Goal: Task Accomplishment & Management: Complete application form

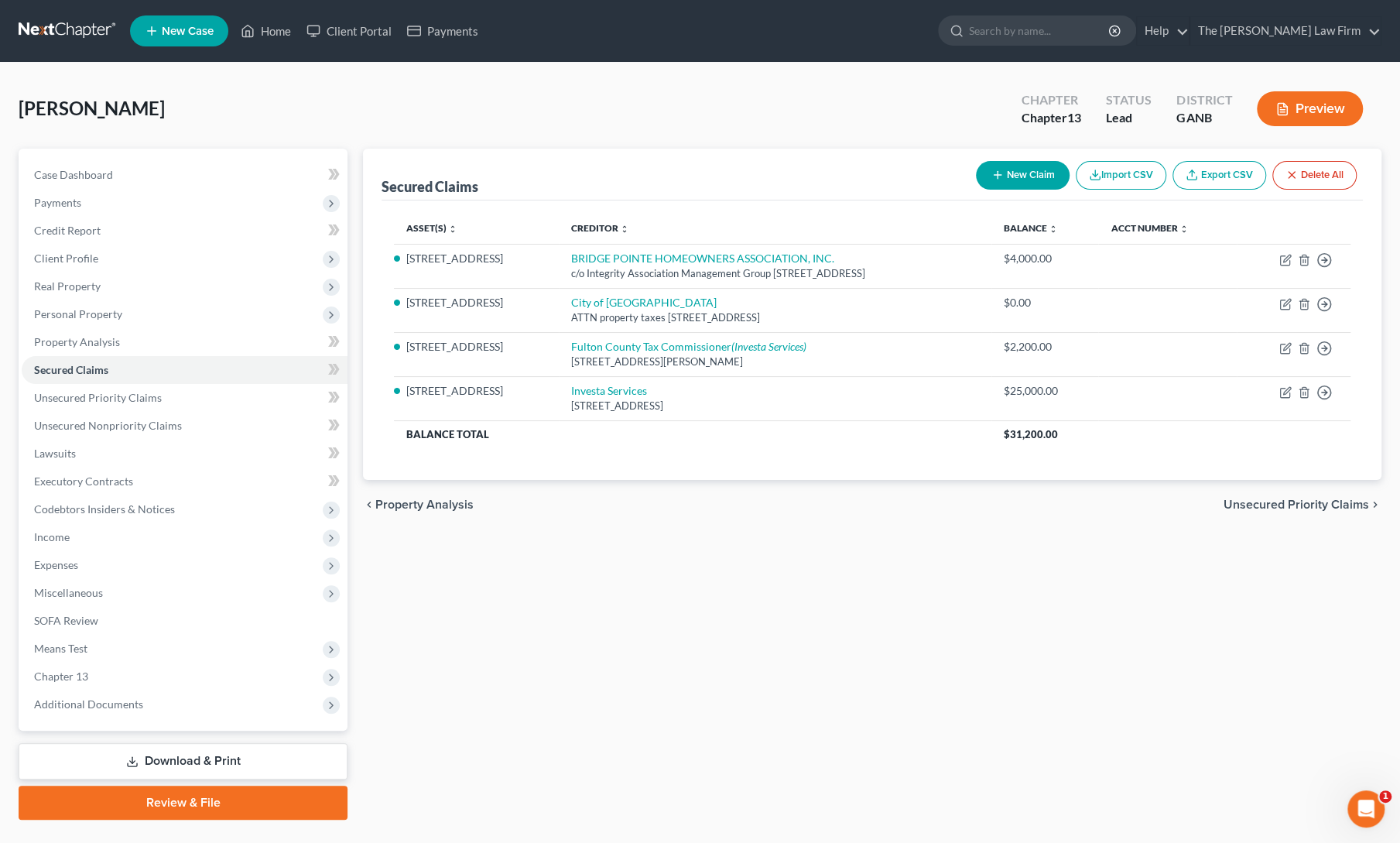
click at [585, 821] on div "Petition Navigation Case Dashboard Payments Invoices Payments Payments Credit R…" at bounding box center [700, 490] width 1362 height 683
click at [283, 30] on link "Home" at bounding box center [266, 31] width 66 height 28
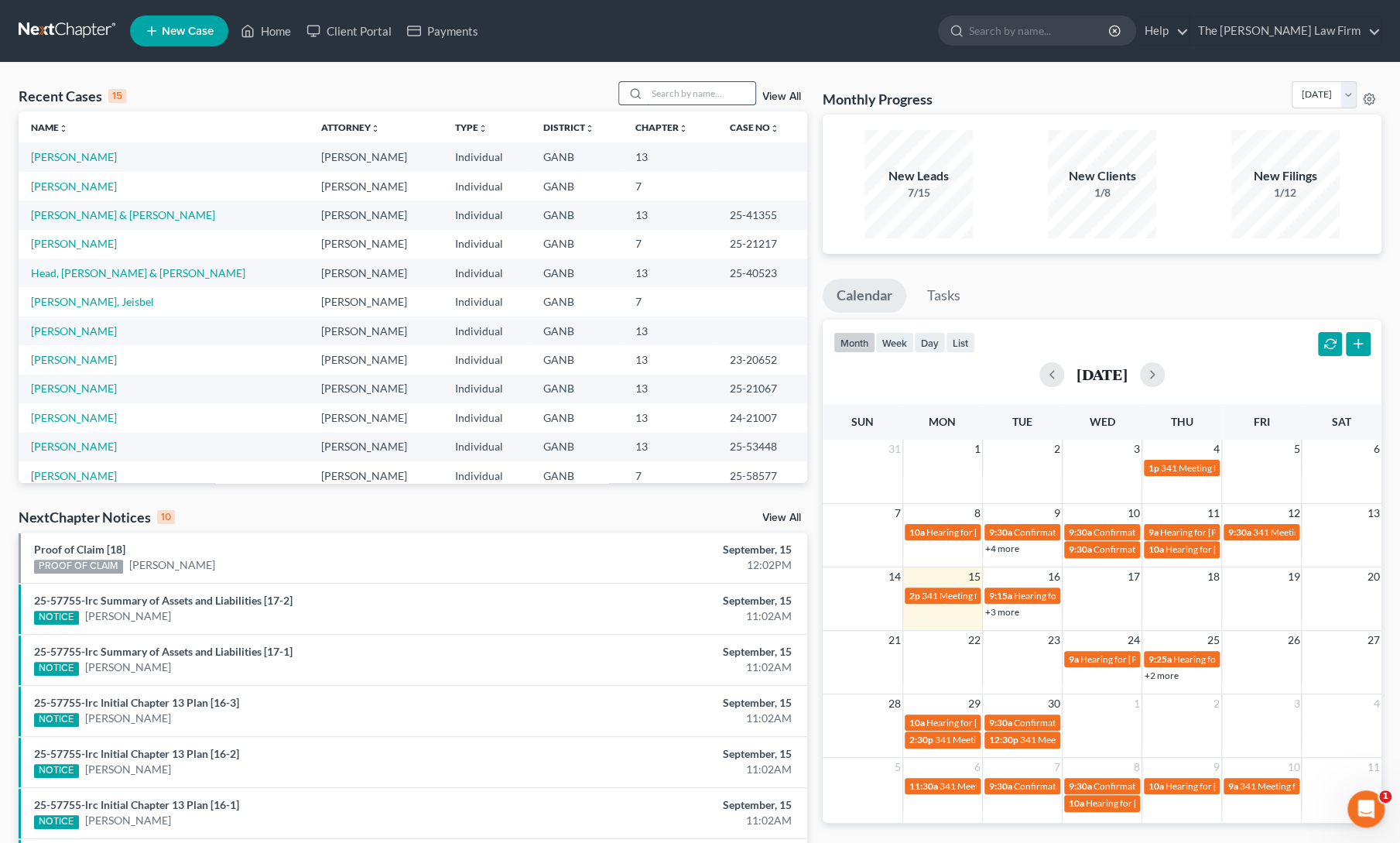
click at [681, 88] on input "search" at bounding box center [700, 93] width 108 height 23
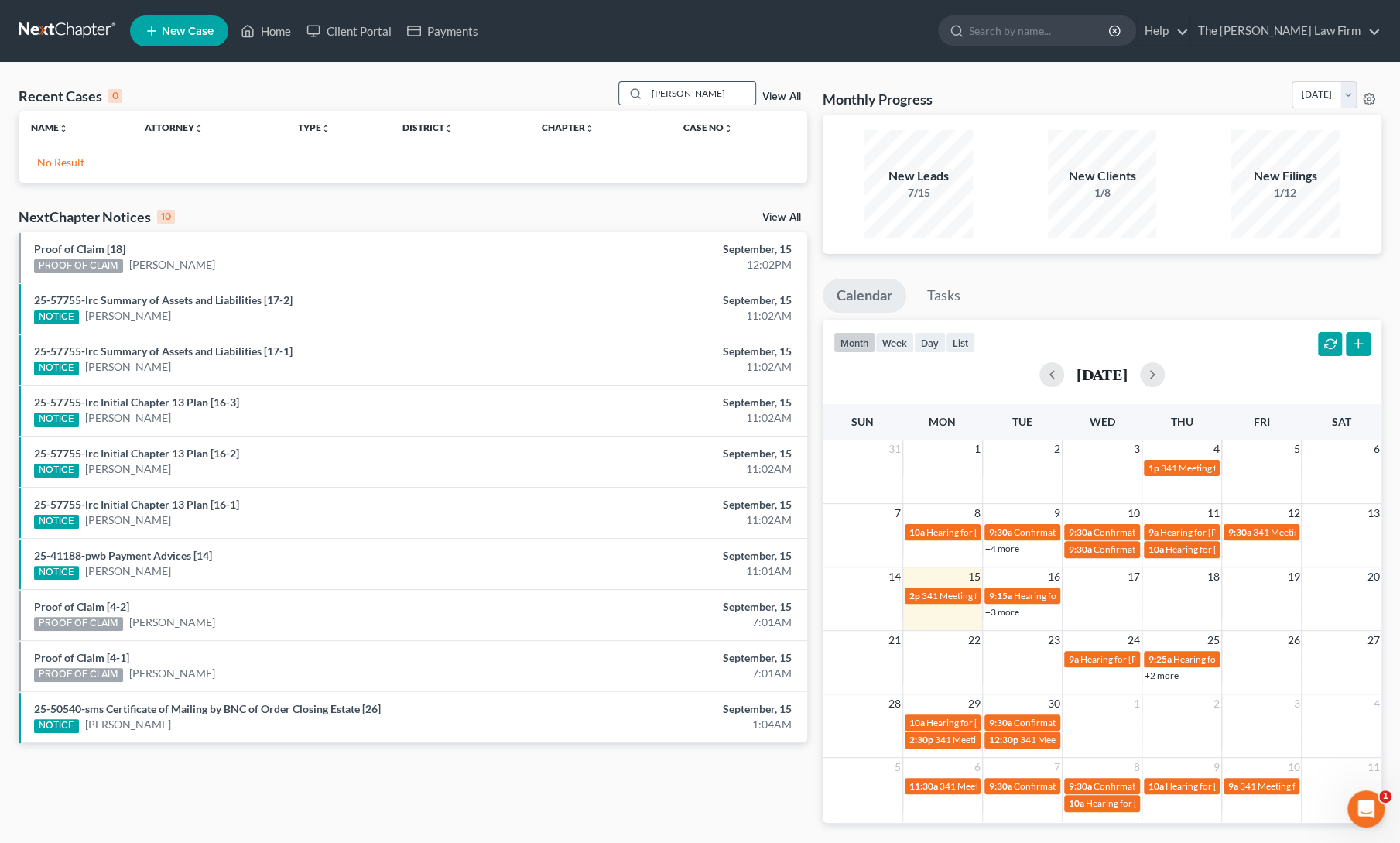
click at [697, 98] on input "[PERSON_NAME]" at bounding box center [700, 93] width 108 height 23
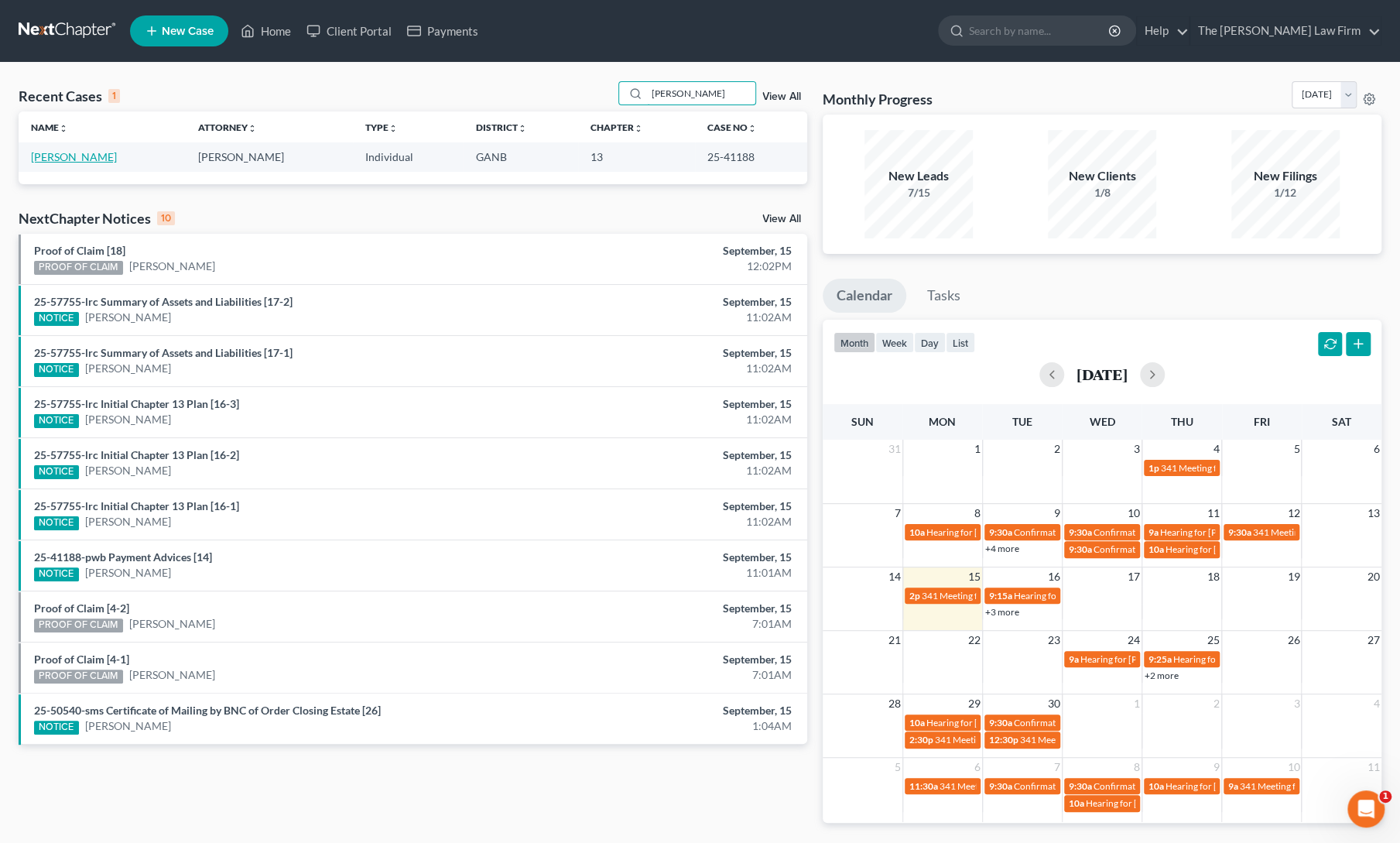
type input "[PERSON_NAME]"
click at [79, 159] on link "[PERSON_NAME]" at bounding box center [73, 157] width 86 height 13
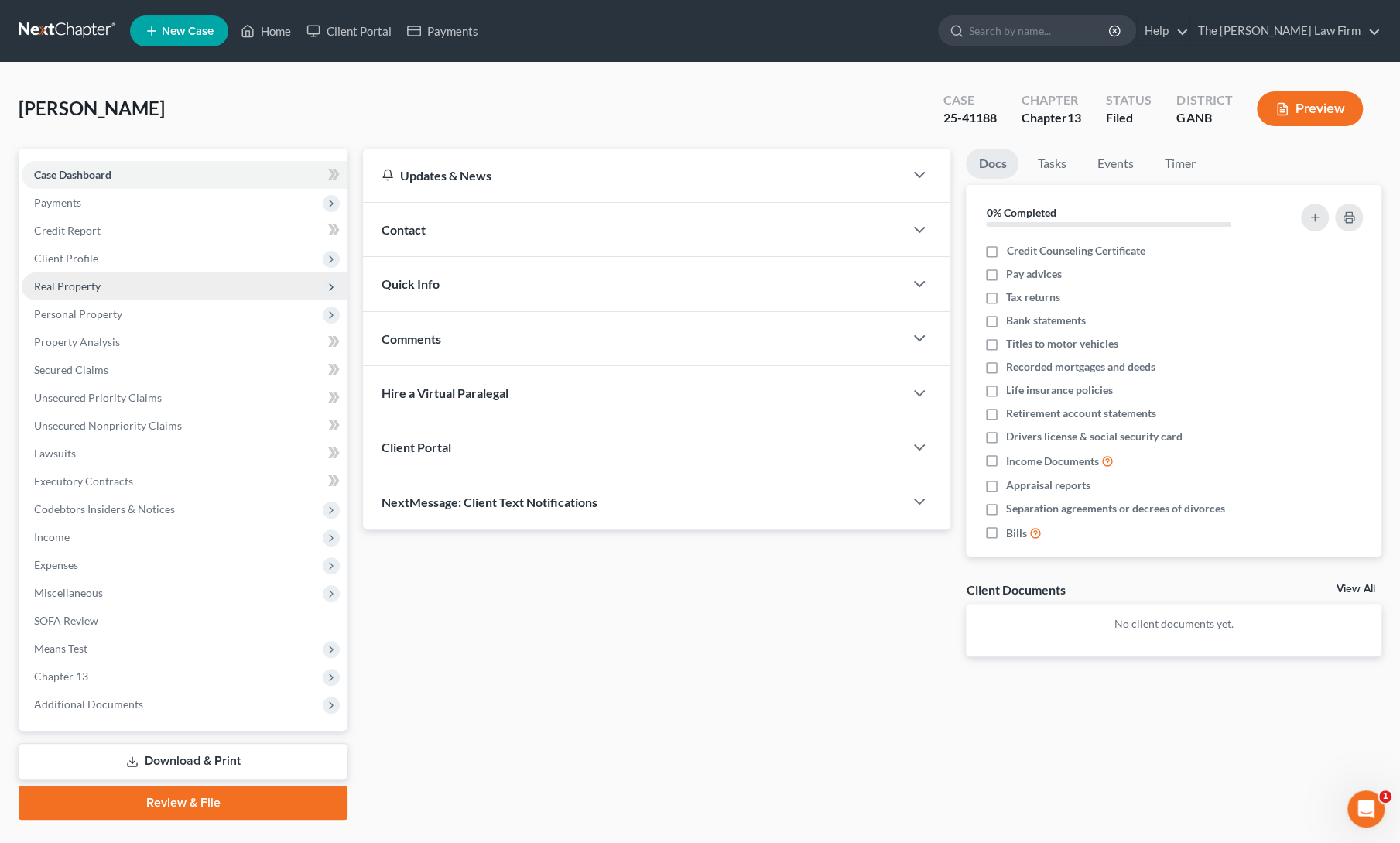
click at [67, 288] on span "Real Property" at bounding box center [67, 286] width 67 height 13
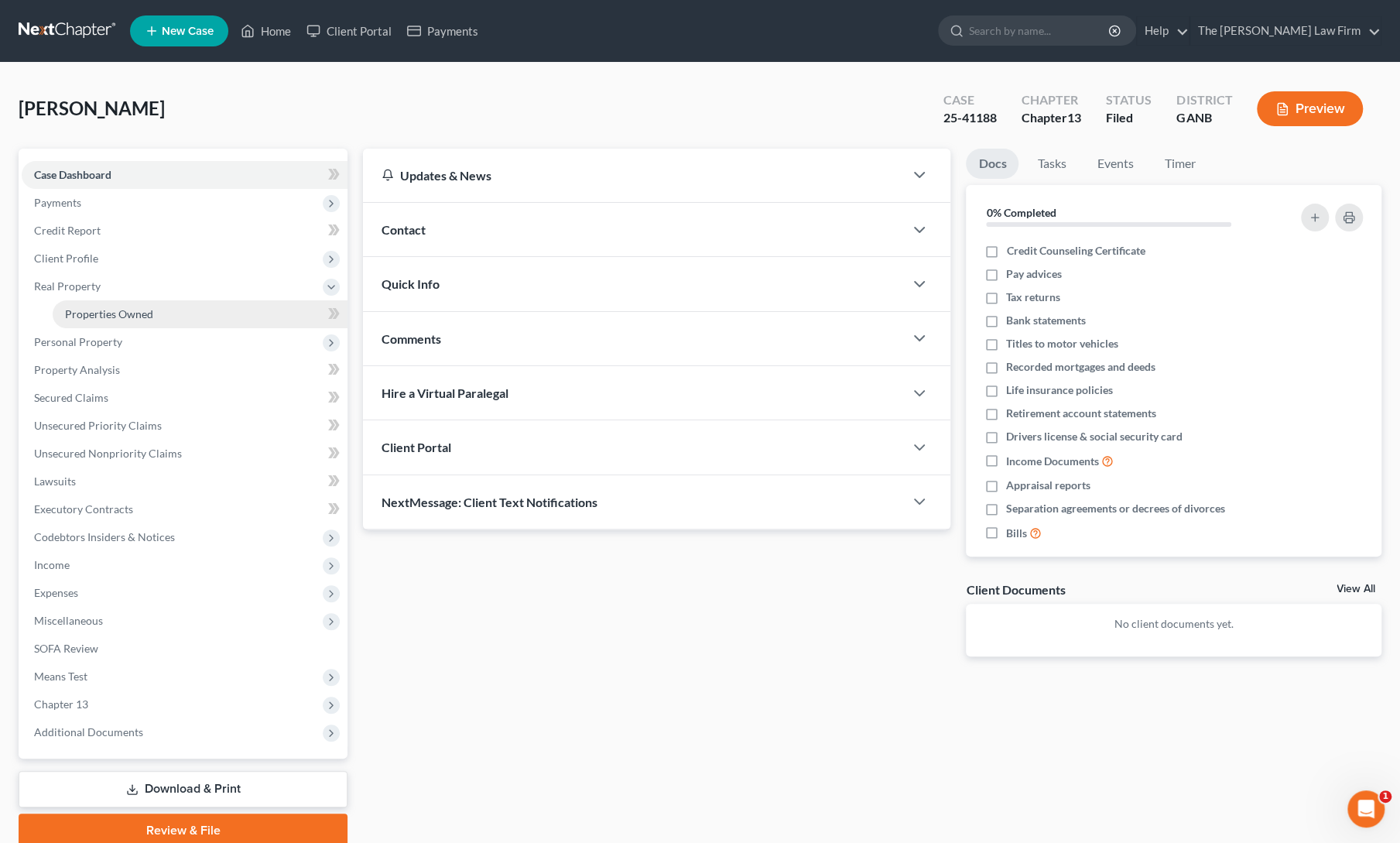
click at [75, 303] on link "Properties Owned" at bounding box center [199, 314] width 294 height 28
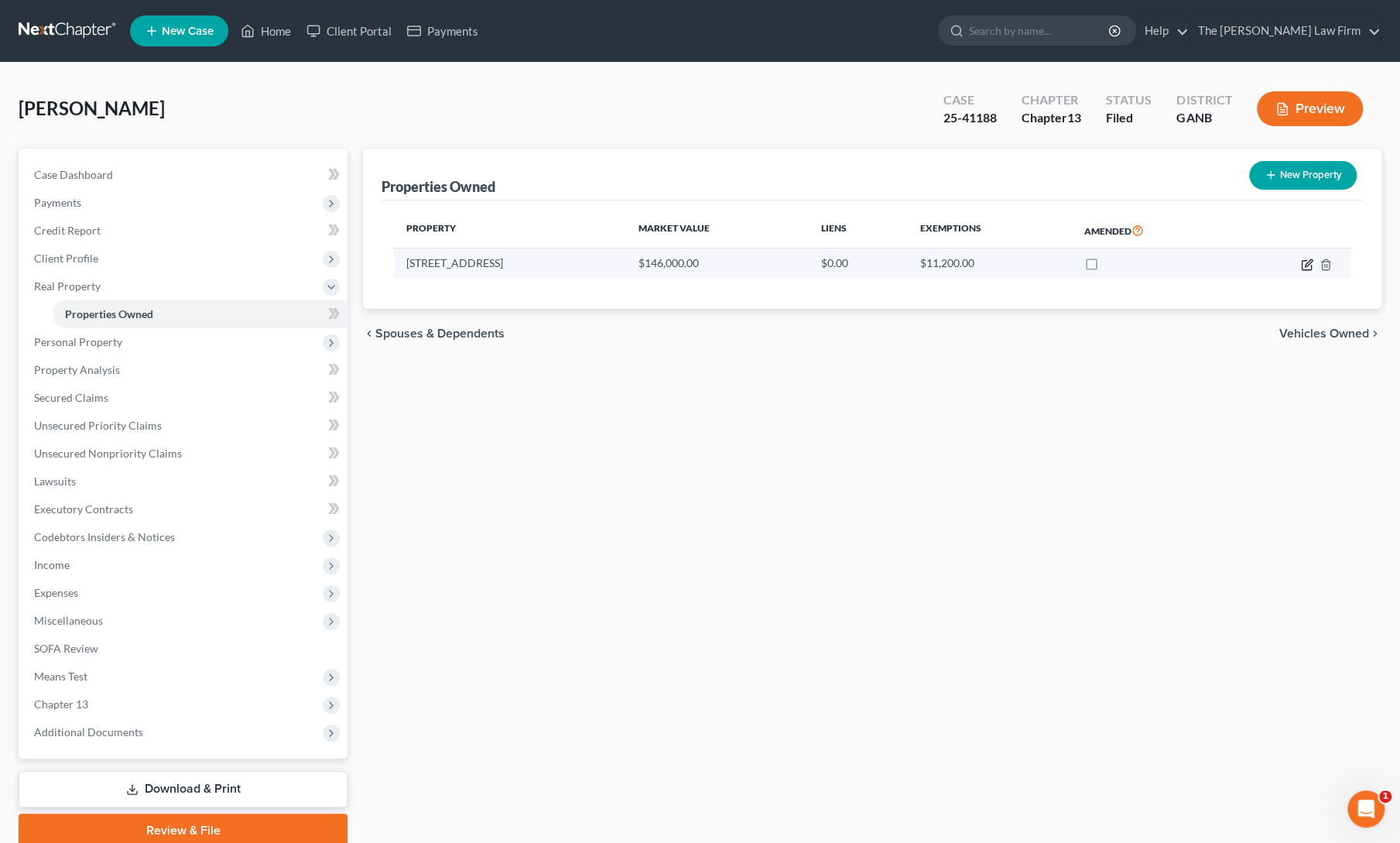
click at [1305, 266] on icon "button" at bounding box center [1306, 264] width 12 height 12
select select "0"
select select "14"
select select "3"
select select "0"
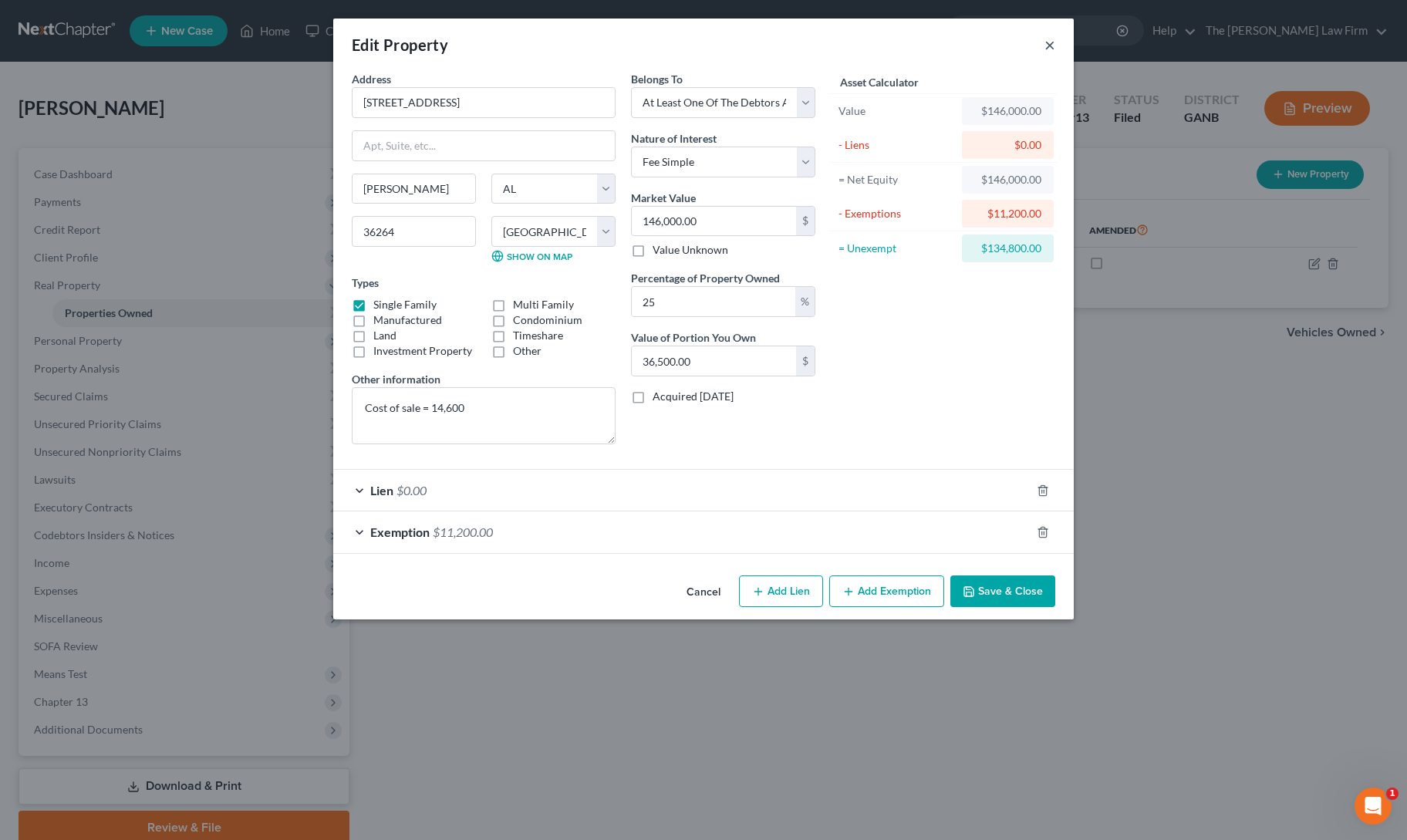
click at [1049, 41] on button "×" at bounding box center [1050, 45] width 11 height 19
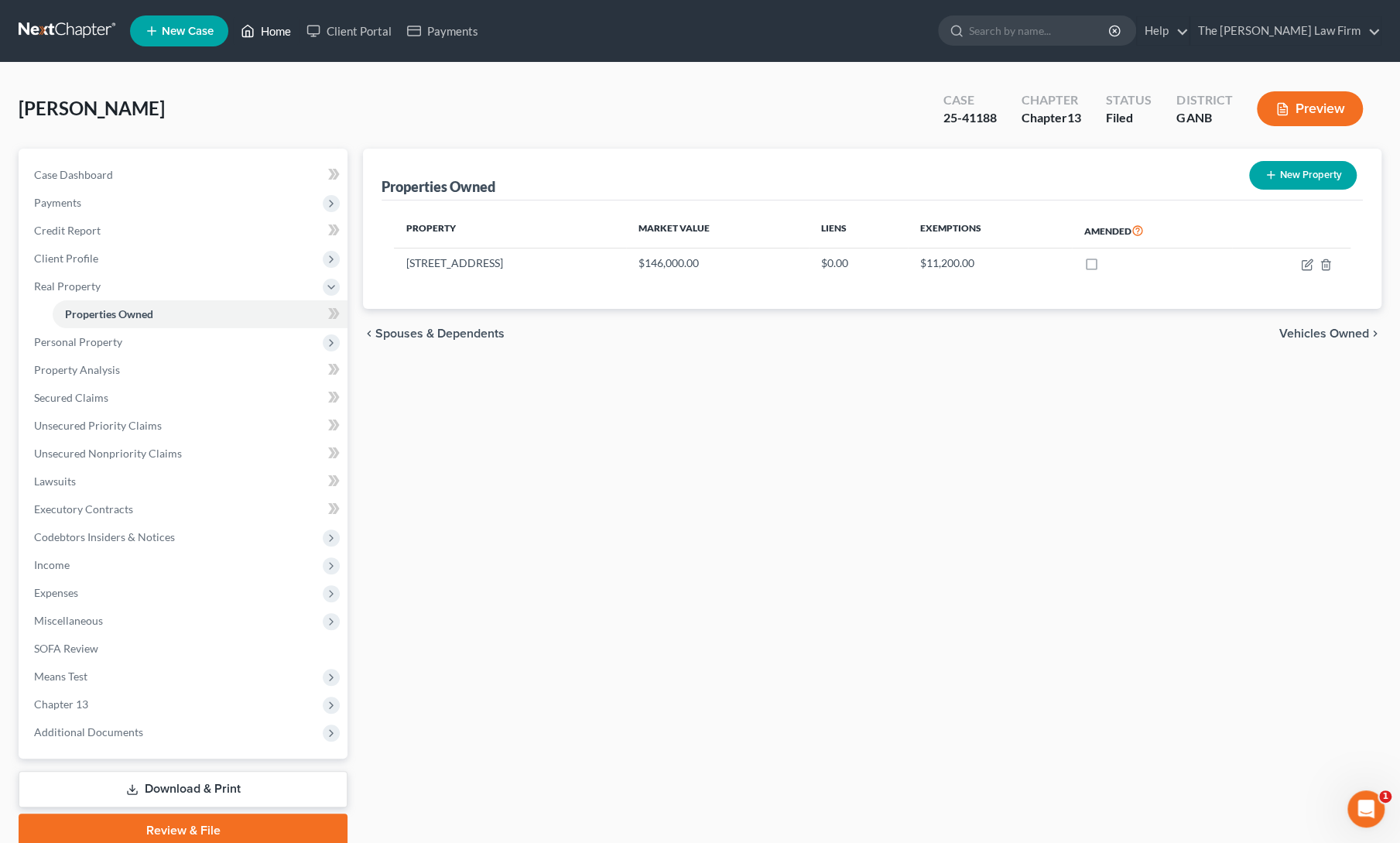
click at [269, 25] on link "Home" at bounding box center [266, 31] width 66 height 28
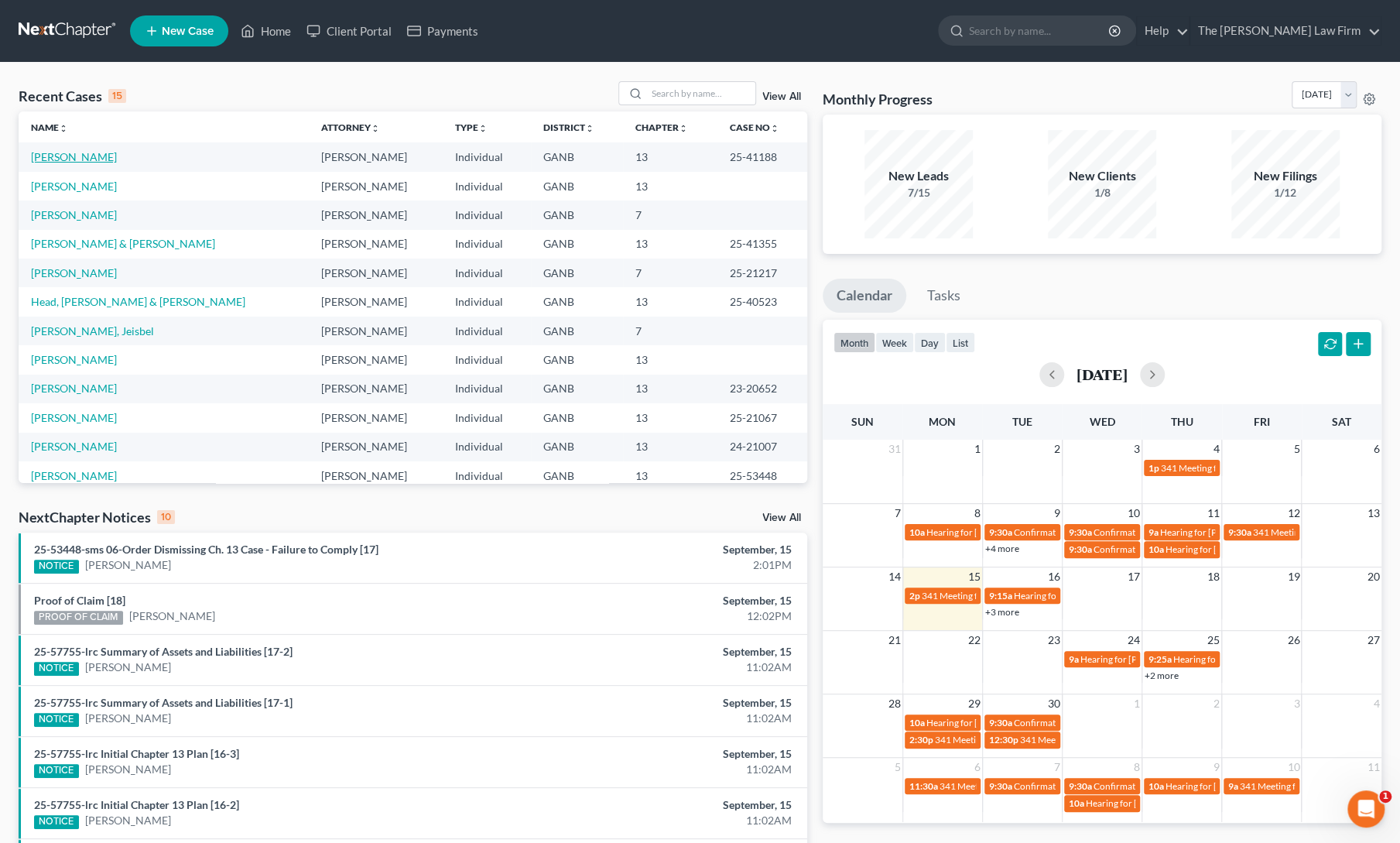
click at [67, 159] on link "[PERSON_NAME]" at bounding box center [73, 157] width 86 height 13
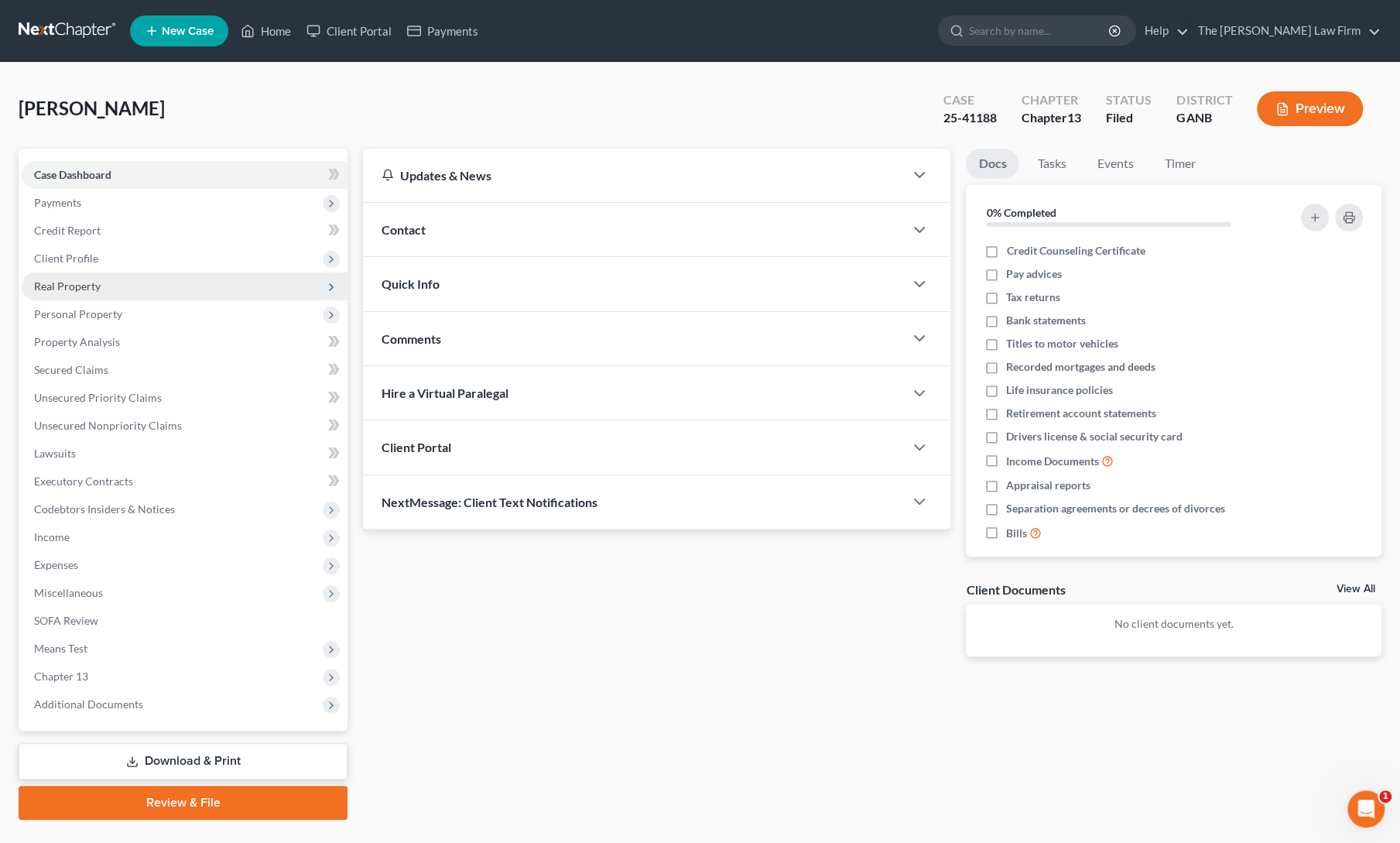
click at [72, 280] on span "Real Property" at bounding box center [67, 286] width 67 height 13
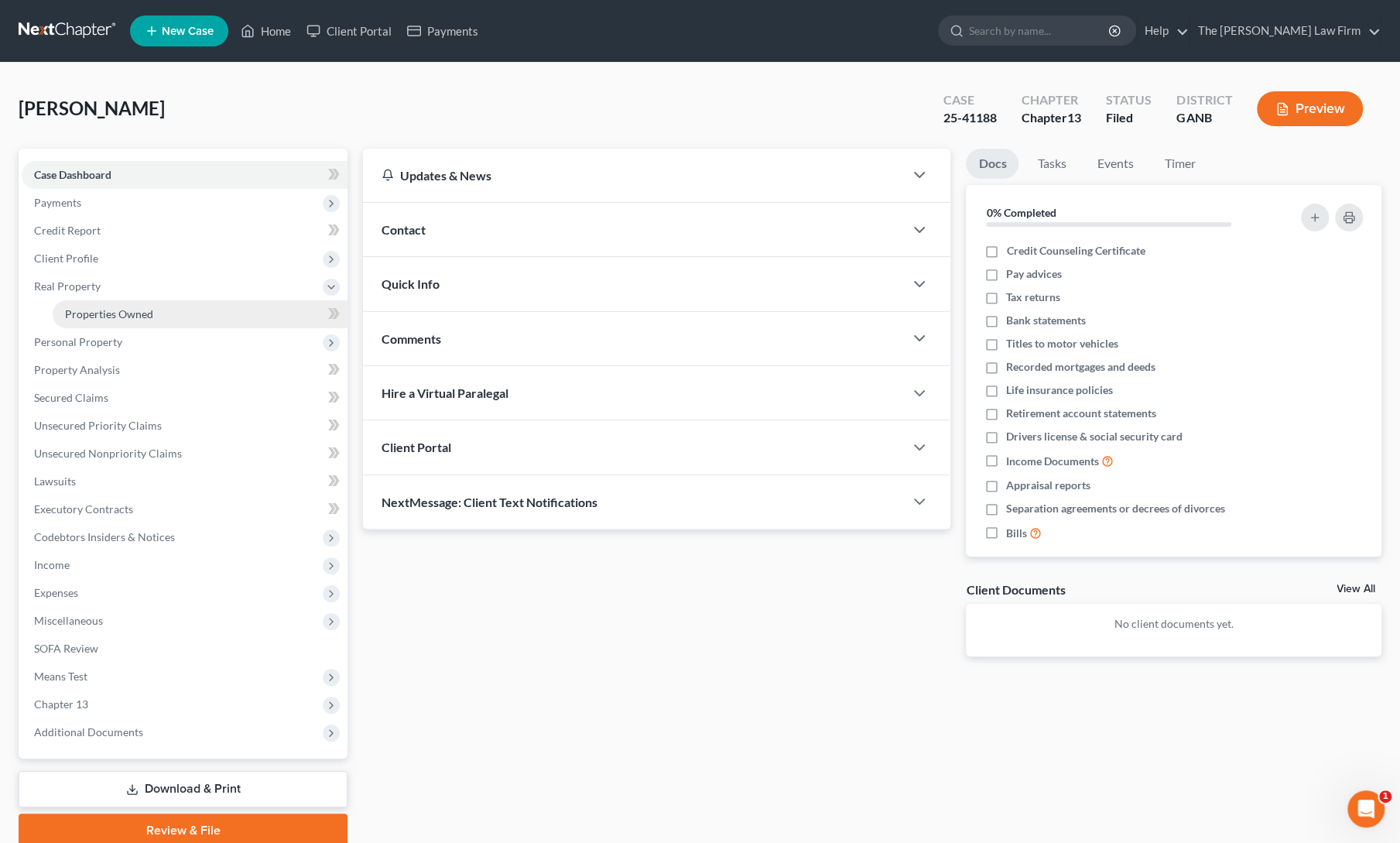
click at [85, 304] on link "Properties Owned" at bounding box center [199, 314] width 294 height 28
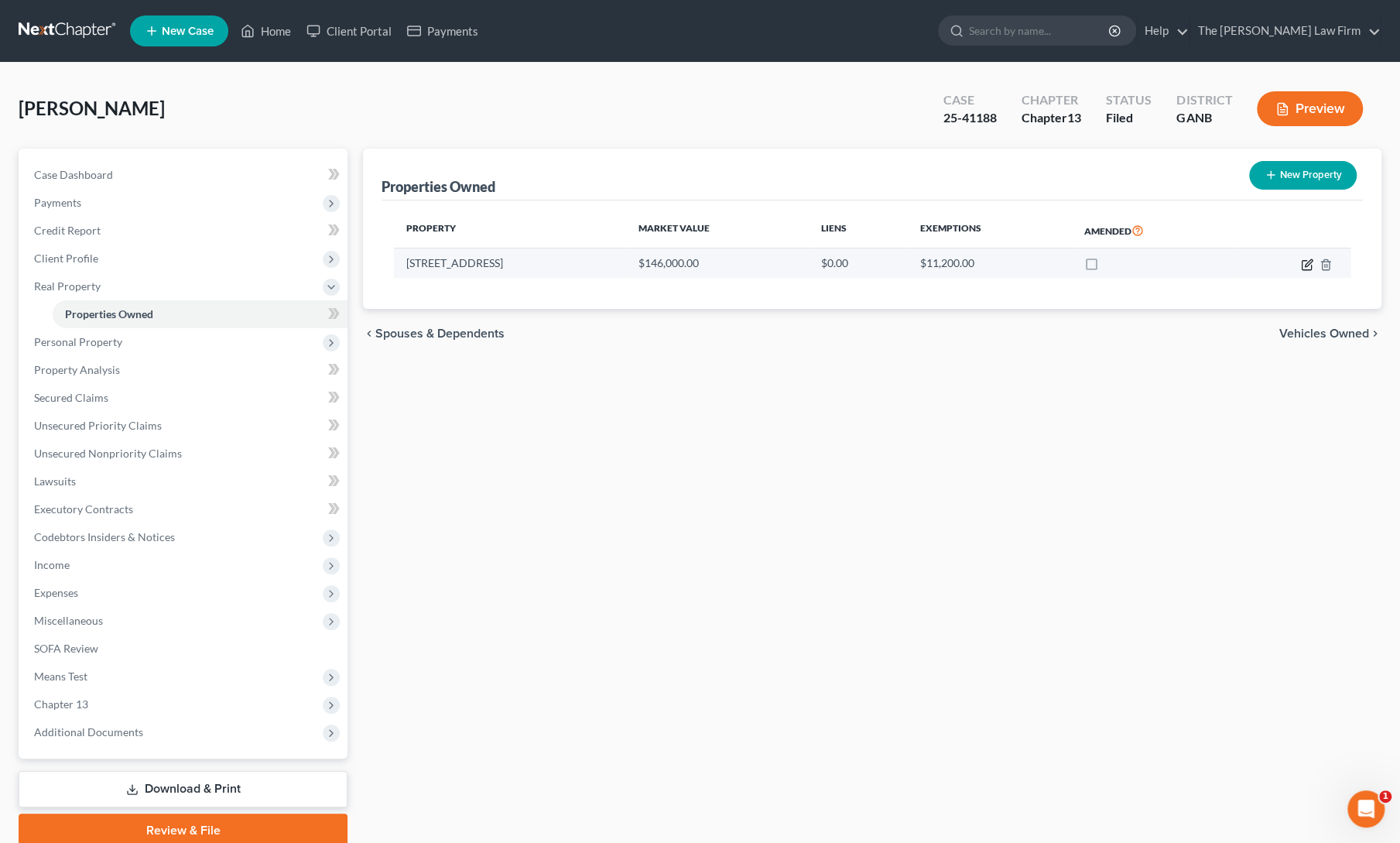
click at [1303, 260] on icon "button" at bounding box center [1306, 264] width 9 height 9
select select "0"
select select "14"
select select "3"
select select "0"
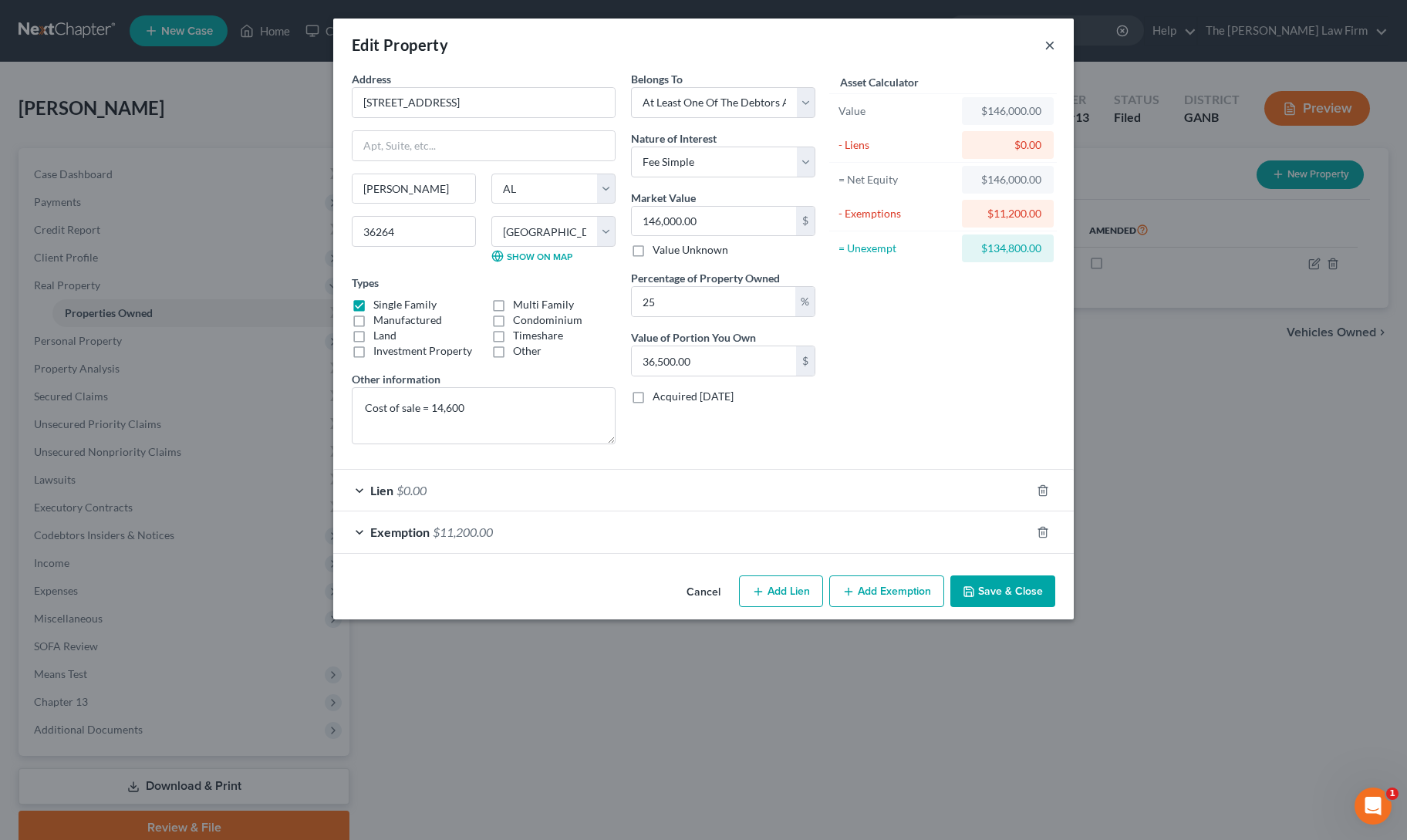
click at [1051, 42] on button "×" at bounding box center [1050, 45] width 11 height 19
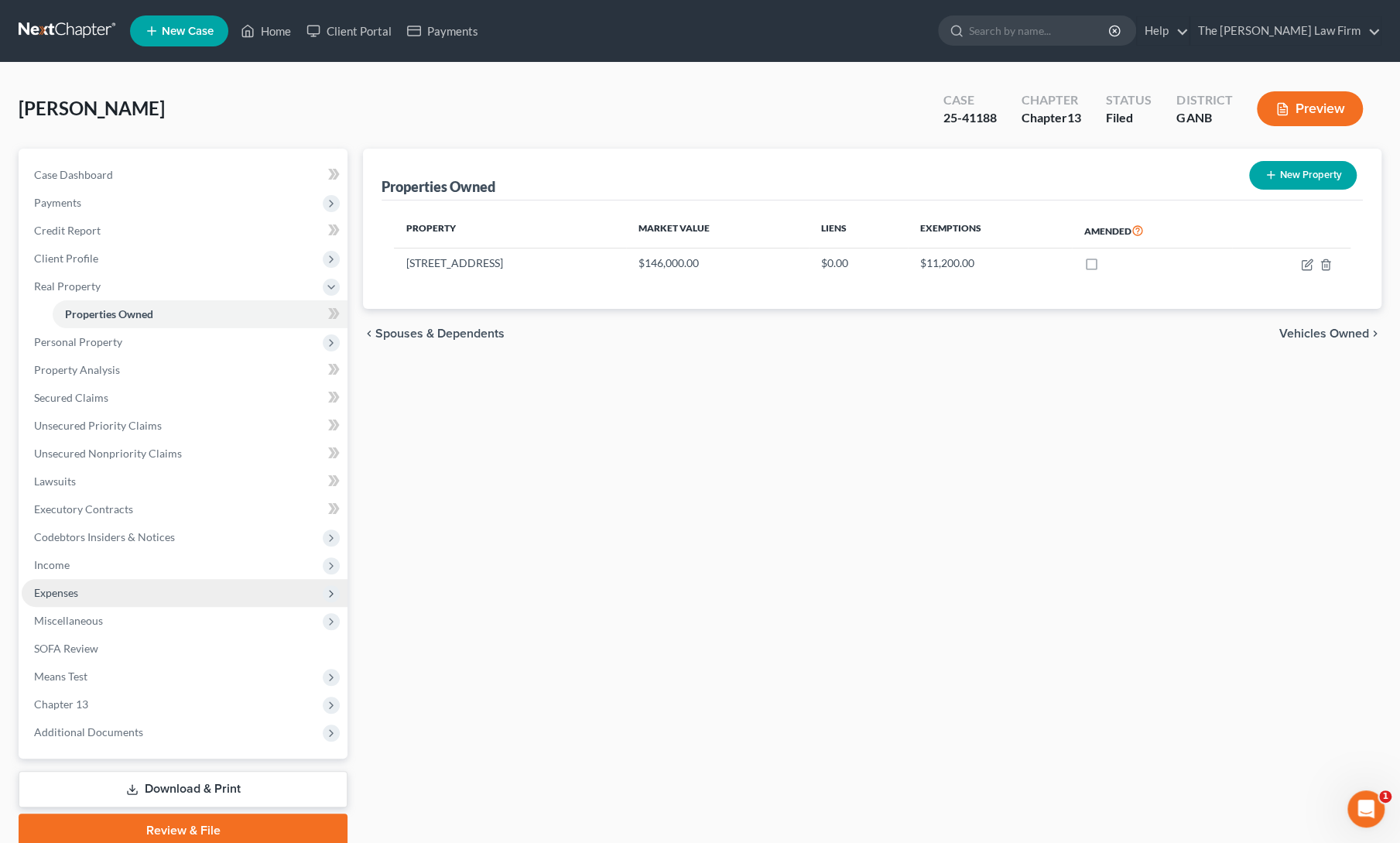
click at [72, 589] on span "Expenses" at bounding box center [56, 593] width 44 height 13
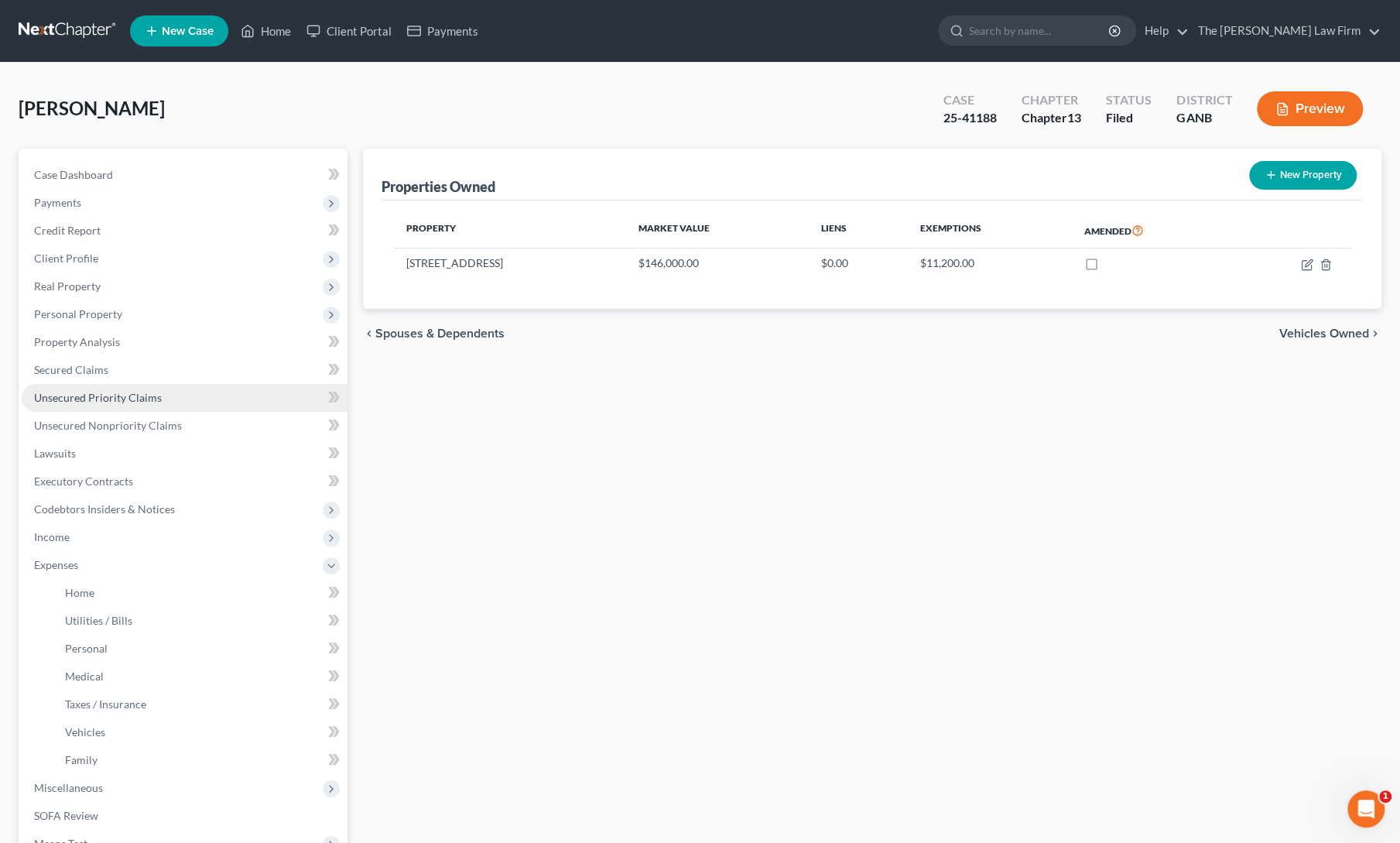
click at [84, 393] on span "Unsecured Priority Claims" at bounding box center [98, 397] width 128 height 13
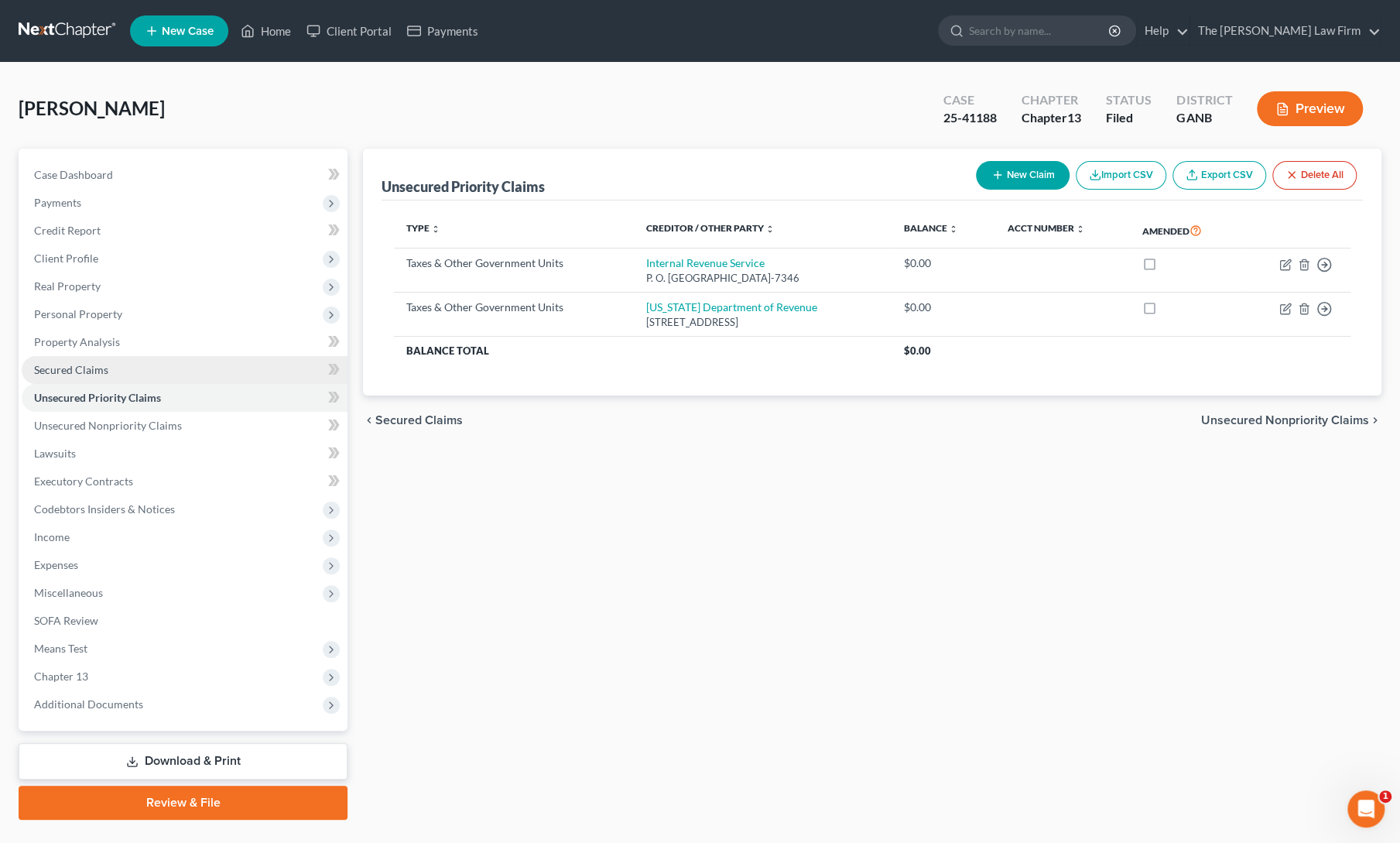
click at [81, 368] on span "Secured Claims" at bounding box center [71, 370] width 74 height 13
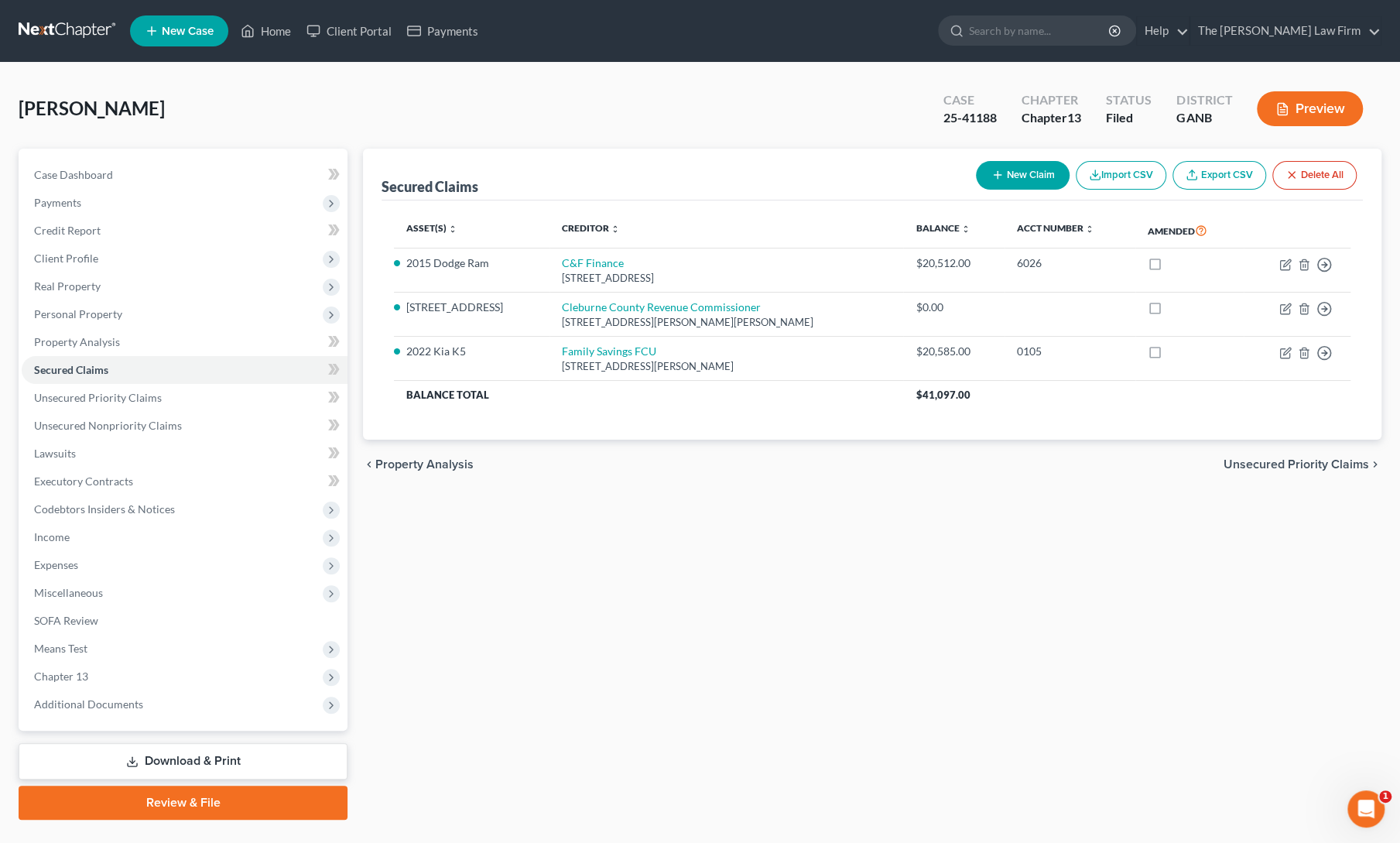
click at [651, 490] on div "Secured Claims New Claim Import CSV Export CSV Delete All Asset(s) expand_more …" at bounding box center [871, 484] width 1034 height 671
click at [58, 534] on span "Income" at bounding box center [52, 536] width 36 height 13
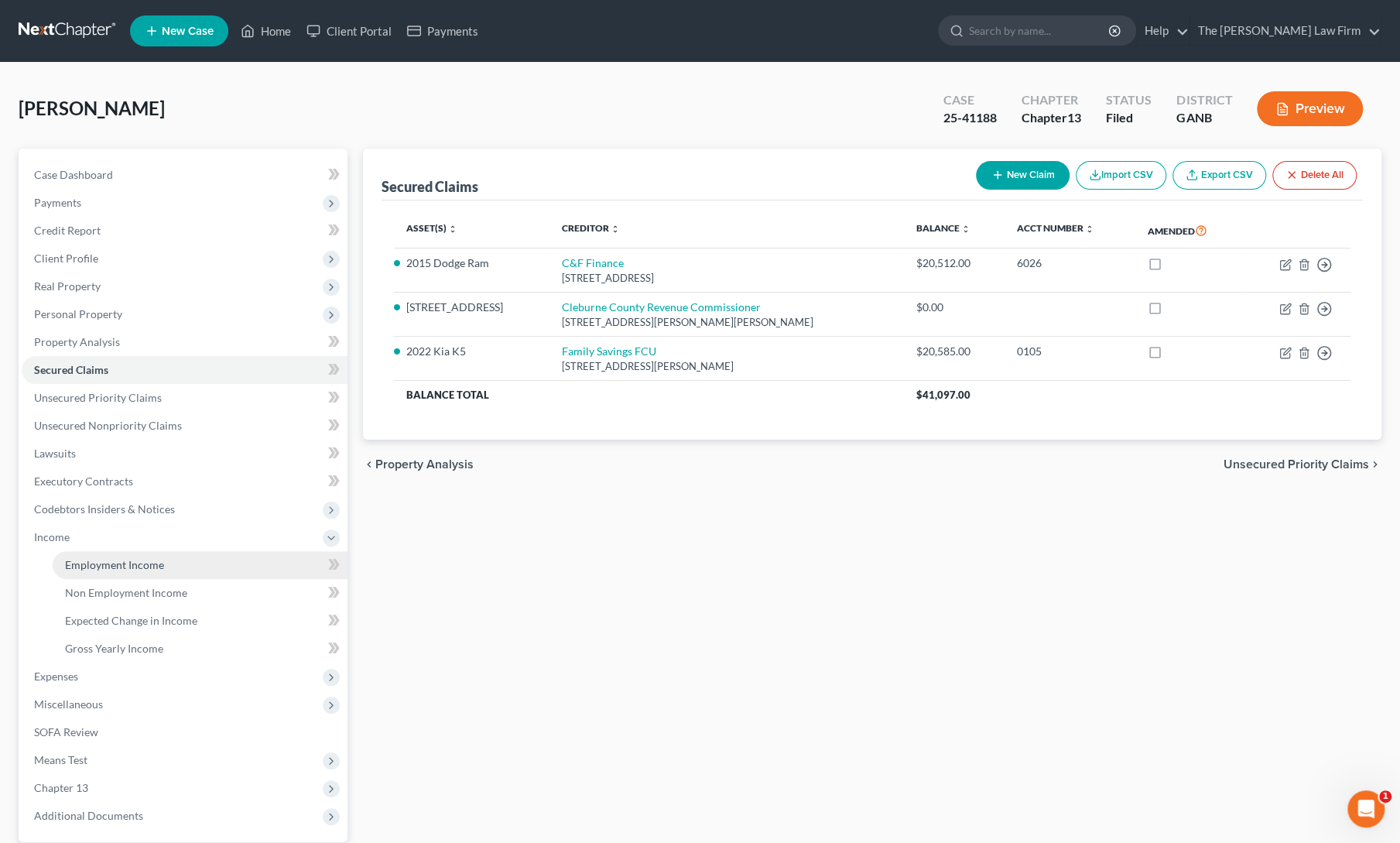
click at [82, 556] on link "Employment Income" at bounding box center [199, 565] width 294 height 28
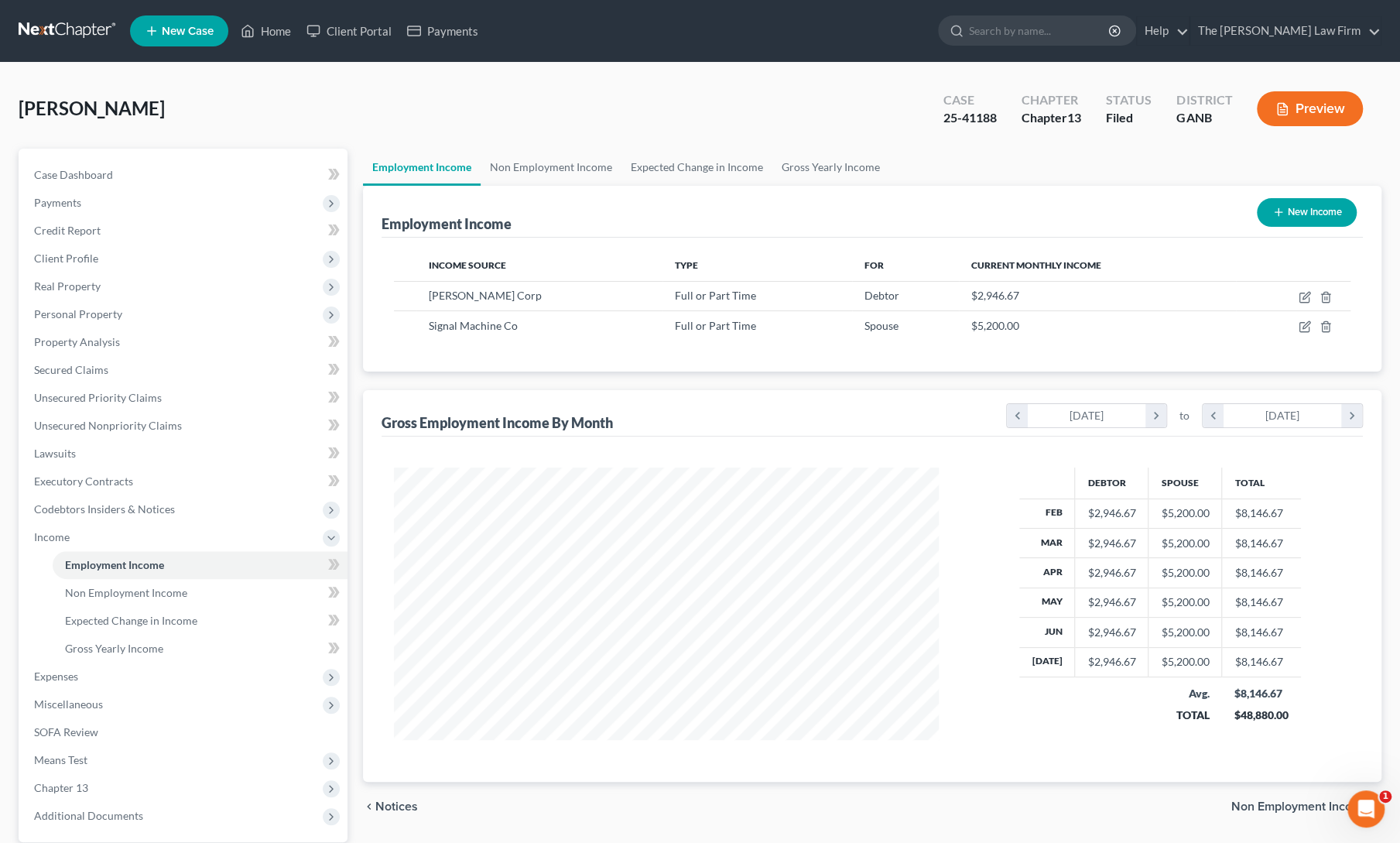
scroll to position [276, 576]
click at [70, 699] on span "Miscellaneous" at bounding box center [68, 704] width 69 height 13
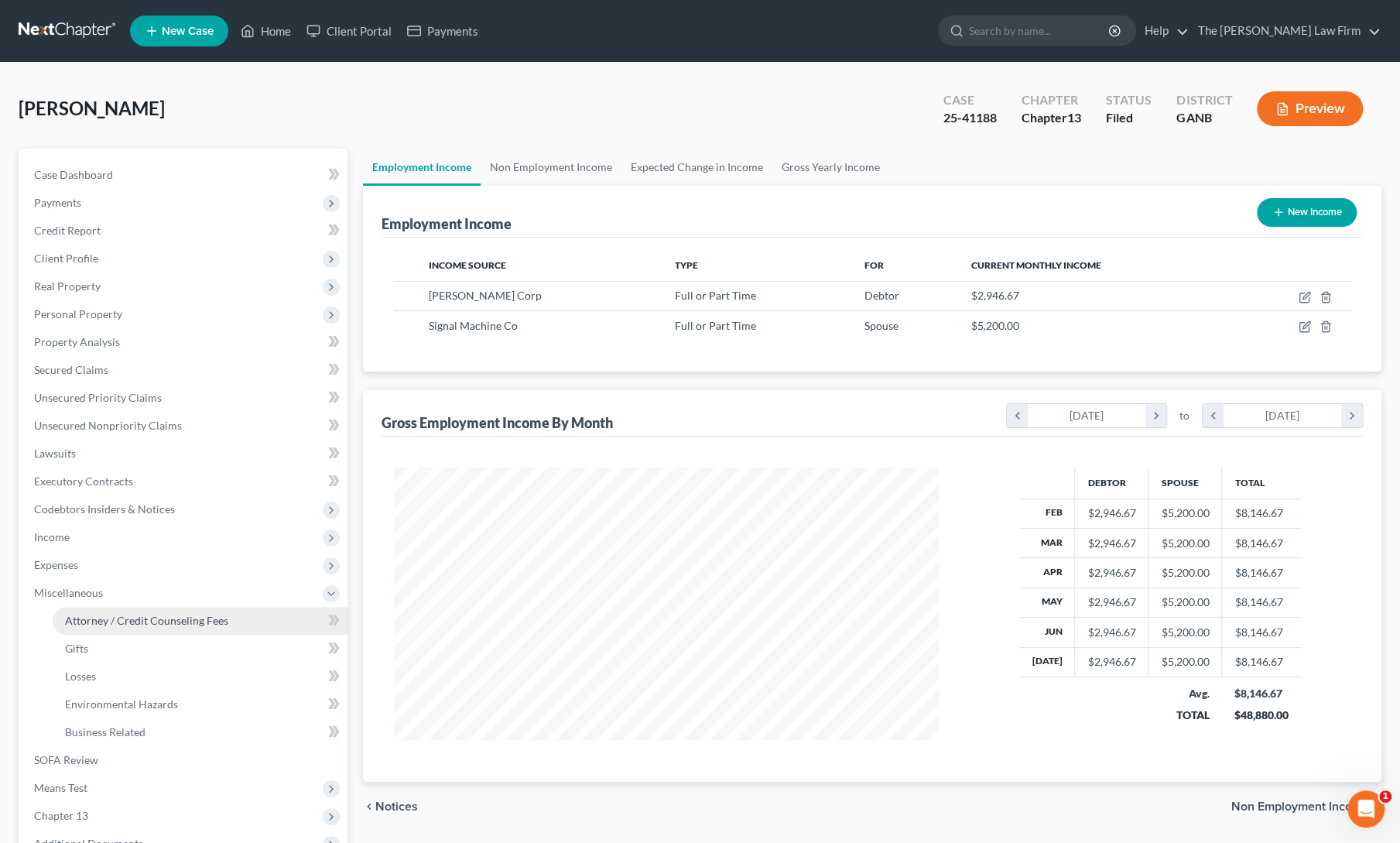
click at [111, 615] on span "Attorney / Credit Counseling Fees" at bounding box center [147, 620] width 164 height 13
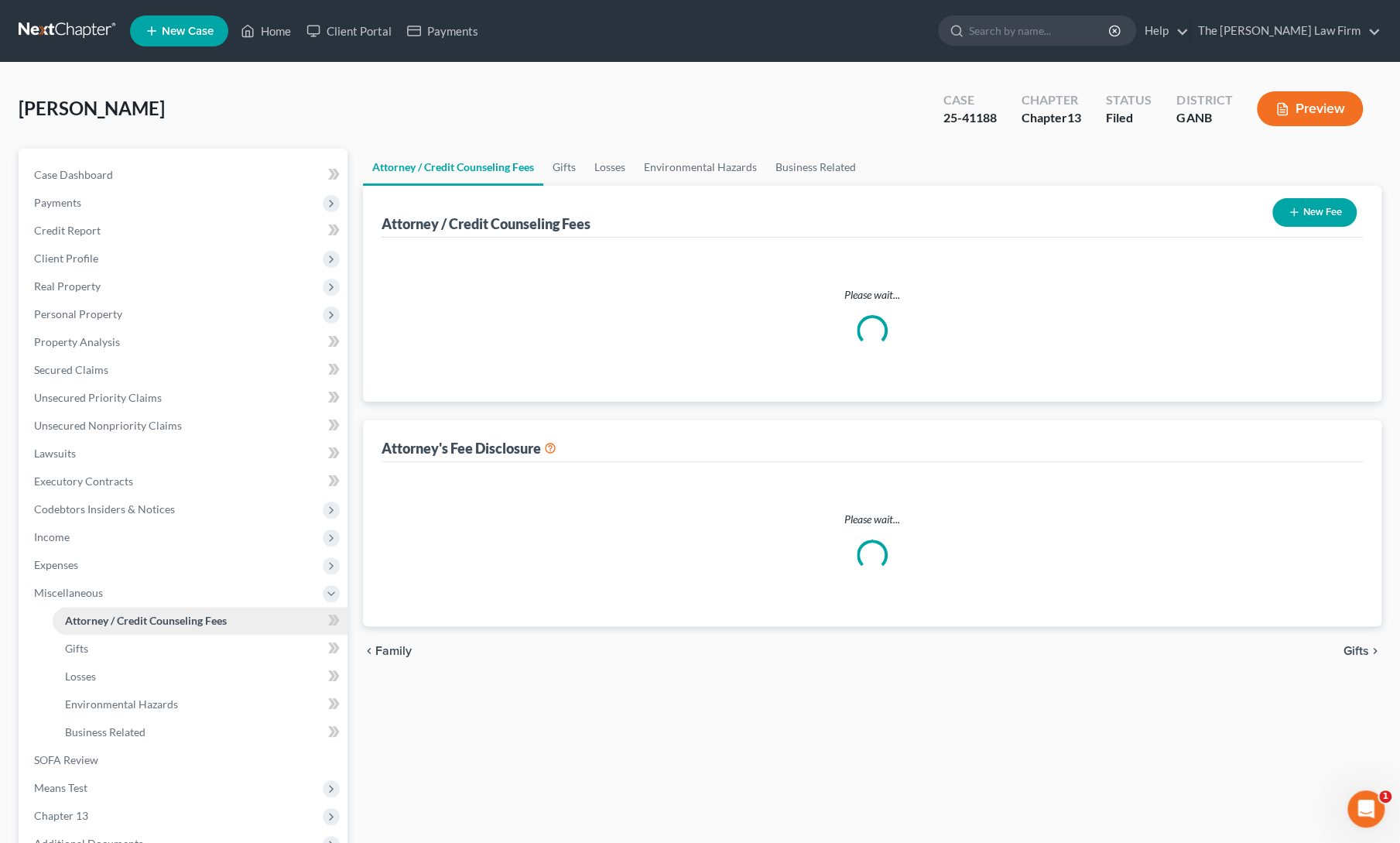
select select "0"
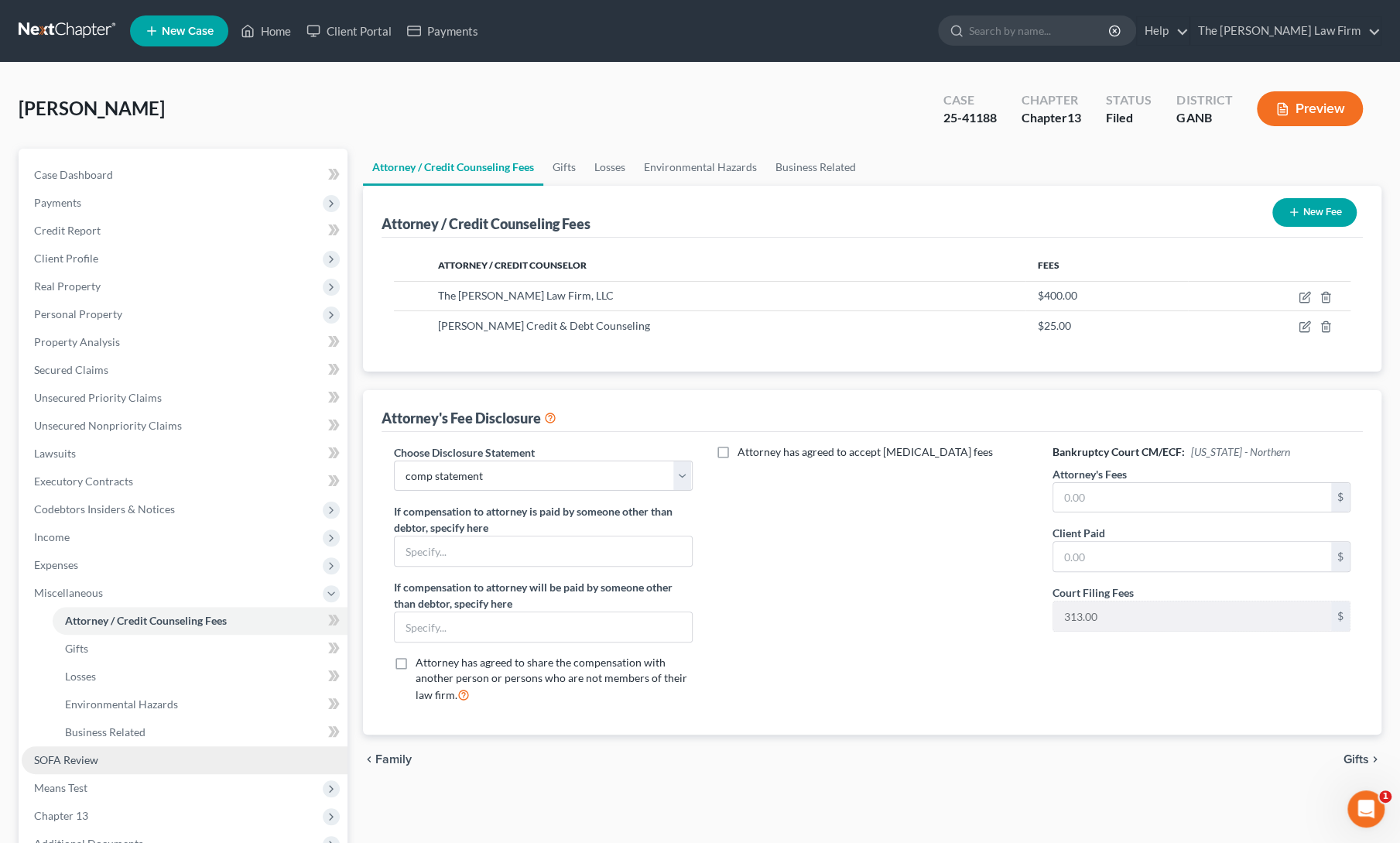
click at [49, 763] on span "SOFA Review" at bounding box center [66, 759] width 64 height 13
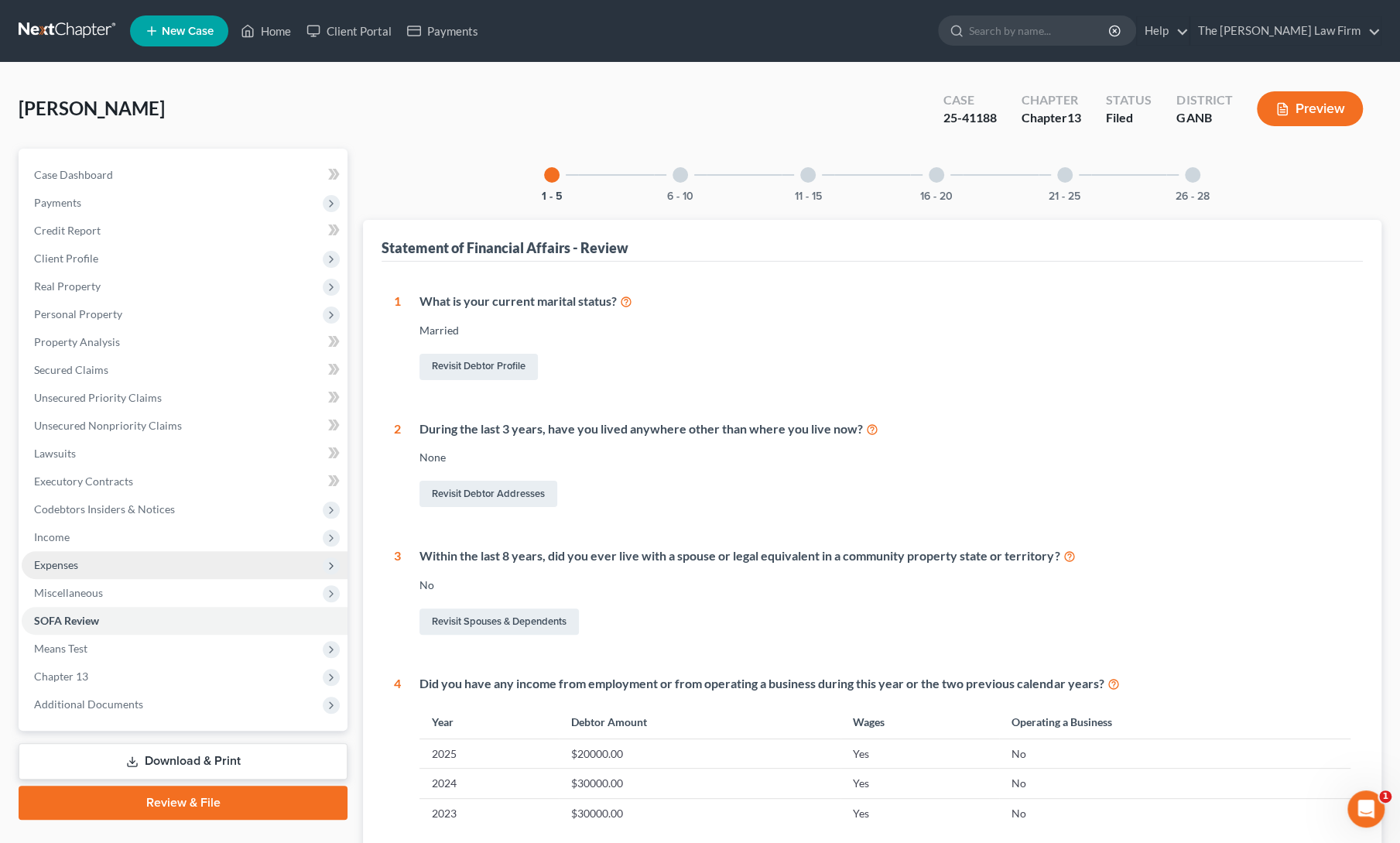
click at [72, 565] on span "Expenses" at bounding box center [56, 565] width 44 height 13
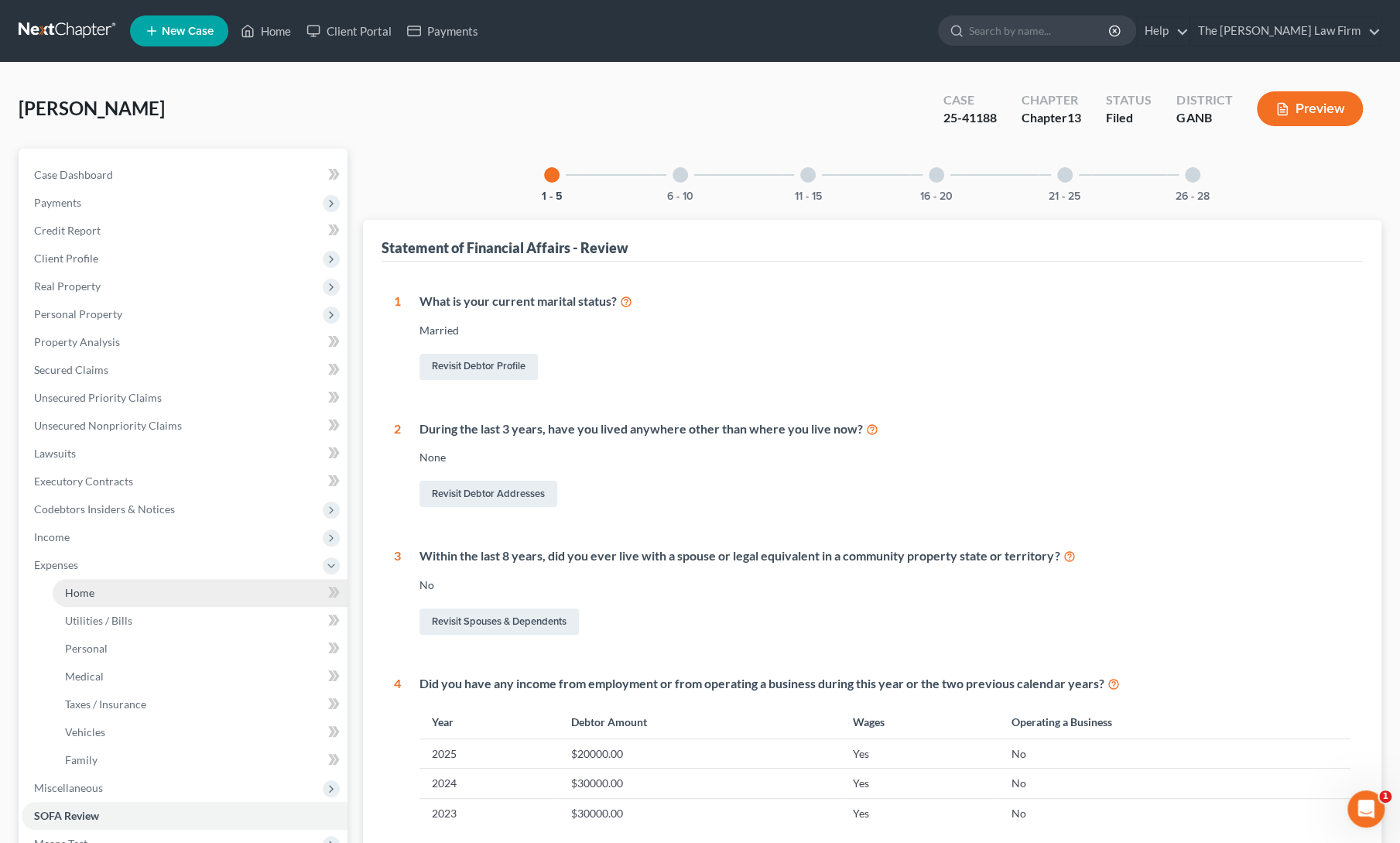
click at [91, 589] on span "Home" at bounding box center [79, 593] width 29 height 13
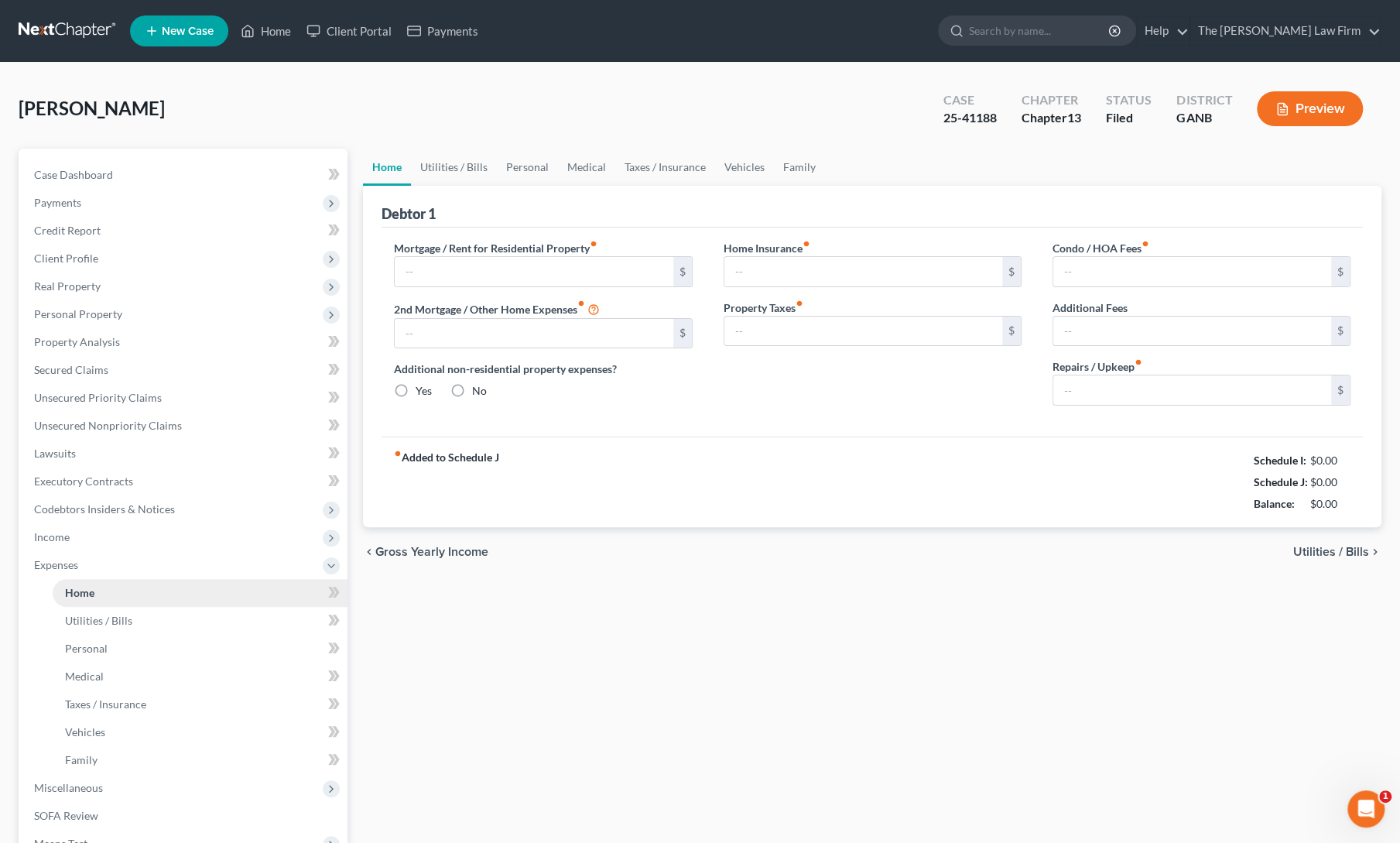
type input "0.00"
radio input "true"
type input "0.00"
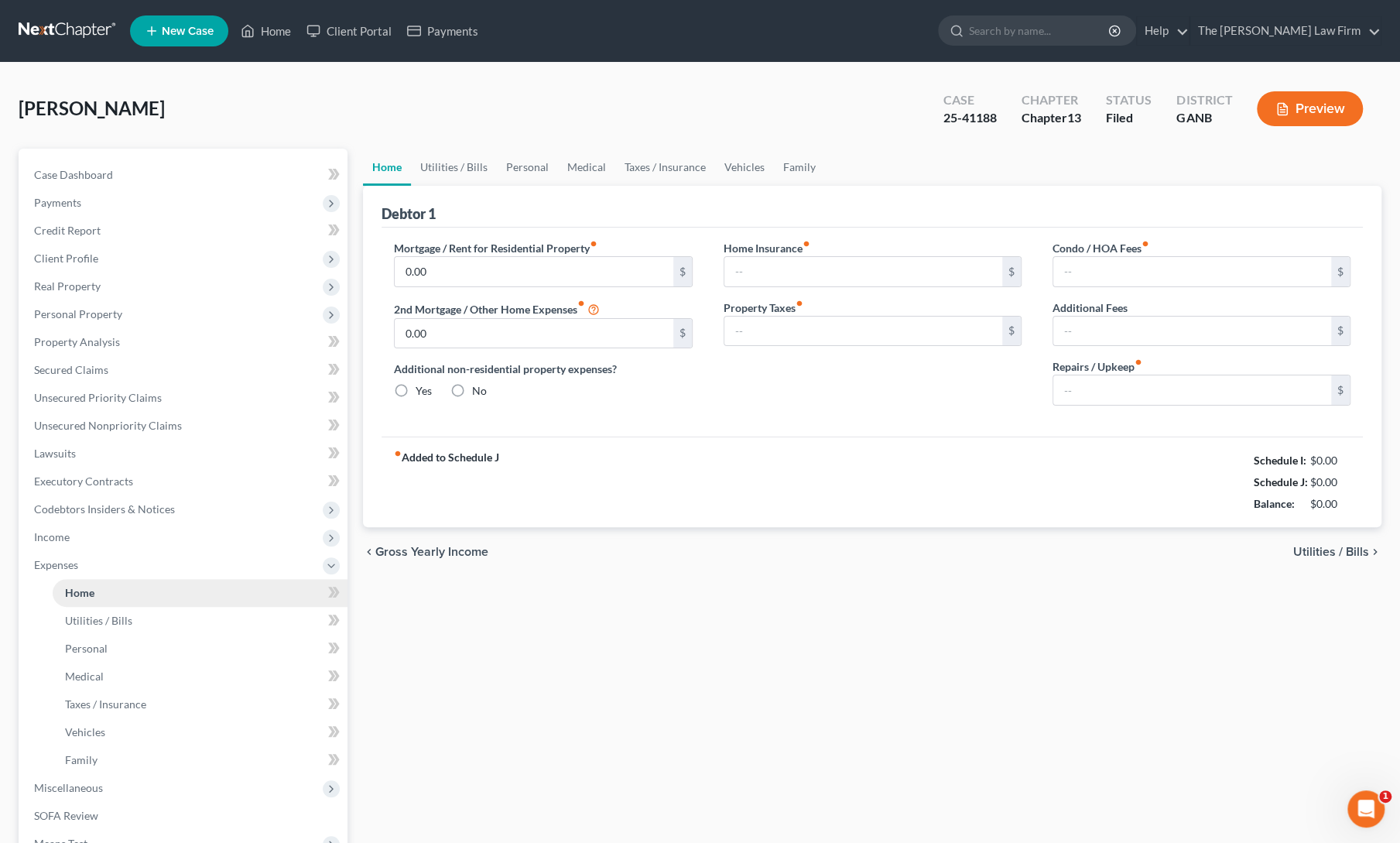
type input "0.00"
type input "250.00"
click at [440, 164] on link "Utilities / Bills" at bounding box center [453, 167] width 86 height 37
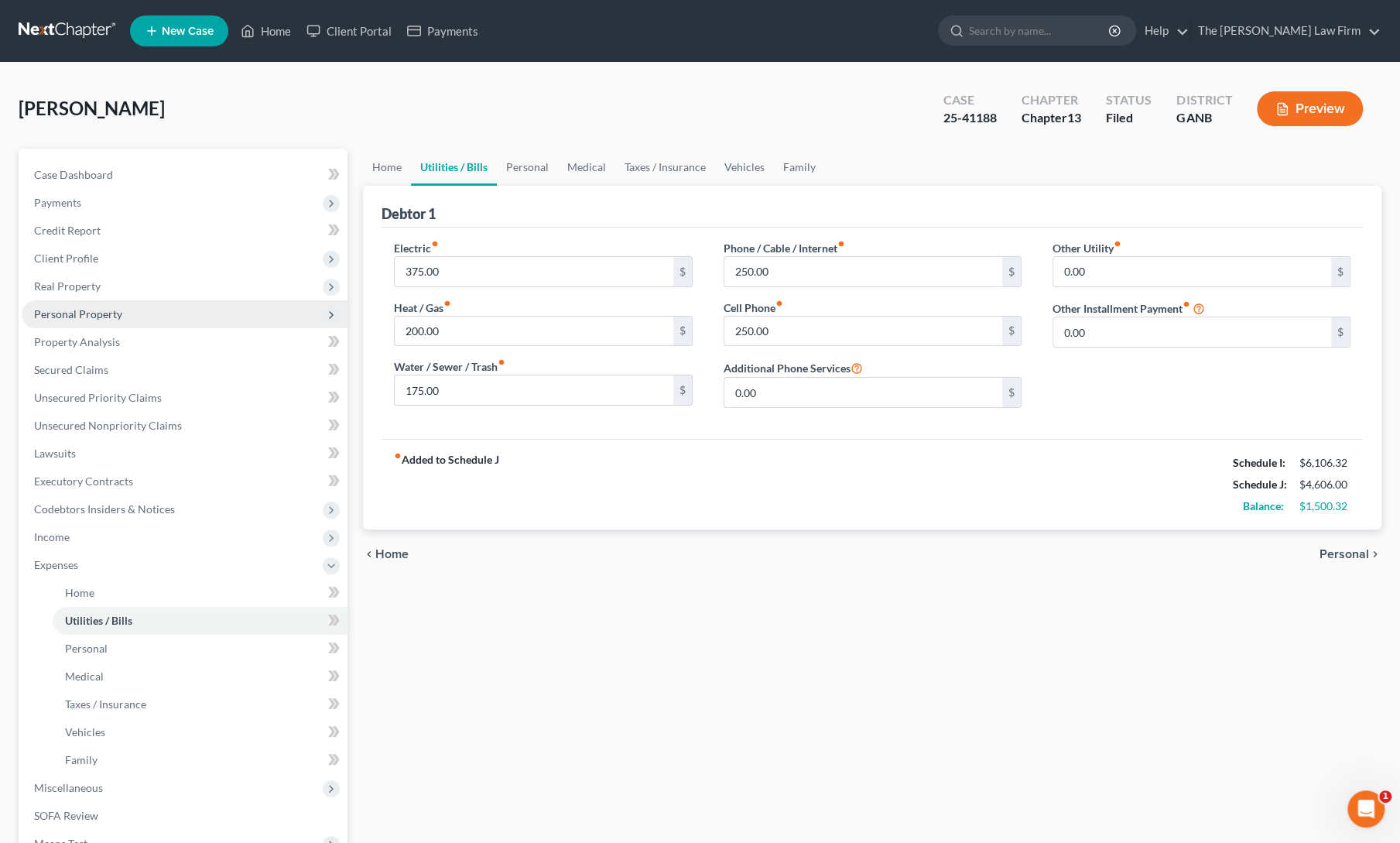
click at [43, 320] on span "Personal Property" at bounding box center [184, 314] width 326 height 28
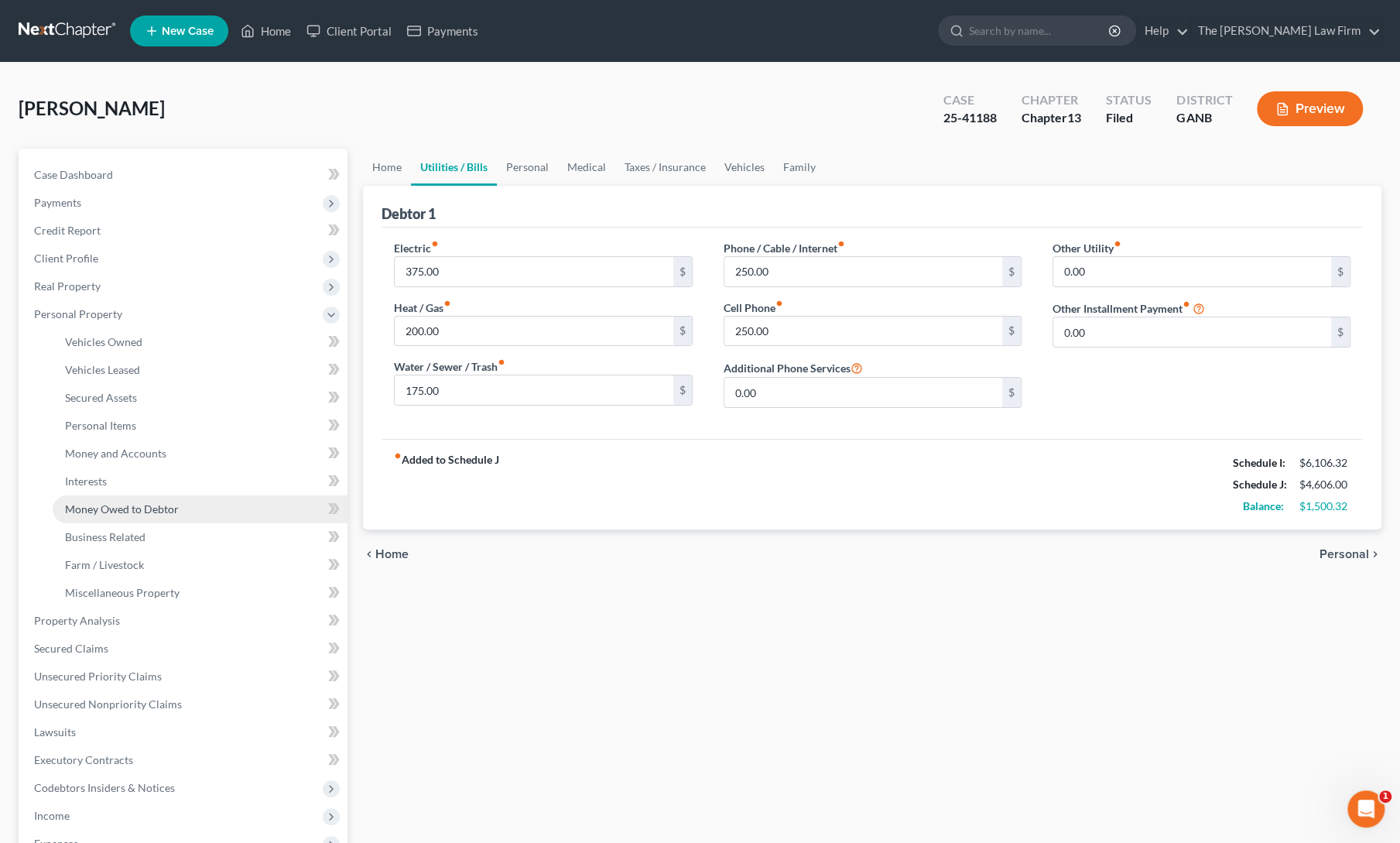
click at [101, 502] on span "Money Owed to Debtor" at bounding box center [121, 509] width 114 height 13
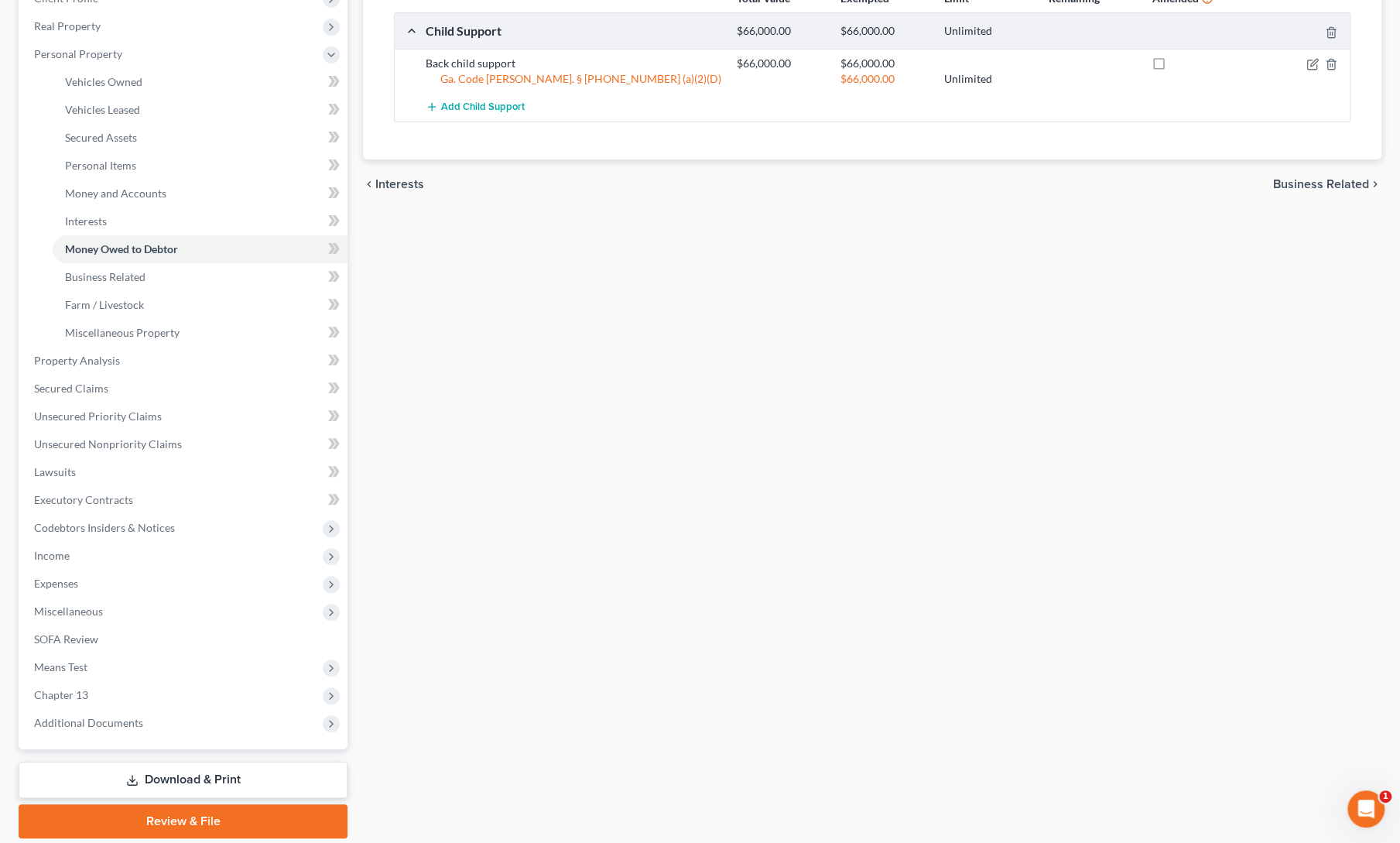
scroll to position [311, 0]
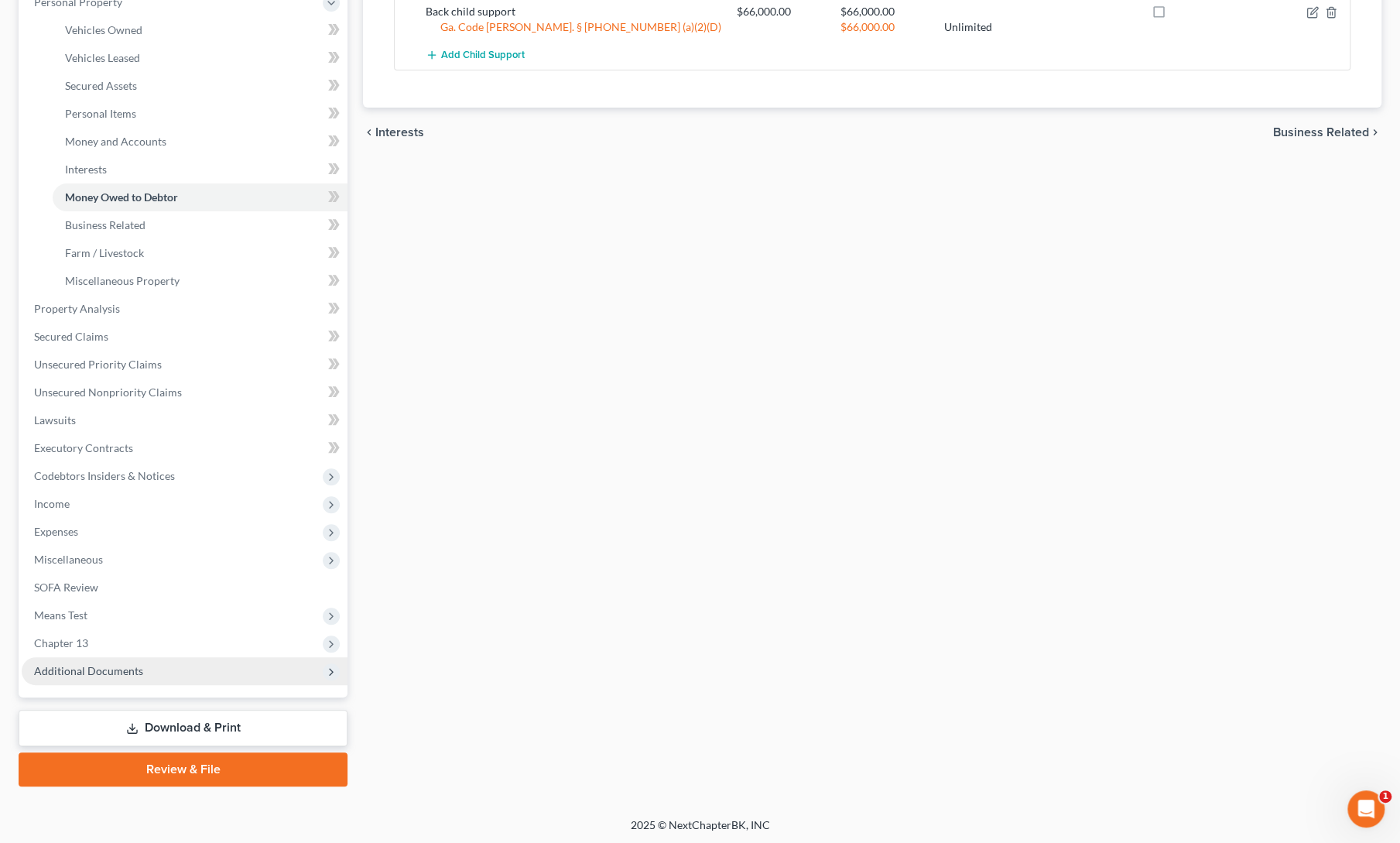
click at [110, 678] on span "Additional Documents" at bounding box center [184, 671] width 326 height 28
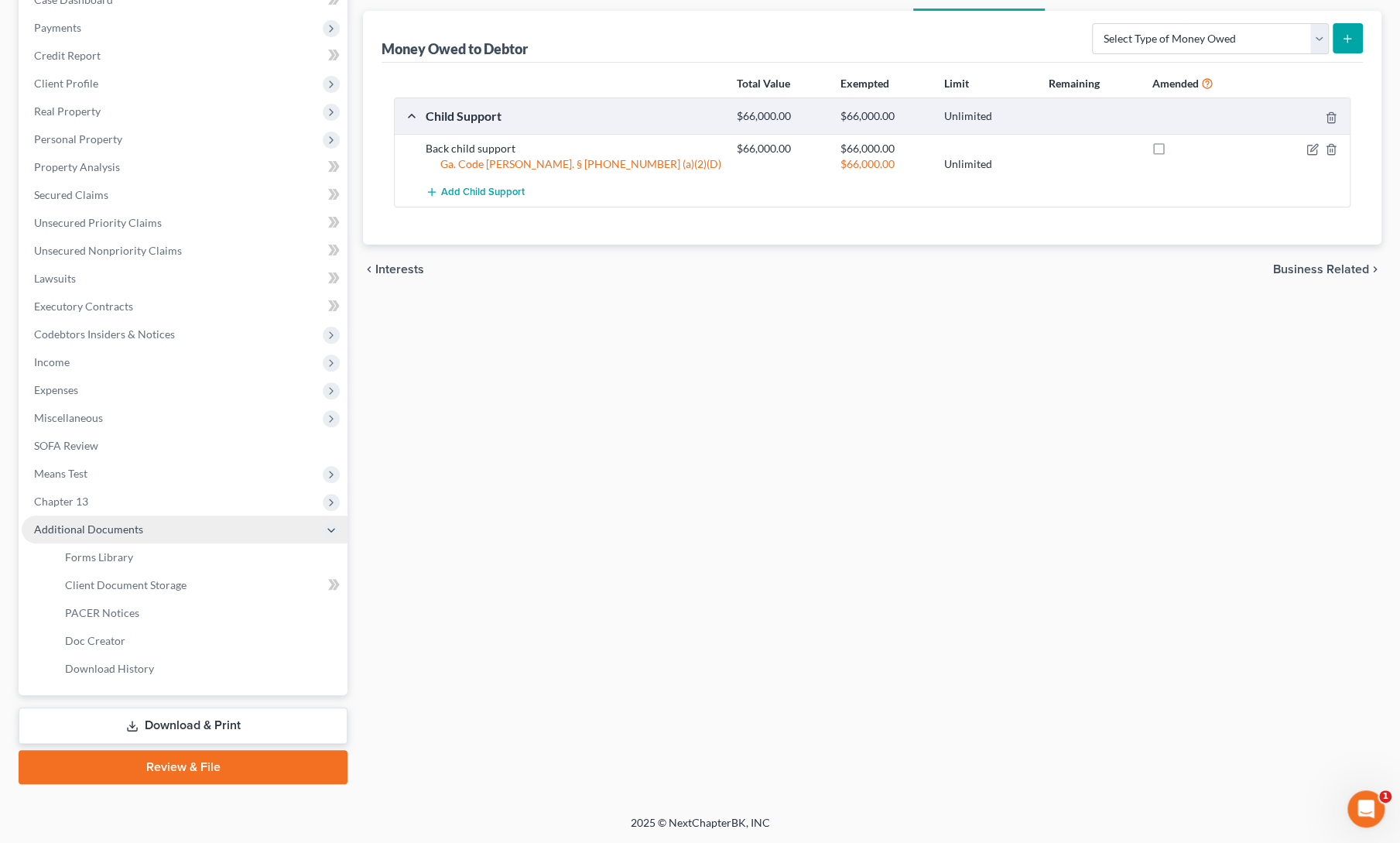
scroll to position [172, 0]
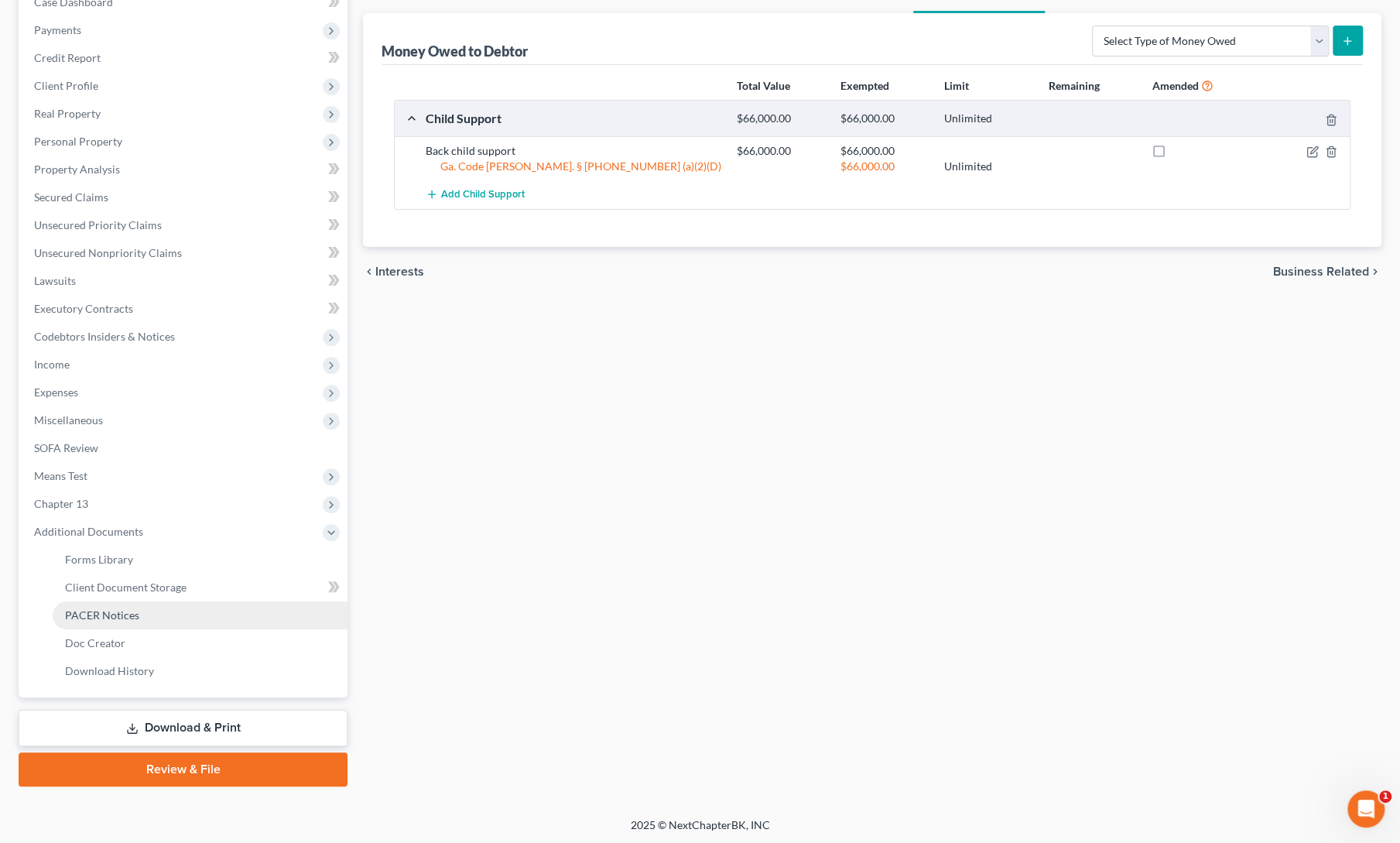
click at [108, 605] on link "PACER Notices" at bounding box center [199, 615] width 294 height 28
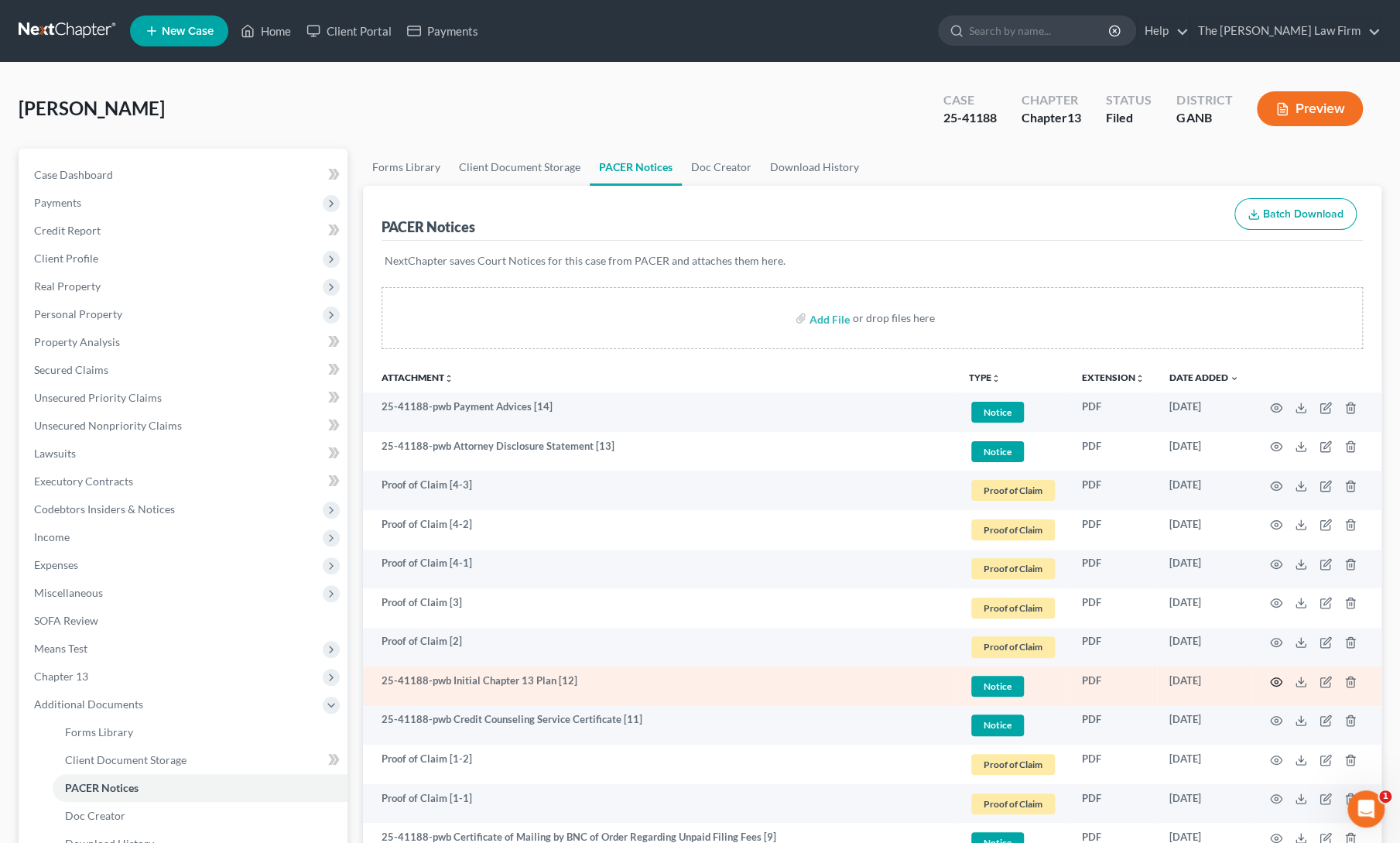
click at [1277, 680] on circle "button" at bounding box center [1275, 681] width 3 height 3
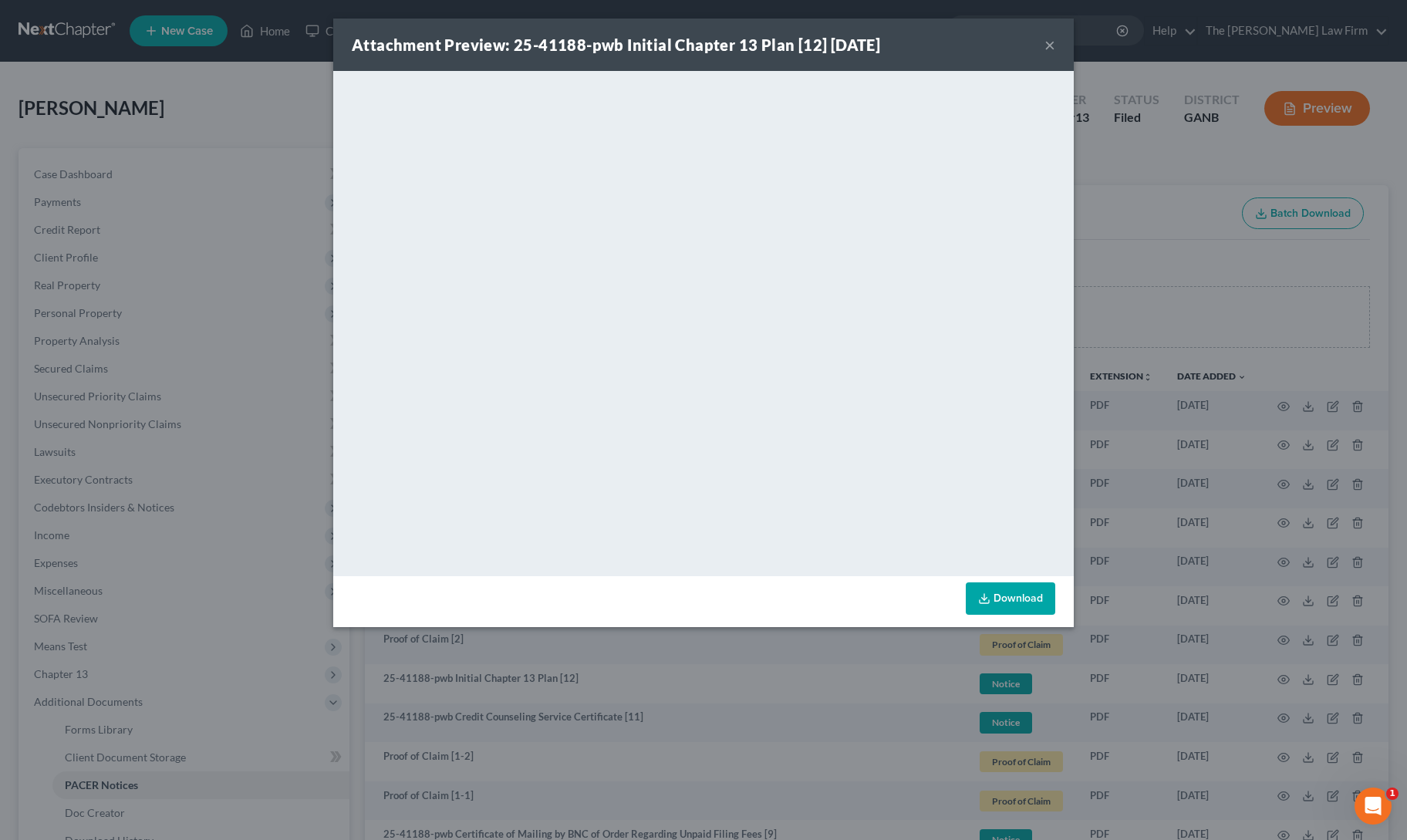
click at [1048, 47] on button "×" at bounding box center [1050, 45] width 11 height 19
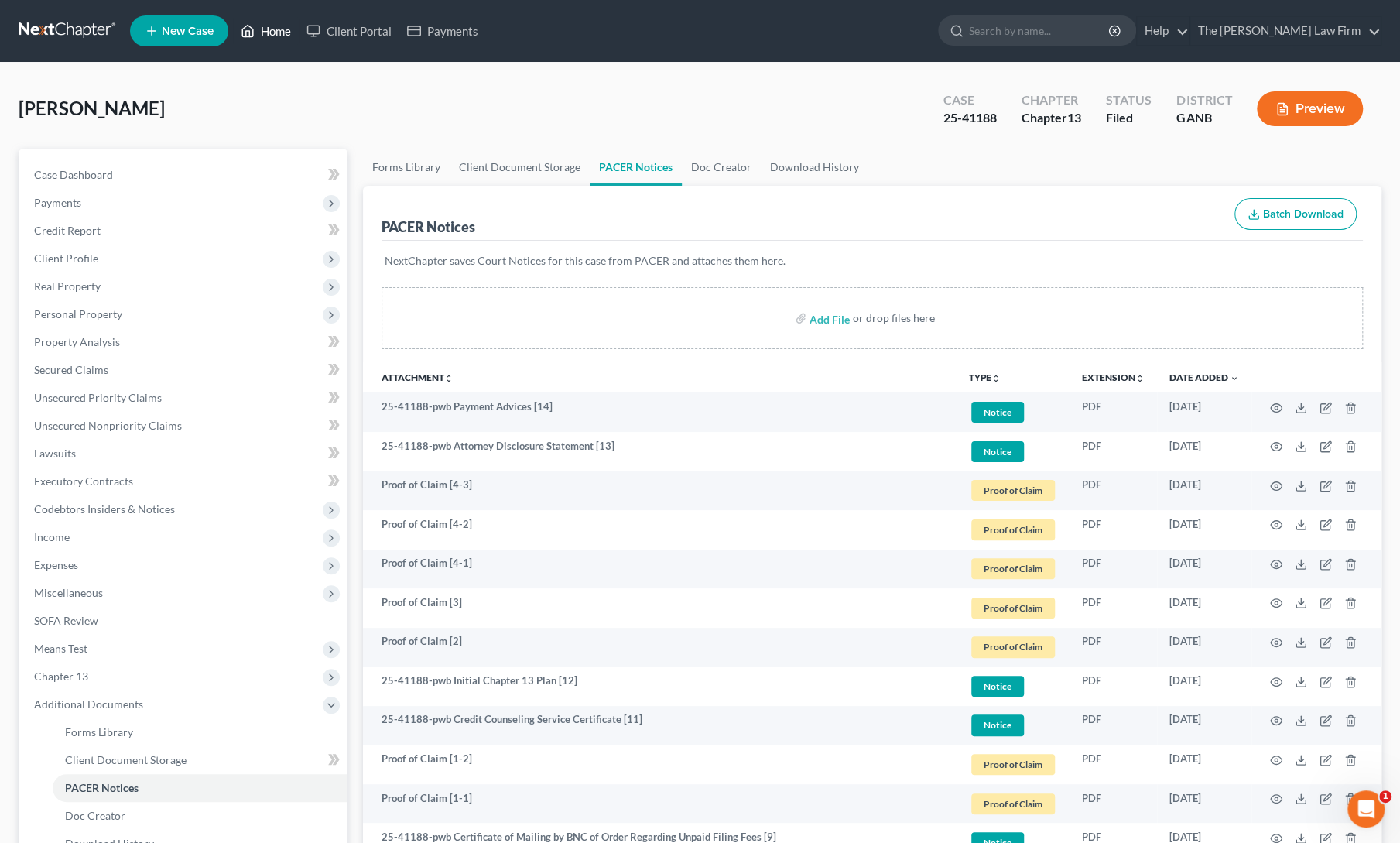
click at [254, 22] on icon at bounding box center [247, 31] width 14 height 19
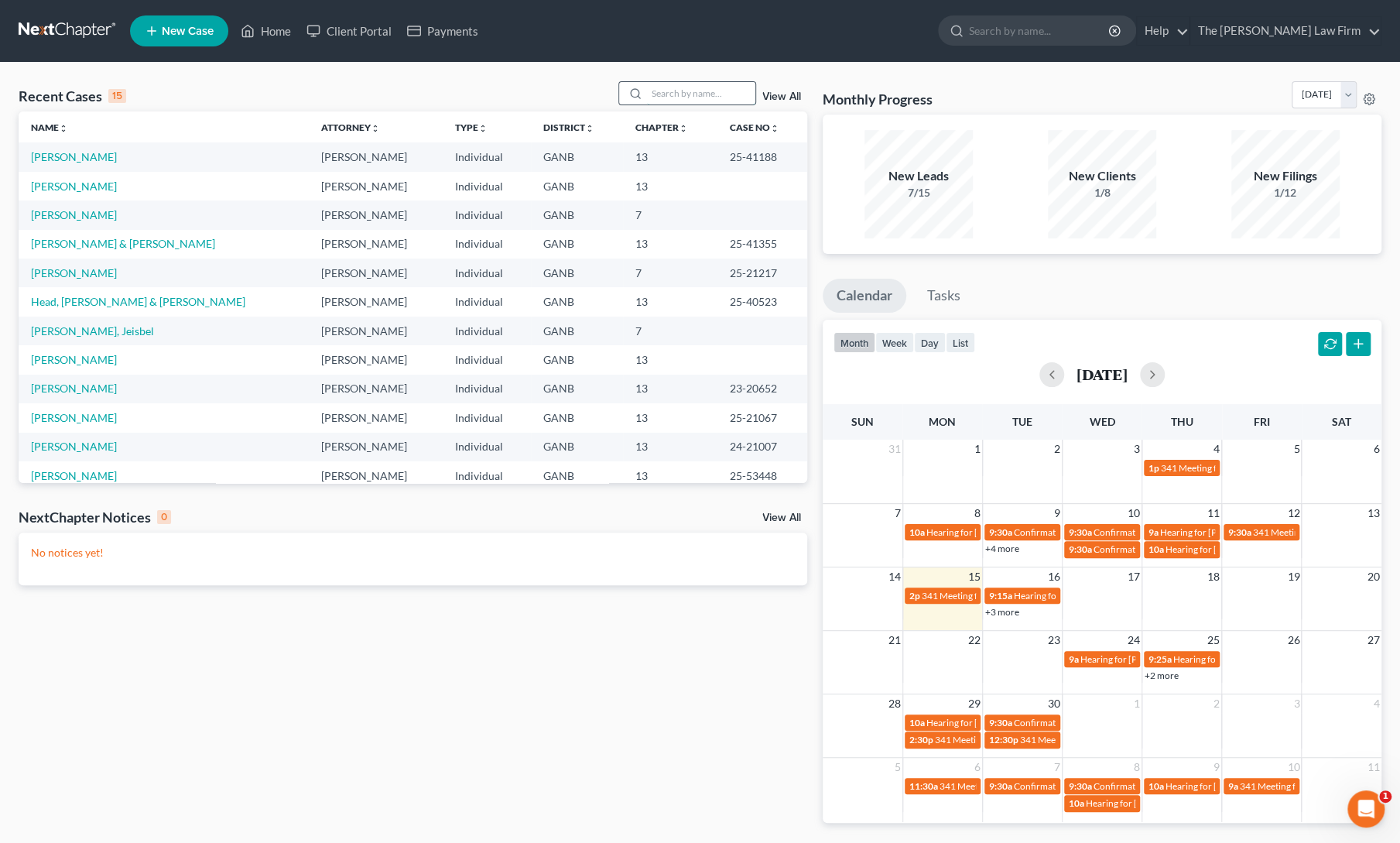
click at [707, 95] on input "search" at bounding box center [700, 93] width 108 height 23
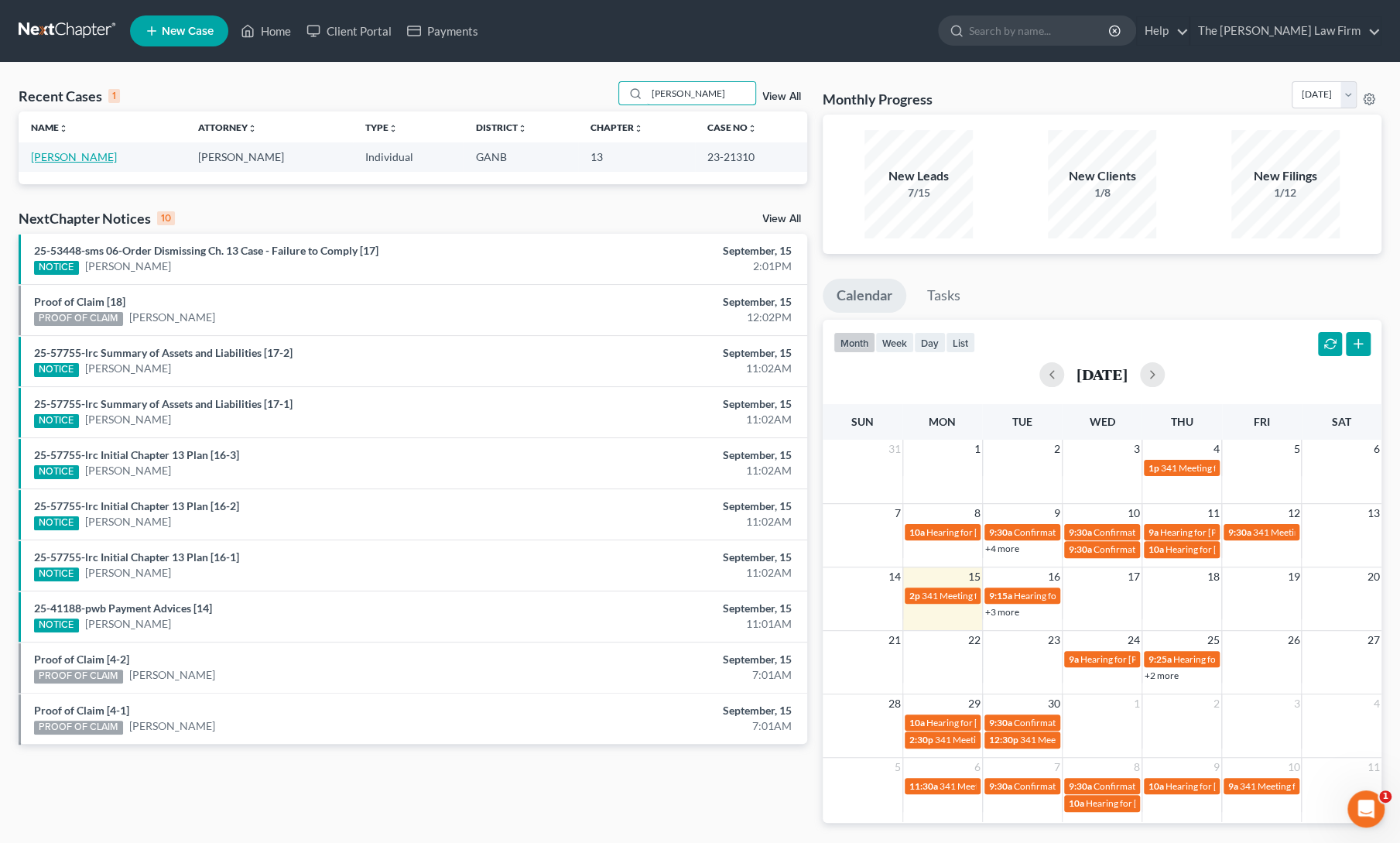
type input "[PERSON_NAME]"
click at [76, 159] on link "[PERSON_NAME]" at bounding box center [73, 157] width 86 height 13
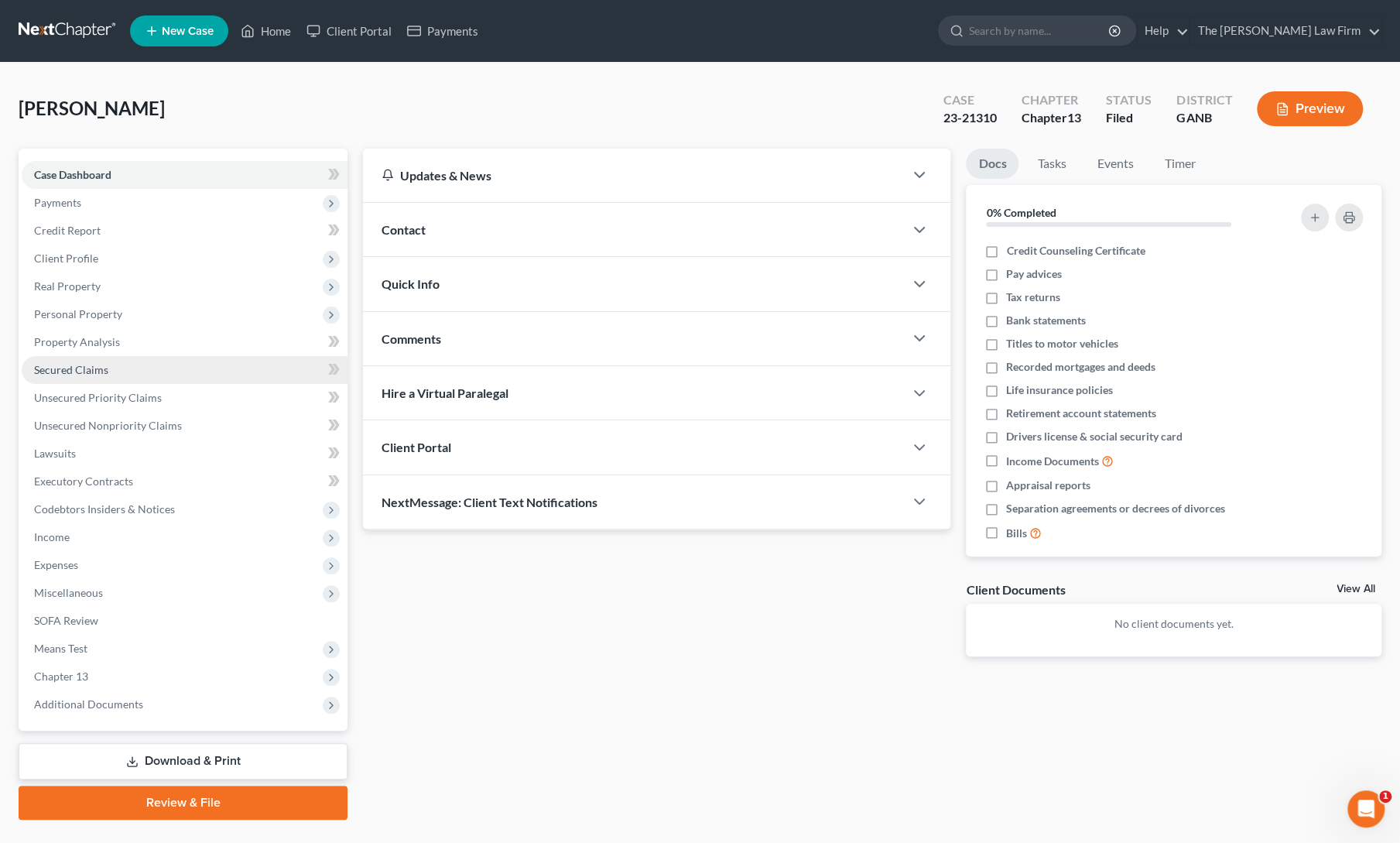
click at [85, 365] on span "Secured Claims" at bounding box center [71, 370] width 74 height 13
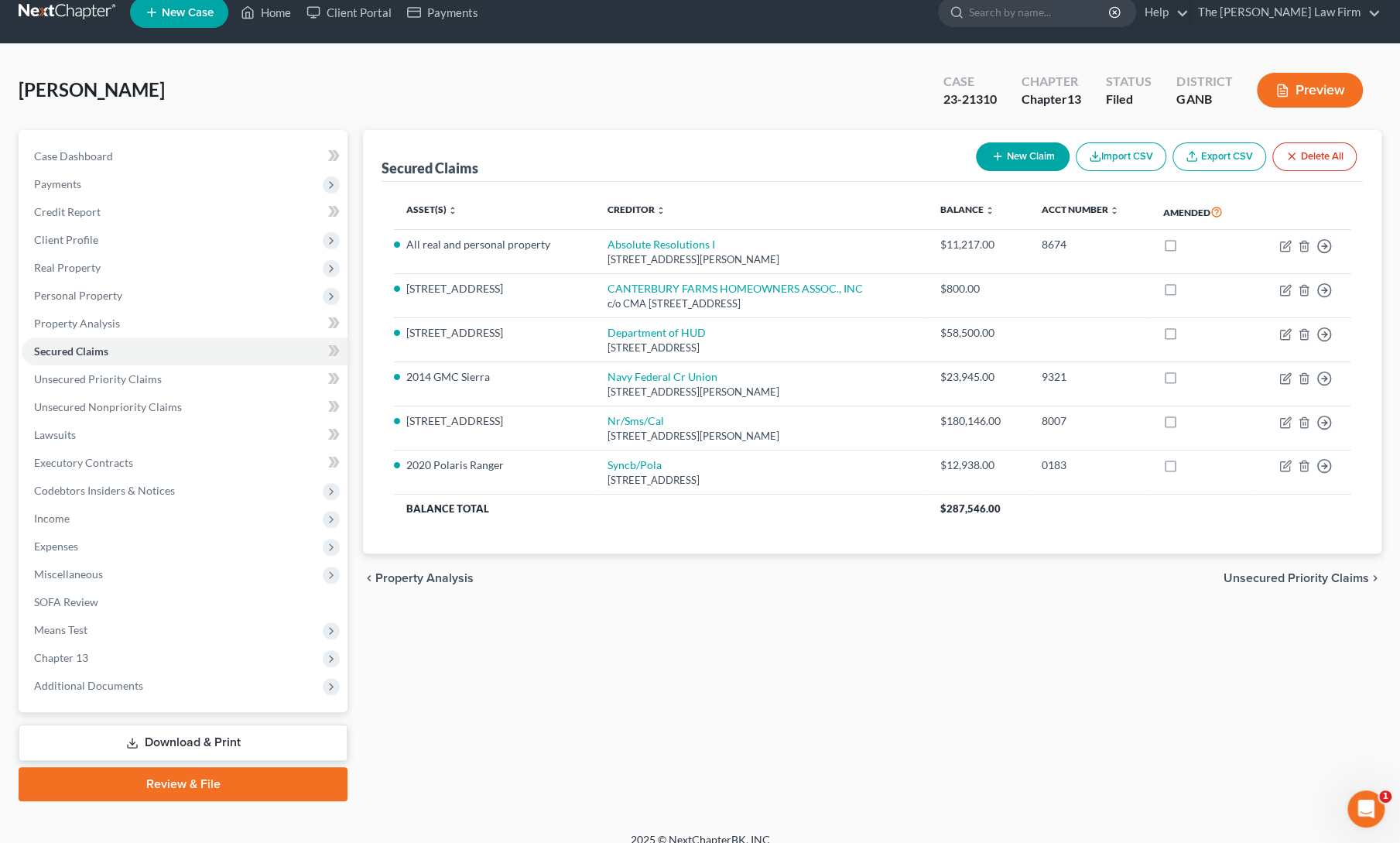
scroll to position [21, 0]
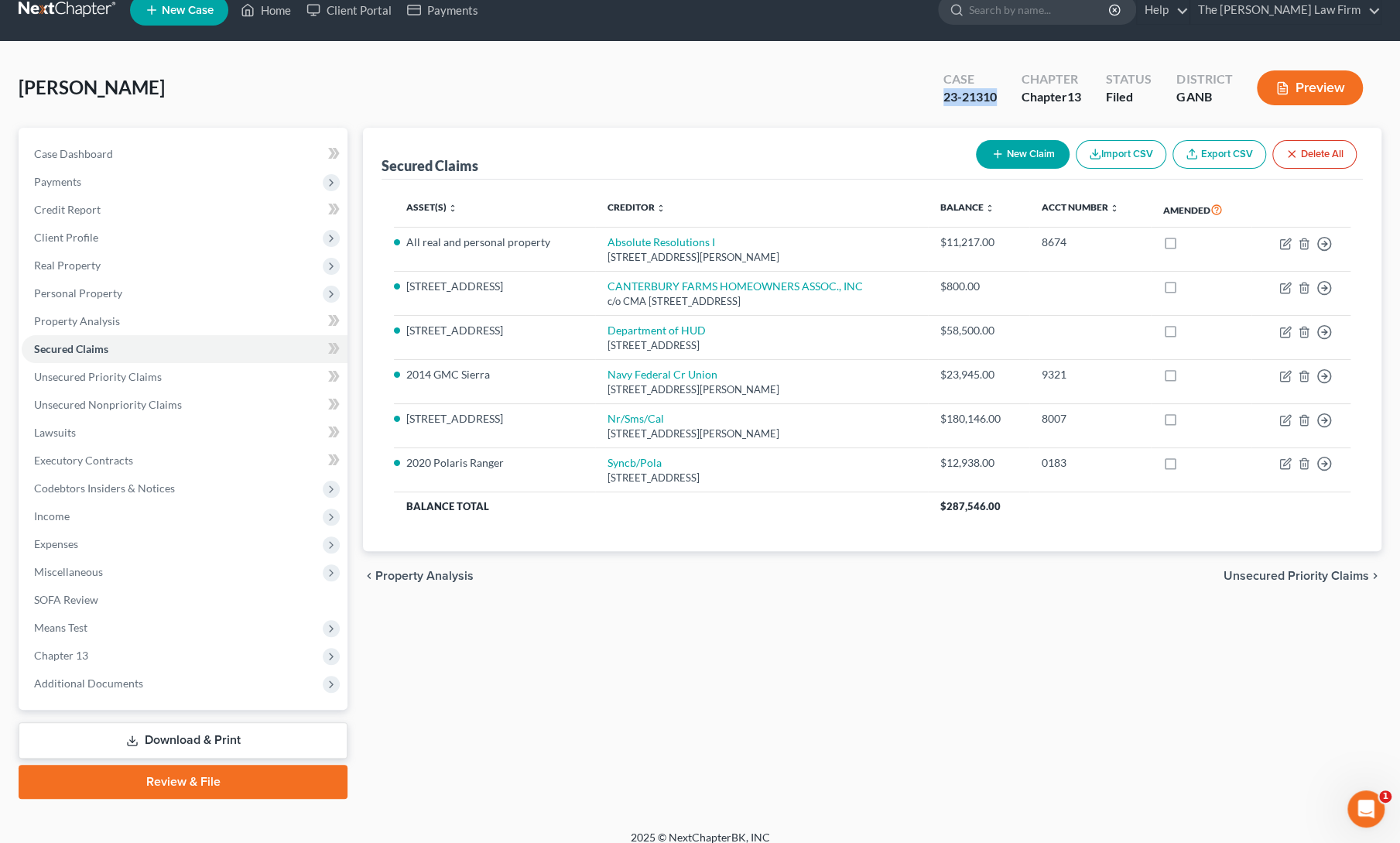
drag, startPoint x: 942, startPoint y: 91, endPoint x: 994, endPoint y: 102, distance: 53.2
click at [994, 102] on div "23-21310" at bounding box center [969, 97] width 54 height 18
copy div "23-21310"
click at [169, 686] on span "Additional Documents" at bounding box center [184, 683] width 326 height 28
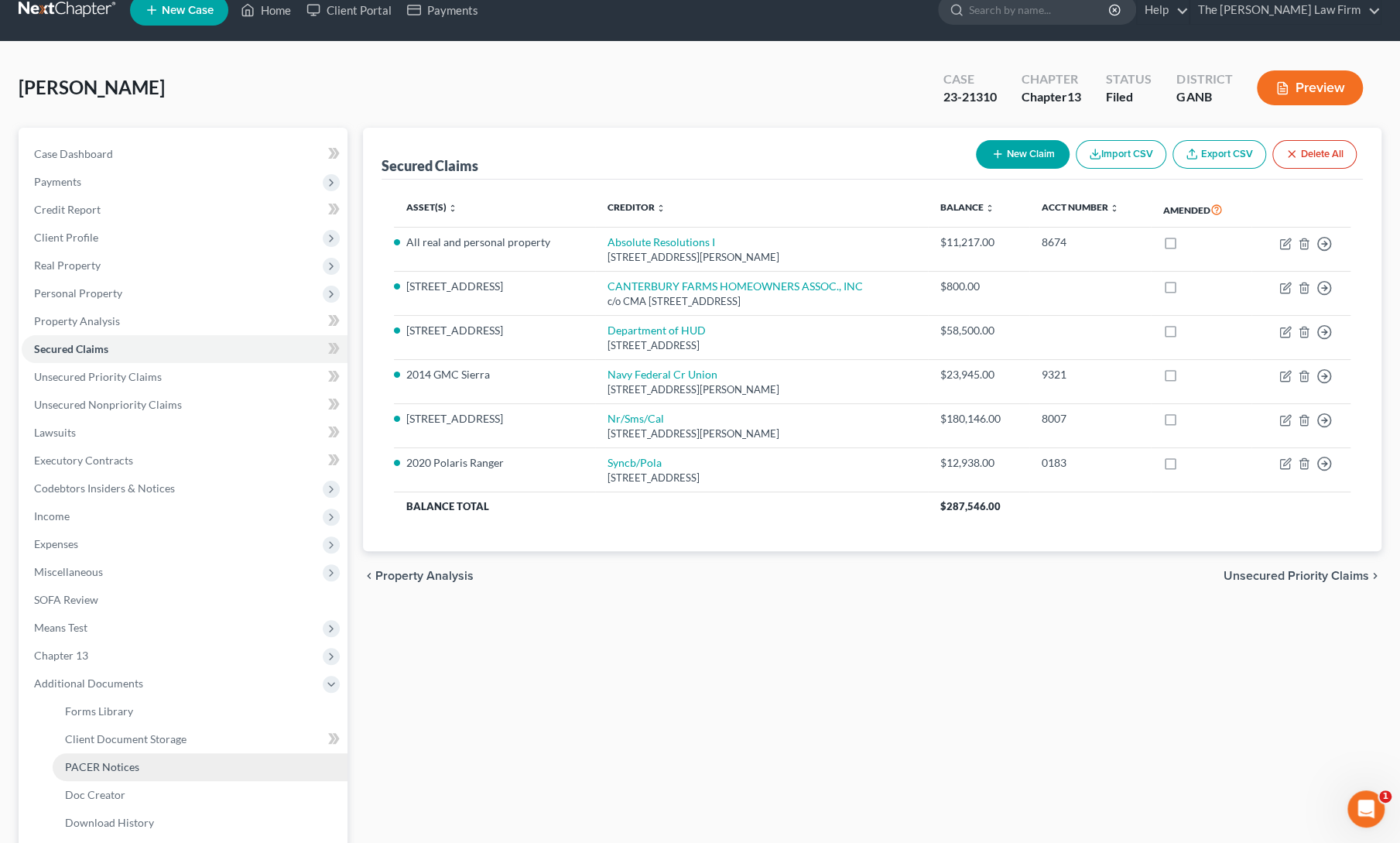
click at [169, 767] on link "PACER Notices" at bounding box center [199, 767] width 294 height 28
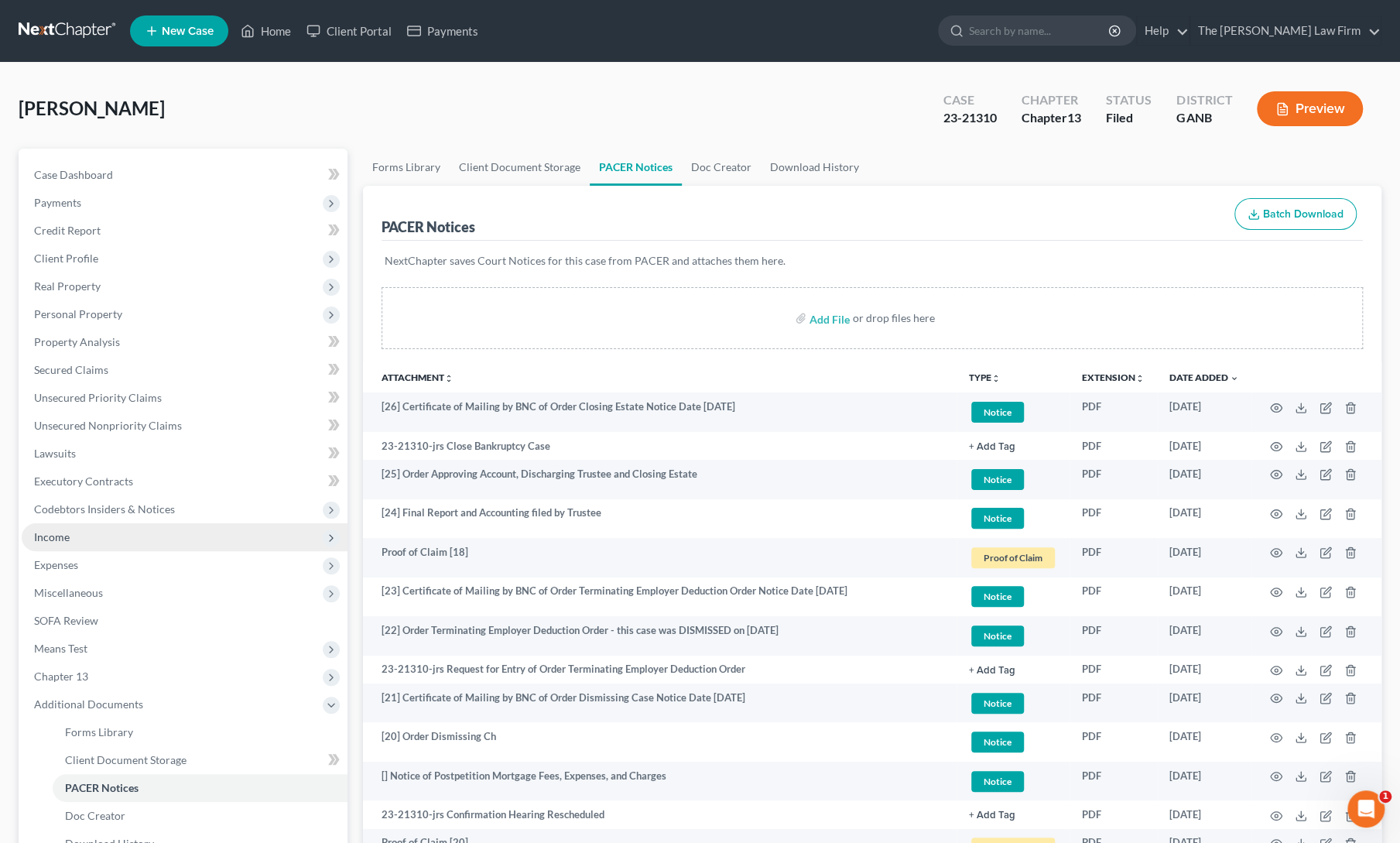
click at [46, 542] on span "Income" at bounding box center [52, 536] width 36 height 13
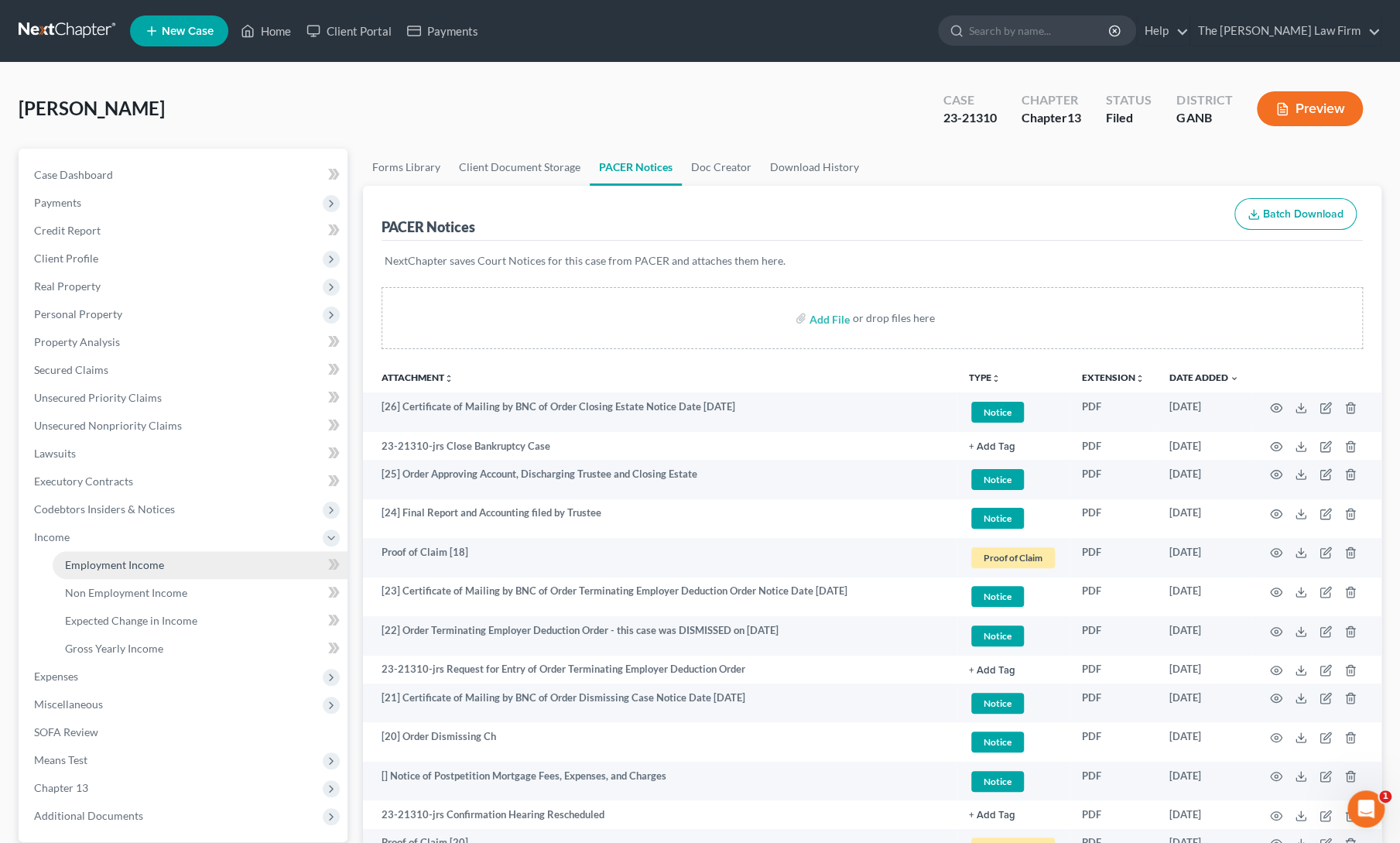
click at [72, 568] on span "Employment Income" at bounding box center [114, 565] width 99 height 13
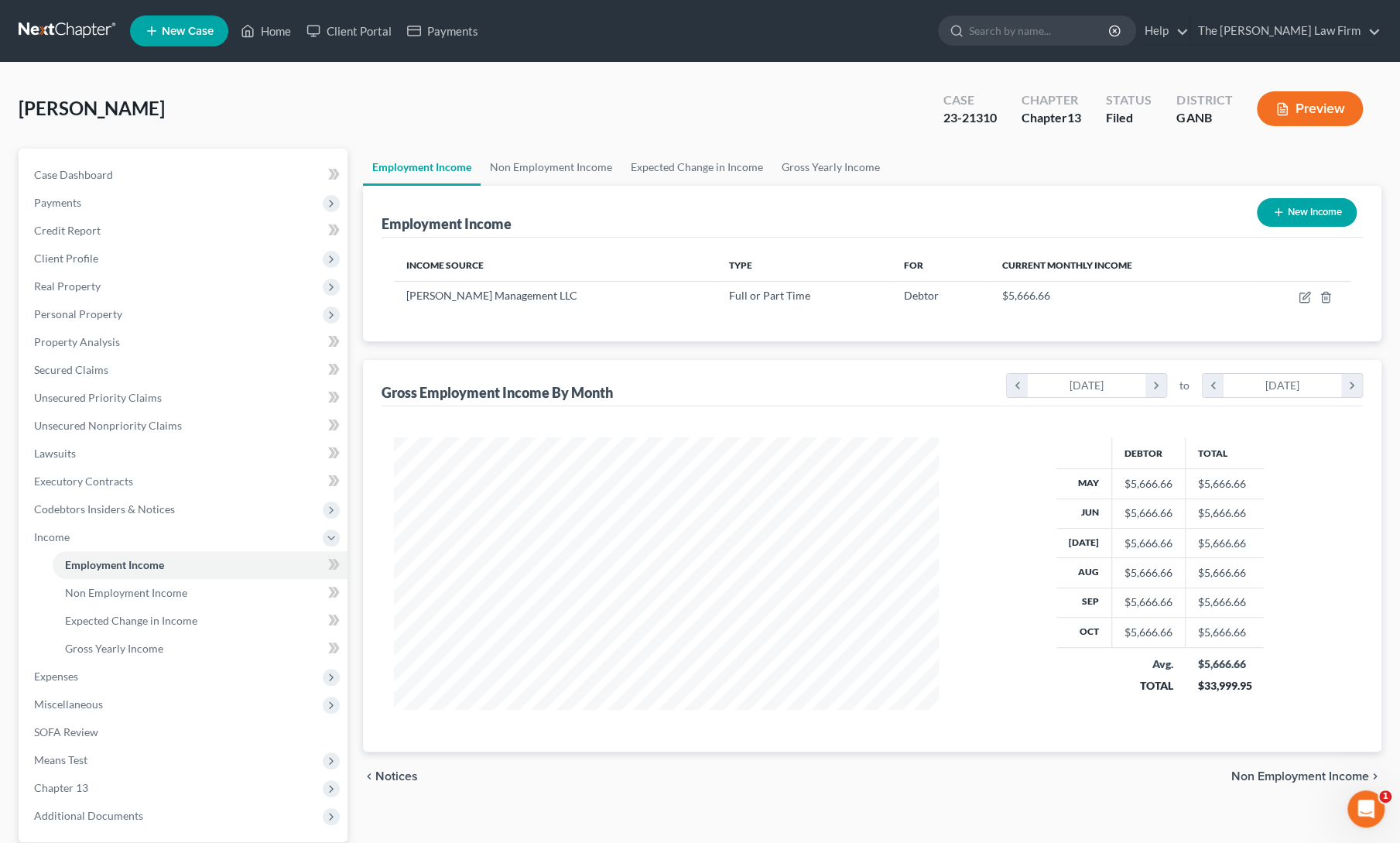
scroll to position [276, 576]
click at [553, 164] on link "Non Employment Income" at bounding box center [551, 167] width 141 height 37
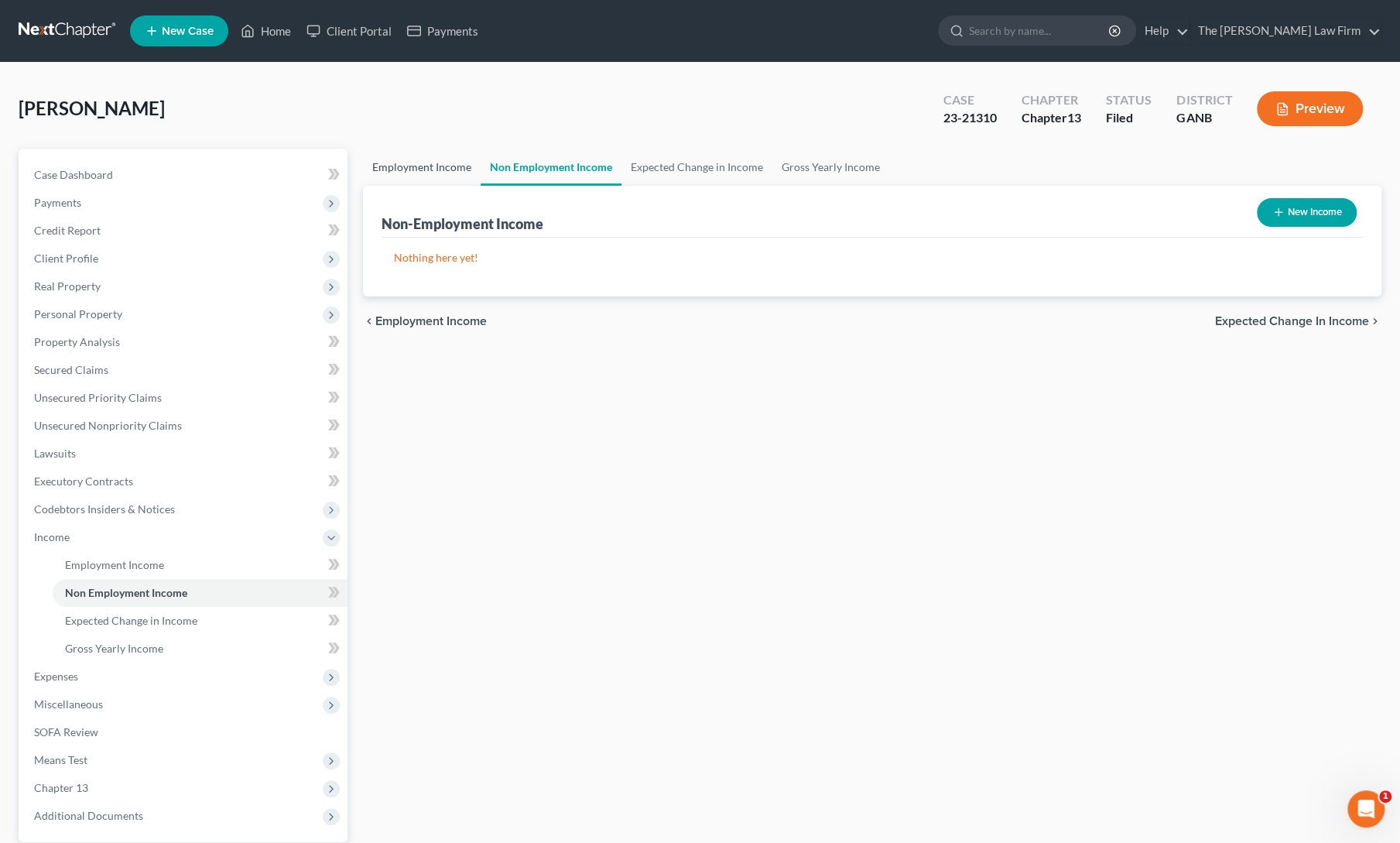
click at [428, 170] on link "Employment Income" at bounding box center [422, 167] width 118 height 37
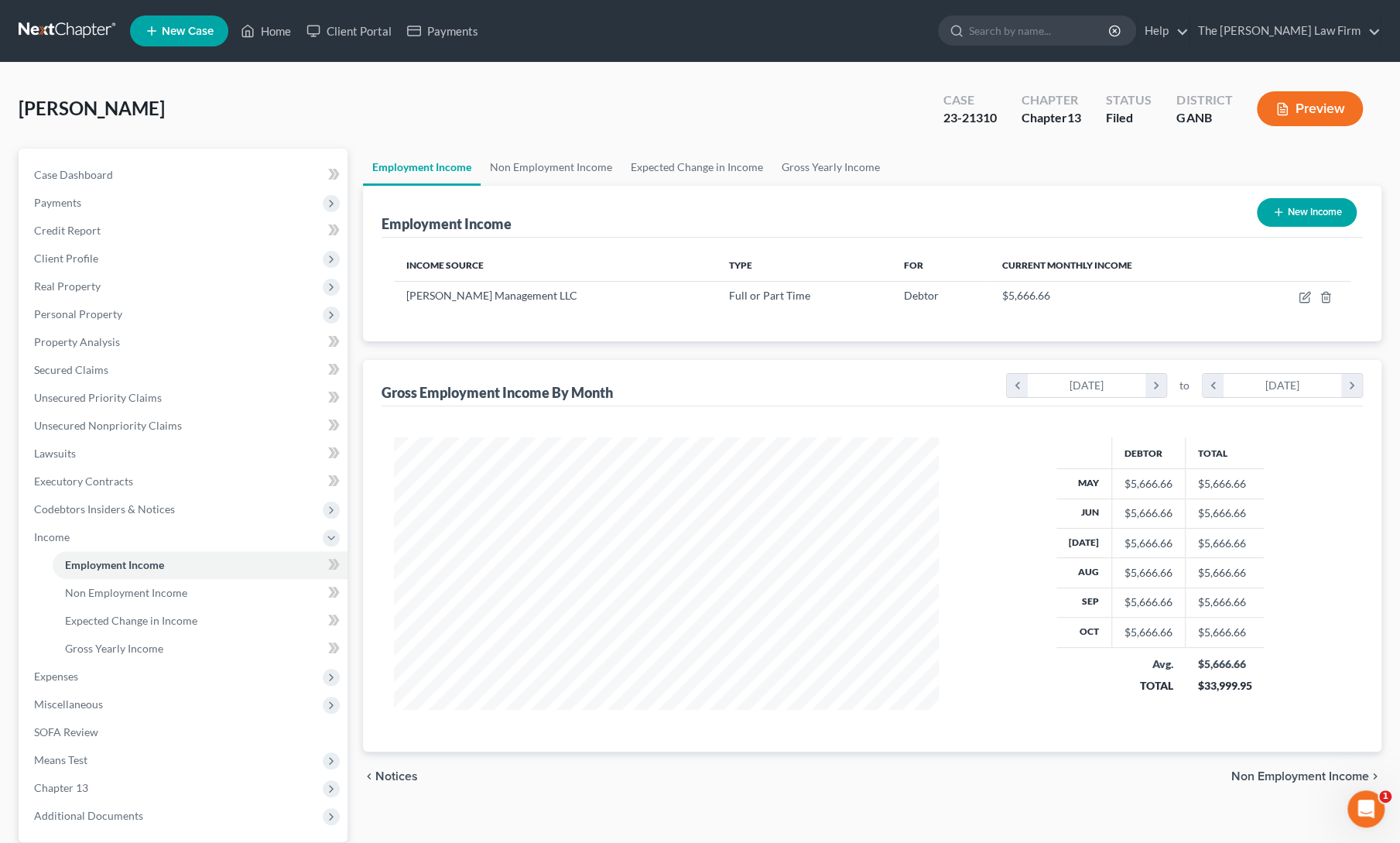
scroll to position [276, 576]
click at [85, 270] on span "Client Profile" at bounding box center [184, 259] width 326 height 28
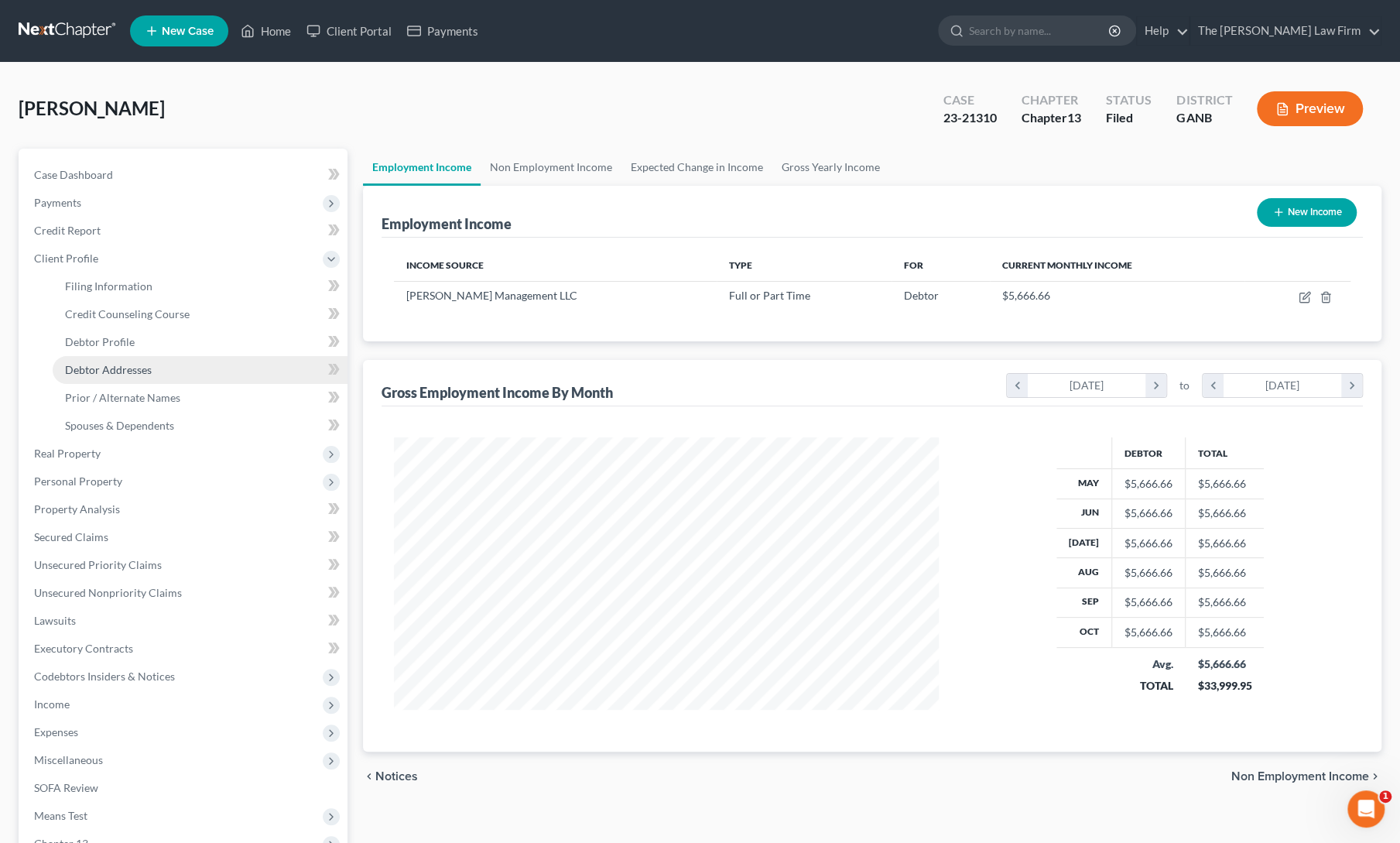
click at [96, 356] on link "Debtor Addresses" at bounding box center [199, 370] width 294 height 28
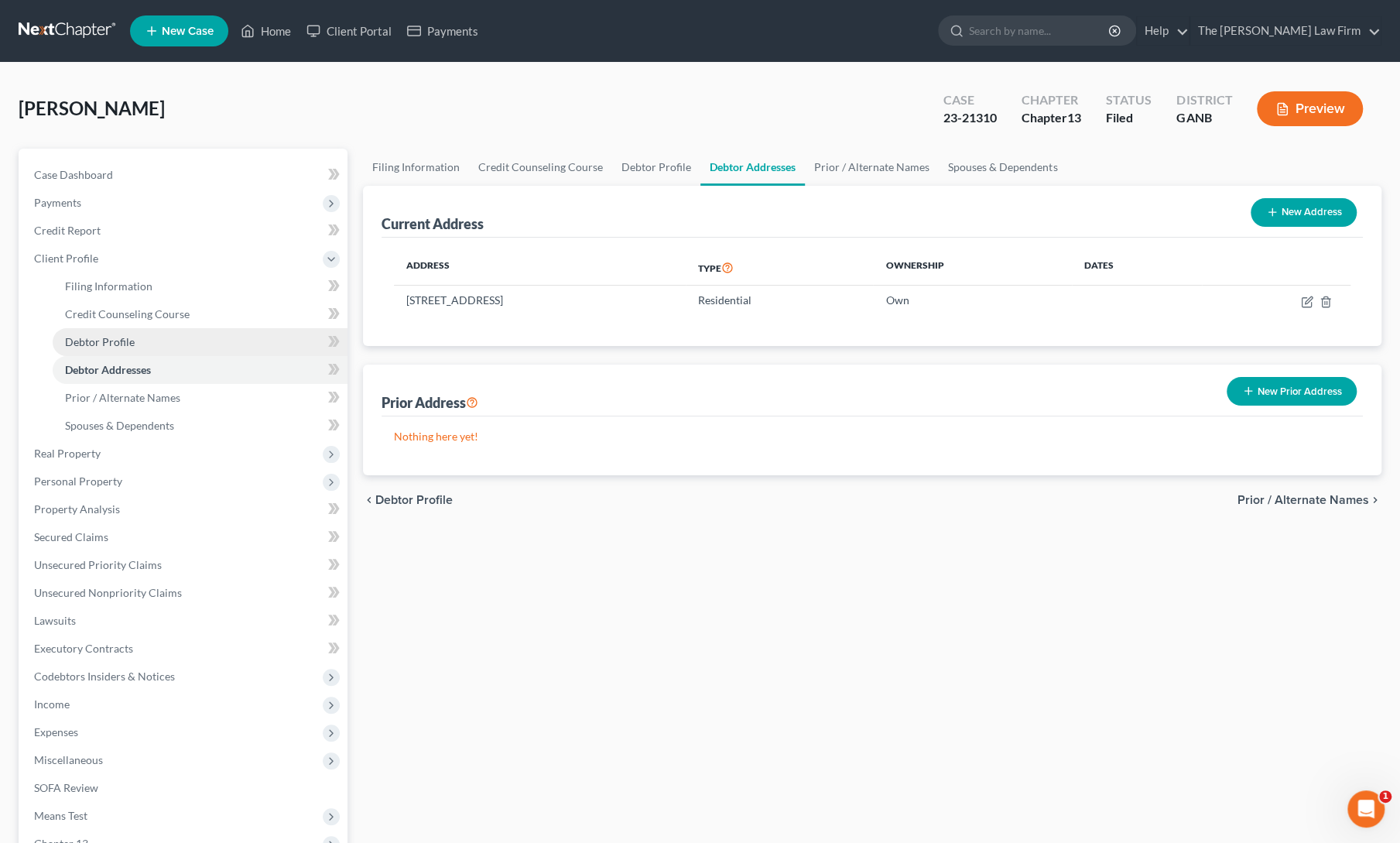
click at [89, 335] on span "Debtor Profile" at bounding box center [100, 342] width 70 height 13
select select "0"
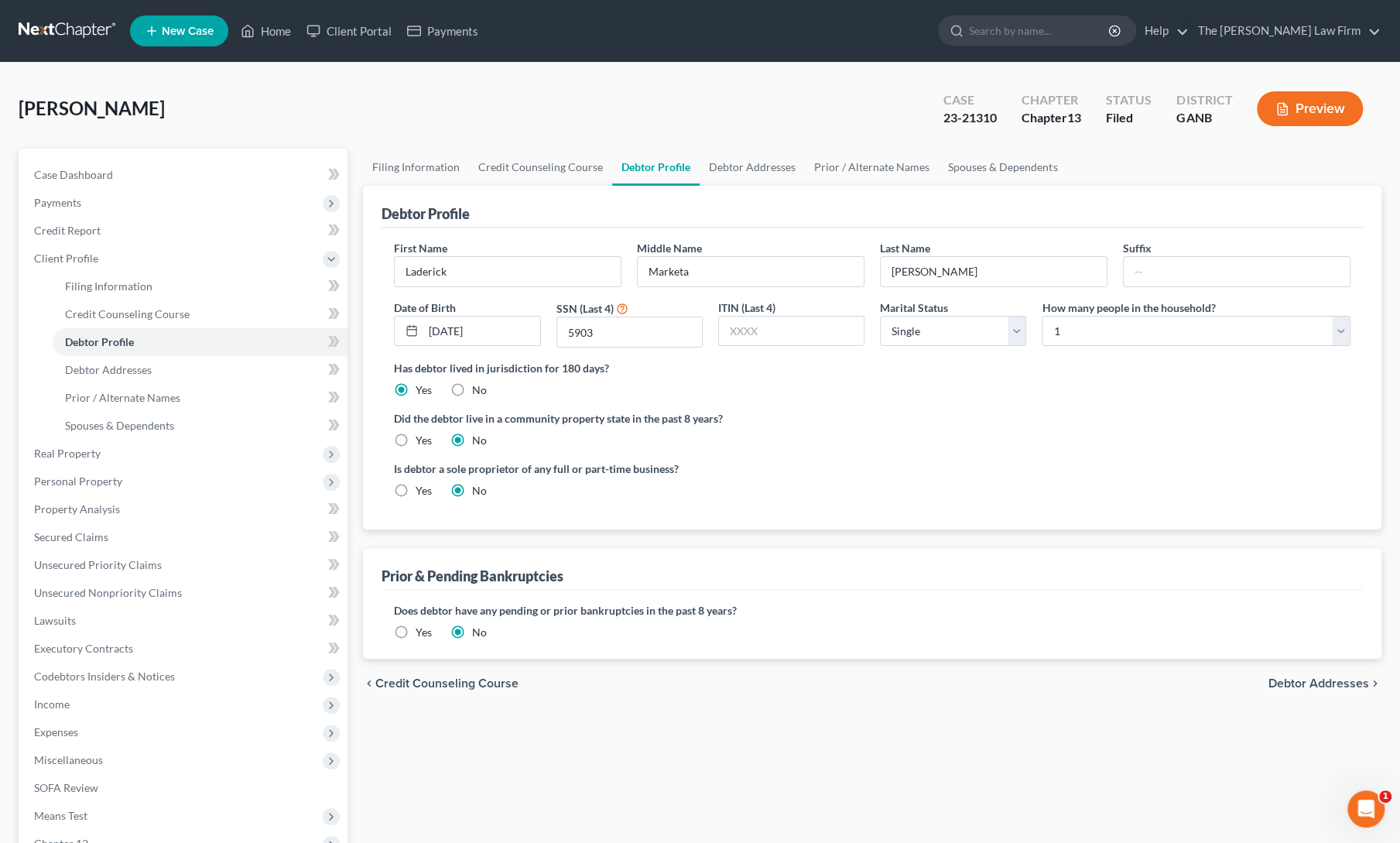
click at [379, 121] on div "[PERSON_NAME] Upgraded Case 23-21310 Chapter Chapter 13 Status Filed District G…" at bounding box center [700, 115] width 1362 height 68
click at [258, 32] on link "Home" at bounding box center [266, 31] width 66 height 28
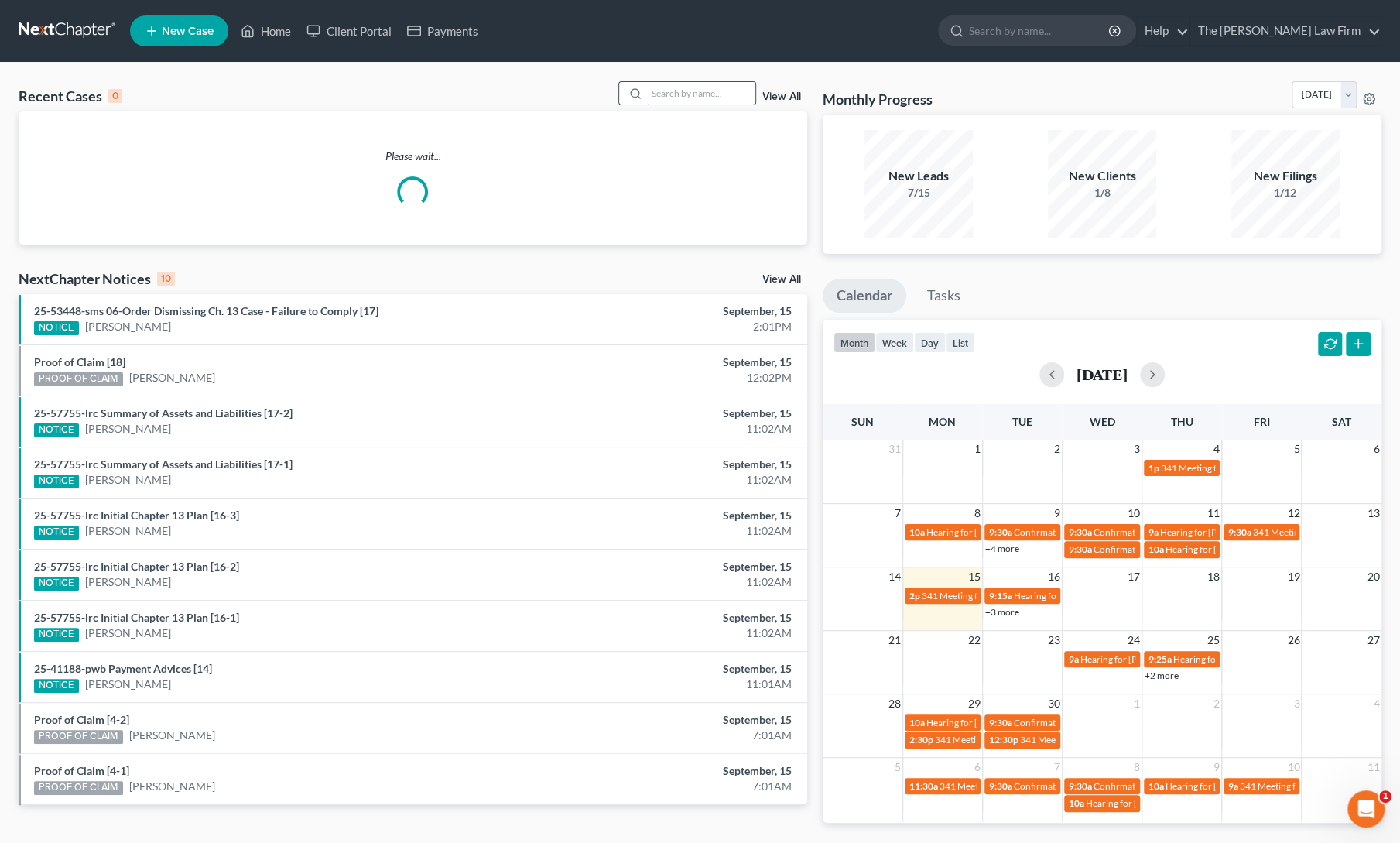
click at [666, 93] on input "search" at bounding box center [700, 93] width 108 height 23
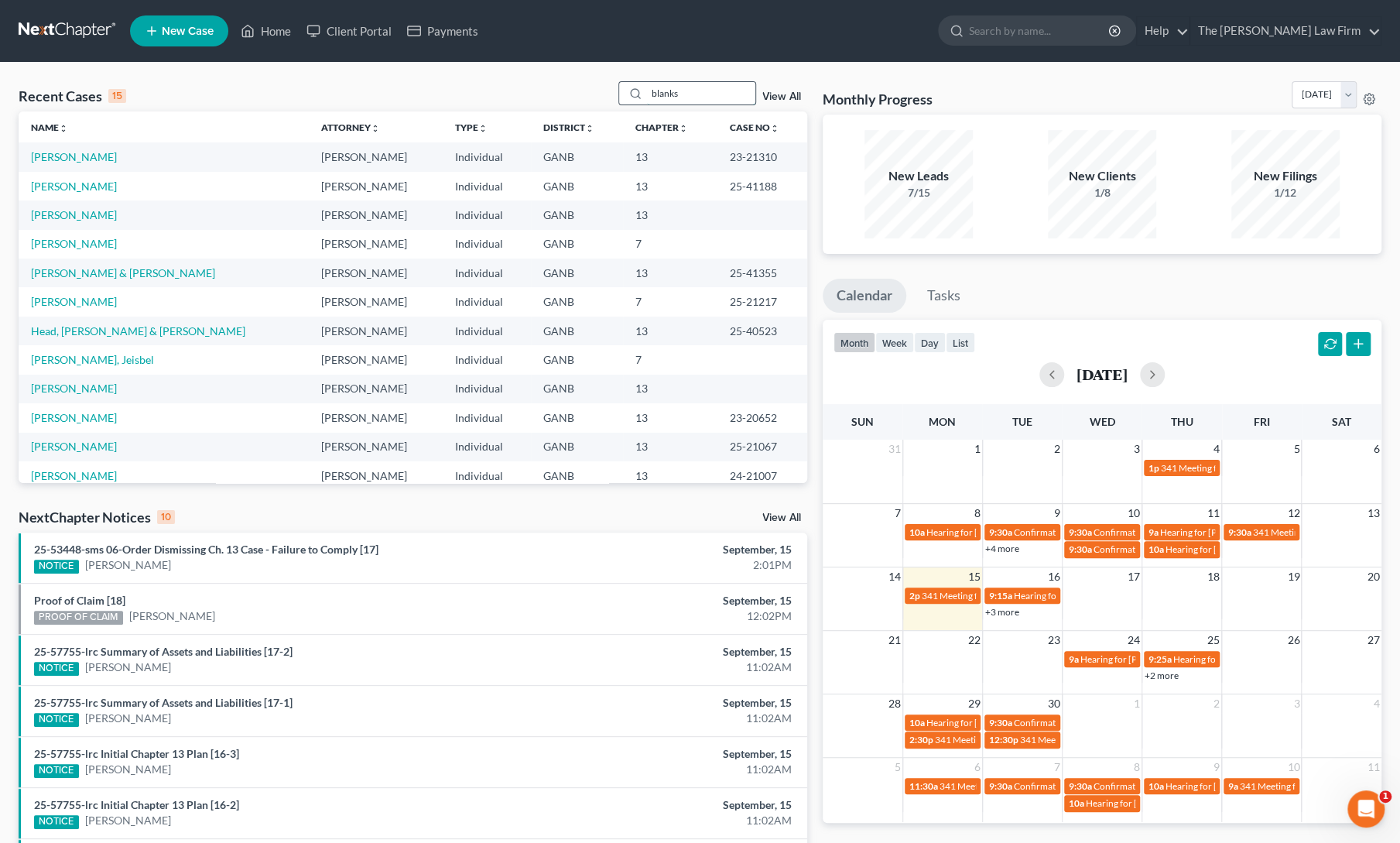
type input "blanks"
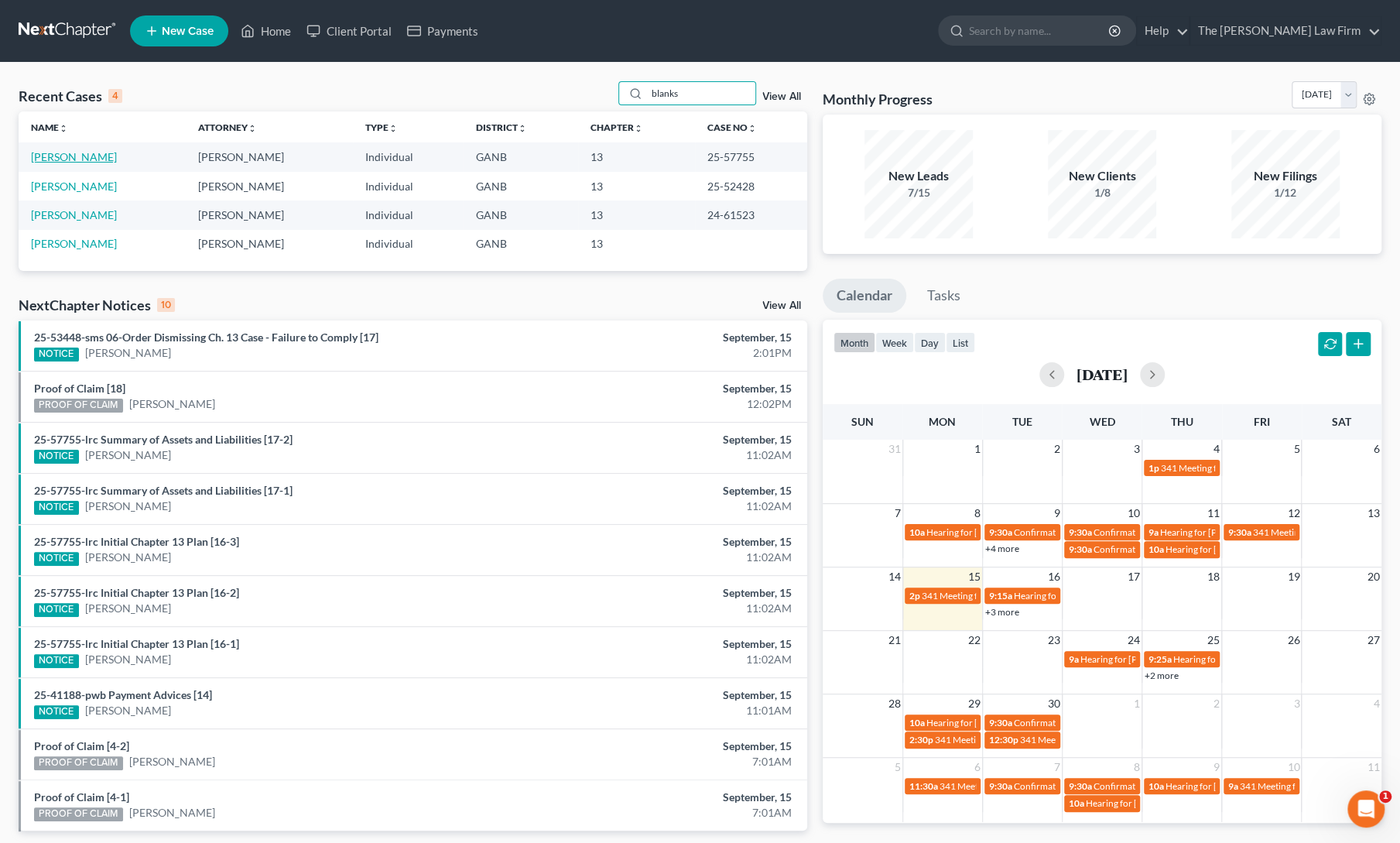
click at [71, 158] on link "[PERSON_NAME]" at bounding box center [73, 157] width 86 height 13
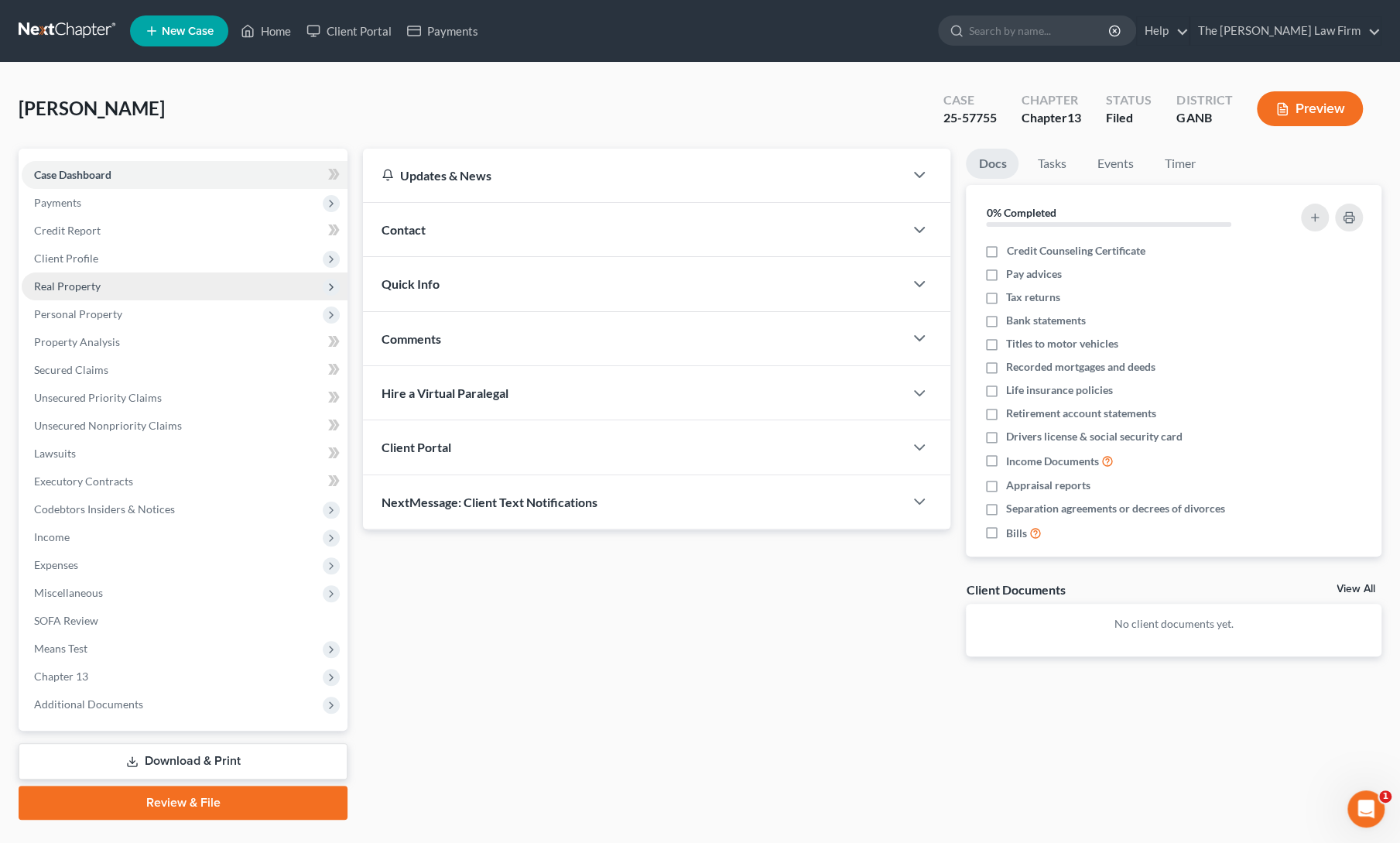
click at [72, 288] on span "Real Property" at bounding box center [67, 286] width 67 height 13
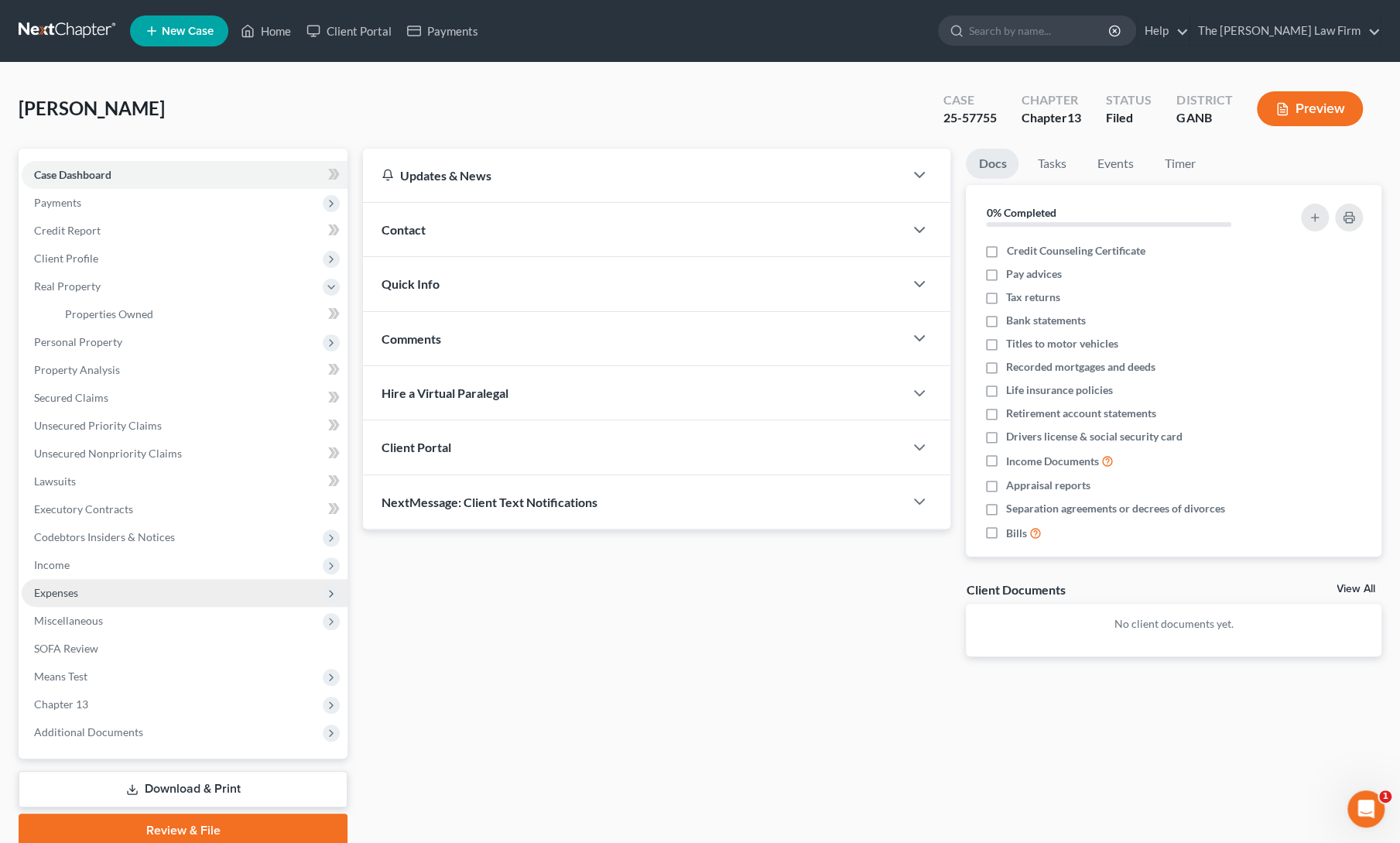
click at [52, 601] on span "Expenses" at bounding box center [184, 593] width 326 height 28
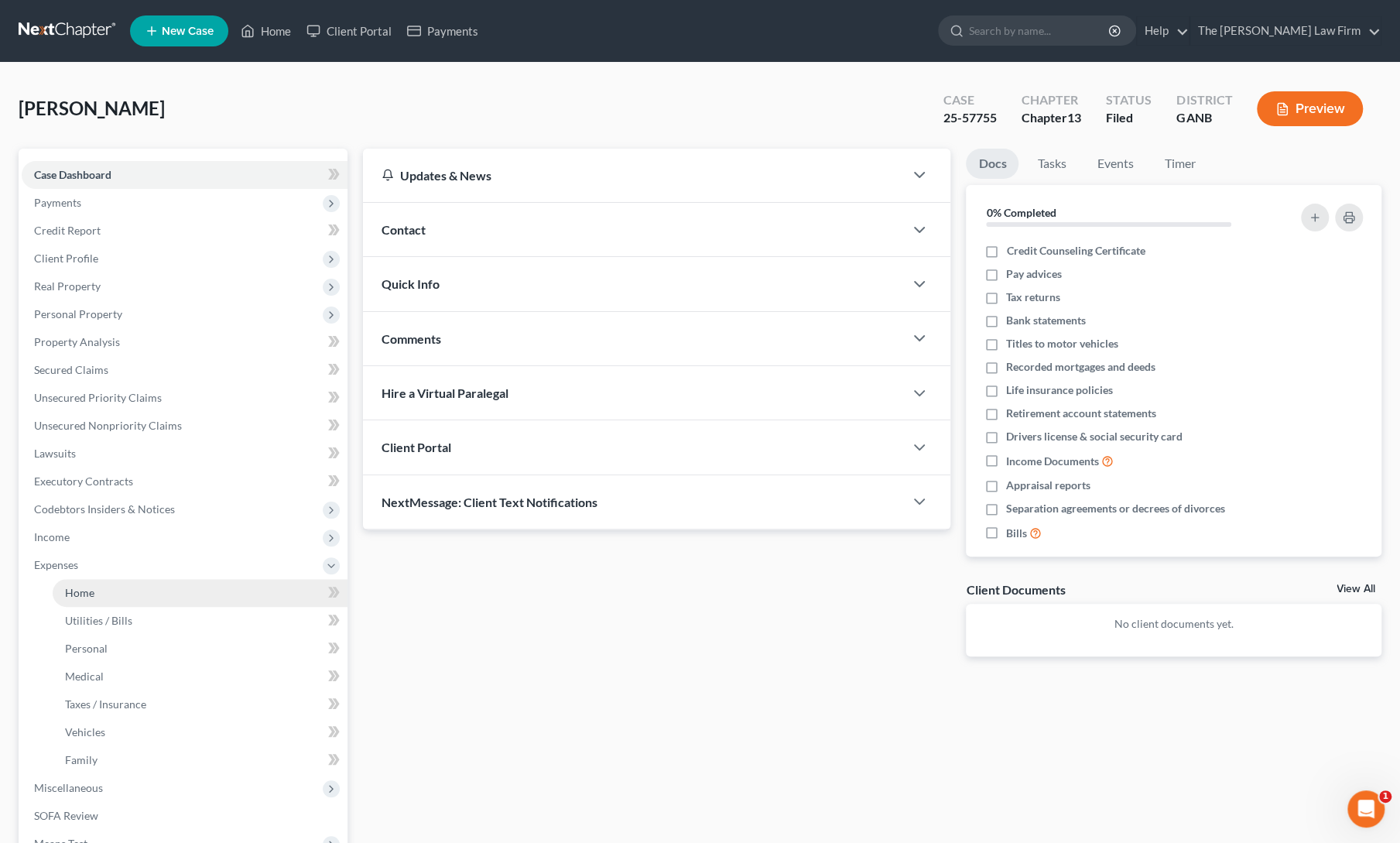
click at [83, 596] on span "Home" at bounding box center [79, 593] width 29 height 13
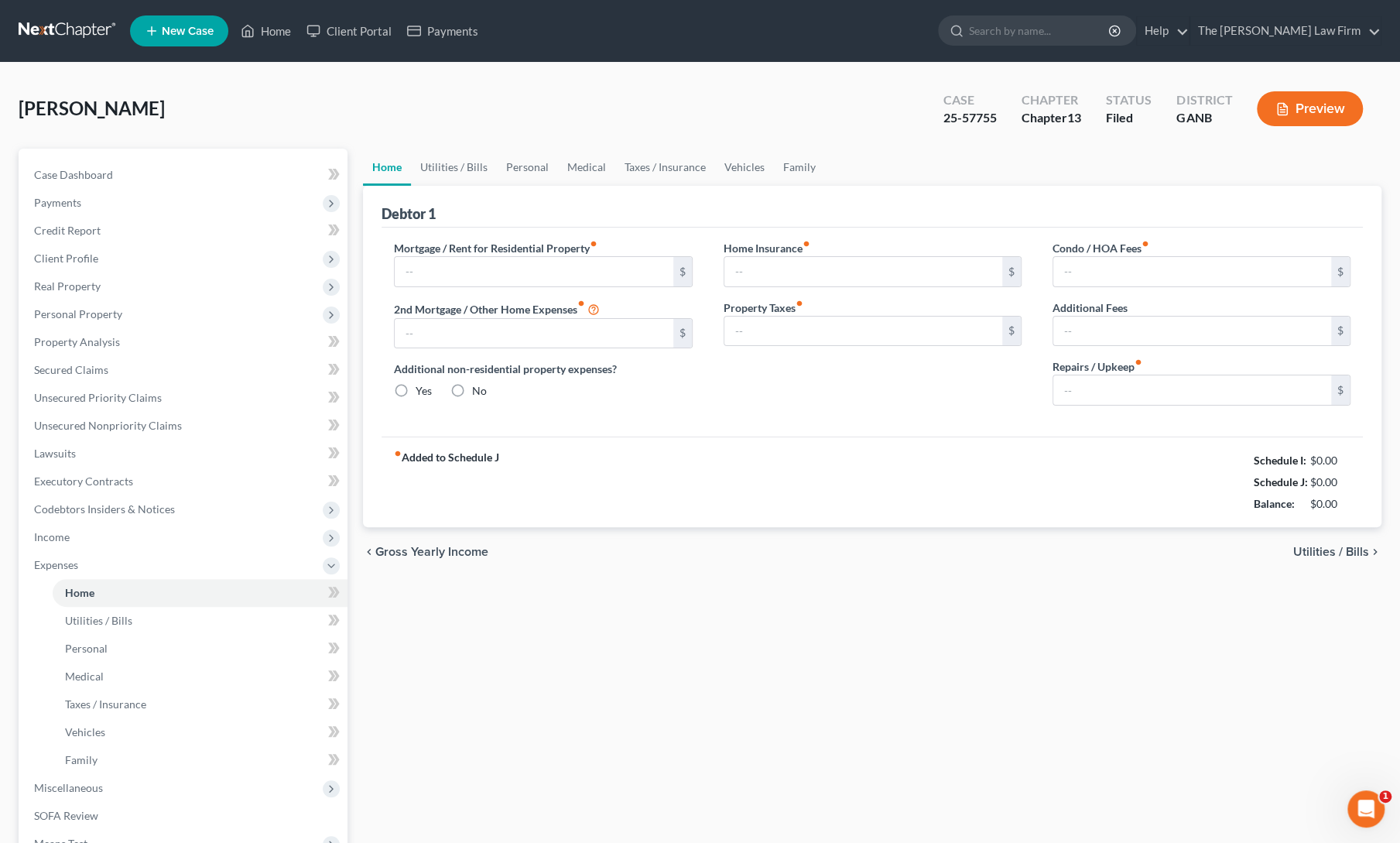
type input "1,400.00"
type input "0.00"
radio input "true"
type input "0.00"
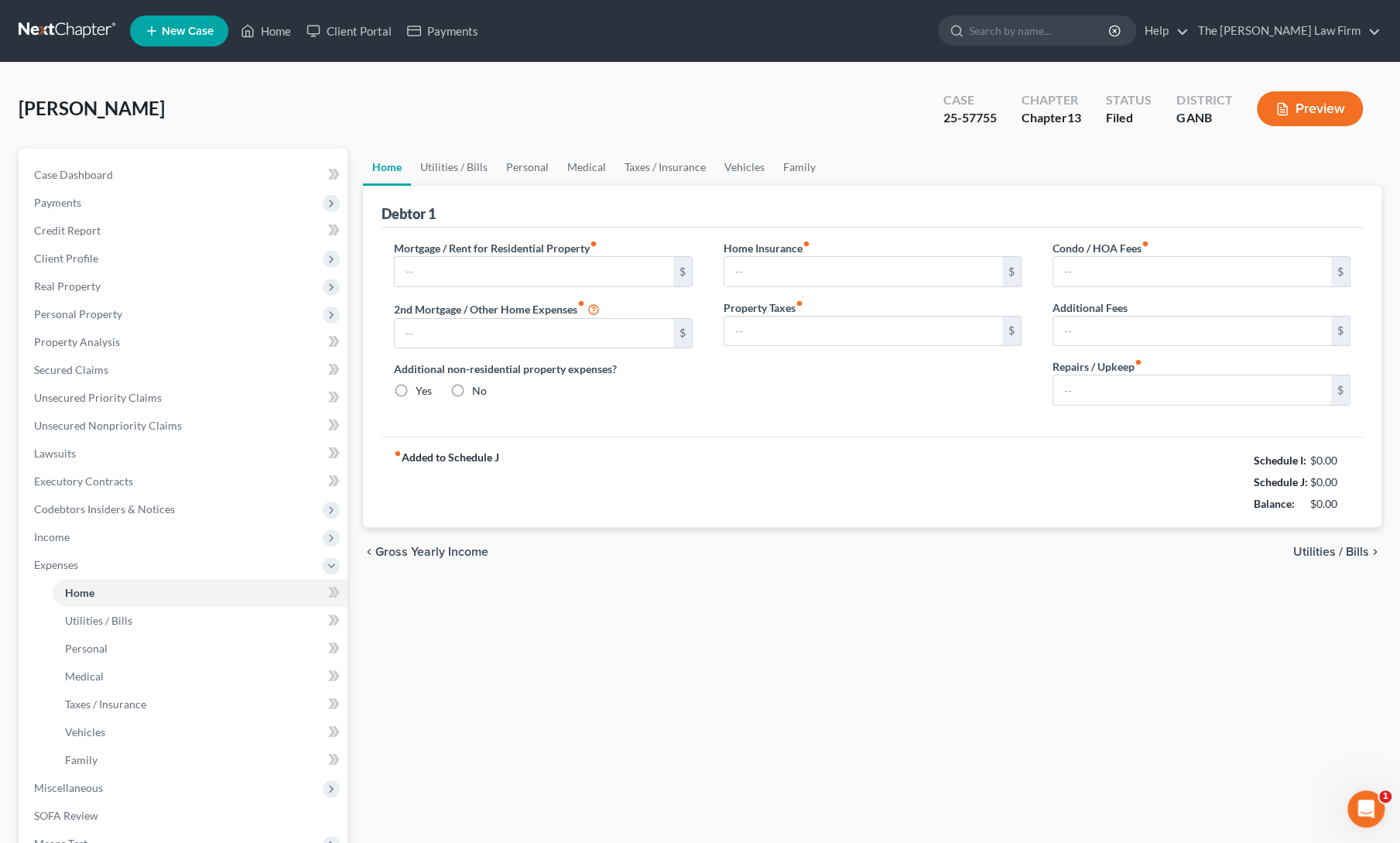
type input "0.00"
click at [277, 24] on link "Home" at bounding box center [266, 31] width 66 height 28
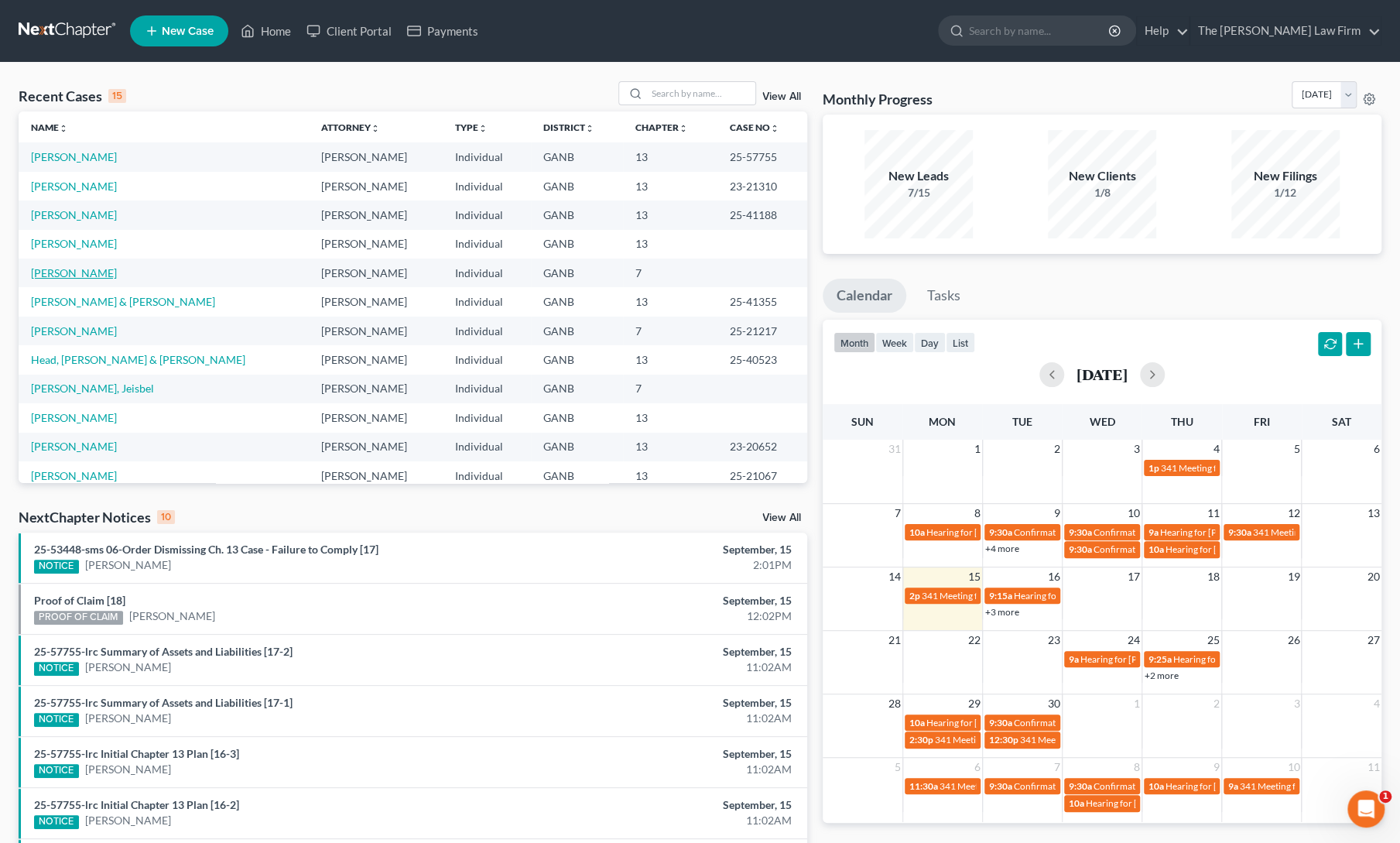
click at [53, 276] on link "[PERSON_NAME]" at bounding box center [73, 273] width 86 height 13
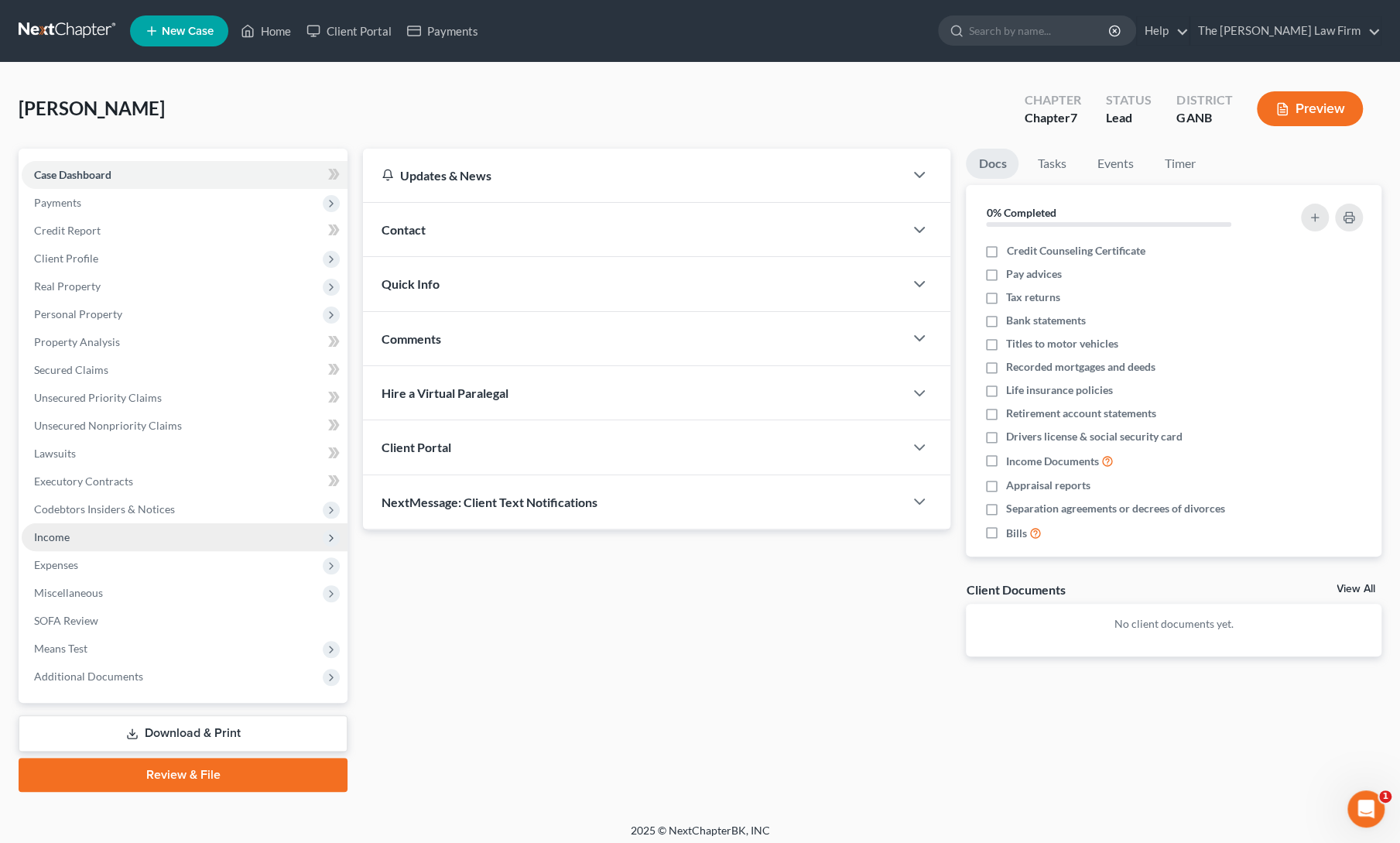
click at [59, 537] on span "Income" at bounding box center [52, 536] width 36 height 13
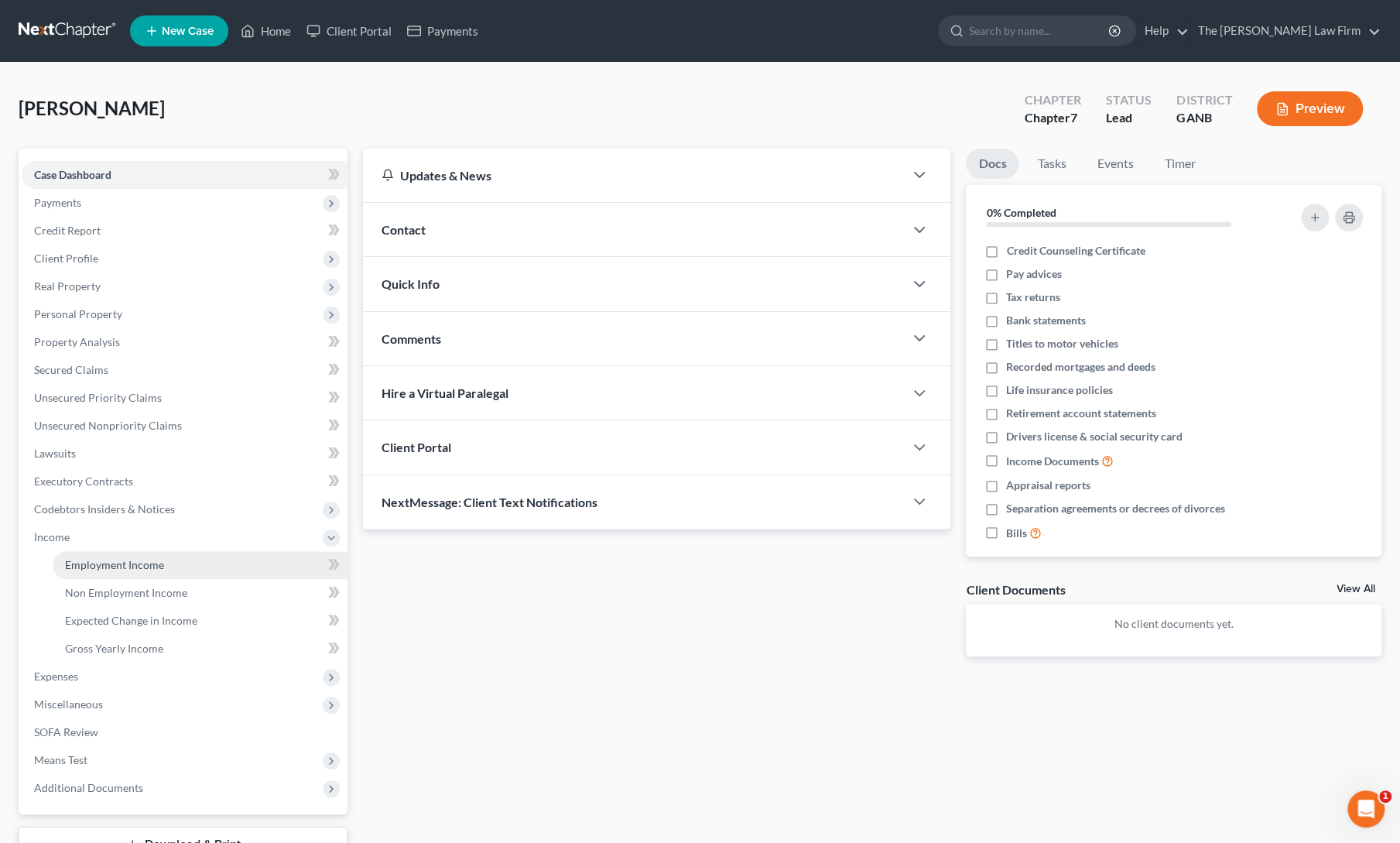
click at [99, 566] on span "Employment Income" at bounding box center [114, 565] width 99 height 13
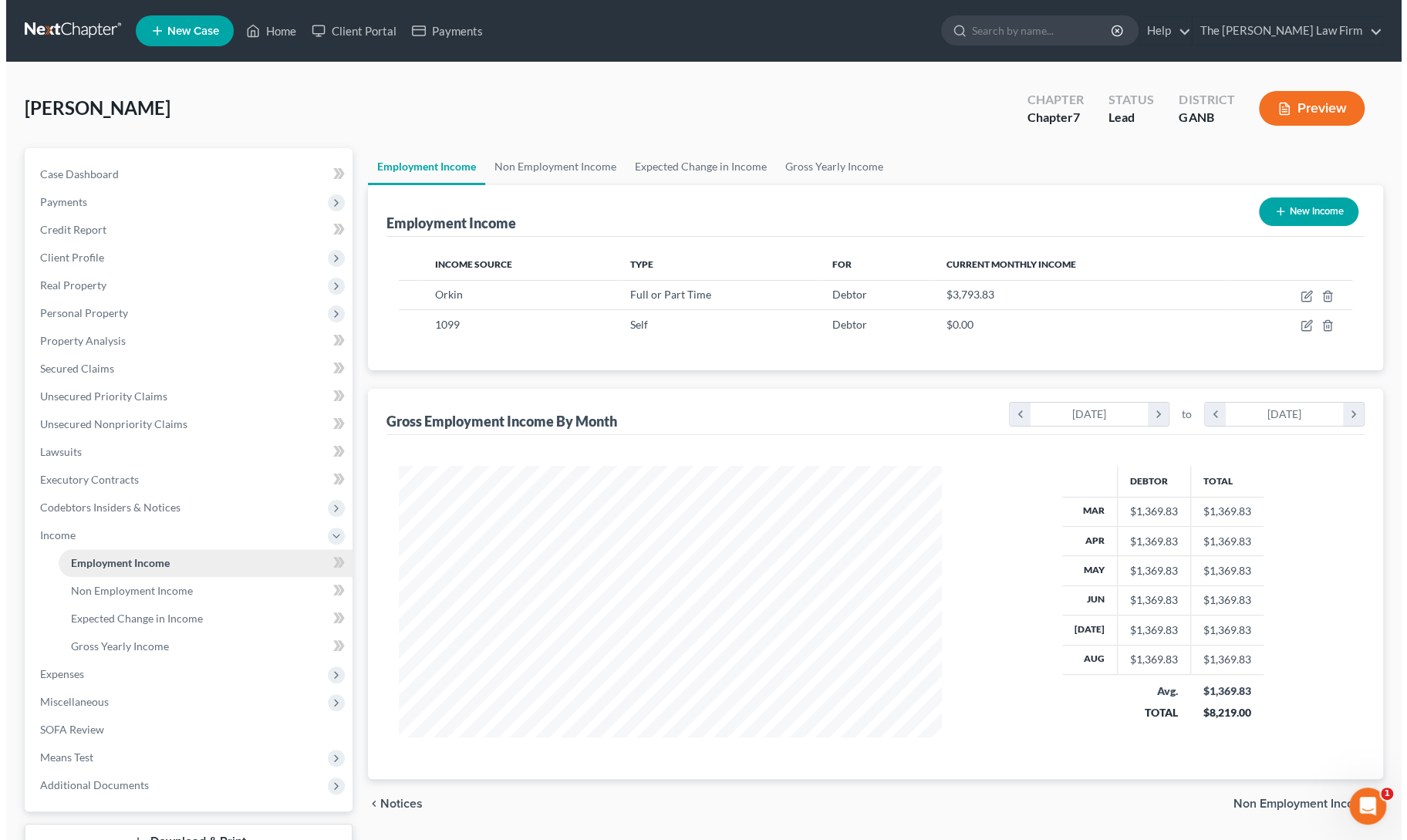
scroll to position [275, 574]
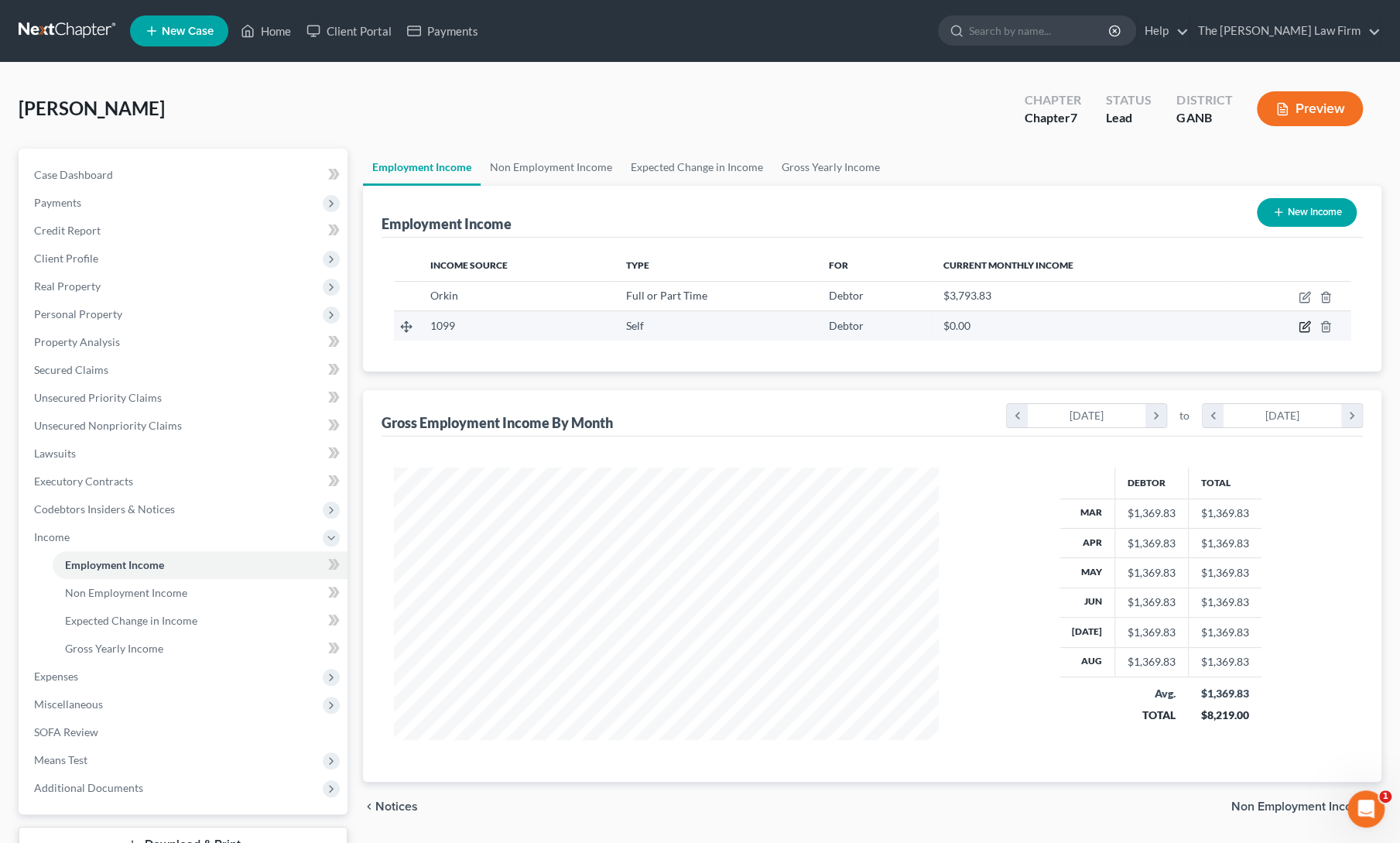
click at [1306, 327] on icon "button" at bounding box center [1304, 326] width 12 height 12
select select "1"
select select "0"
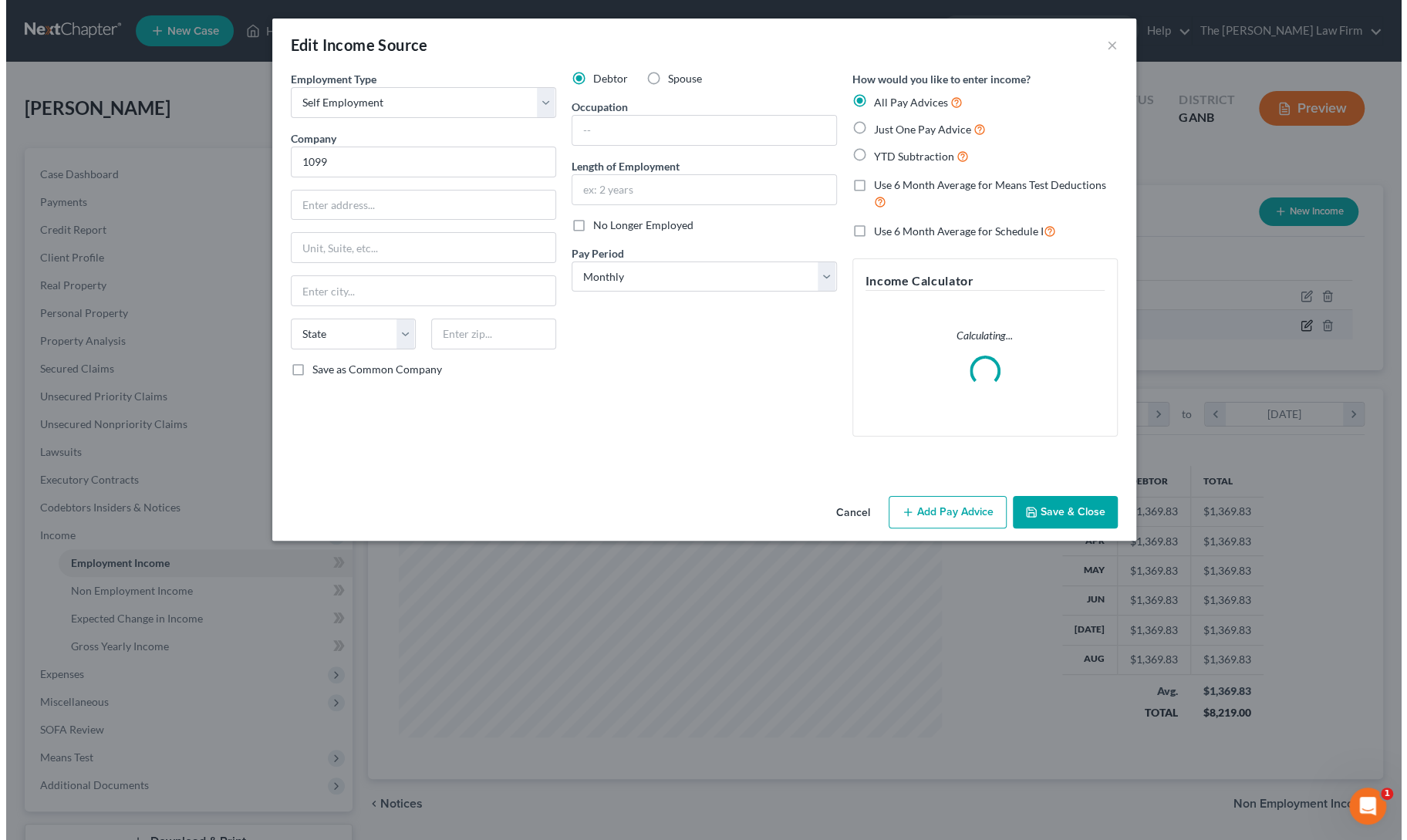
scroll to position [275, 579]
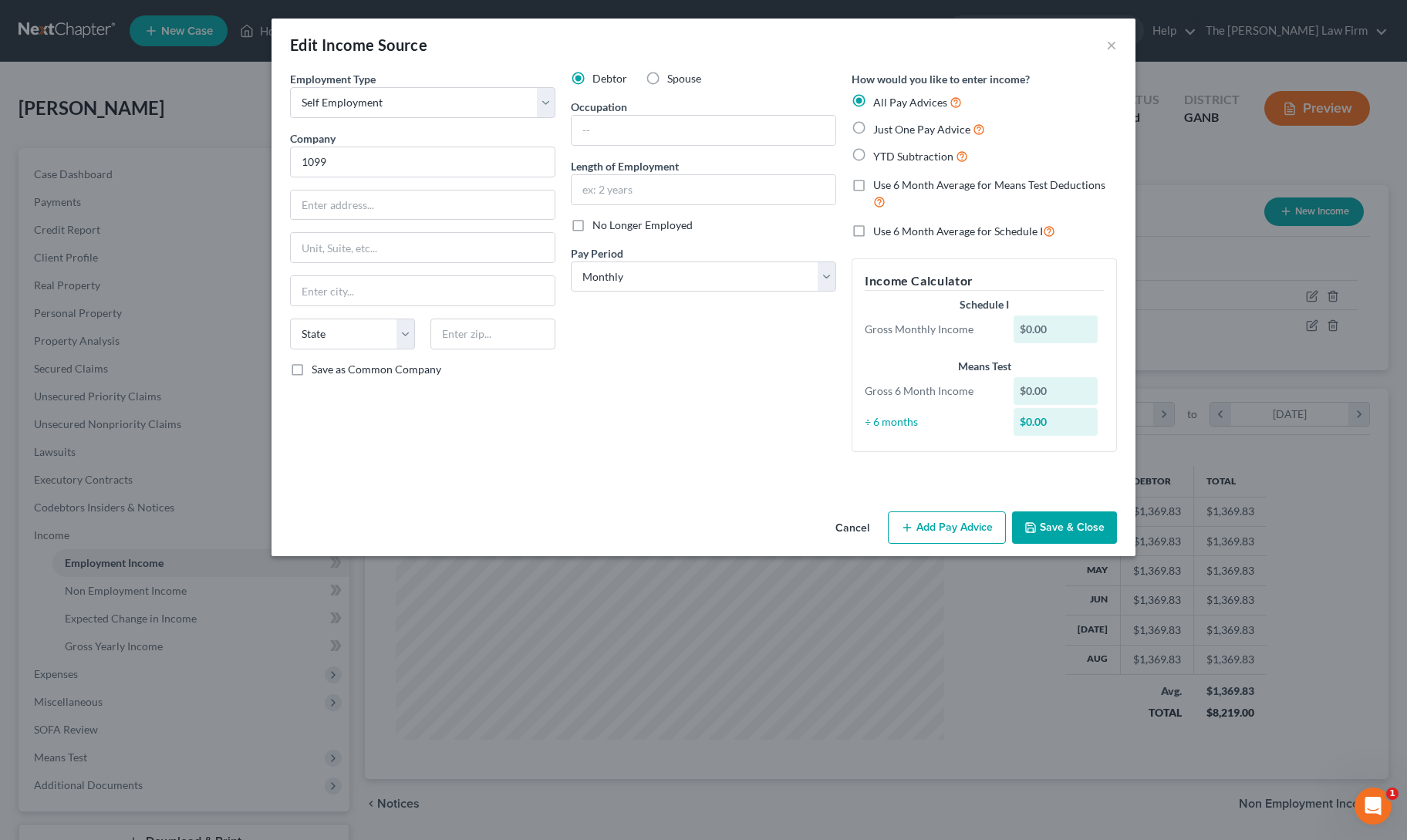
click at [929, 518] on button "Add Pay Advice" at bounding box center [947, 527] width 118 height 33
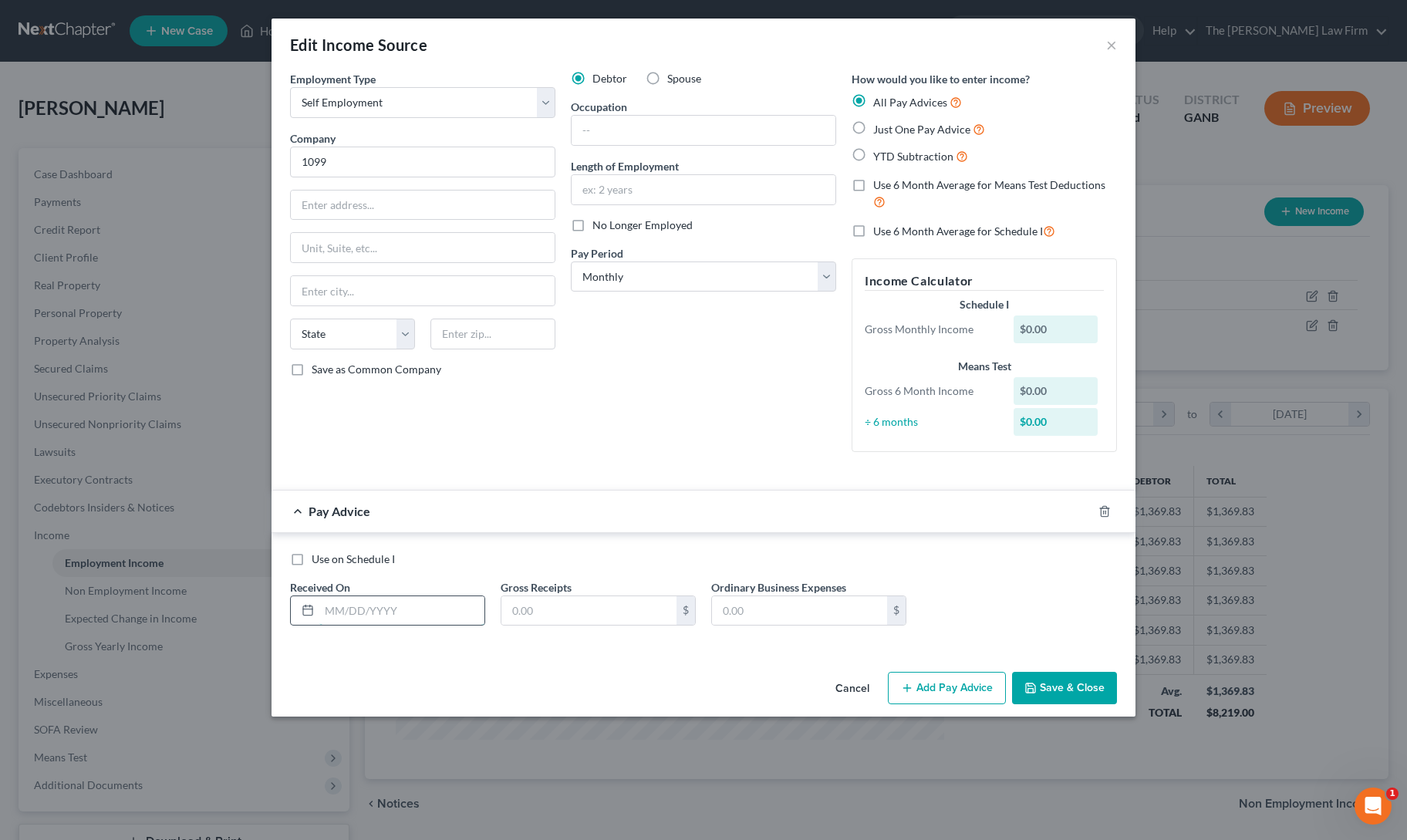
click at [363, 609] on input "text" at bounding box center [401, 610] width 165 height 29
type input "[DATE]"
type input "4,885"
click at [935, 683] on button "Add Pay Advice" at bounding box center [947, 687] width 118 height 33
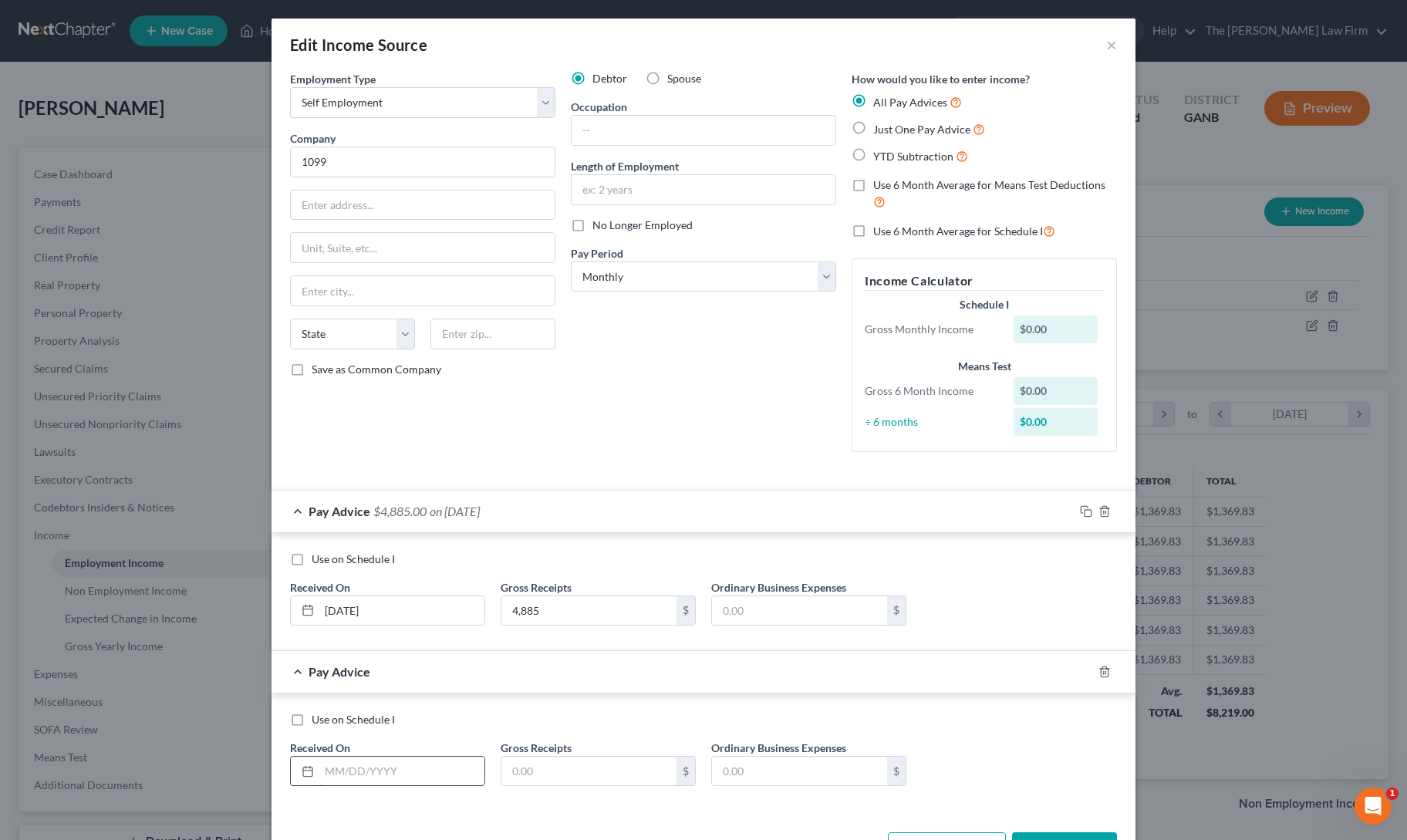
click at [350, 774] on input "text" at bounding box center [401, 771] width 165 height 29
type input "[DATE]"
type input "3,944"
click at [694, 698] on div "Use on Schedule I Received On * [DATE] Gross Receipts 3,944 $ Ordinary Business…" at bounding box center [703, 752] width 864 height 118
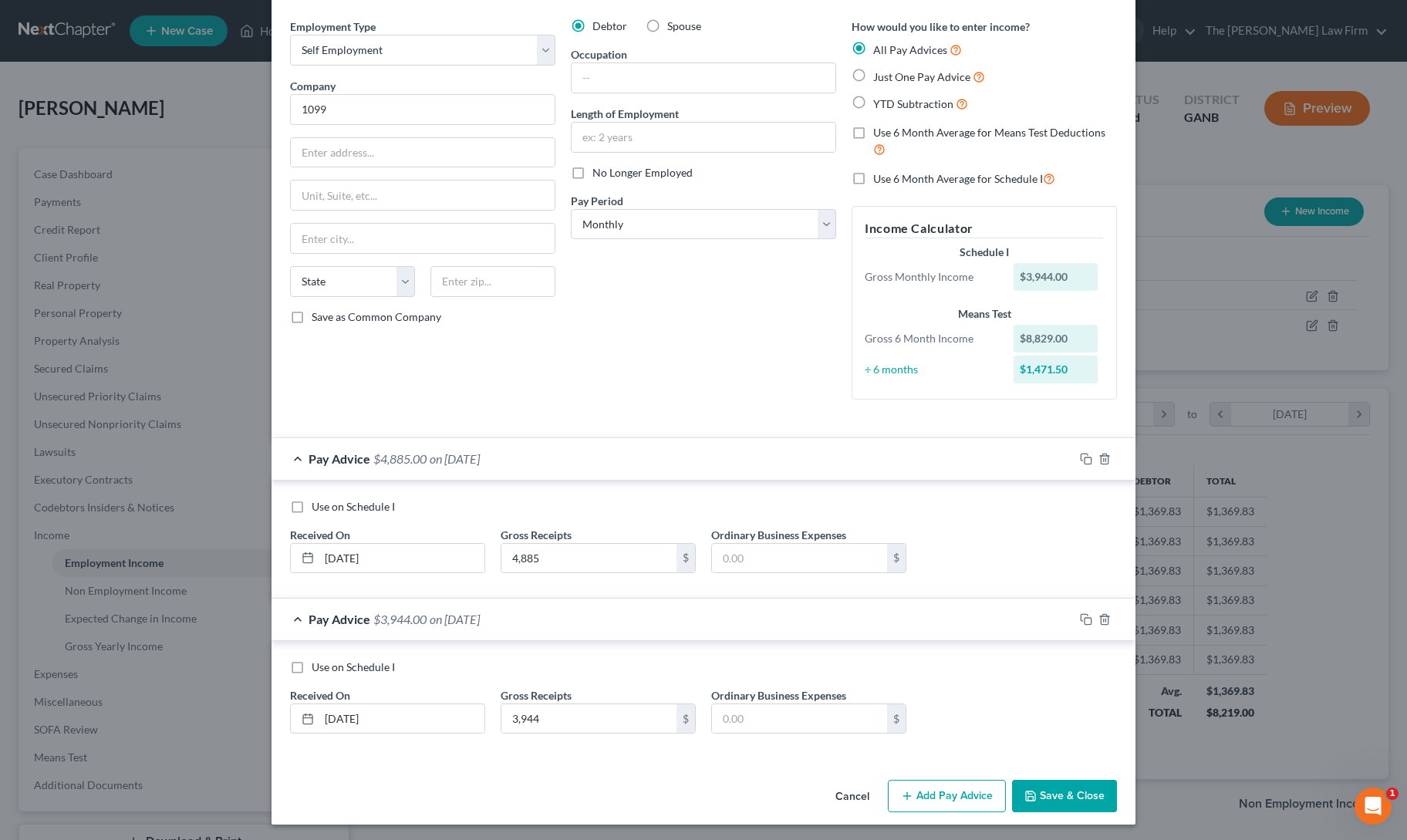
click at [931, 796] on button "Add Pay Advice" at bounding box center [947, 795] width 118 height 33
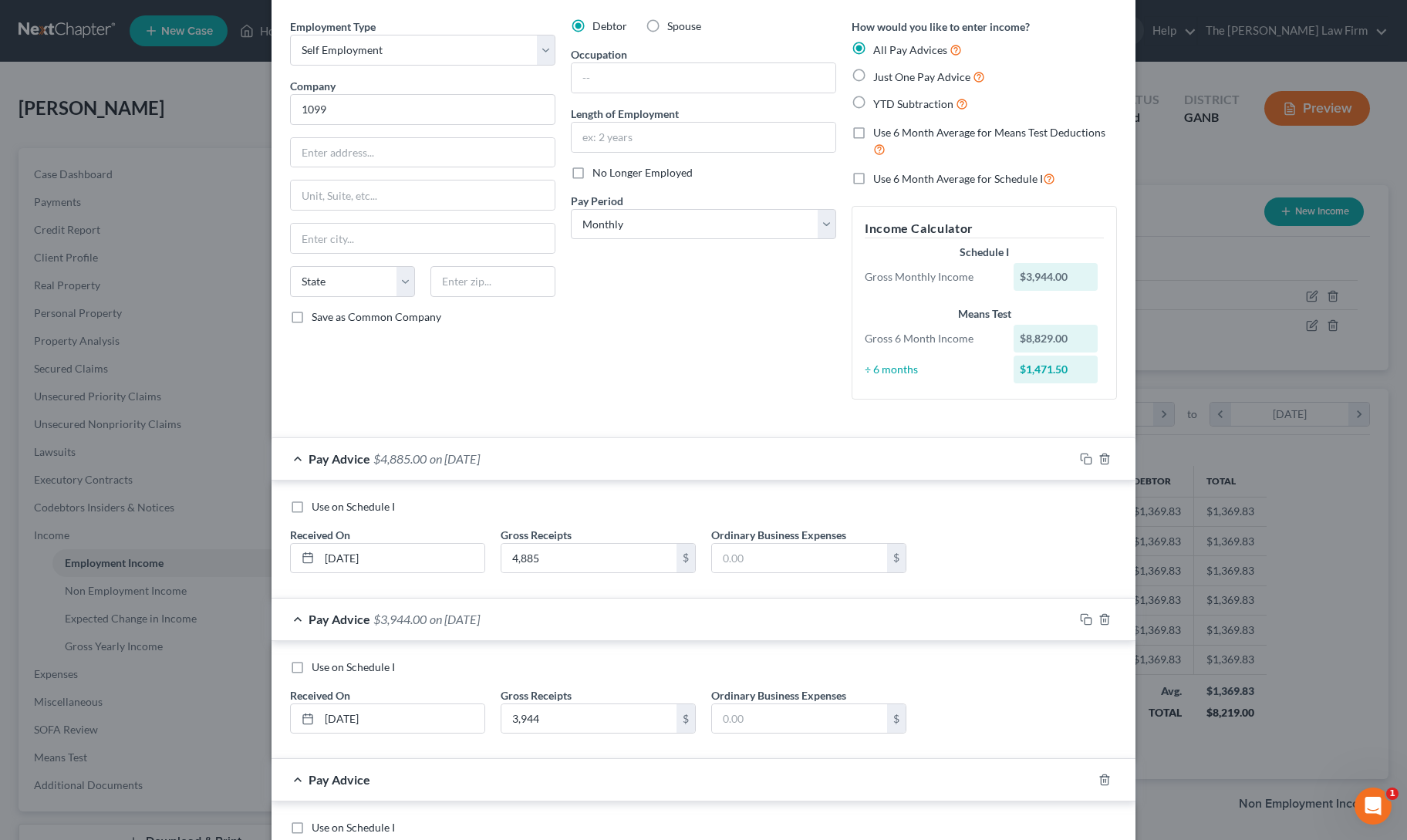
scroll to position [211, 0]
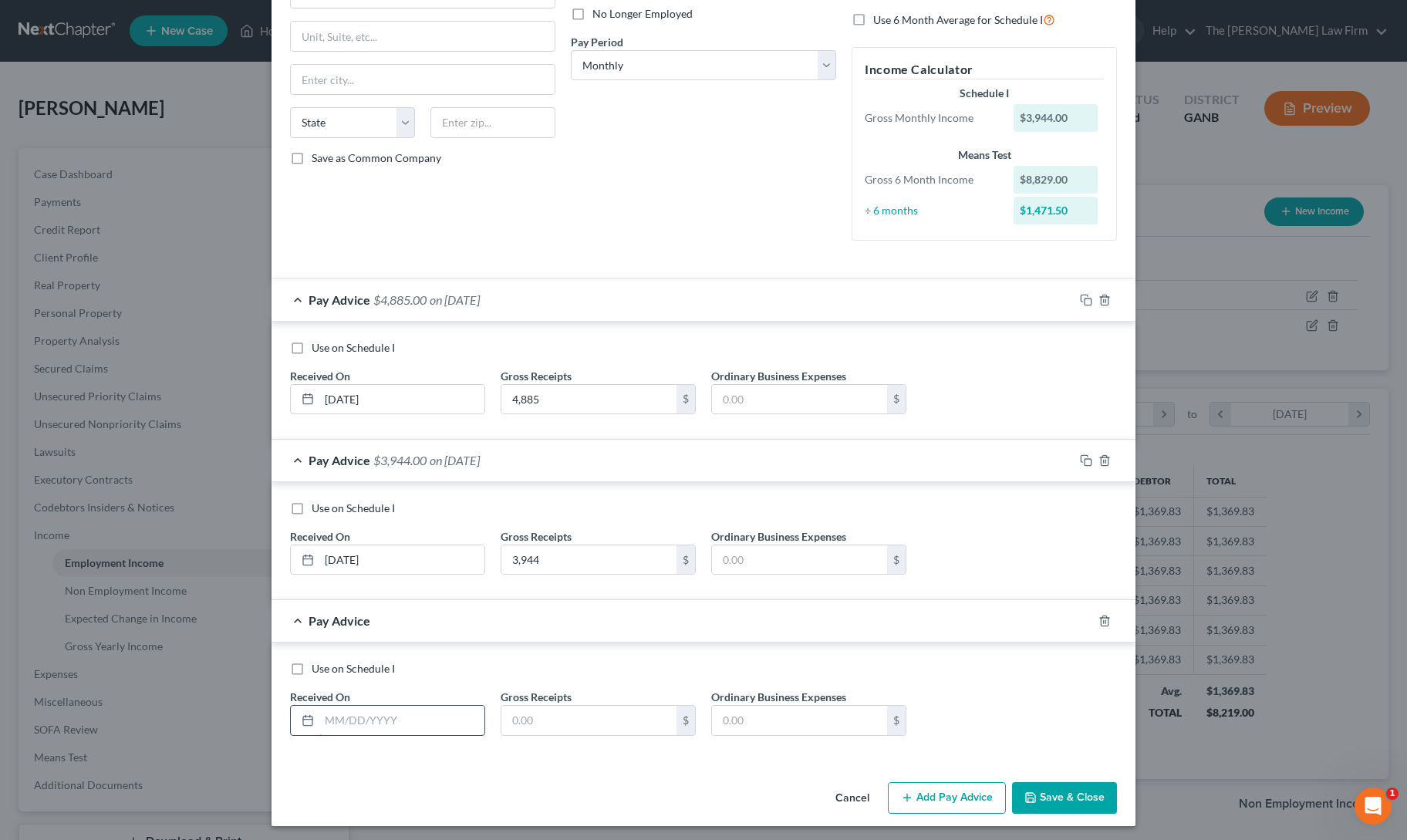
click at [378, 724] on input "text" at bounding box center [401, 719] width 165 height 29
type input "[DATE]"
type input "6,144"
click at [951, 788] on button "Add Pay Advice" at bounding box center [947, 798] width 118 height 33
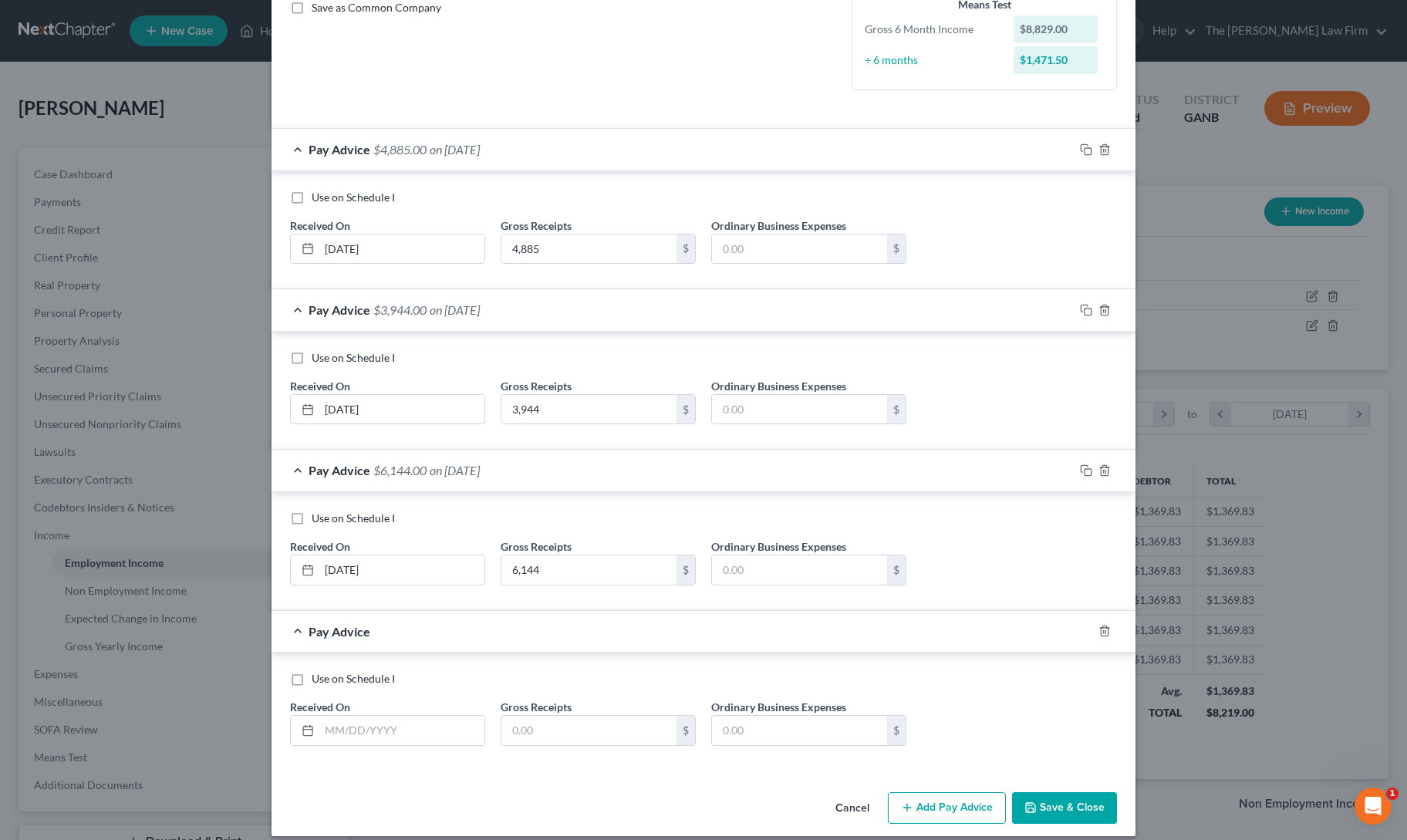
scroll to position [371, 0]
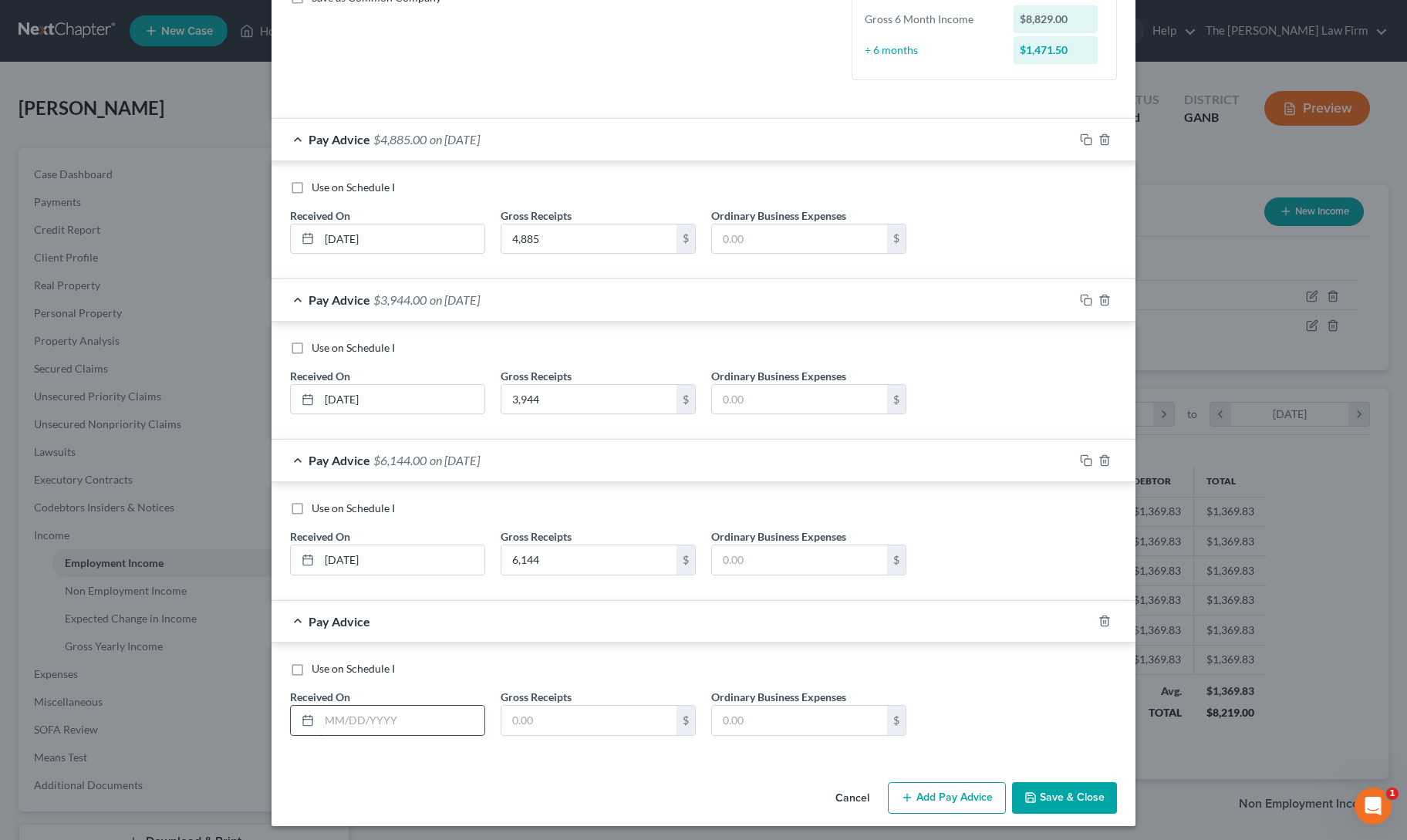
click at [409, 721] on input "text" at bounding box center [401, 719] width 165 height 29
type input "[DATE]"
click at [538, 713] on input "text" at bounding box center [589, 719] width 175 height 29
type input "4,499"
click at [933, 789] on button "Add Pay Advice" at bounding box center [947, 798] width 118 height 33
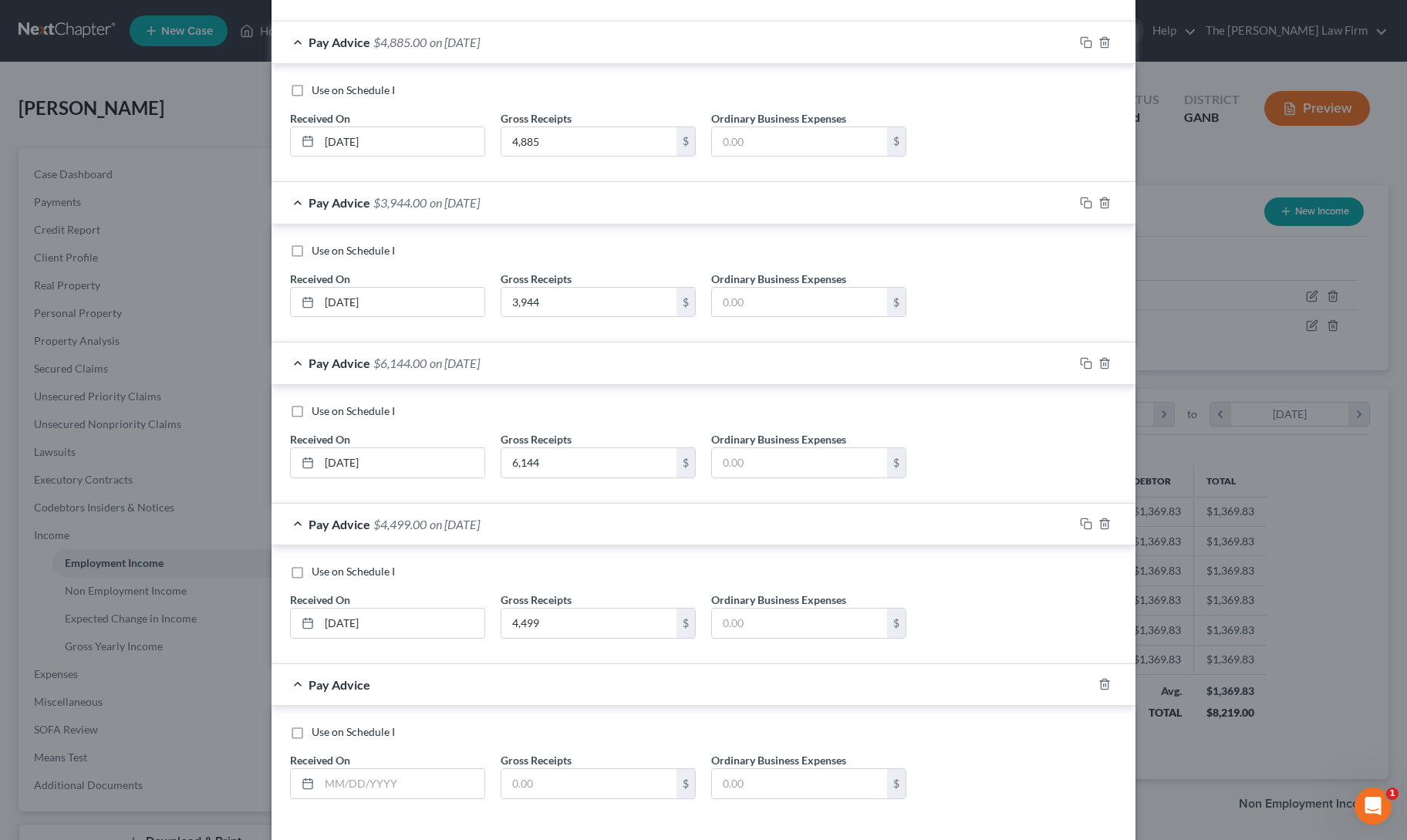
scroll to position [531, 0]
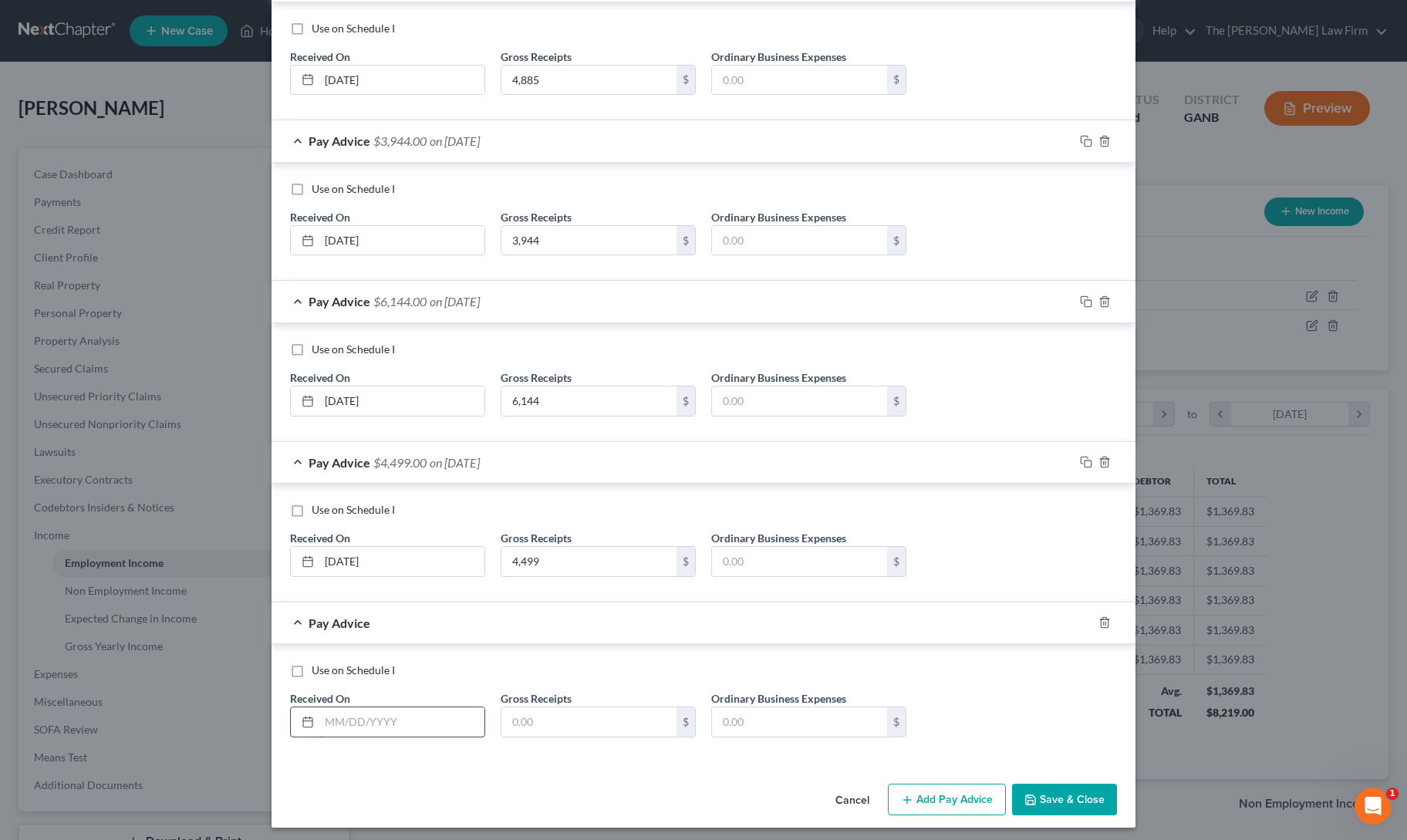
click at [389, 717] on input "text" at bounding box center [401, 721] width 165 height 29
type input "[DATE]"
click at [531, 716] on input "text" at bounding box center [589, 721] width 175 height 29
type input "4,320"
click at [940, 788] on button "Add Pay Advice" at bounding box center [947, 800] width 118 height 33
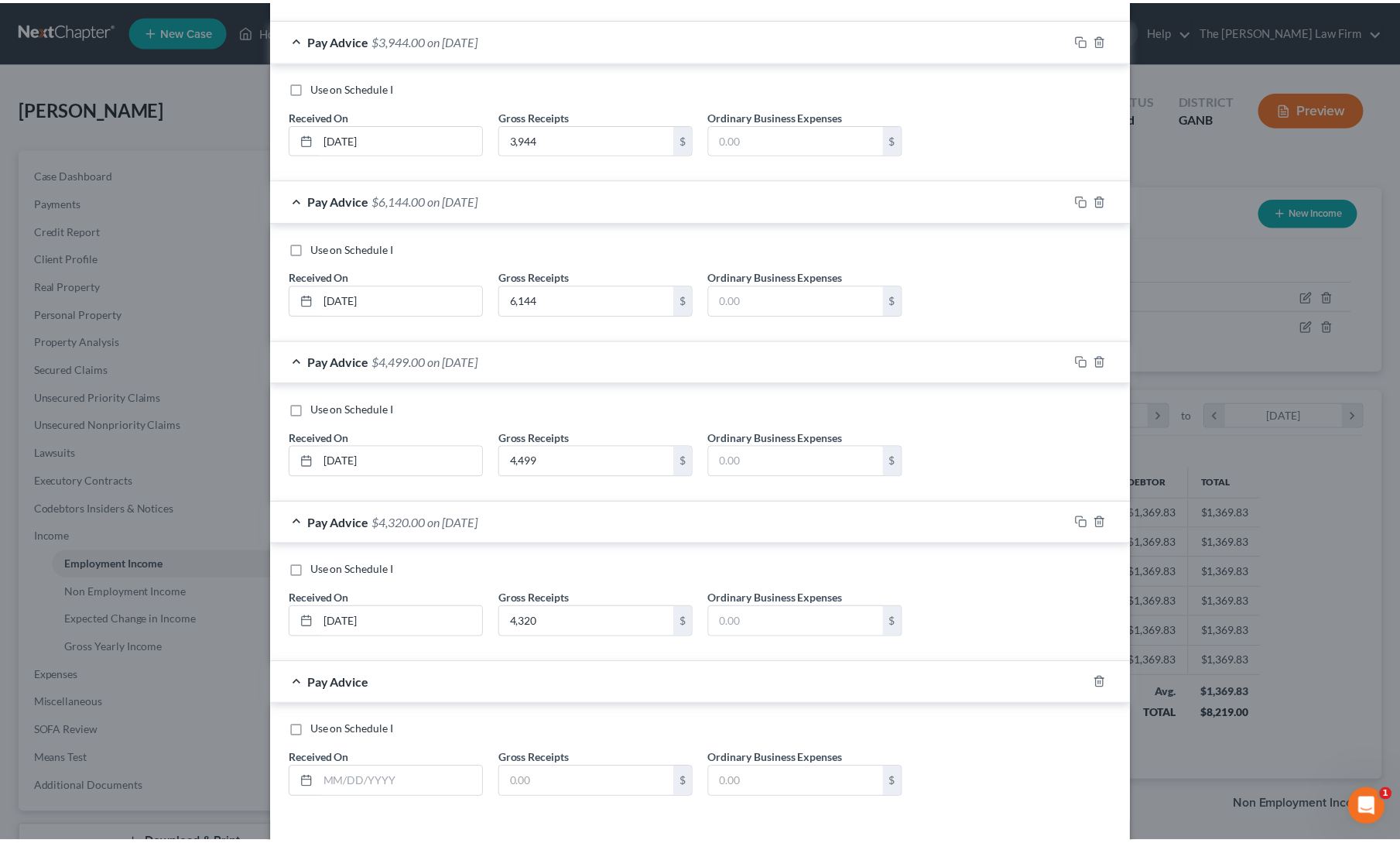
scroll to position [692, 0]
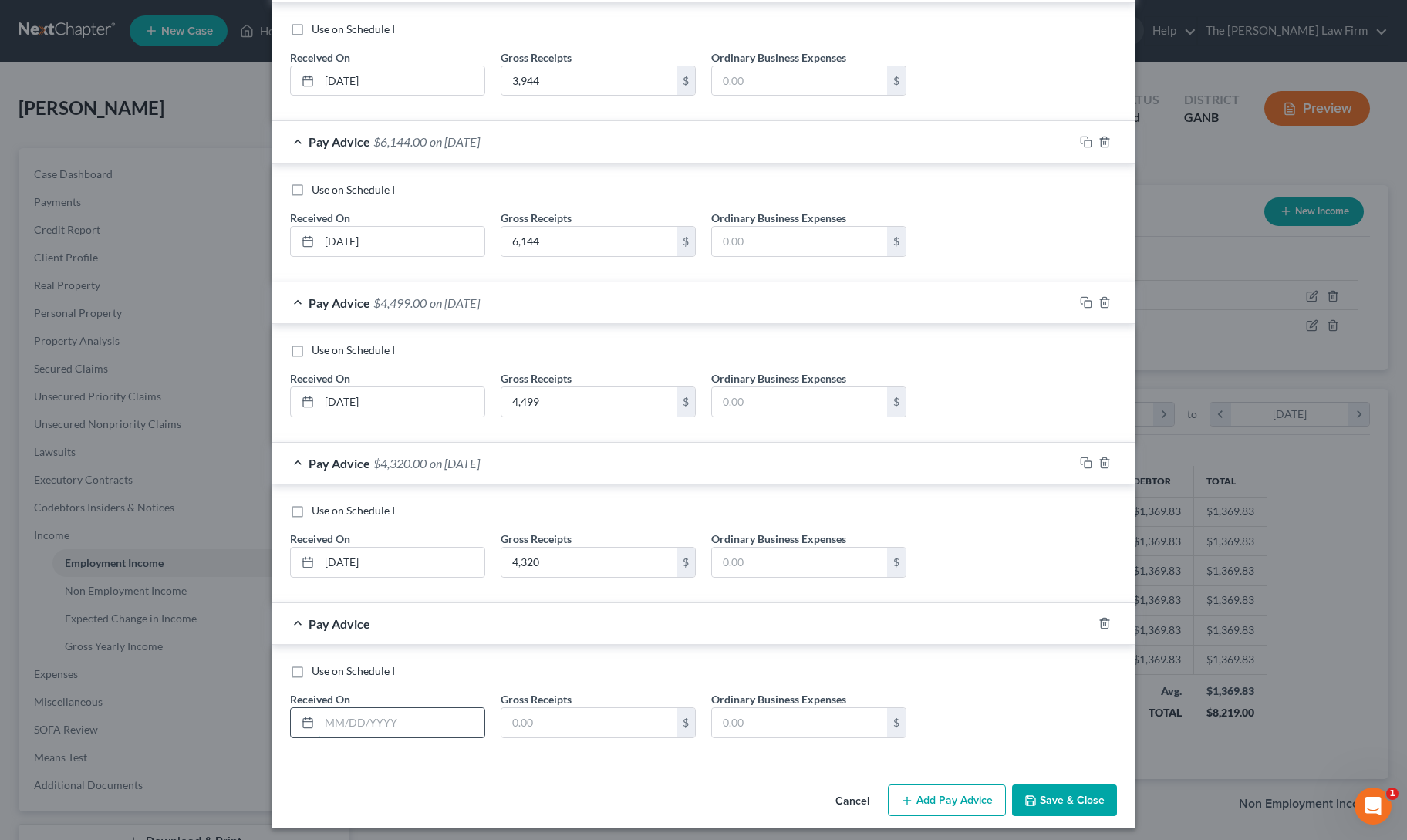
click at [427, 722] on input "text" at bounding box center [401, 722] width 165 height 29
type input "[DATE]"
click at [574, 719] on input "text" at bounding box center [589, 722] width 175 height 29
type input "3,391"
click at [605, 778] on div "Cancel Add Pay Advice Save & Close" at bounding box center [703, 803] width 864 height 51
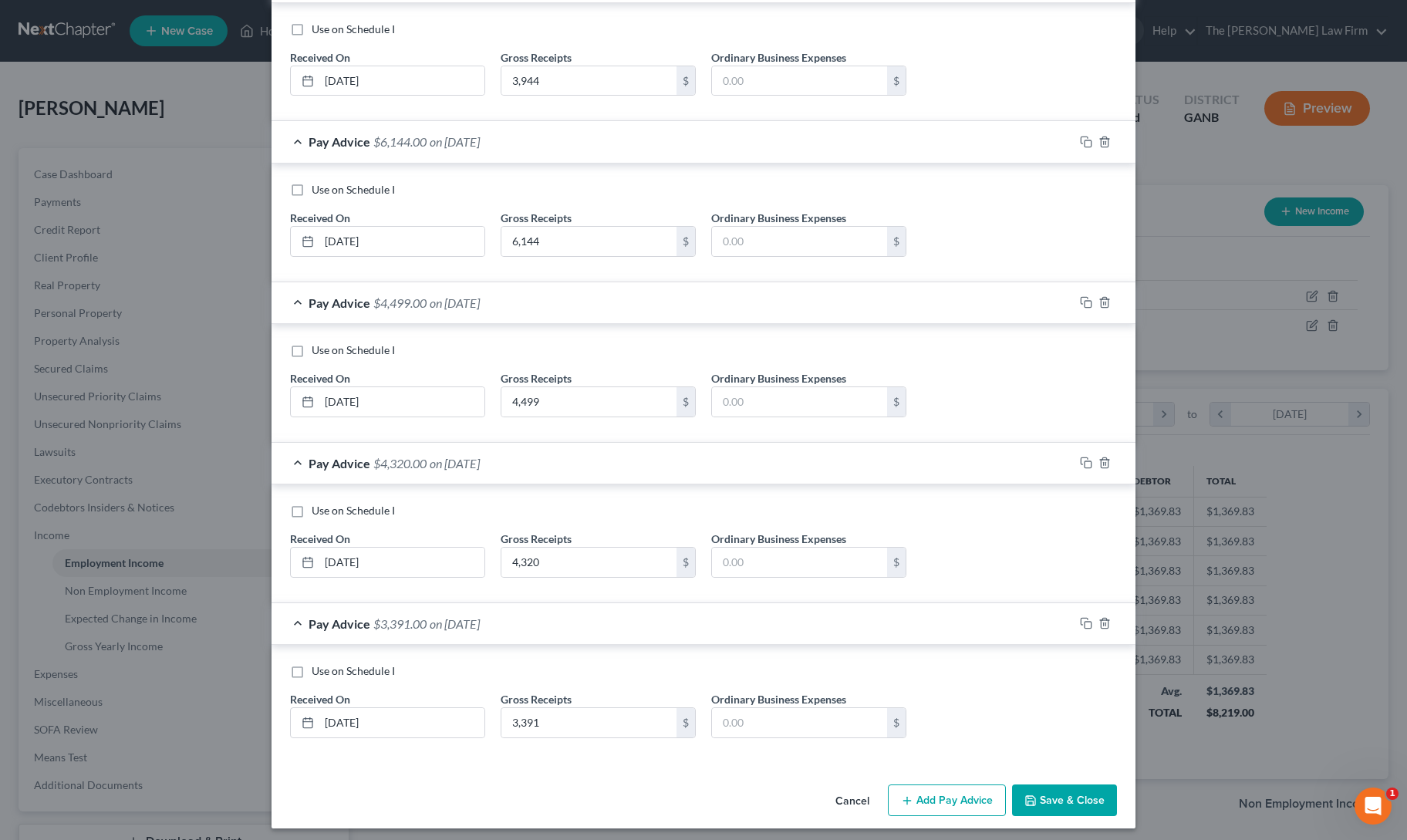
click at [1062, 799] on button "Save & Close" at bounding box center [1065, 800] width 105 height 33
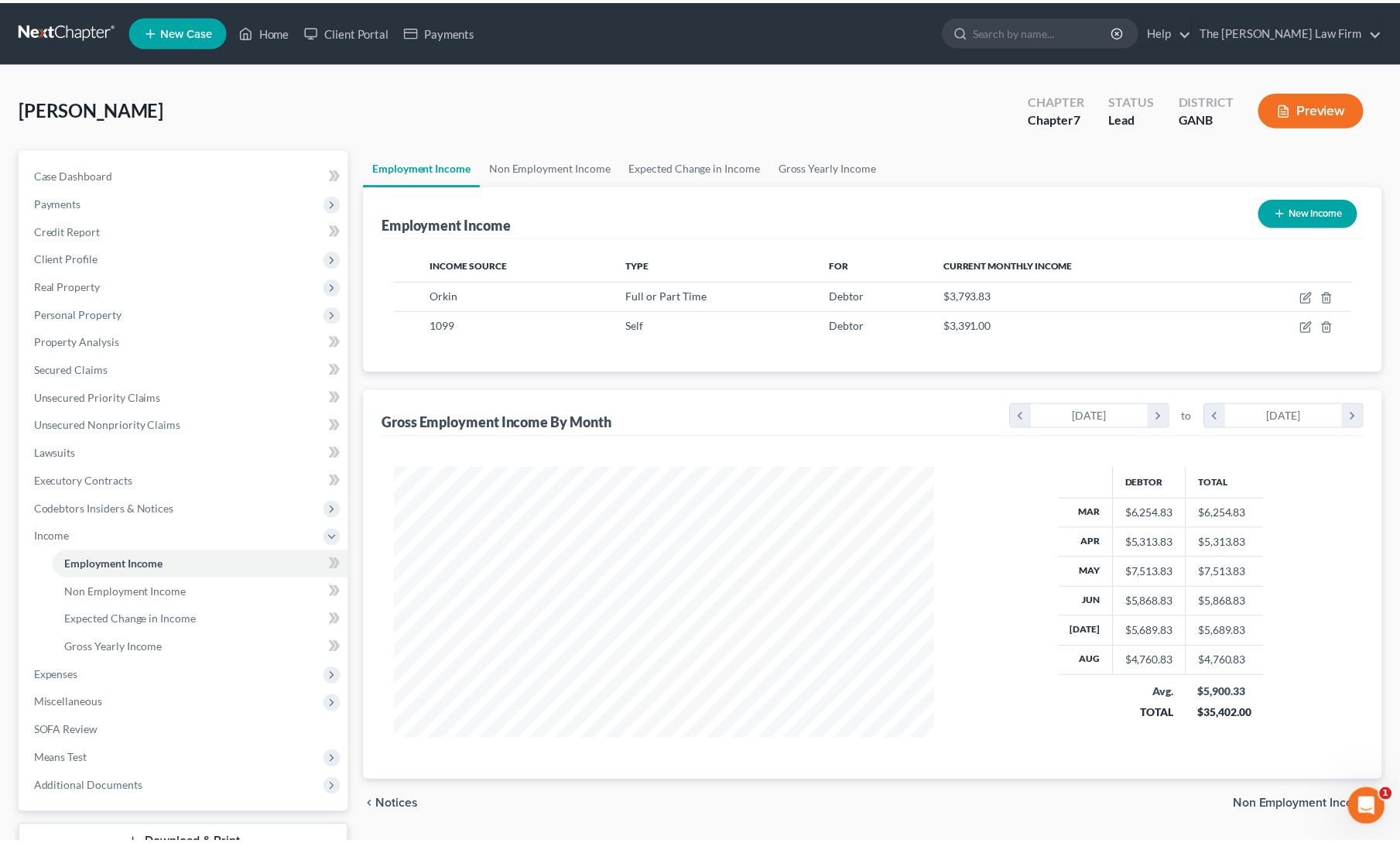
scroll to position [773442, 773152]
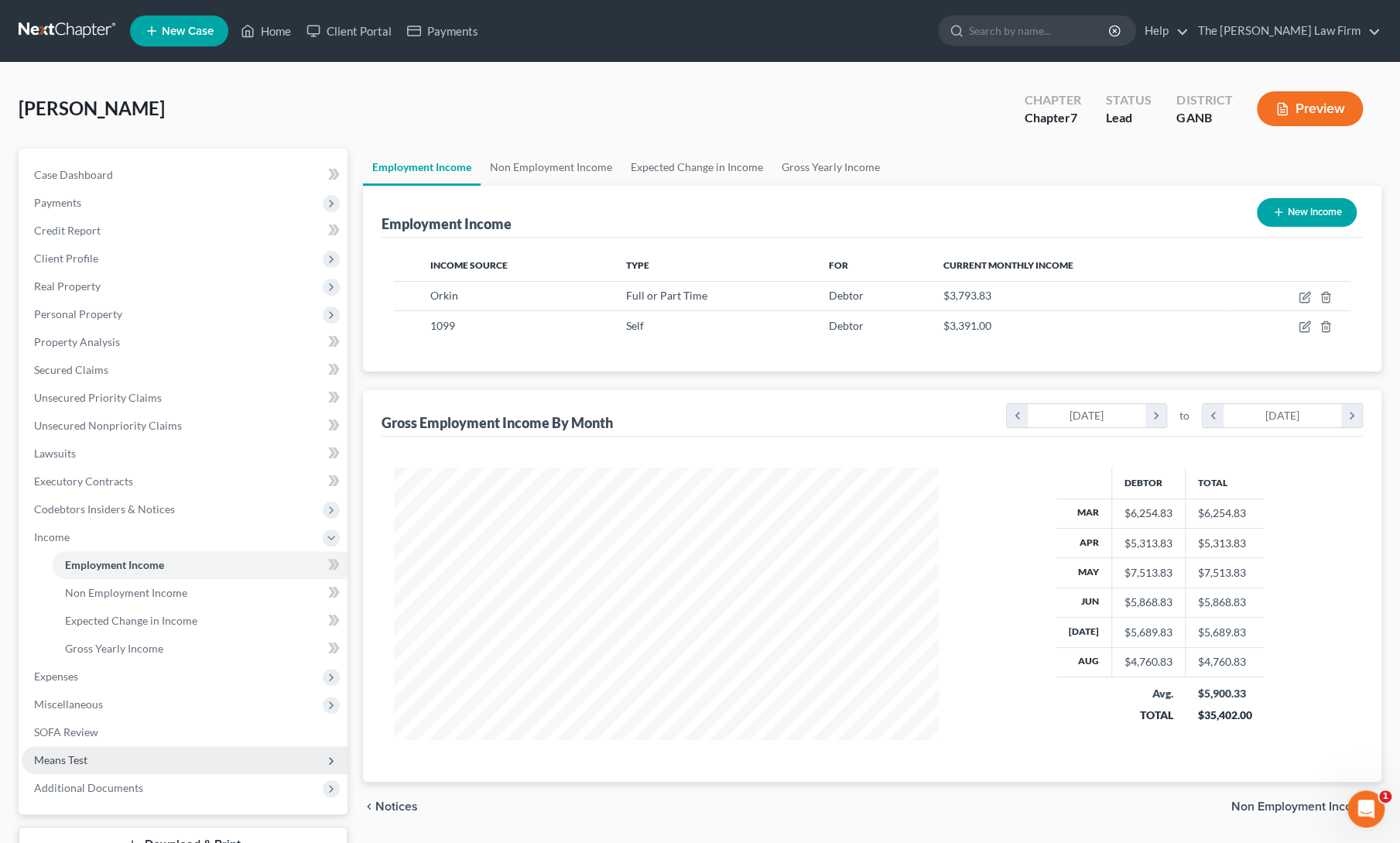
click at [63, 760] on span "Means Test" at bounding box center [60, 759] width 54 height 13
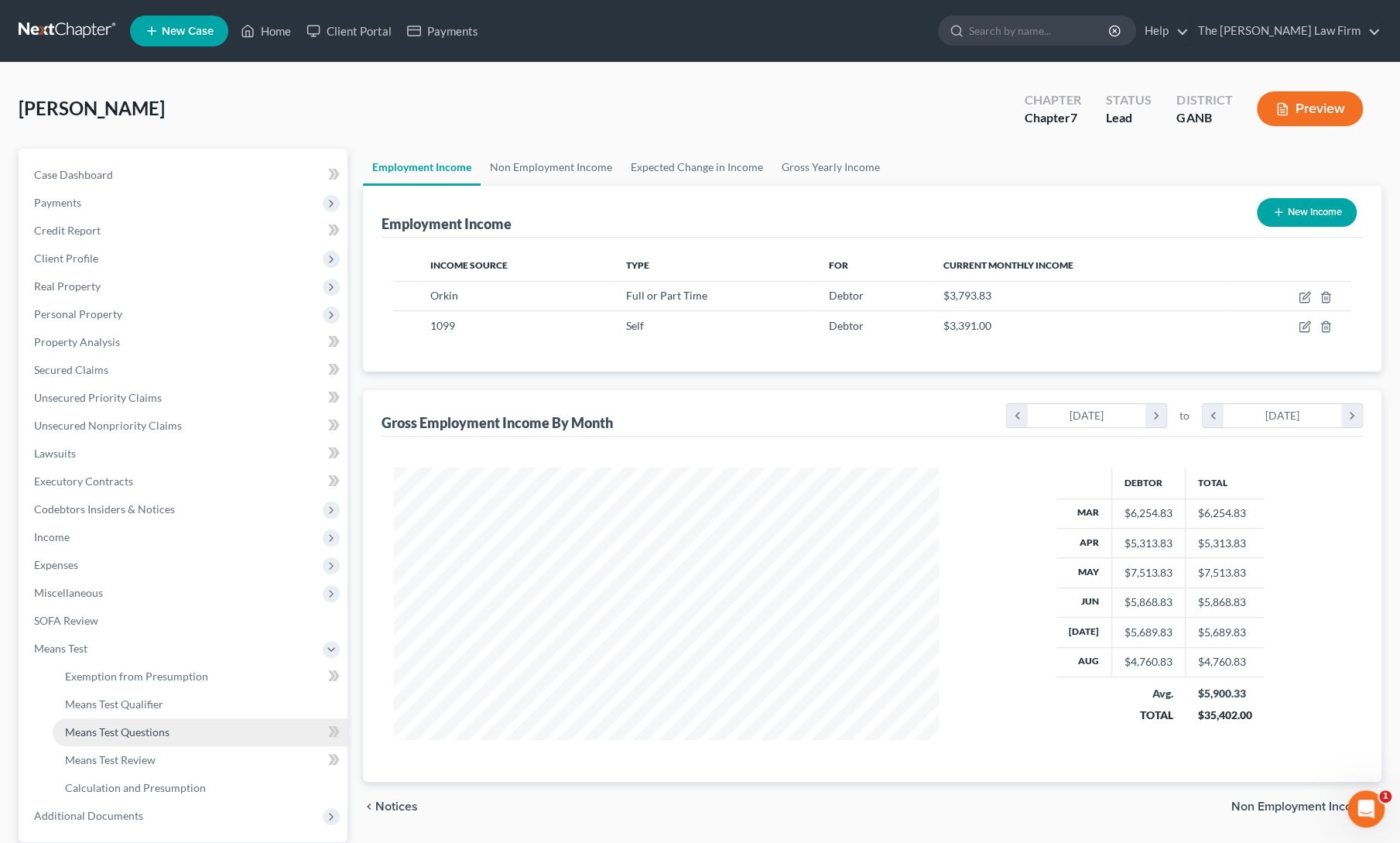
click at [118, 728] on span "Means Test Questions" at bounding box center [117, 732] width 104 height 13
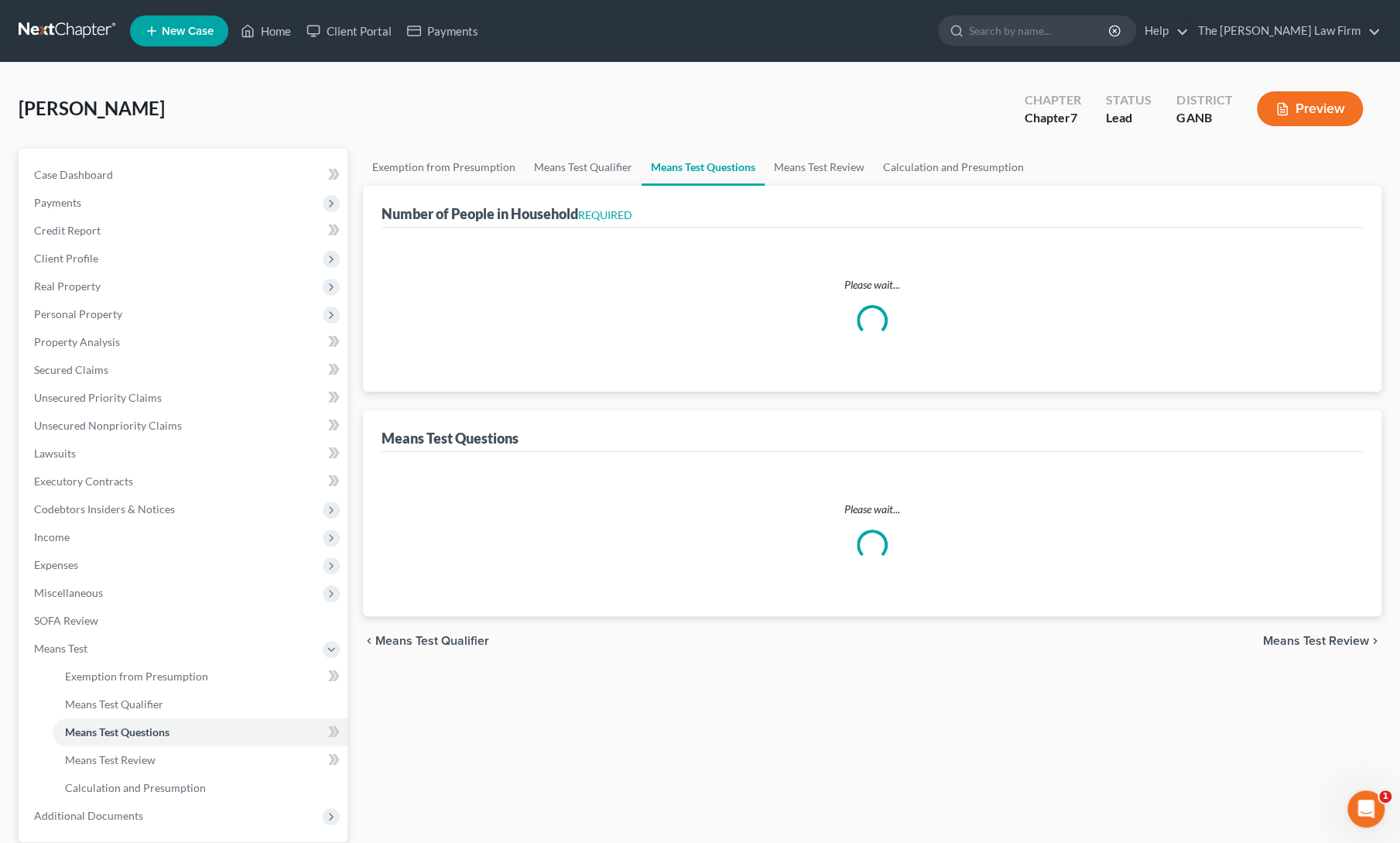
select select "0"
select select "60"
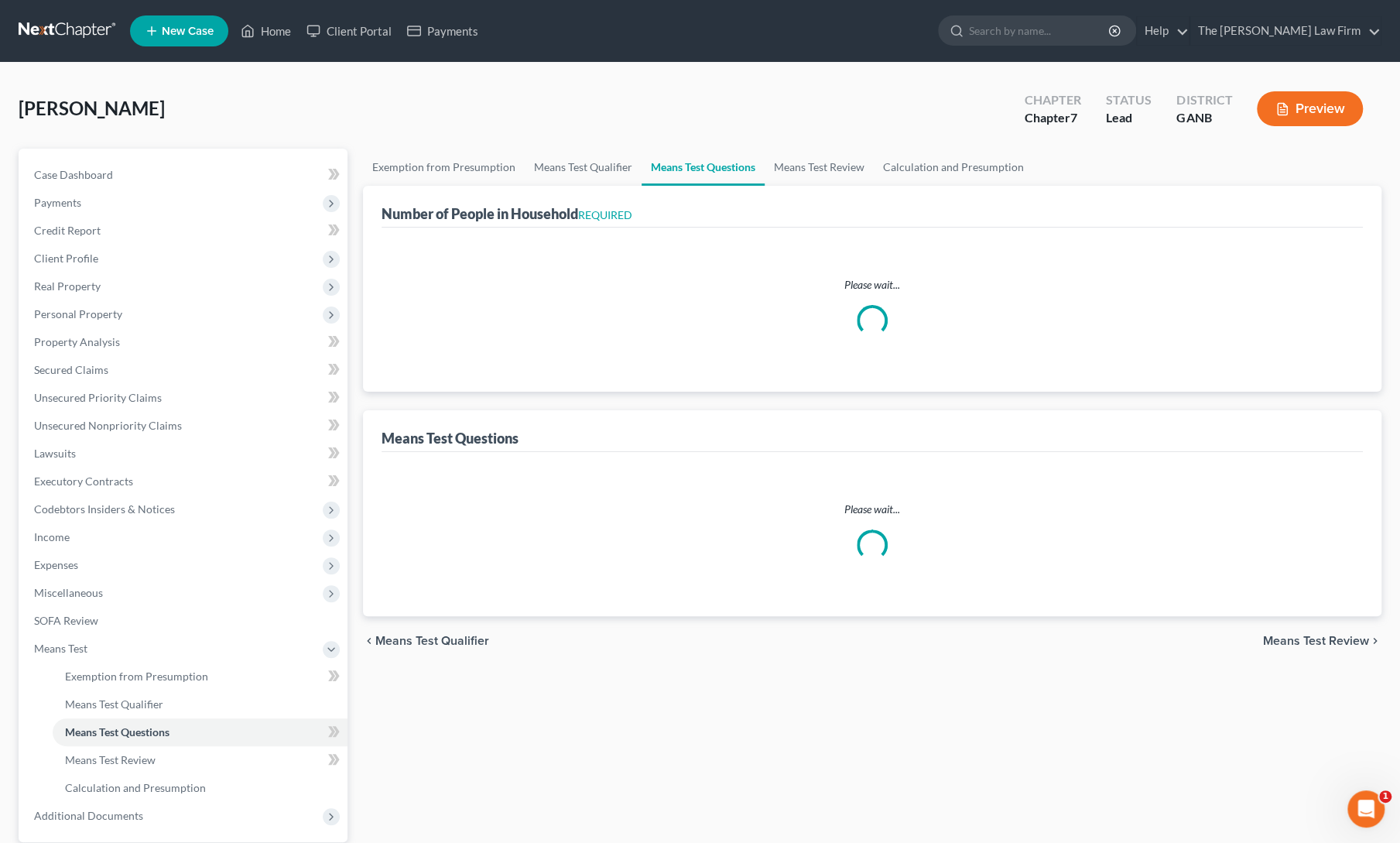
select select "60"
select select "0"
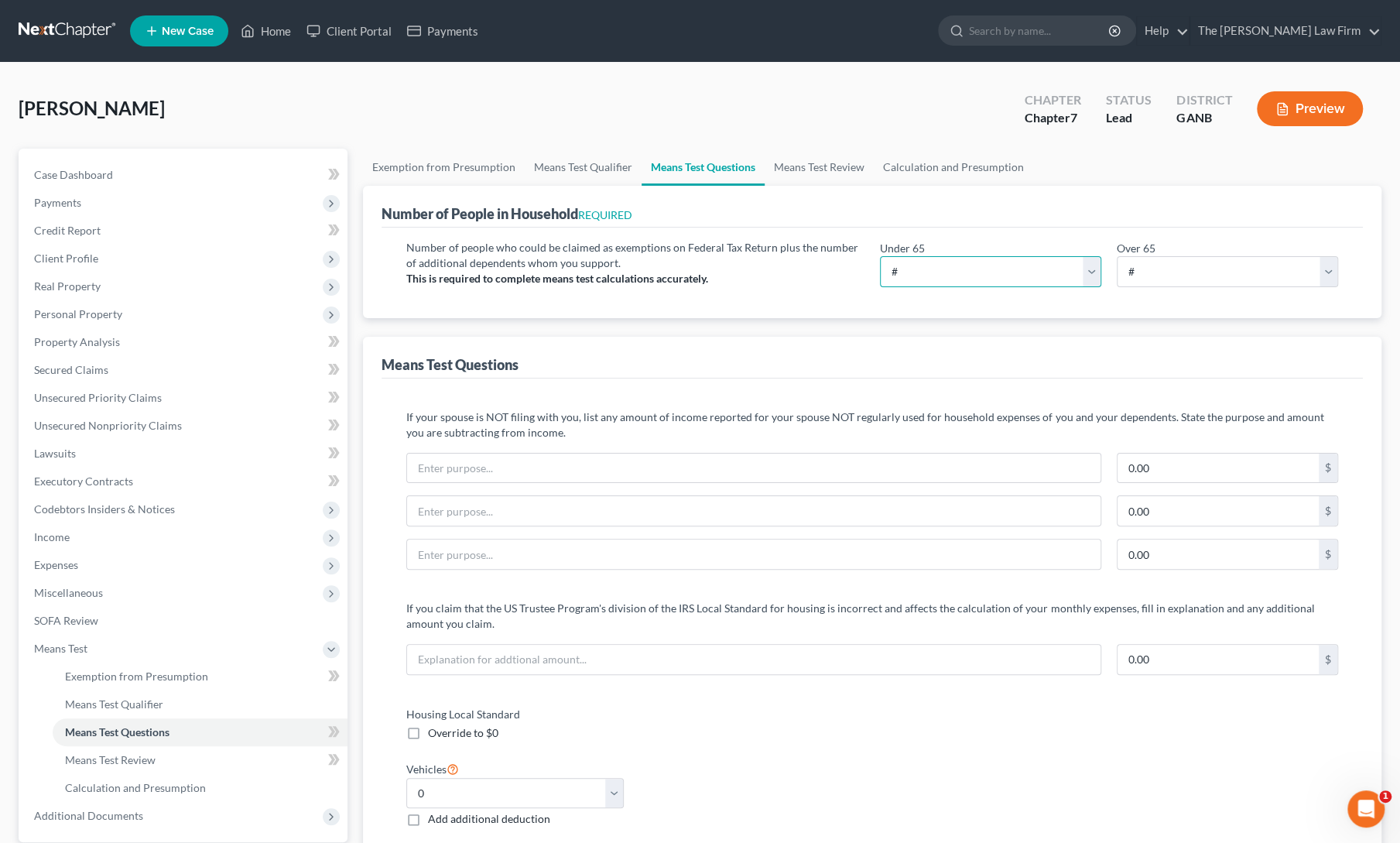
click at [912, 278] on select "# 0 1 2 3 4 5 6 7 8 9 10" at bounding box center [990, 271] width 221 height 31
select select "1"
click at [880, 256] on select "# 0 1 2 3 4 5 6 7 8 9 10" at bounding box center [990, 271] width 221 height 31
click at [1144, 270] on select "# 0 1 2 3 4 5 6 7 8 9 10" at bounding box center [1227, 271] width 221 height 31
select select "0"
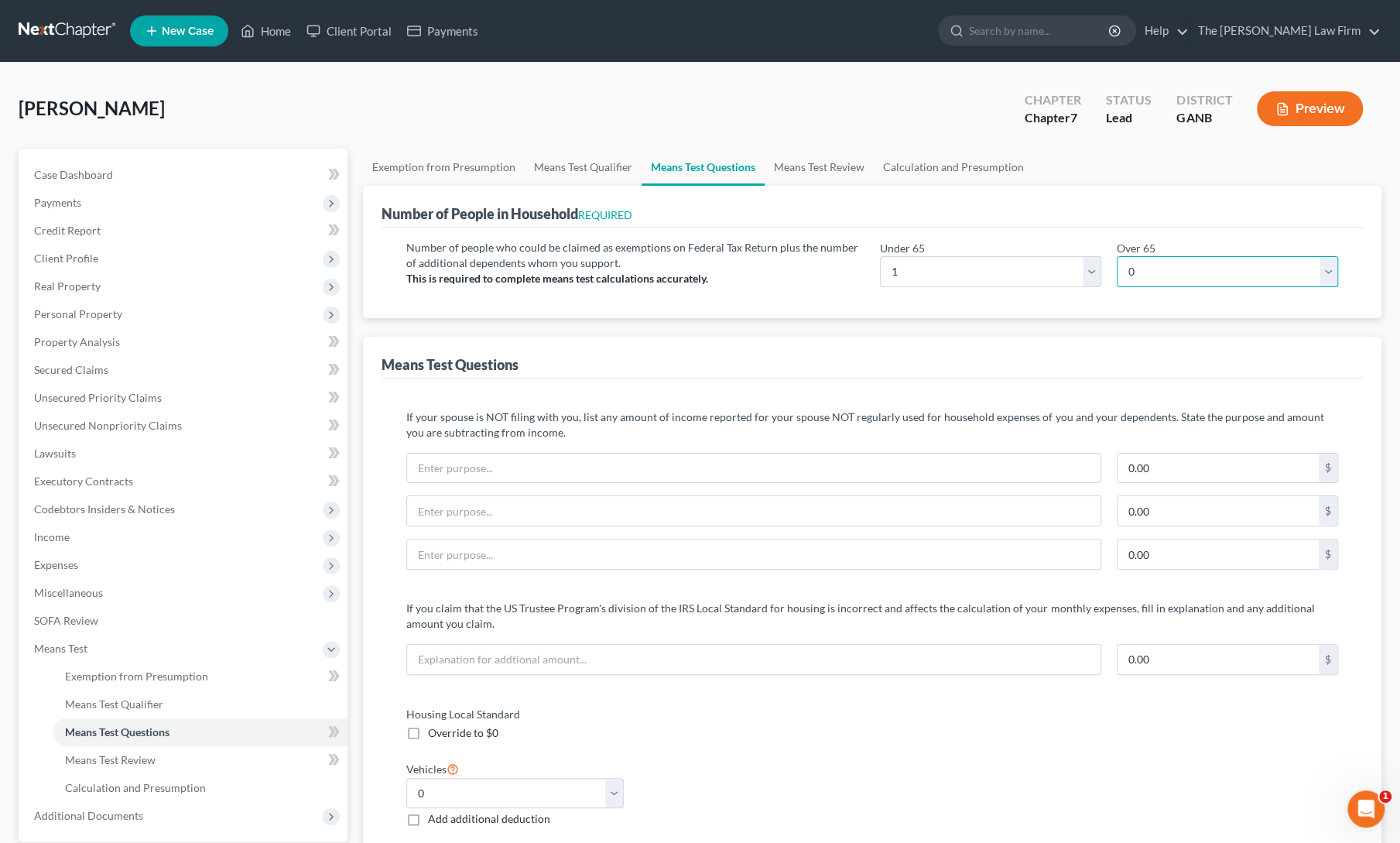
click at [1117, 256] on select "# 0 1 2 3 4 5 6 7 8 9 10" at bounding box center [1227, 271] width 221 height 31
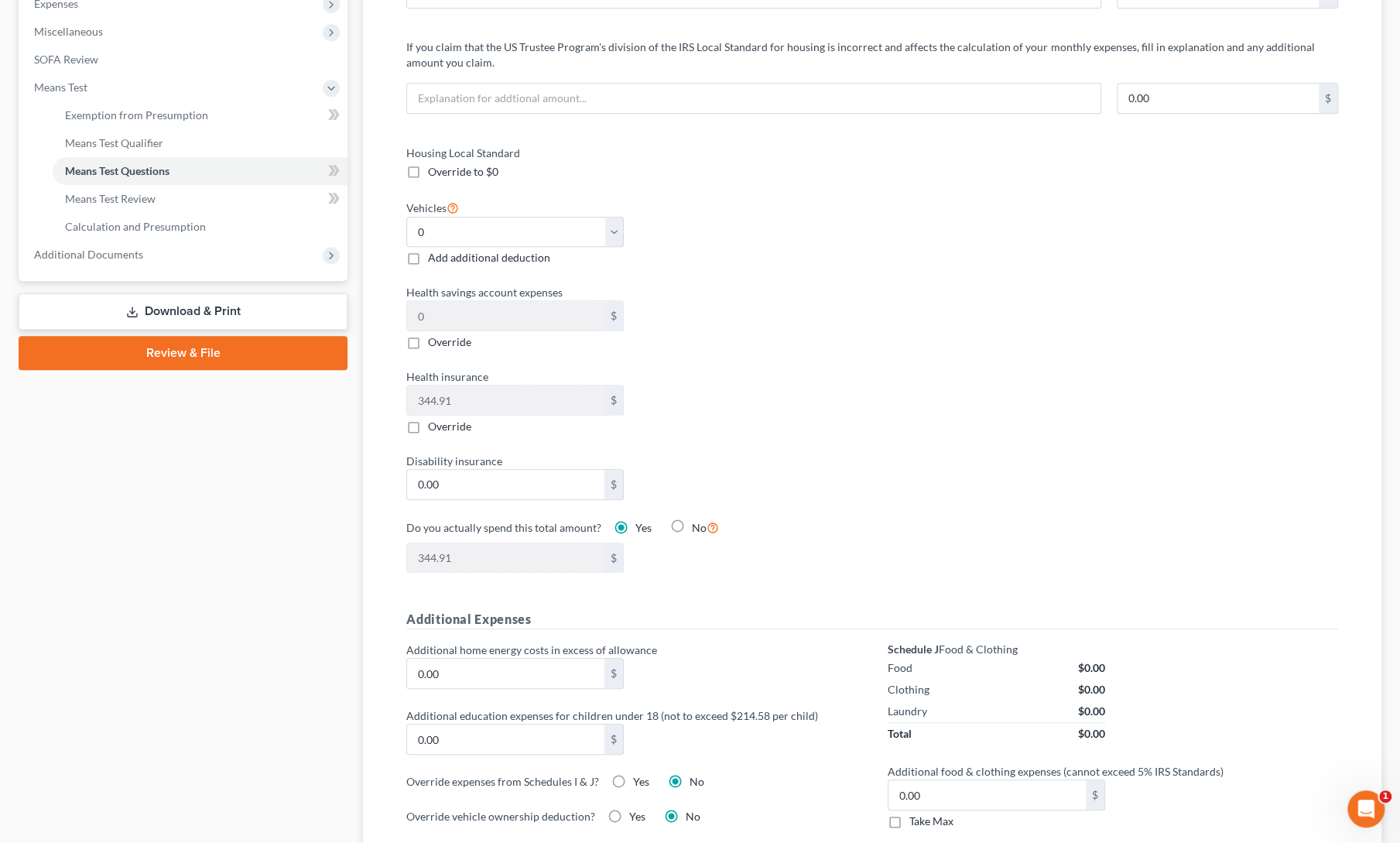
scroll to position [238, 0]
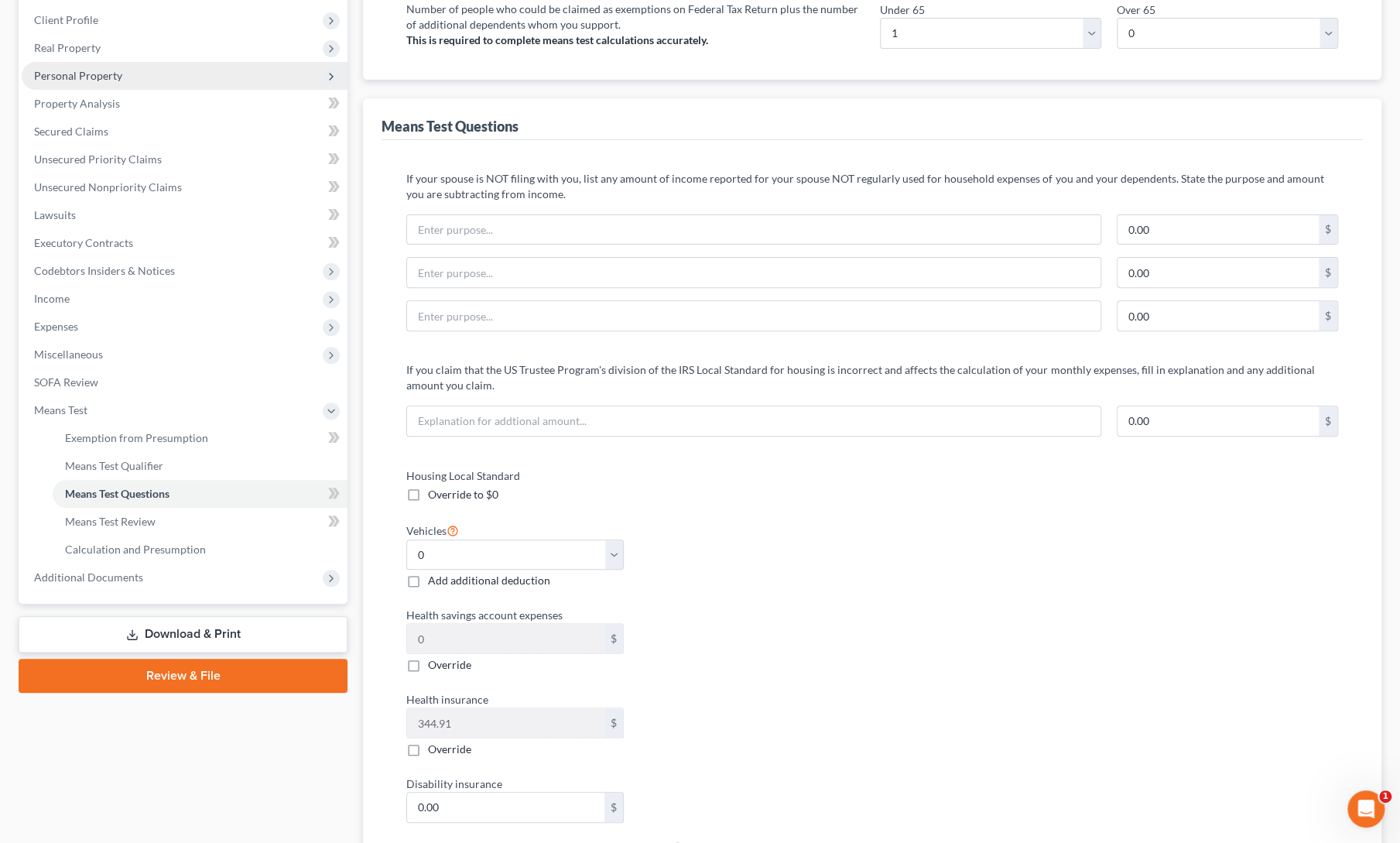
click at [94, 71] on span "Personal Property" at bounding box center [78, 75] width 88 height 13
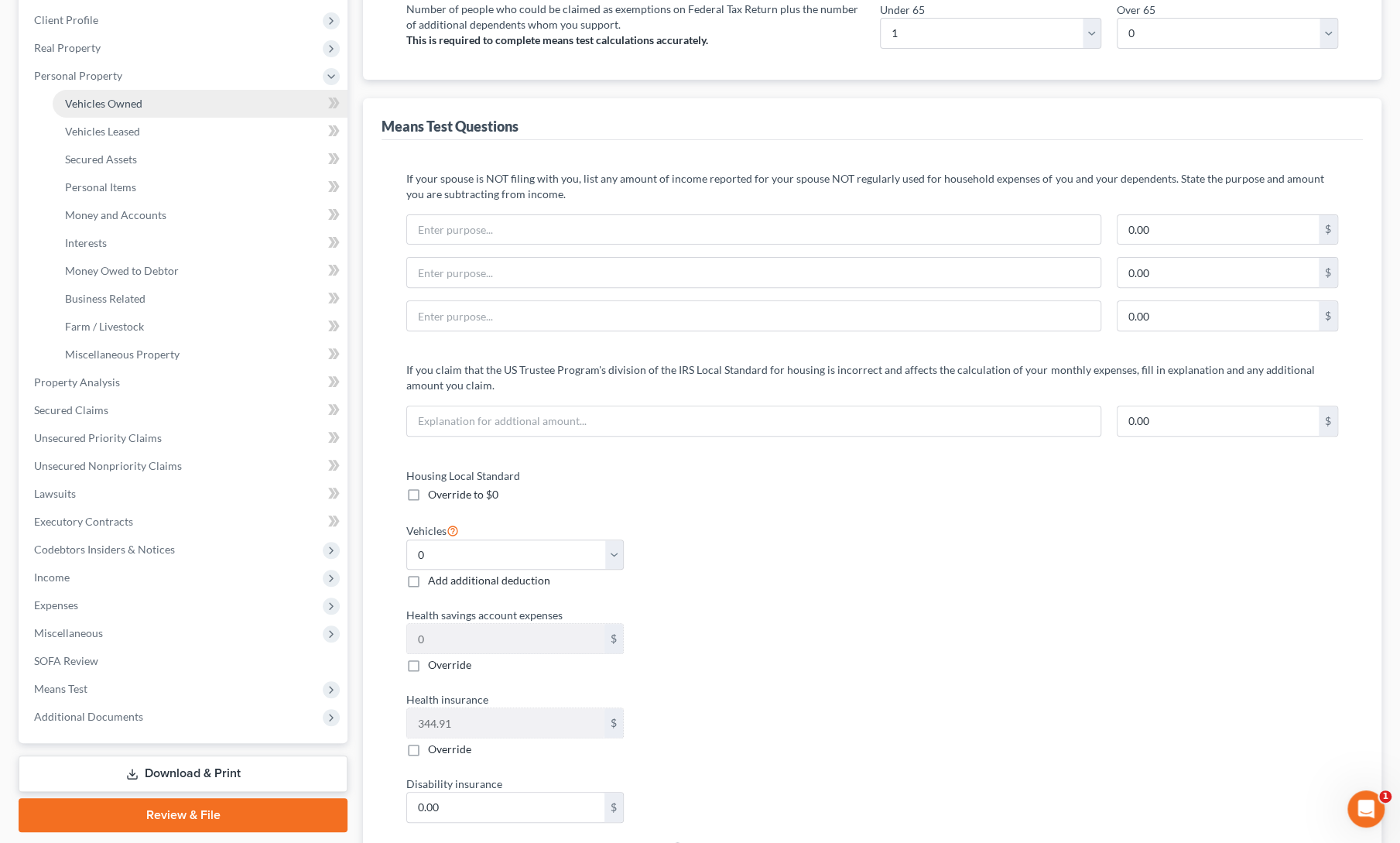
click at [103, 103] on span "Vehicles Owned" at bounding box center [103, 103] width 77 height 13
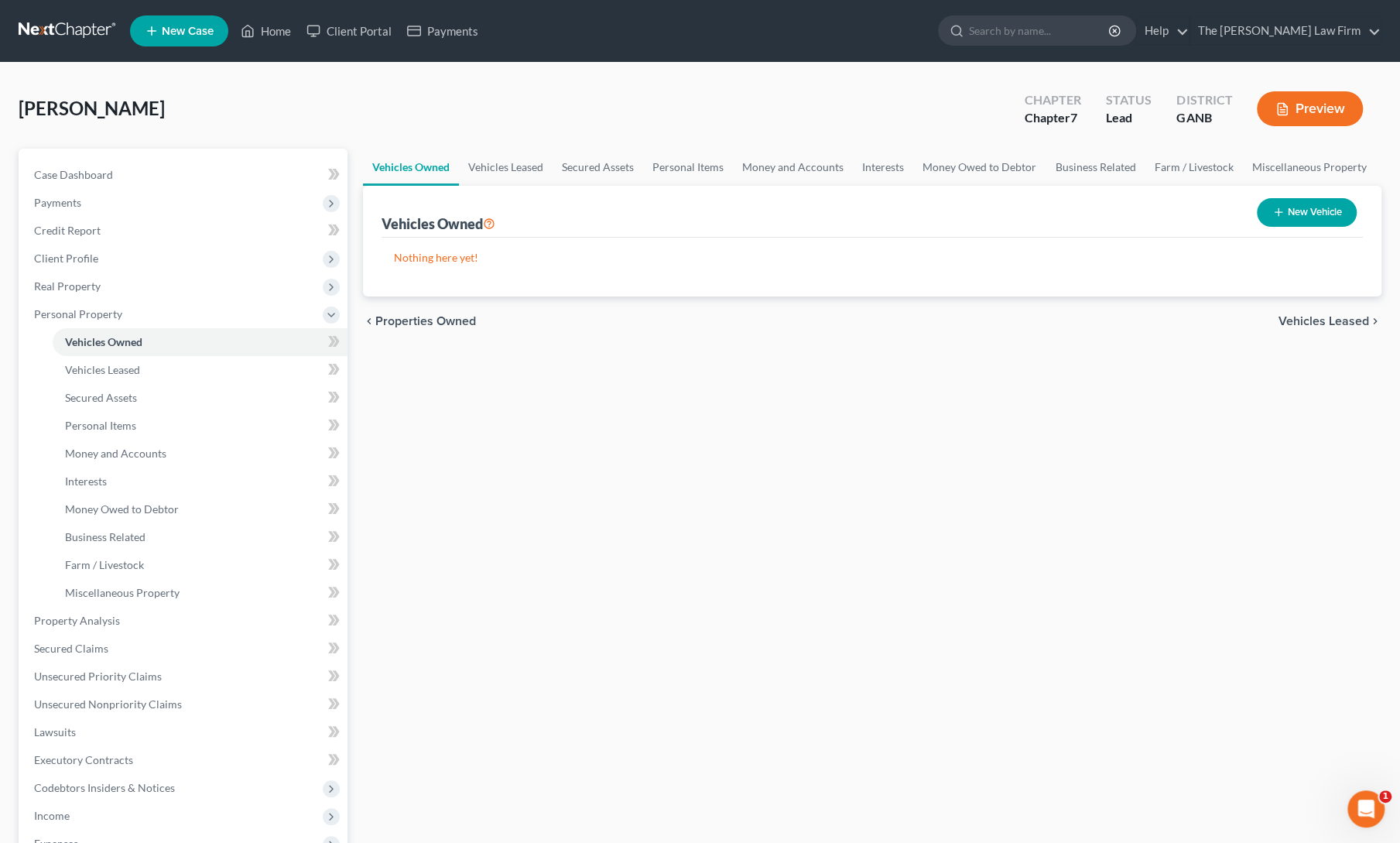
click at [1332, 199] on button "New Vehicle" at bounding box center [1307, 213] width 100 height 28
select select "0"
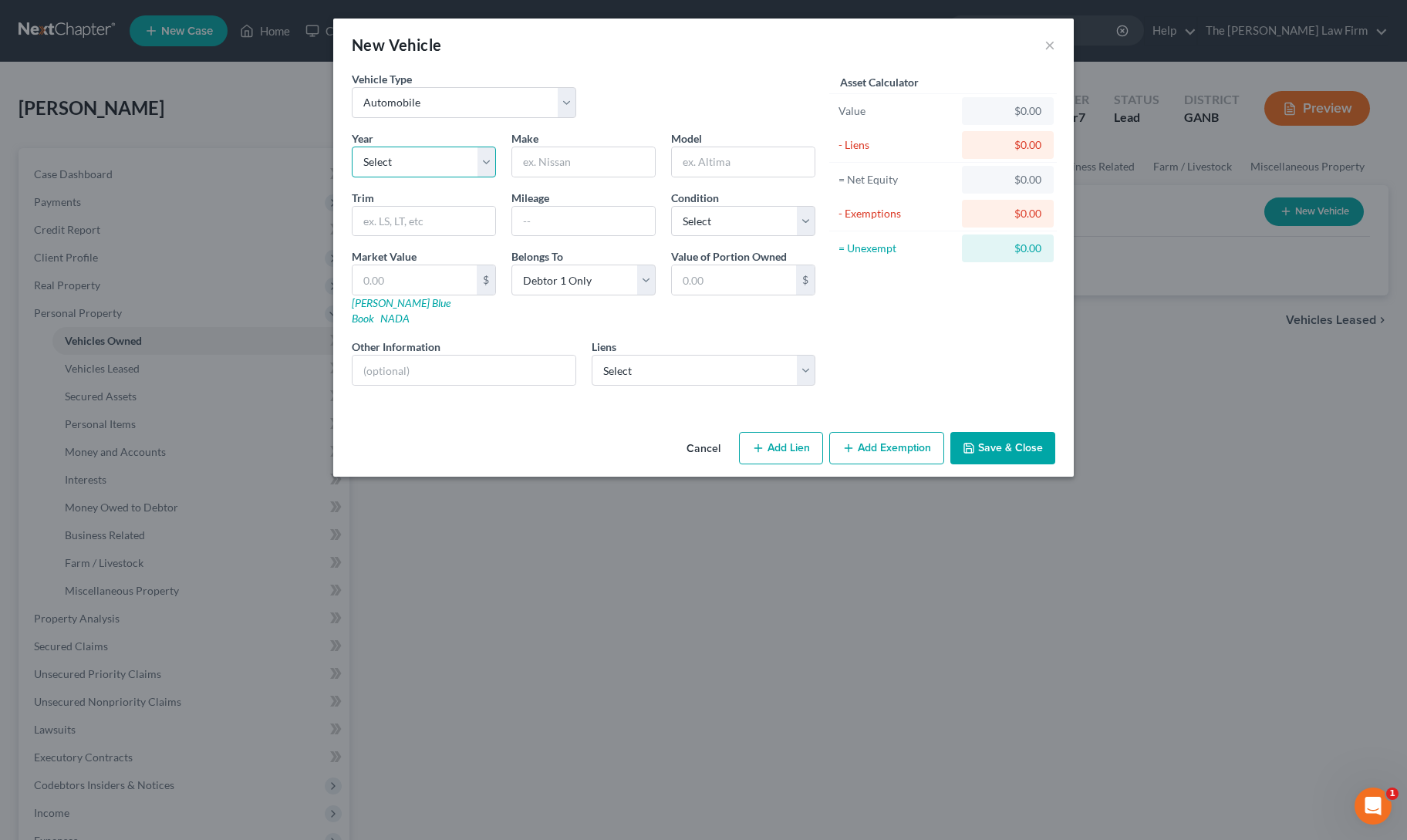
click at [427, 148] on select "Select 2026 2025 2024 2023 2022 2021 2020 2019 2018 2017 2016 2015 2014 2013 20…" at bounding box center [424, 161] width 144 height 31
select select "6"
click at [352, 146] on select "Select 2026 2025 2024 2023 2022 2021 2020 2019 2018 2017 2016 2015 2014 2013 20…" at bounding box center [424, 161] width 144 height 31
click at [592, 166] on input "text" at bounding box center [583, 161] width 143 height 29
type input "Chevrolet"
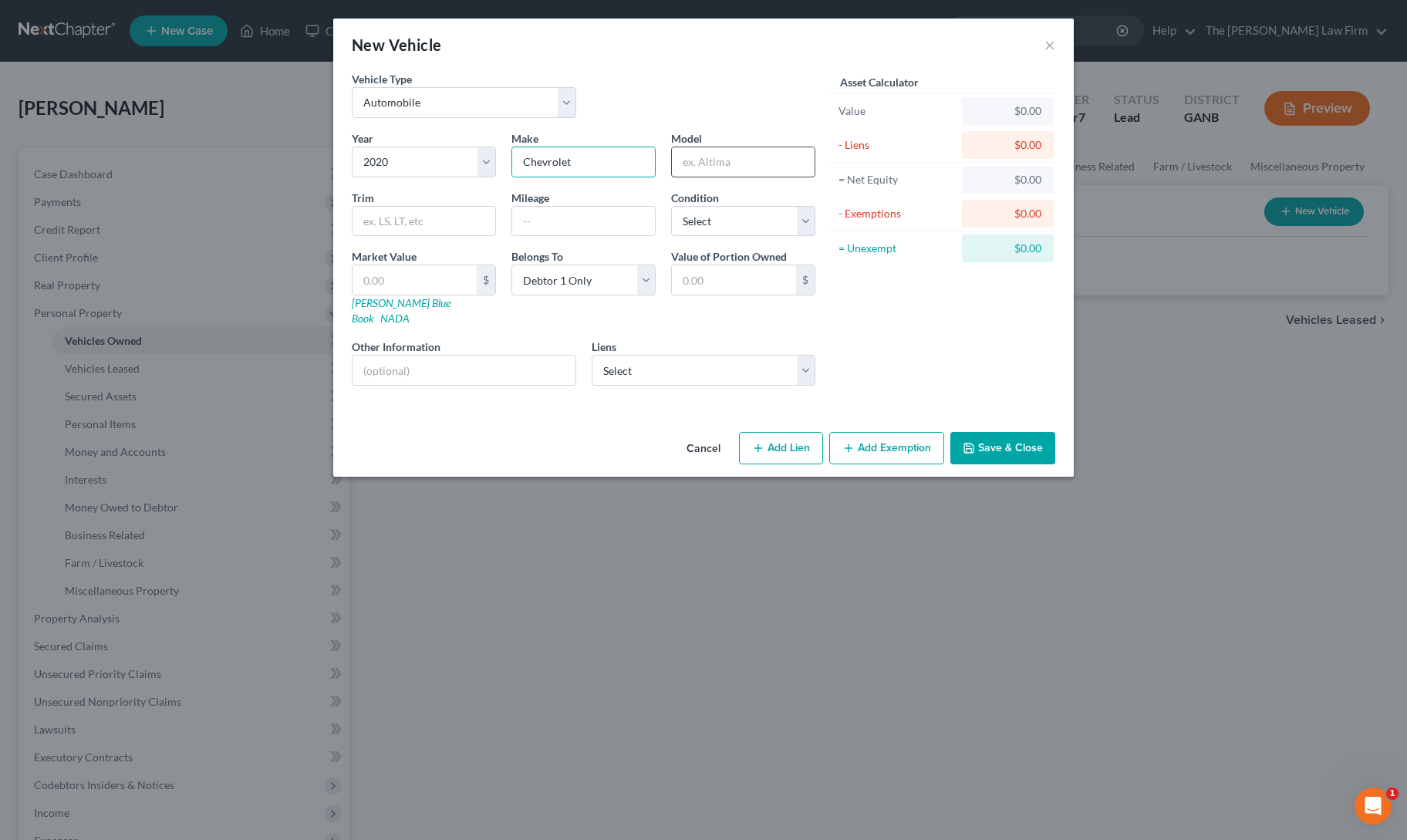
click at [739, 156] on input "text" at bounding box center [743, 161] width 143 height 29
type input "Silverado"
click at [556, 227] on input "text" at bounding box center [583, 220] width 143 height 29
type input "138000"
click at [414, 266] on input "text" at bounding box center [415, 279] width 124 height 29
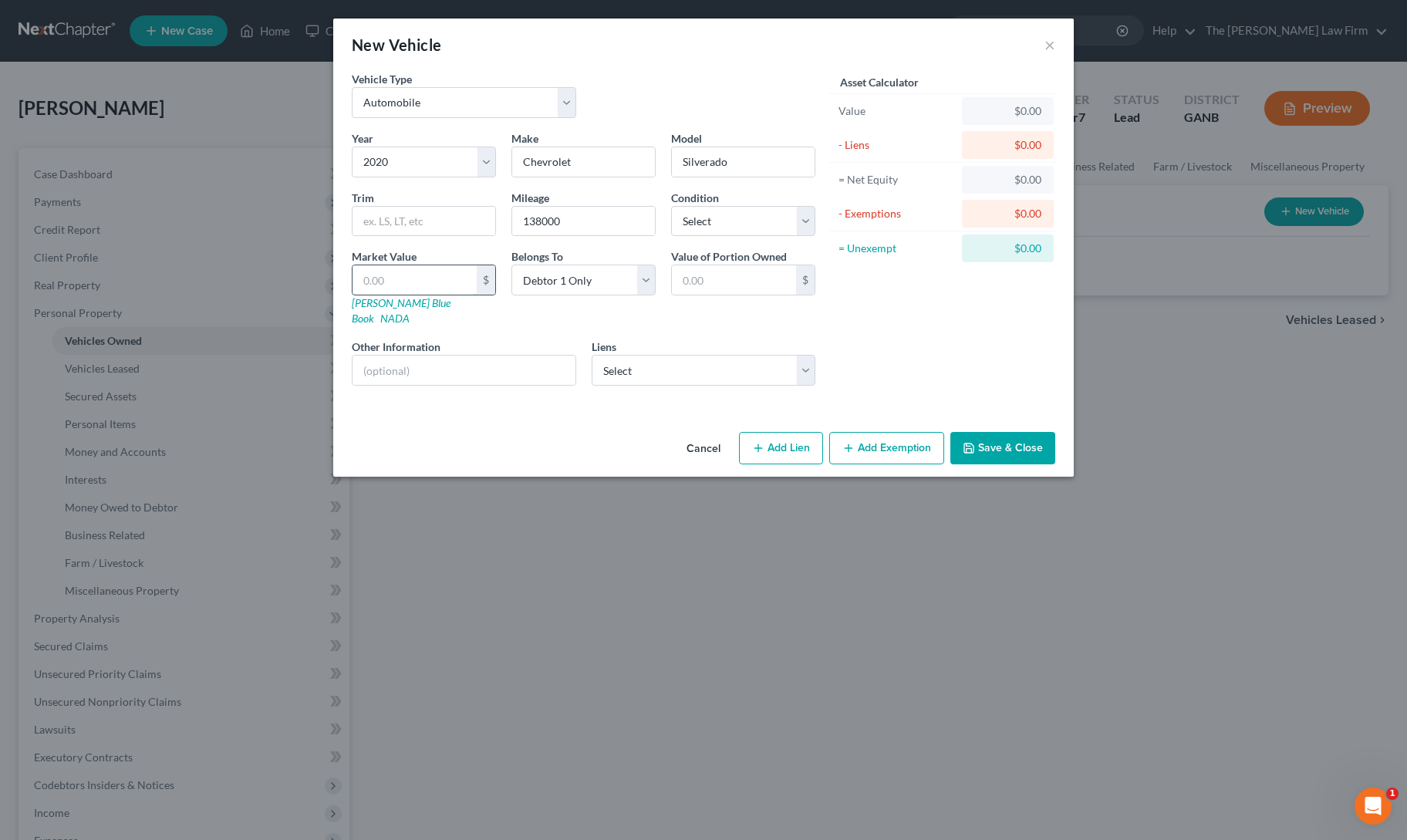
type input "1"
type input "1.00"
type input "18"
type input "18.00"
type input "180"
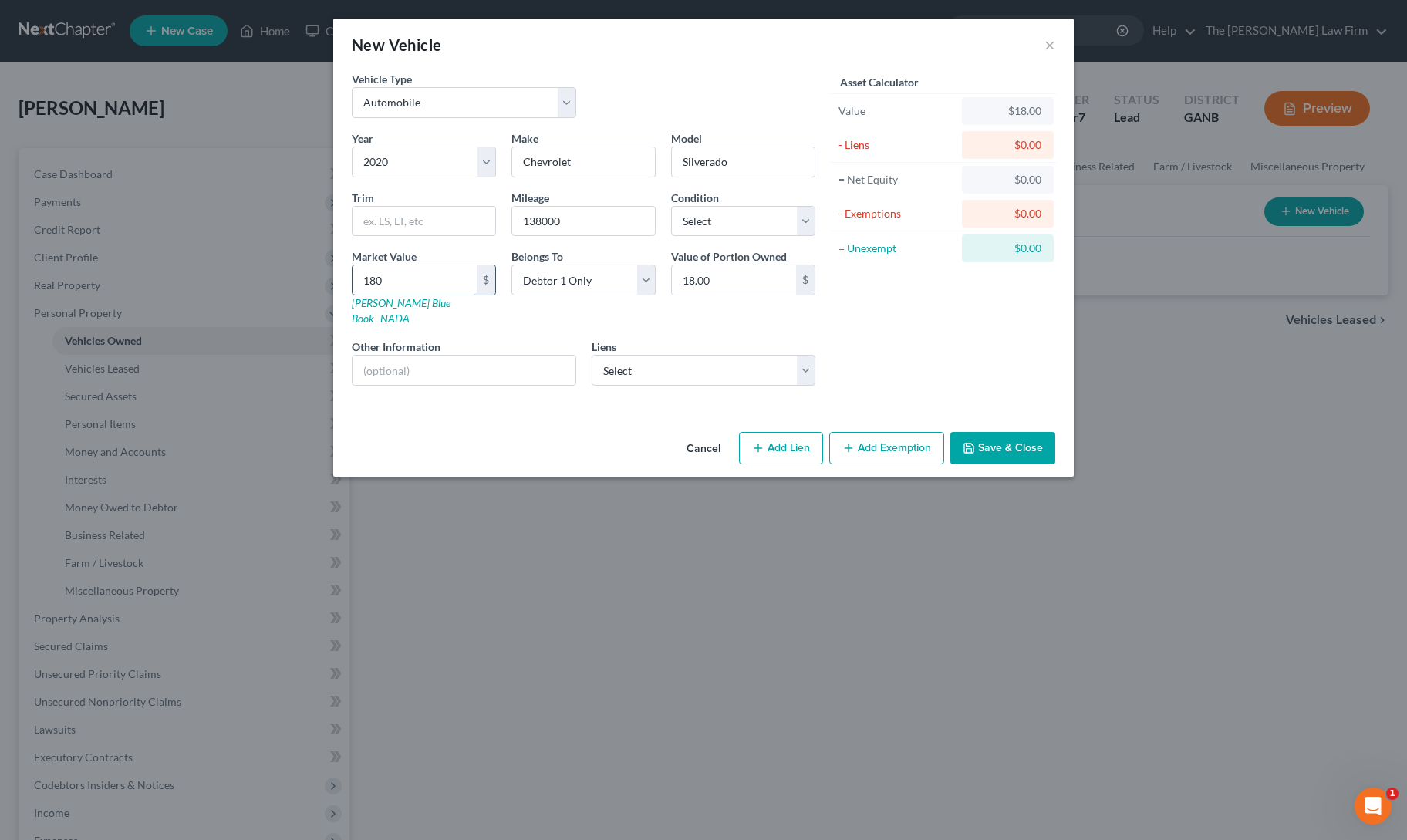
type input "180.00"
type input "1800"
type input "1,800.00"
type input "1,8000"
type input "18,000.00"
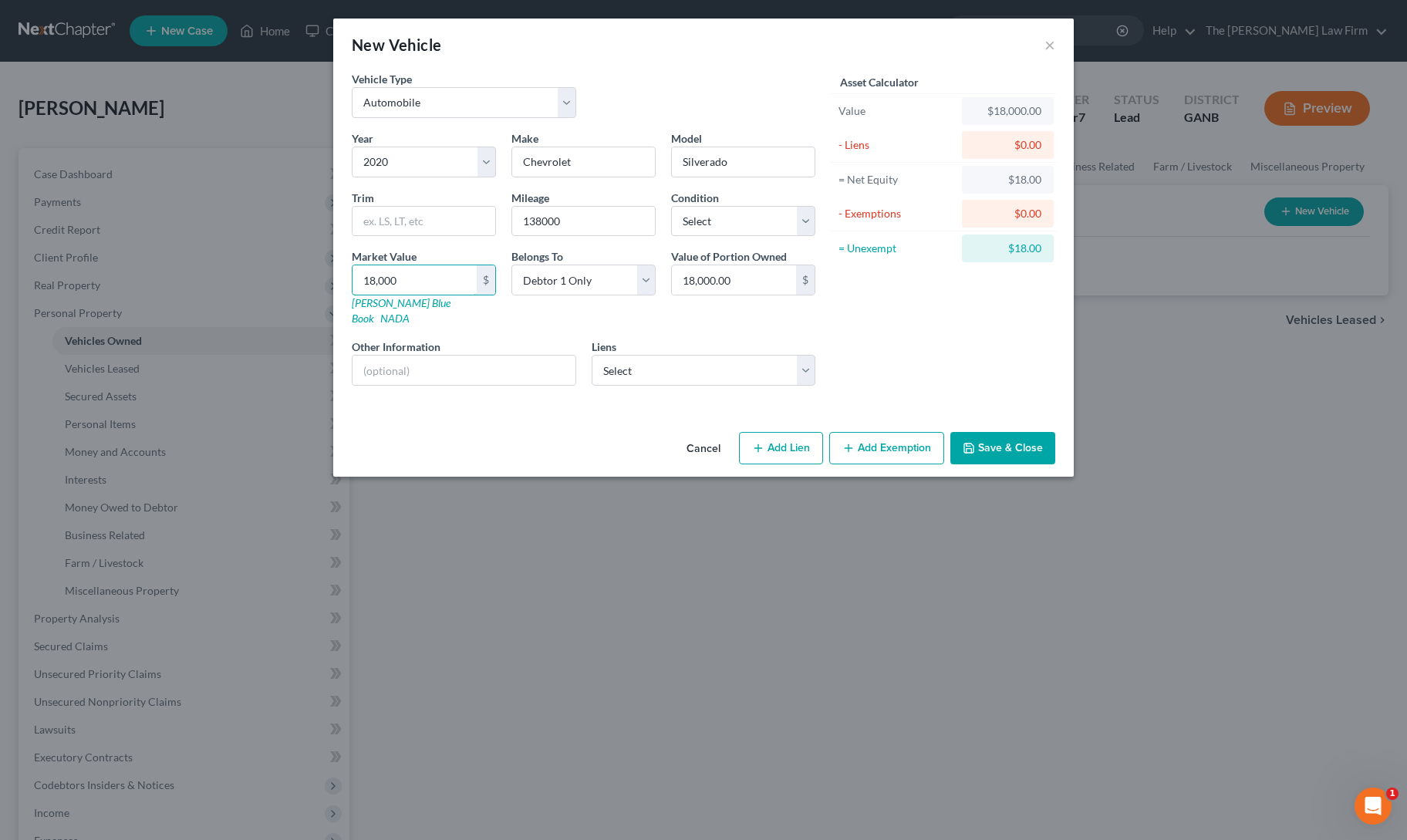
type input "18,000"
click at [900, 432] on button "Add Exemption" at bounding box center [886, 448] width 115 height 33
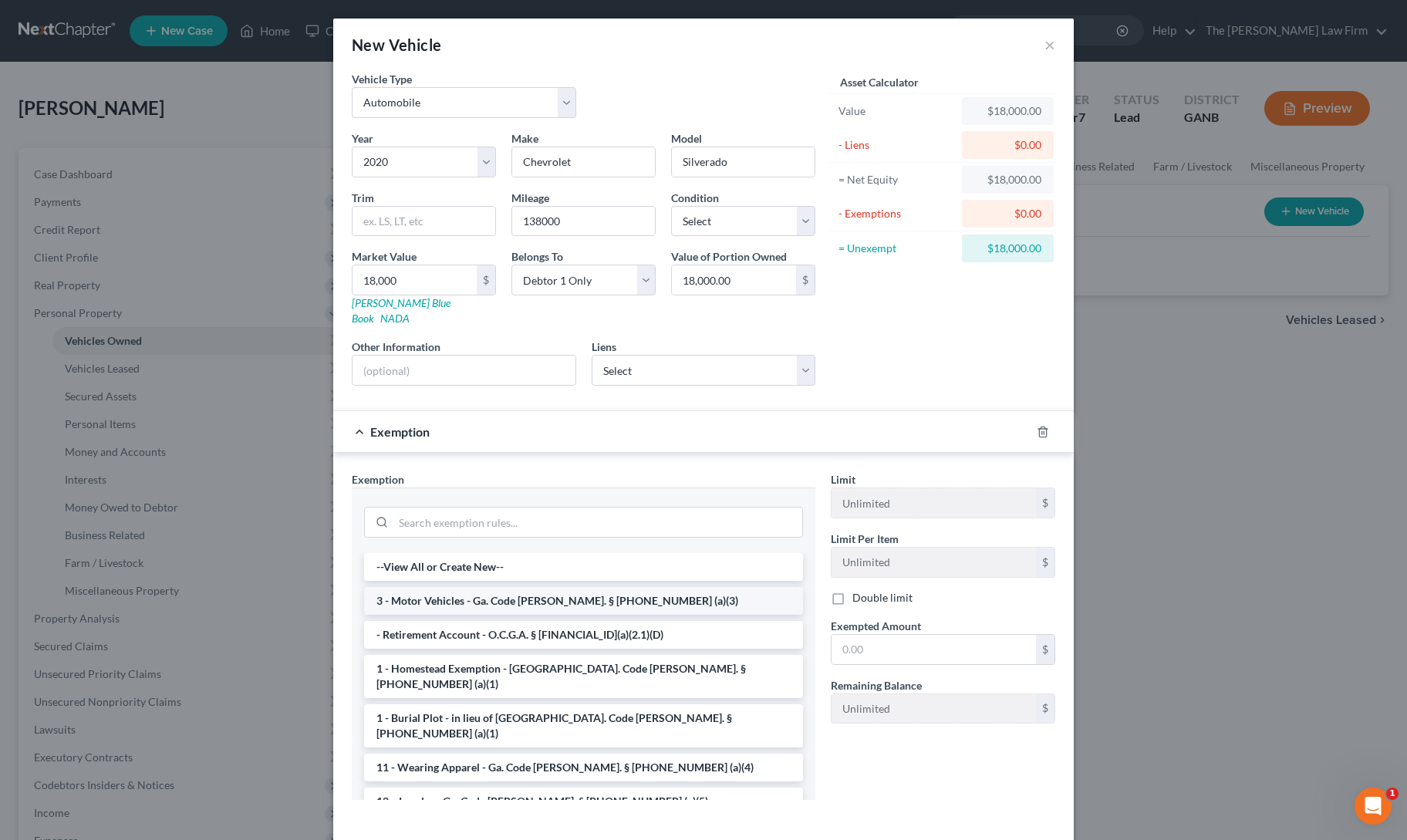
click at [617, 587] on li "3 - Motor Vehicles - Ga. Code [PERSON_NAME]. § [PHONE_NUMBER] (a)(3)" at bounding box center [583, 601] width 439 height 28
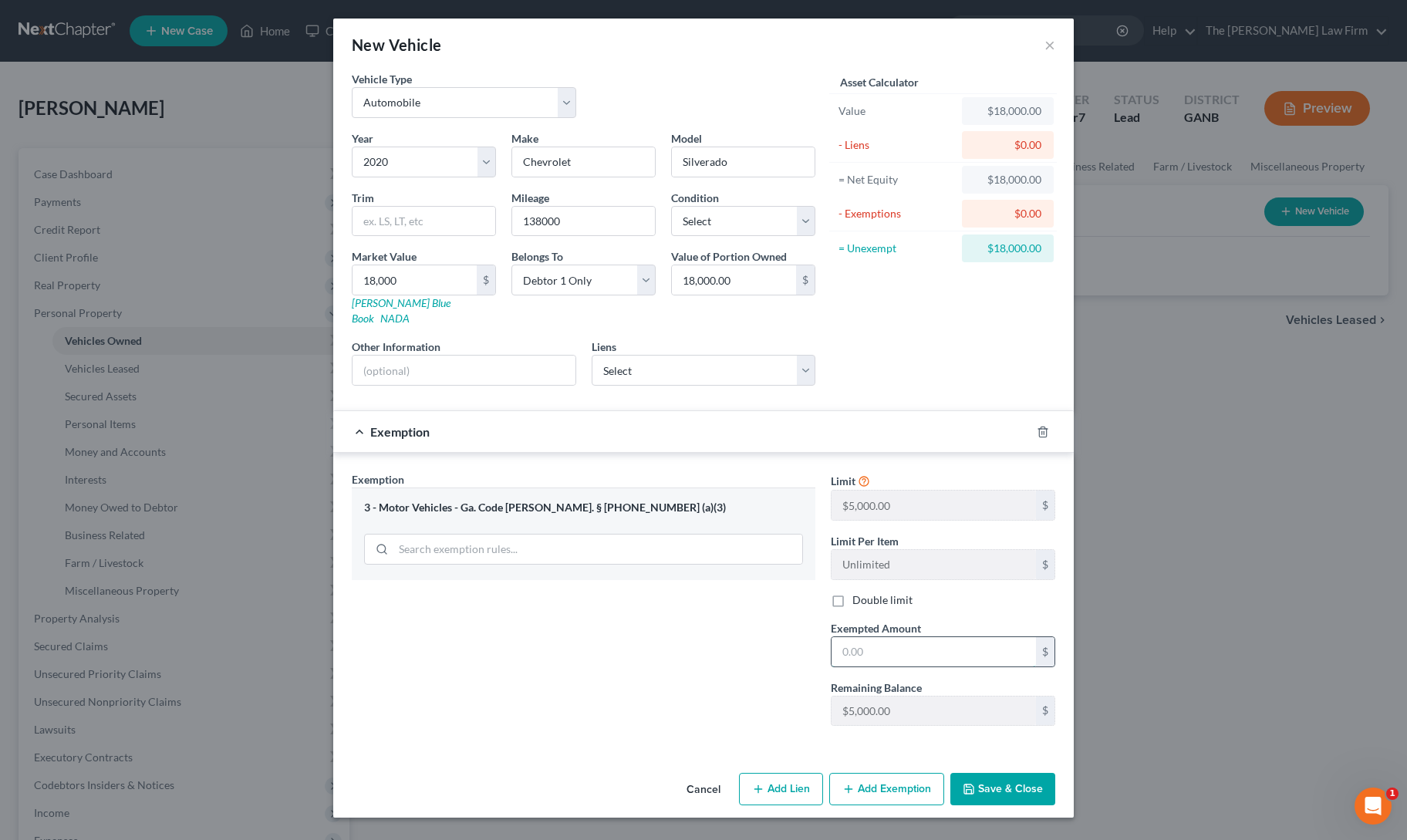
click at [857, 637] on input "text" at bounding box center [934, 651] width 204 height 29
type input "5,000"
click at [759, 675] on div "Exemption Set must be selected for CA. Exemption * 3 - Motor Vehicles - Ga. Cod…" at bounding box center [583, 604] width 479 height 267
click at [1000, 772] on button "Save & Close" at bounding box center [1003, 788] width 105 height 33
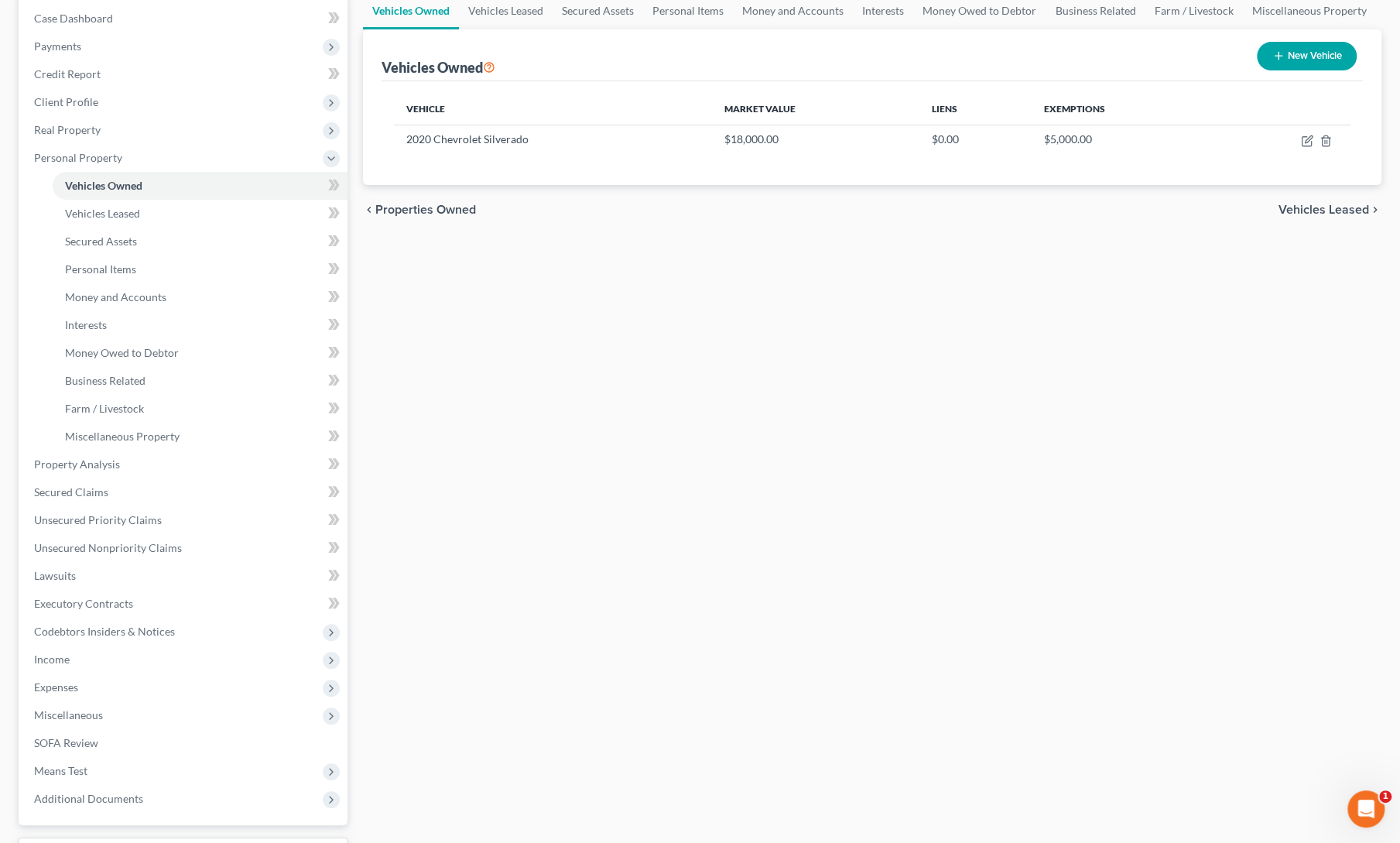
scroll to position [284, 0]
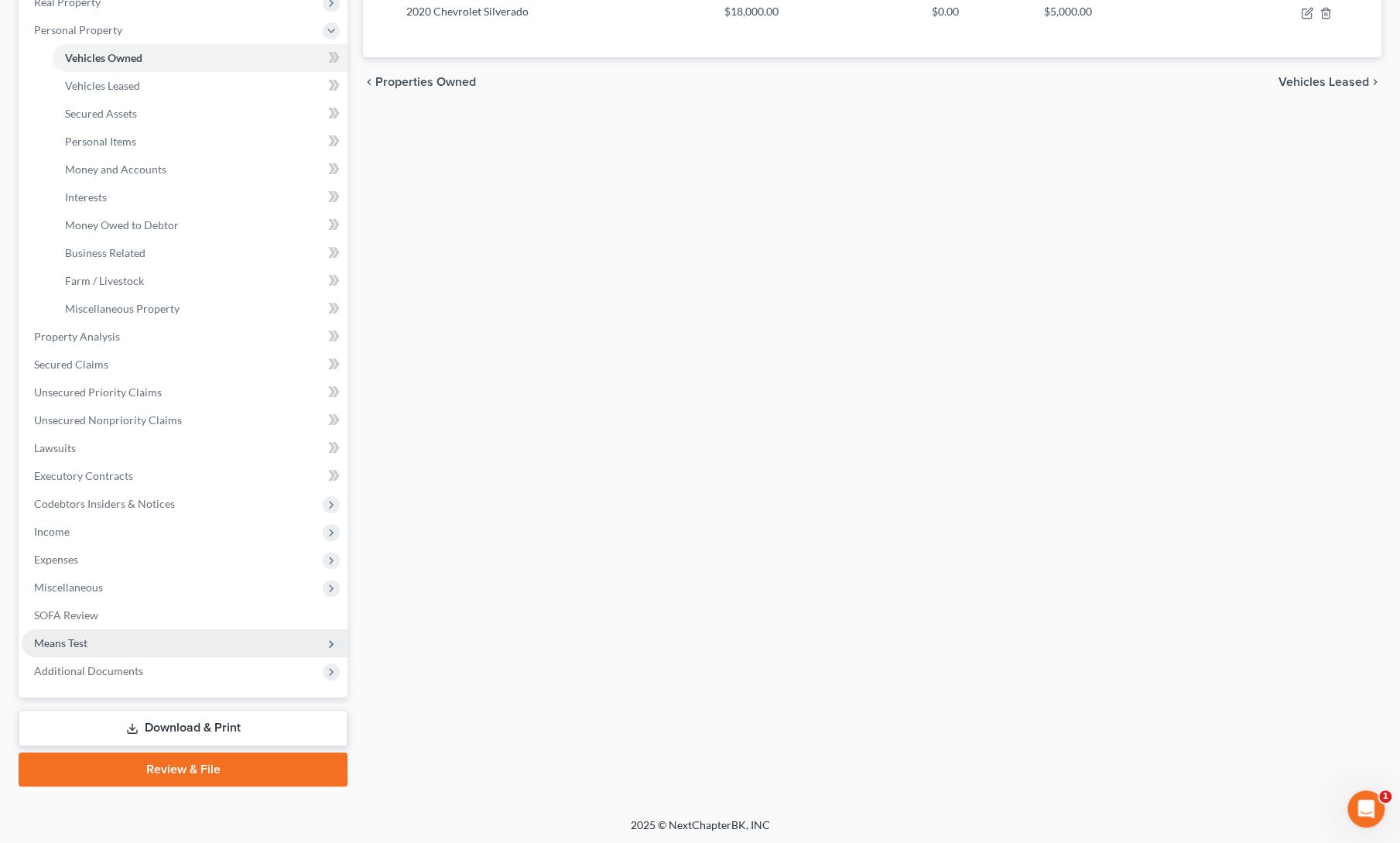
click at [64, 643] on span "Means Test" at bounding box center [60, 643] width 54 height 13
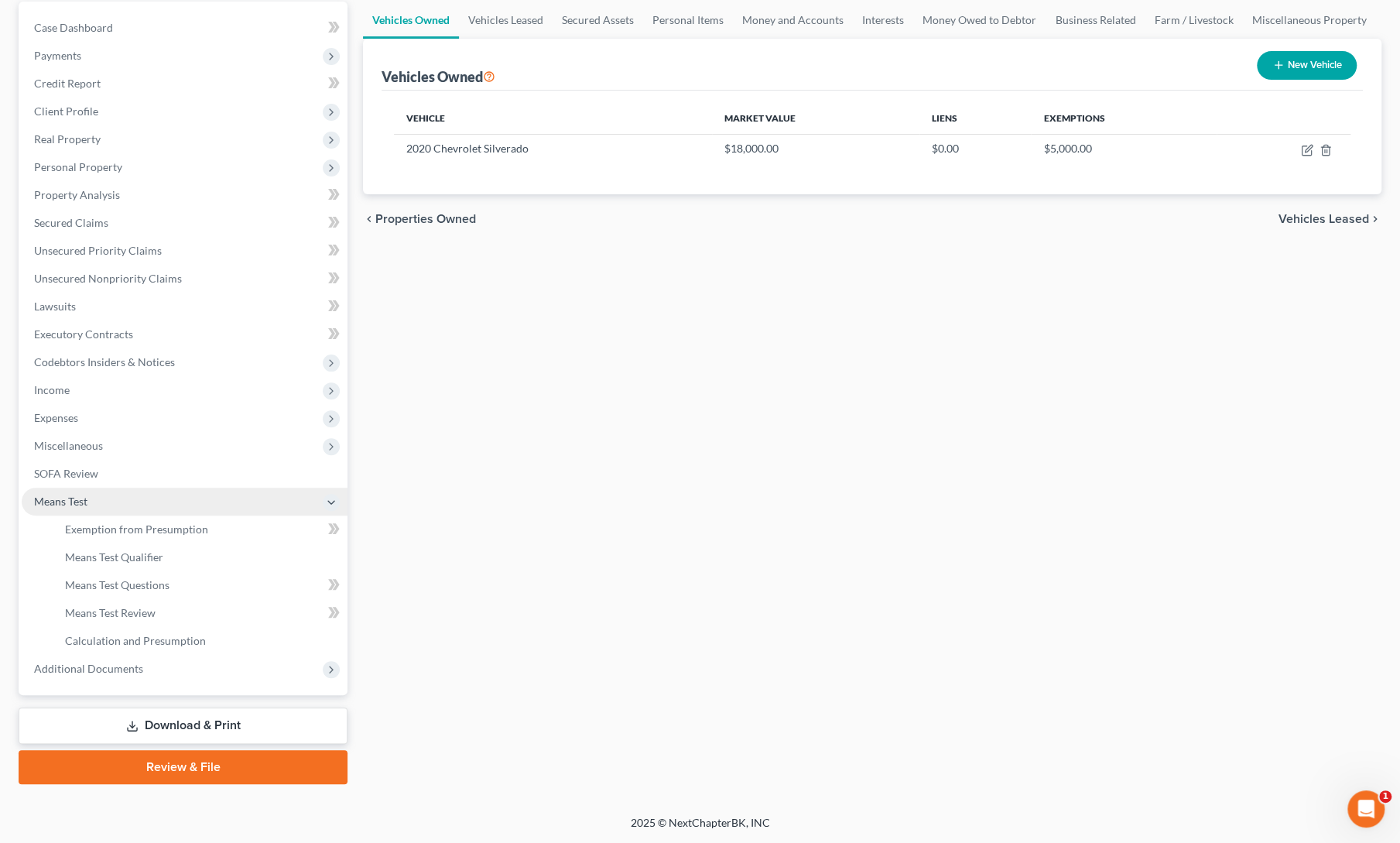
scroll to position [145, 0]
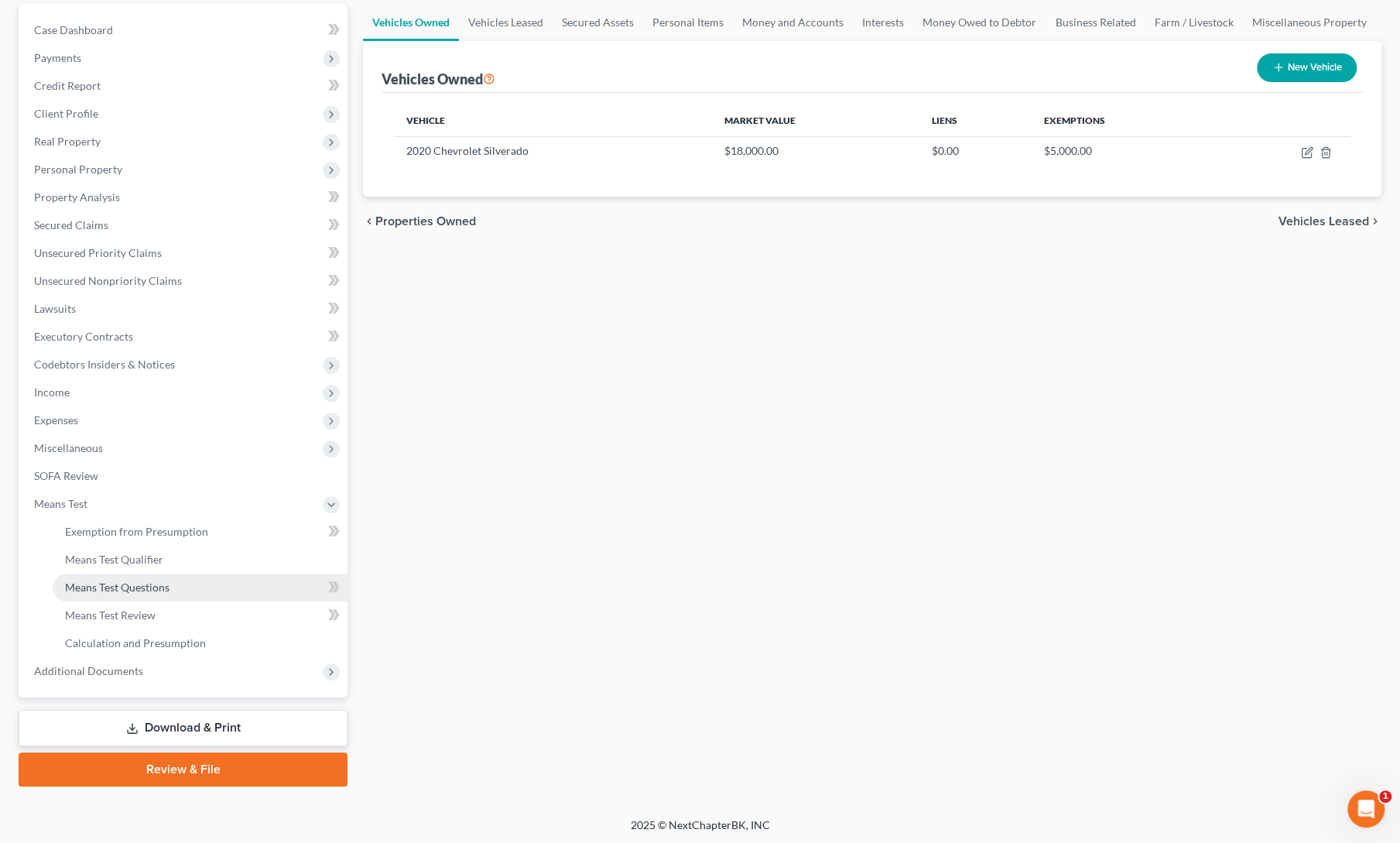
click at [112, 590] on span "Means Test Questions" at bounding box center [117, 587] width 104 height 13
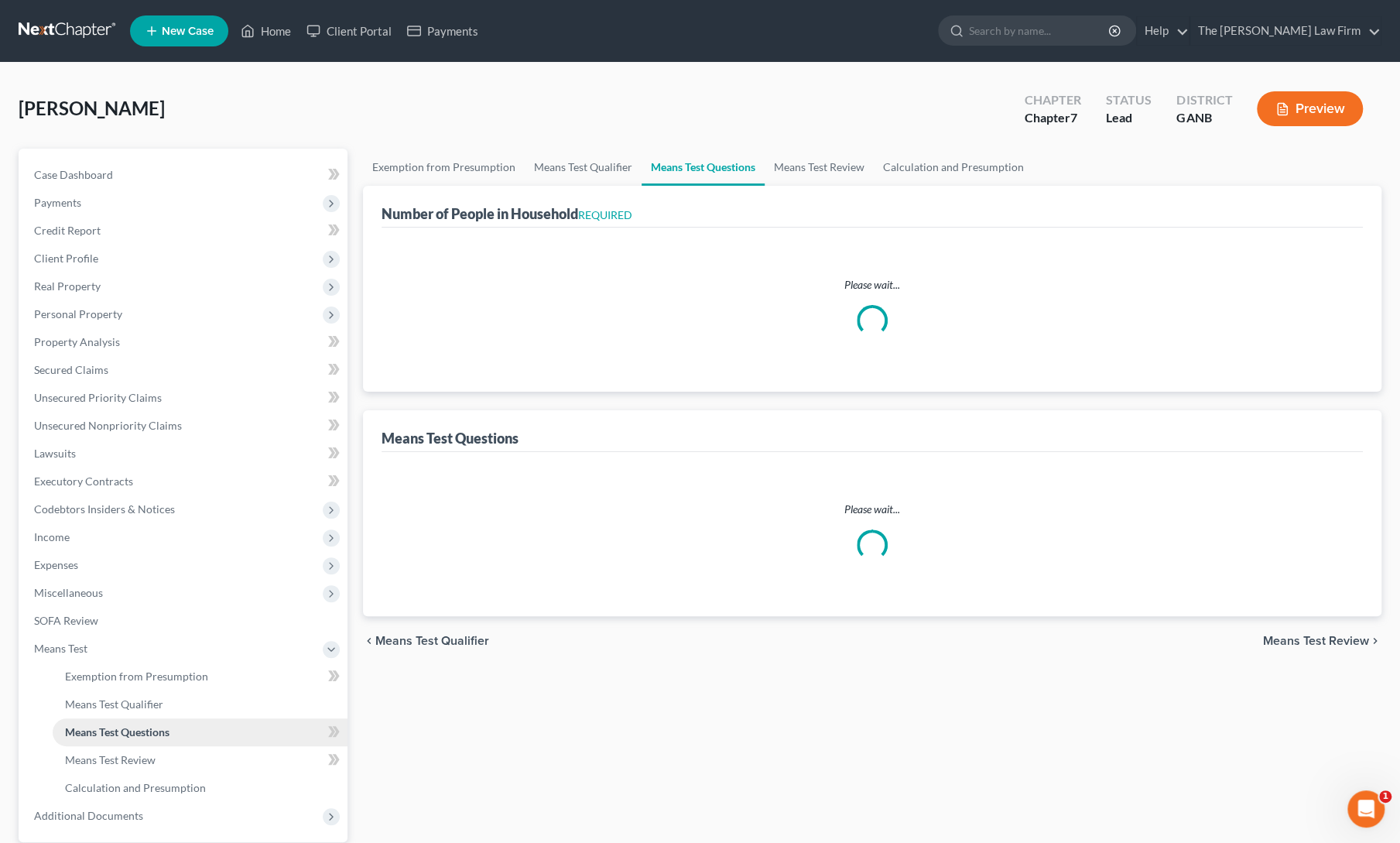
select select "0"
select select "60"
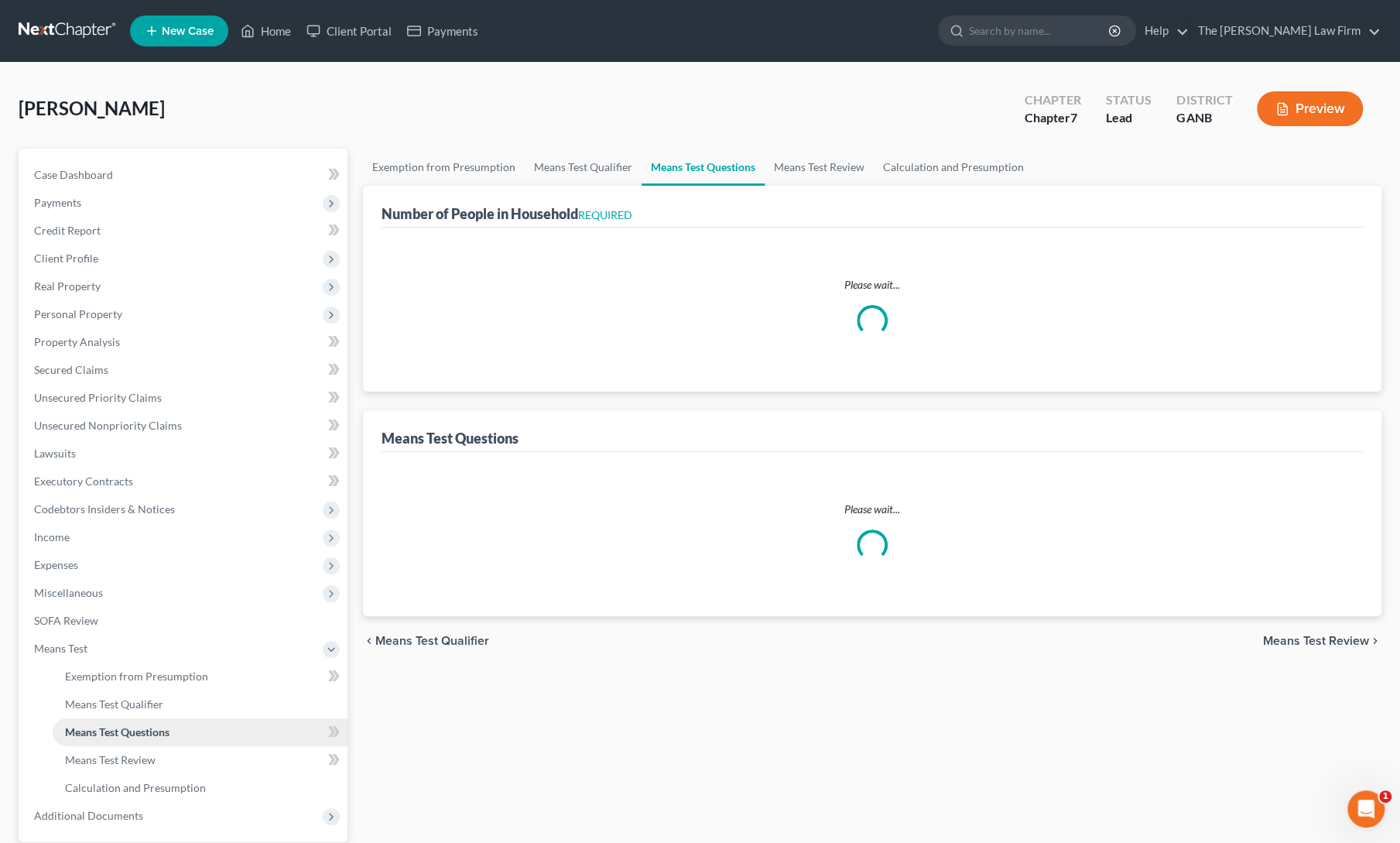
select select "60"
select select "0"
select select "1"
select select "0"
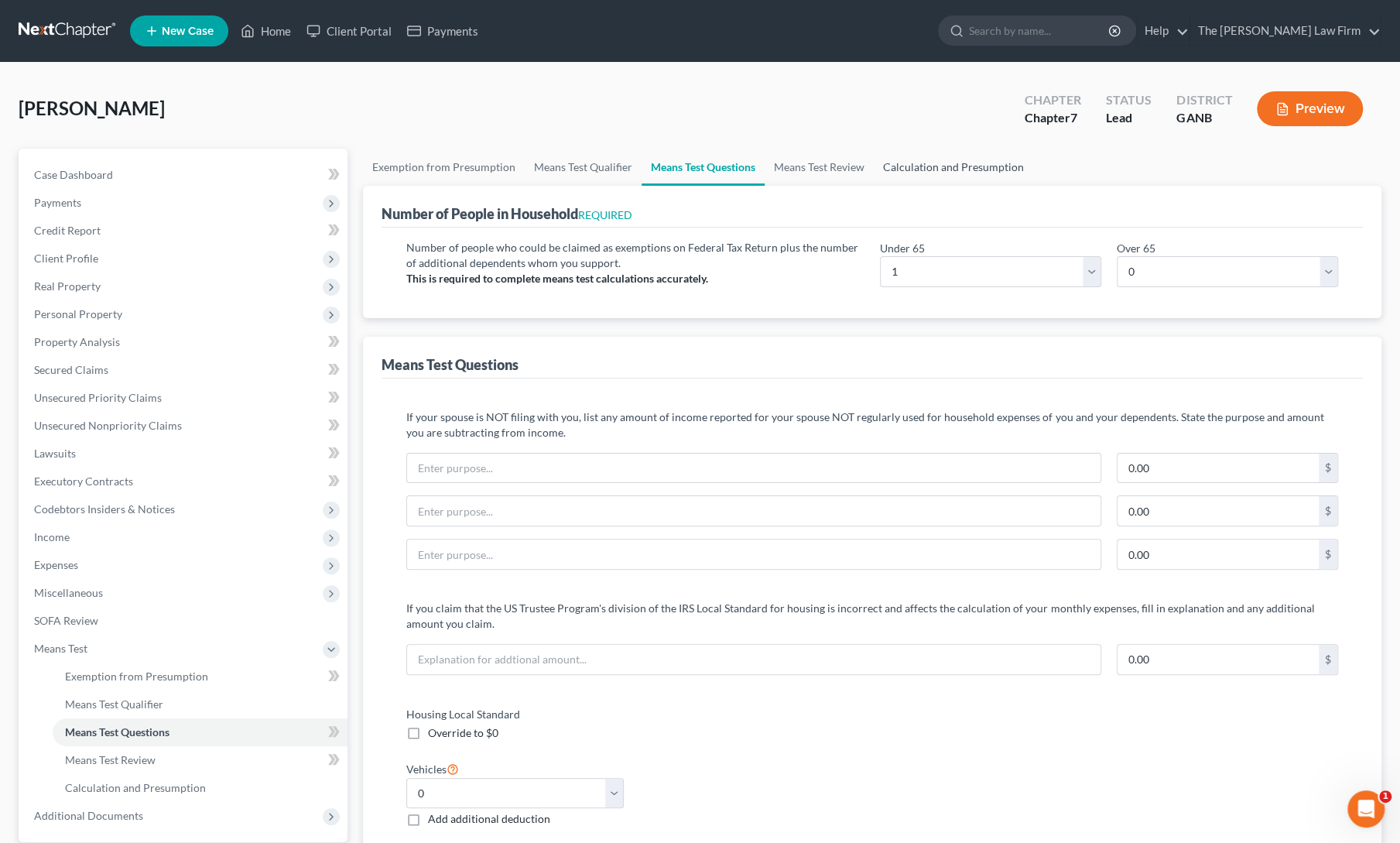
click at [935, 157] on link "Calculation and Presumption" at bounding box center [952, 167] width 159 height 37
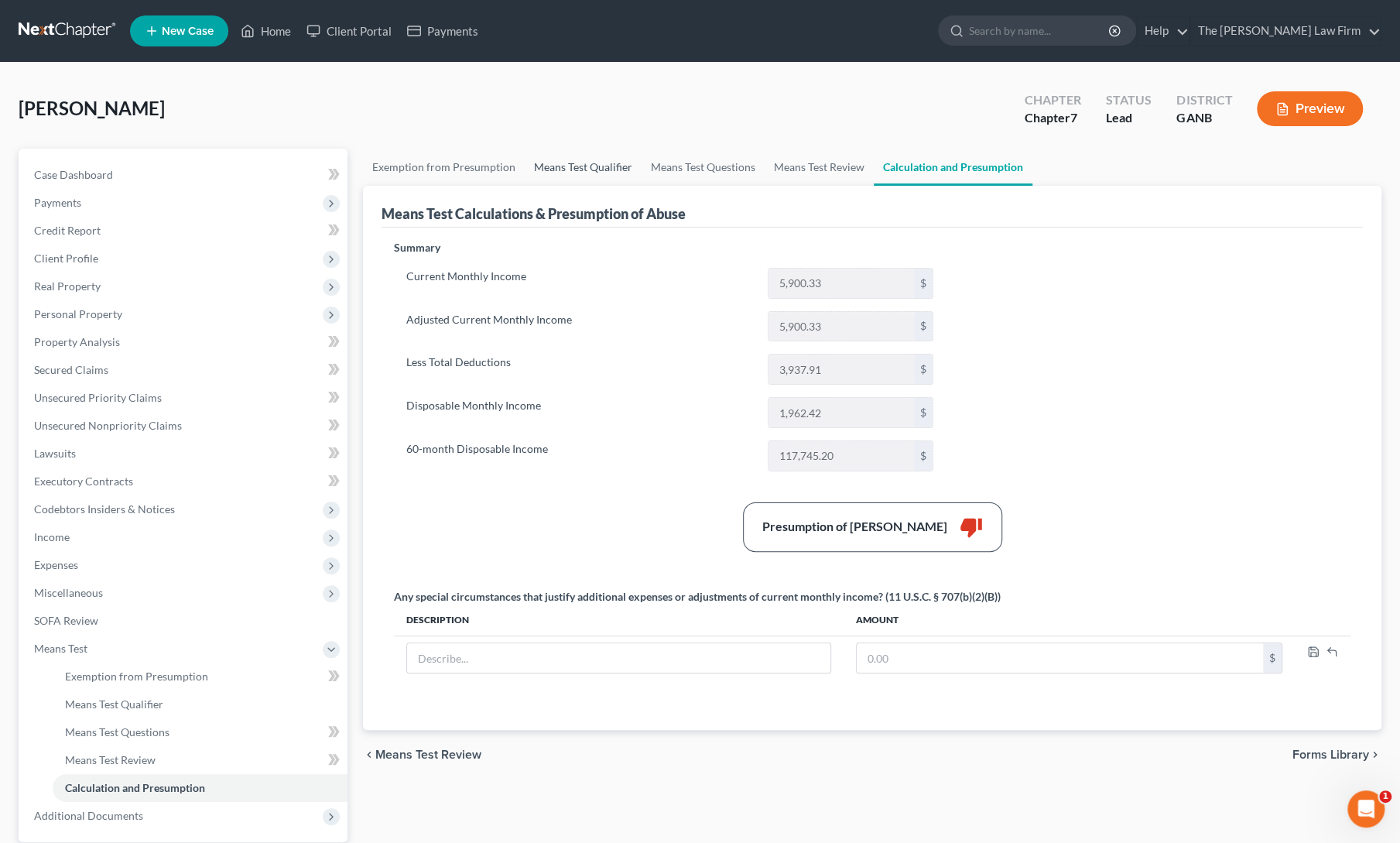
click at [554, 167] on link "Means Test Qualifier" at bounding box center [583, 167] width 117 height 37
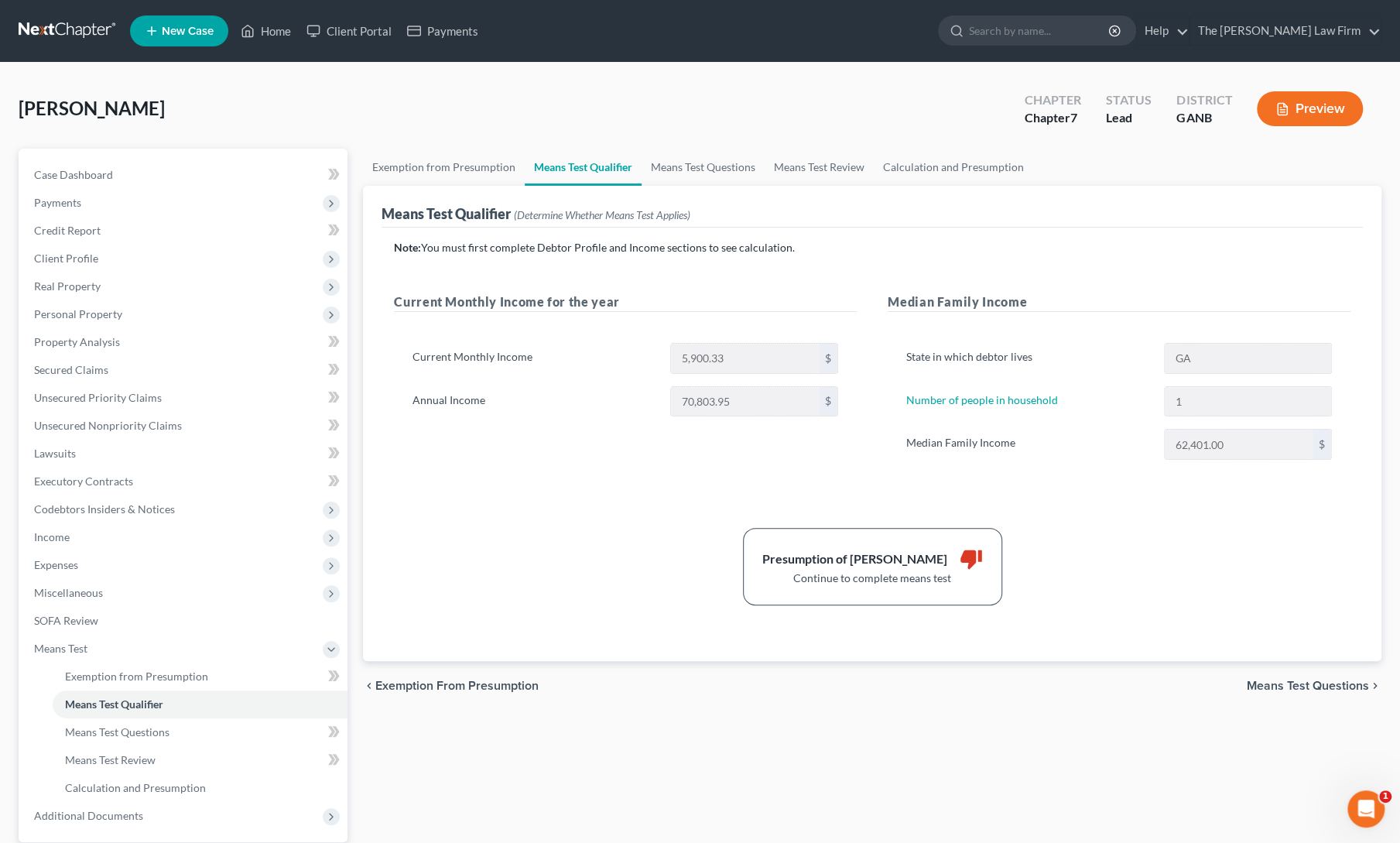
click at [602, 457] on div "Current Monthly Income for the year Current Monthly Income 5,900.33 $ Annual In…" at bounding box center [625, 391] width 494 height 199
click at [278, 31] on link "Home" at bounding box center [266, 31] width 66 height 28
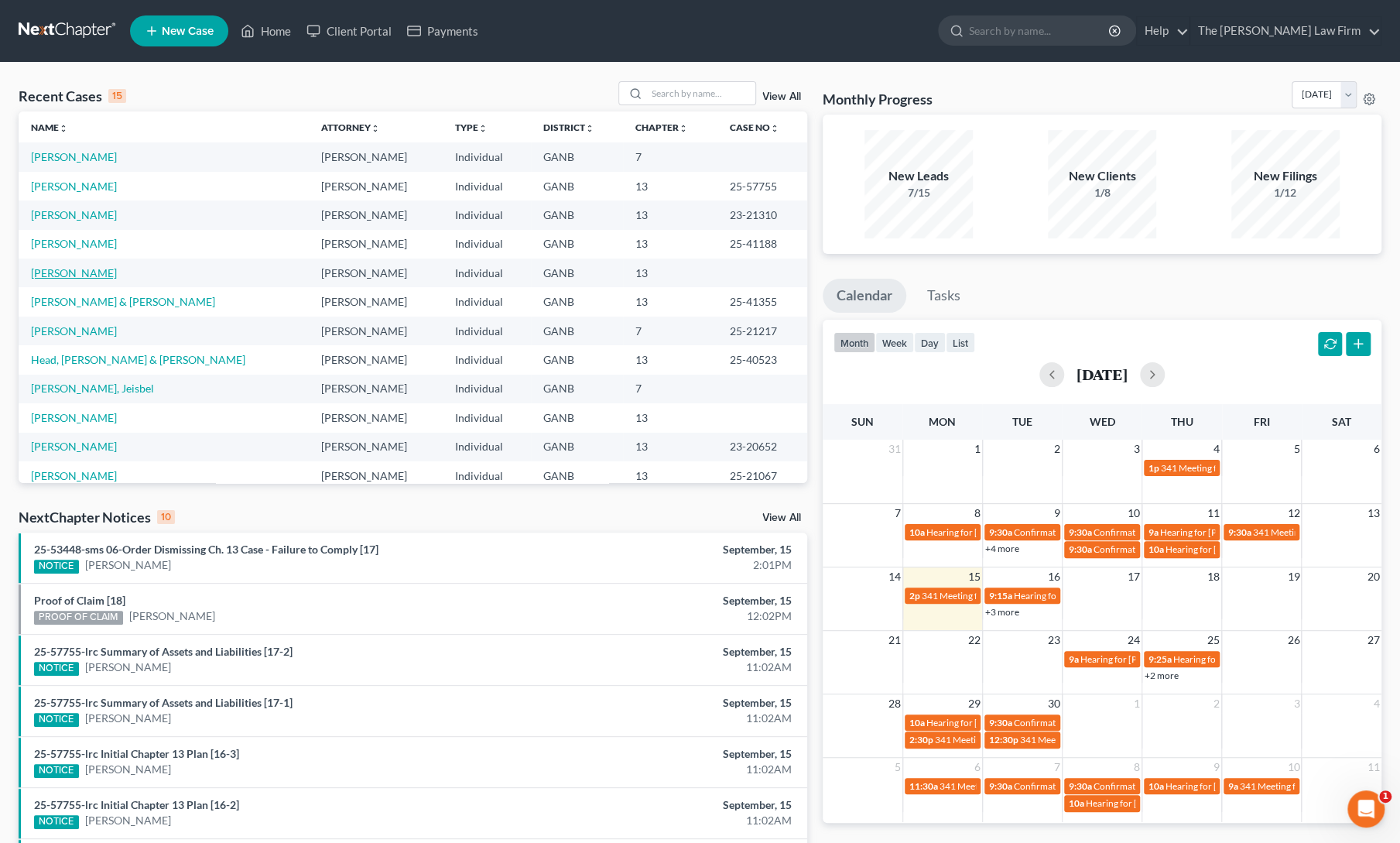
click at [40, 270] on link "[PERSON_NAME]" at bounding box center [73, 273] width 86 height 13
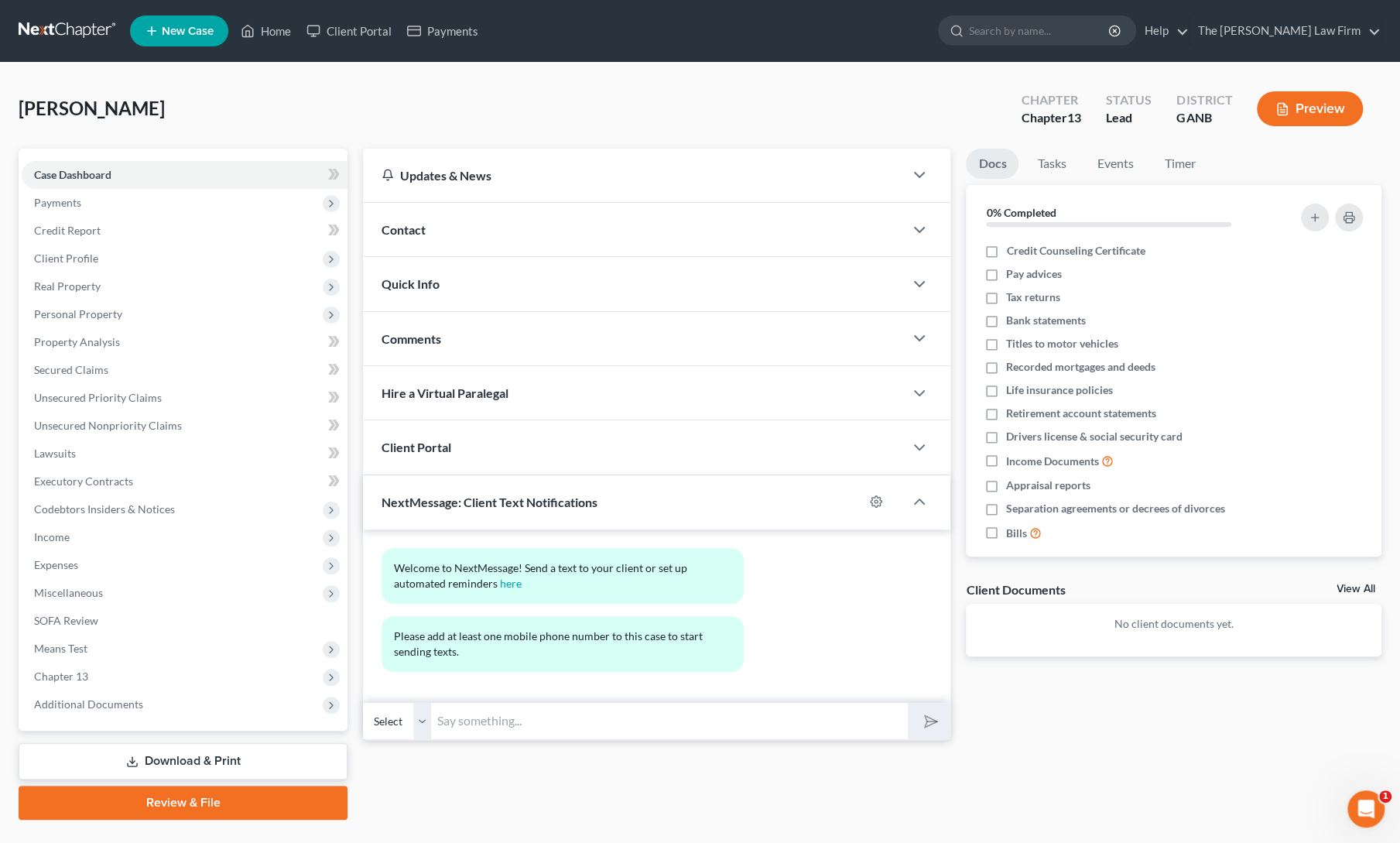
click at [175, 807] on link "Review & File" at bounding box center [183, 803] width 329 height 34
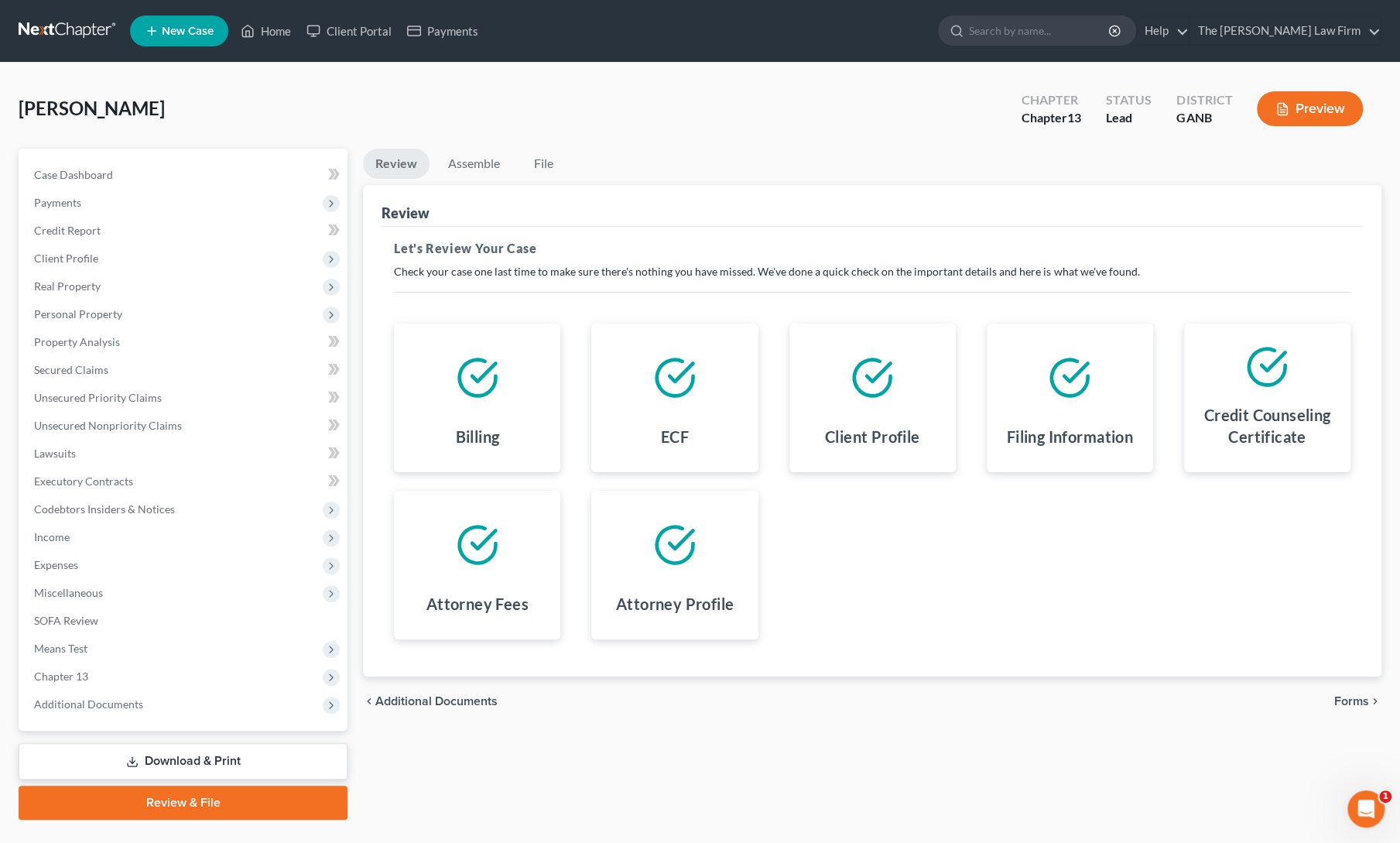
click at [1340, 696] on span "Forms" at bounding box center [1351, 700] width 35 height 12
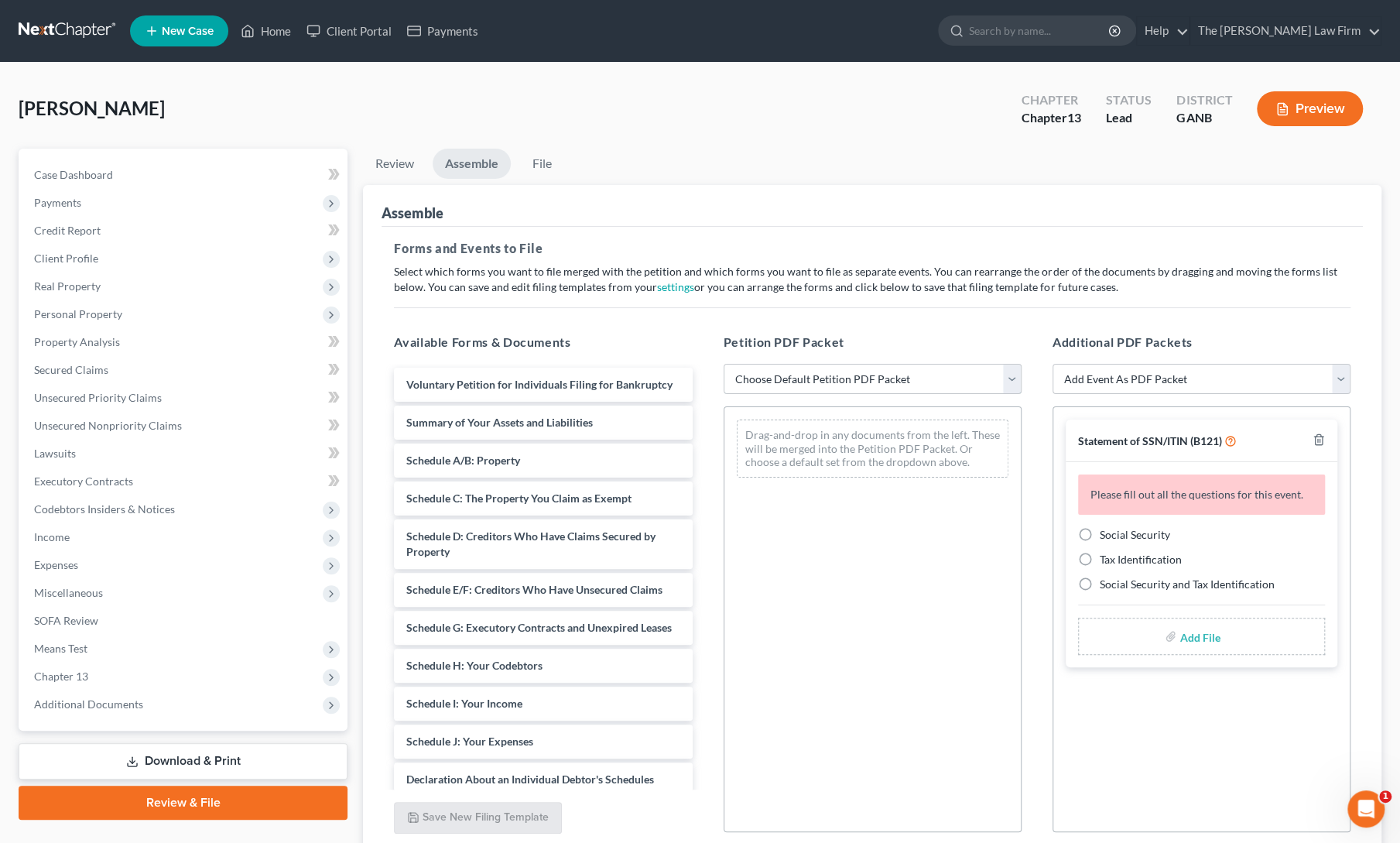
click at [871, 376] on select "Choose Default Petition PDF Packet Complete Bankruptcy Petition (all forms and …" at bounding box center [872, 379] width 298 height 31
select select "0"
click at [724, 364] on select "Choose Default Petition PDF Packet Complete Bankruptcy Petition (all forms and …" at bounding box center [872, 379] width 298 height 31
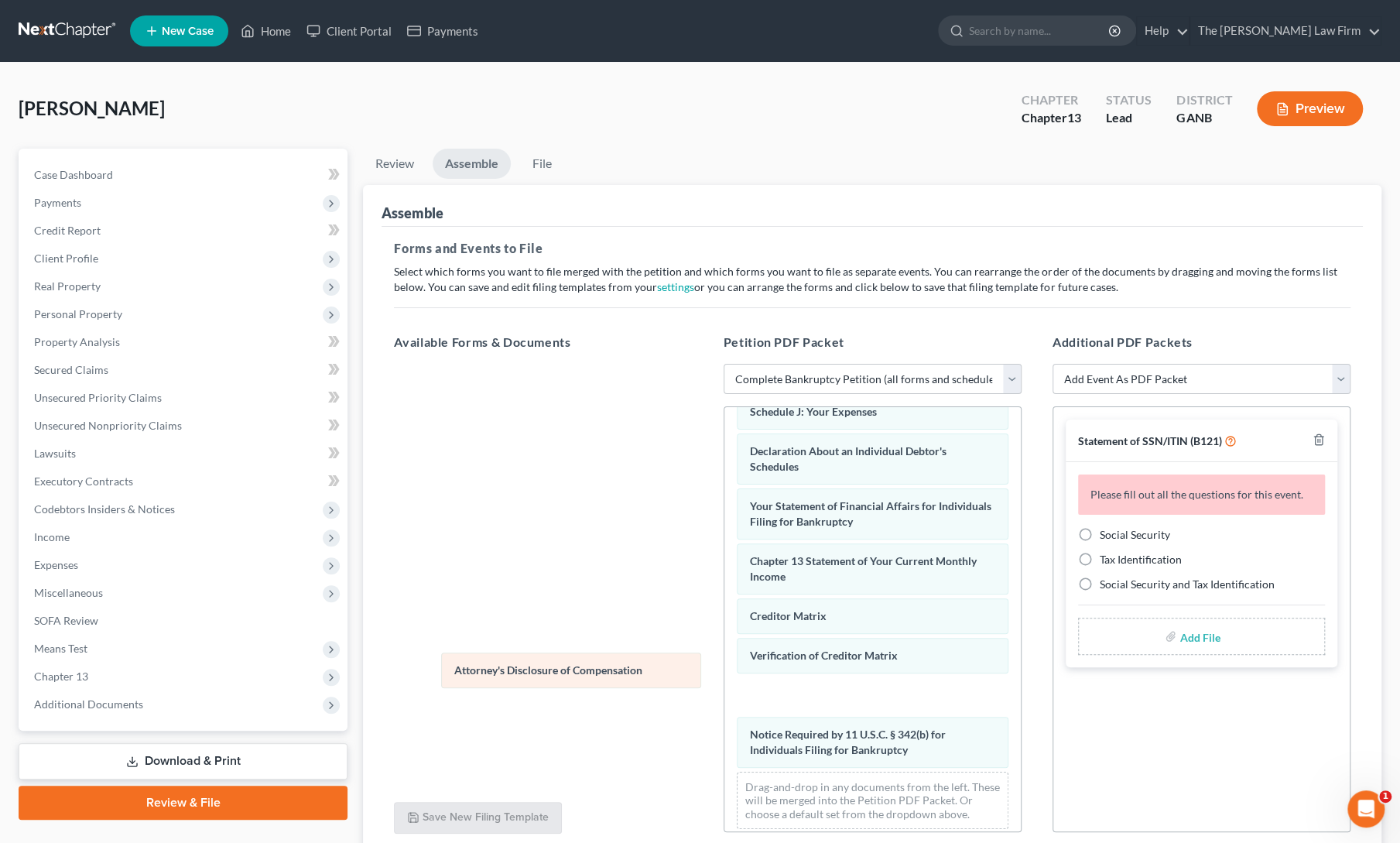
scroll to position [404, 0]
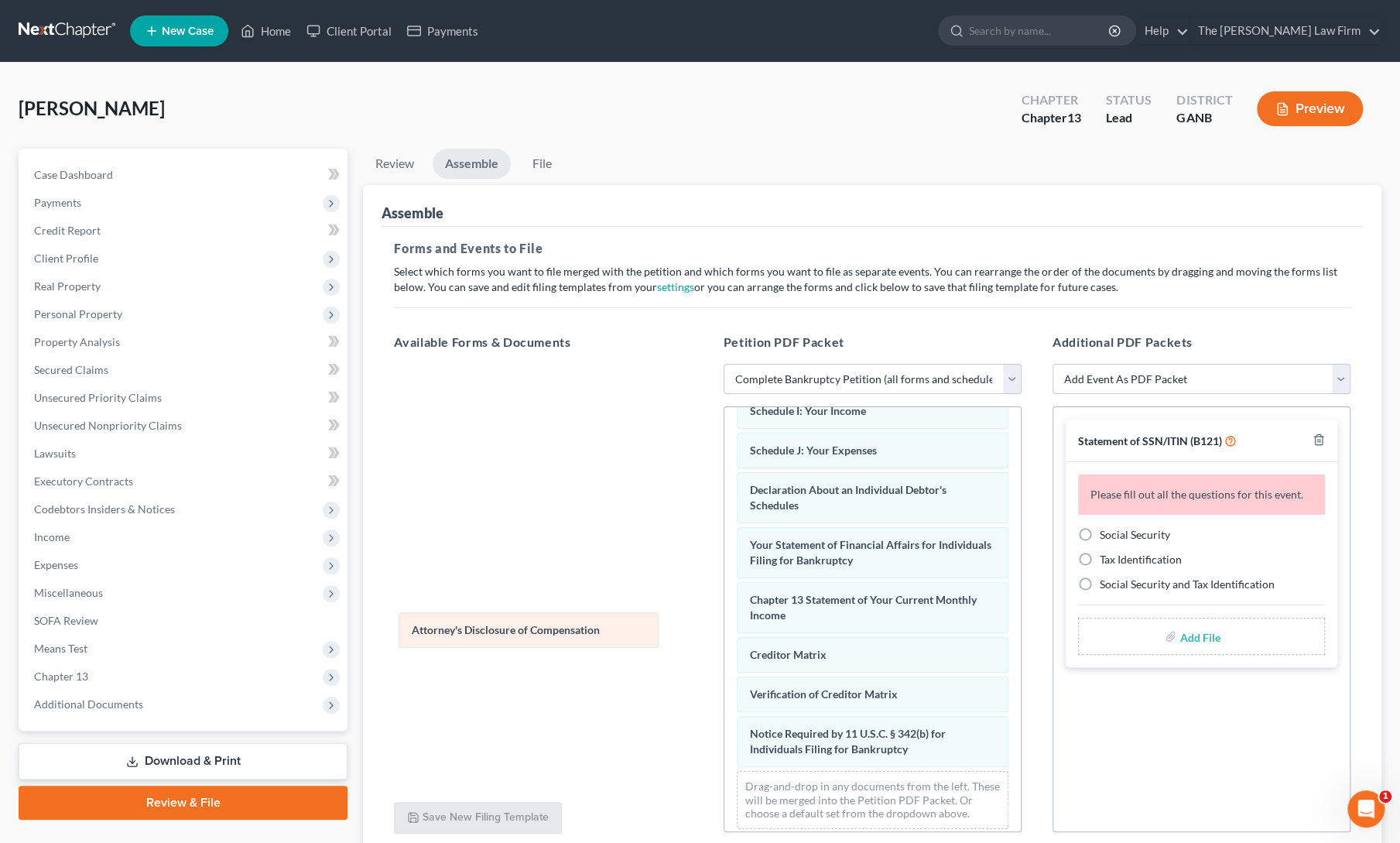
drag, startPoint x: 866, startPoint y: 738, endPoint x: 528, endPoint y: 628, distance: 355.4
click at [724, 628] on div "Attorney's Disclosure of Compensation Voluntary Petition for Individuals Filing…" at bounding box center [872, 422] width 296 height 838
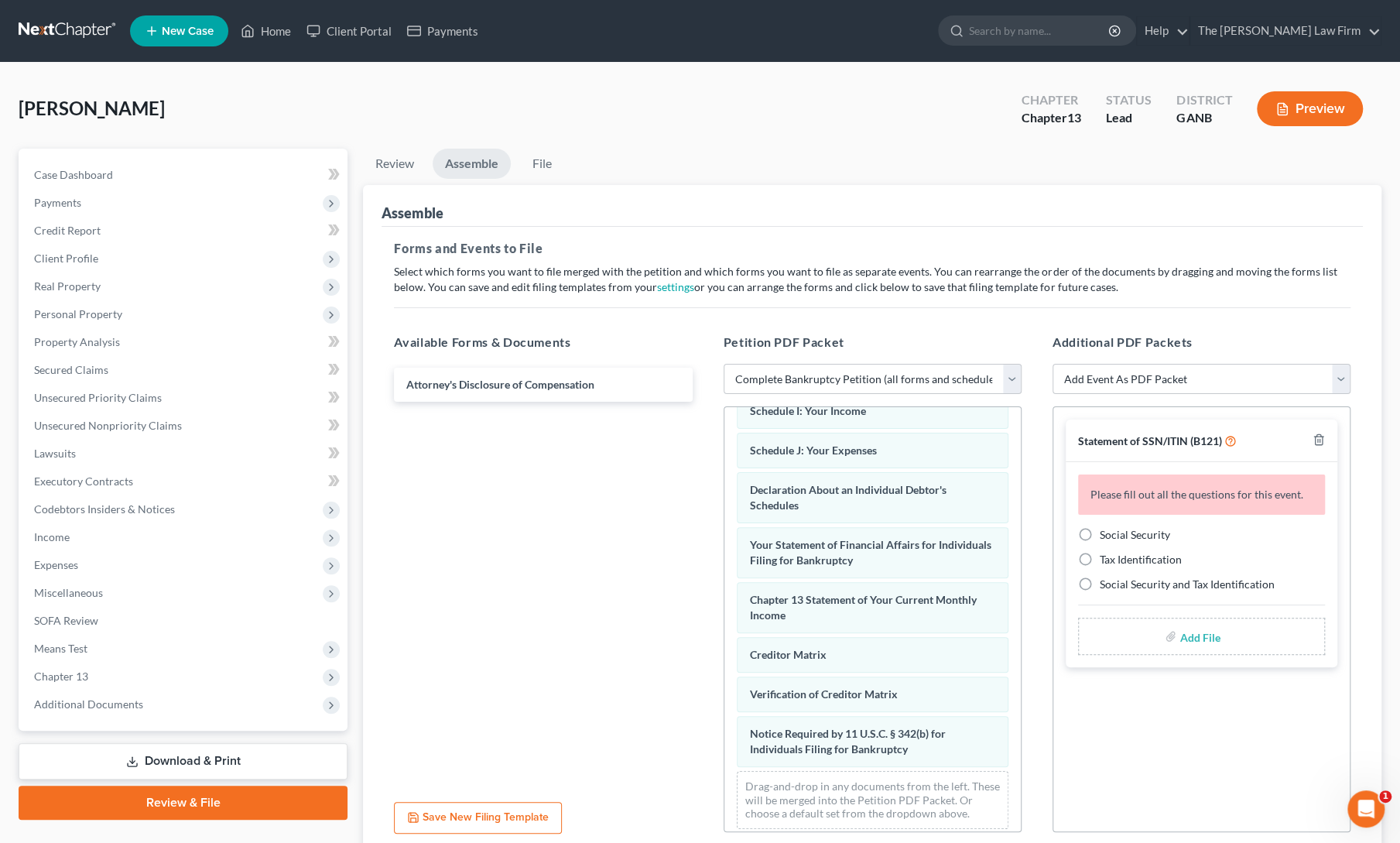
click at [1100, 531] on label "Social Security" at bounding box center [1135, 534] width 71 height 15
click at [1106, 531] on input "Social Security" at bounding box center [1110, 532] width 10 height 10
radio input "true"
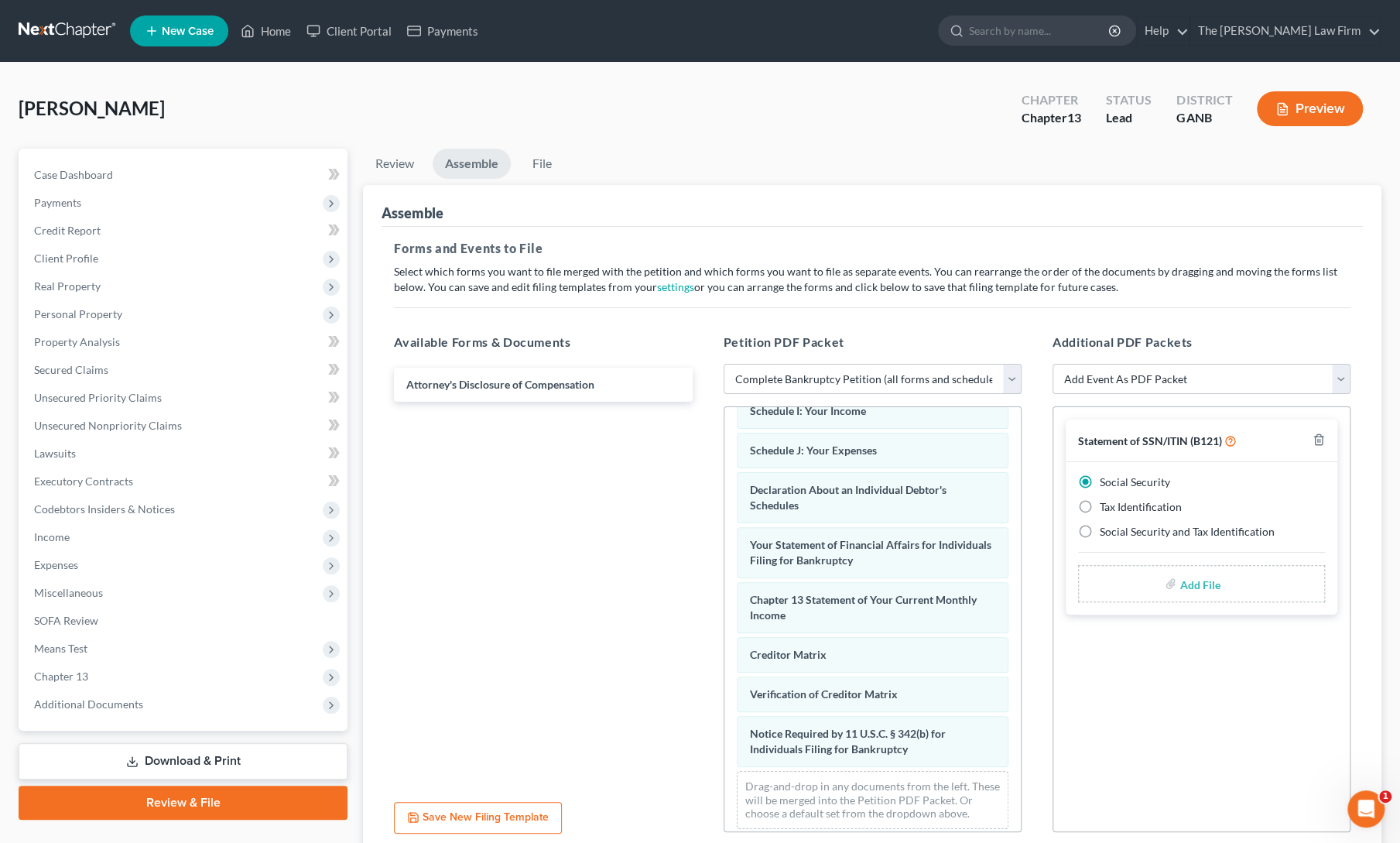
click at [1191, 586] on input "file" at bounding box center [1197, 583] width 37 height 28
type input "C:\fakepath\m keys refile ssn form.pdf"
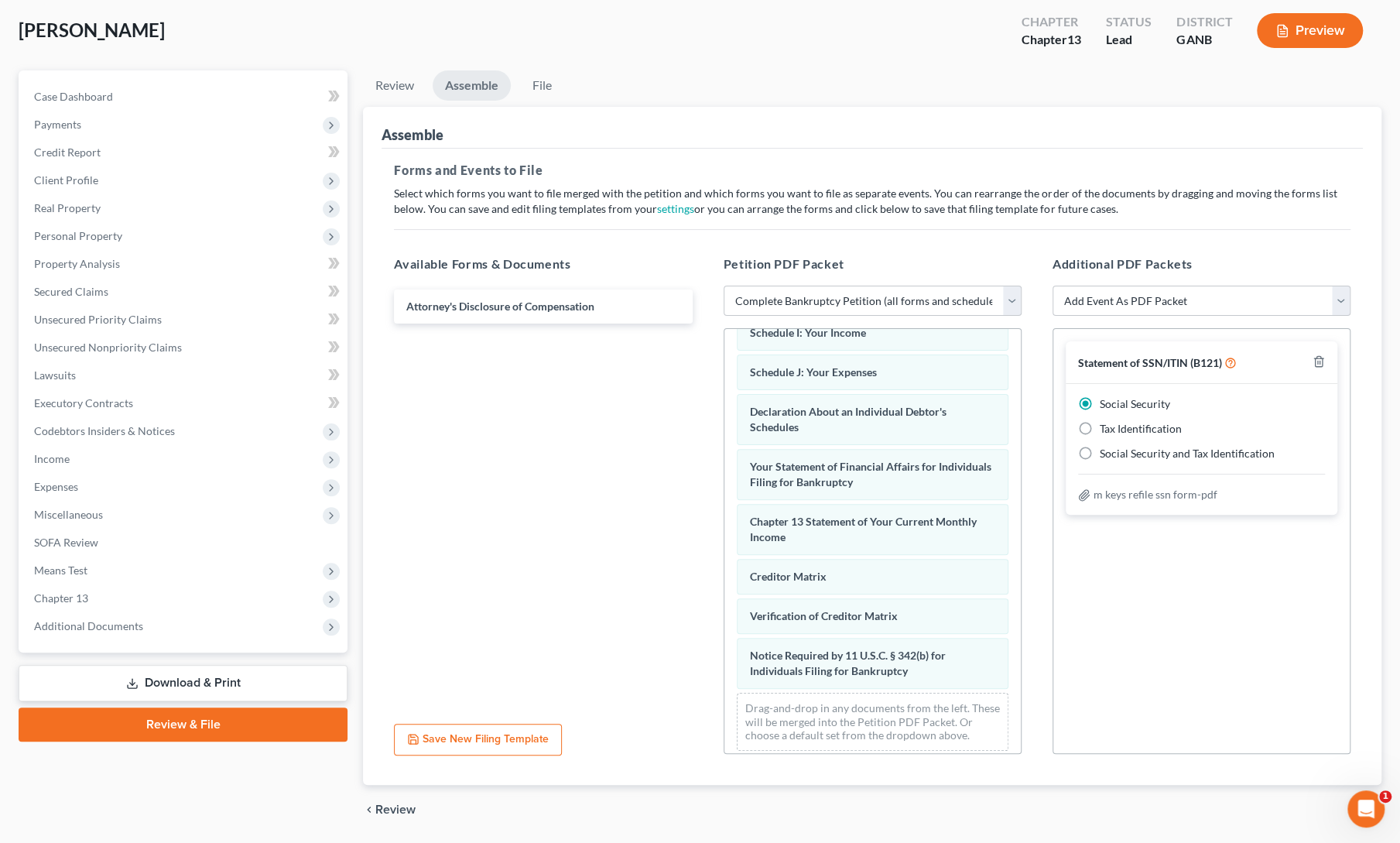
scroll to position [127, 0]
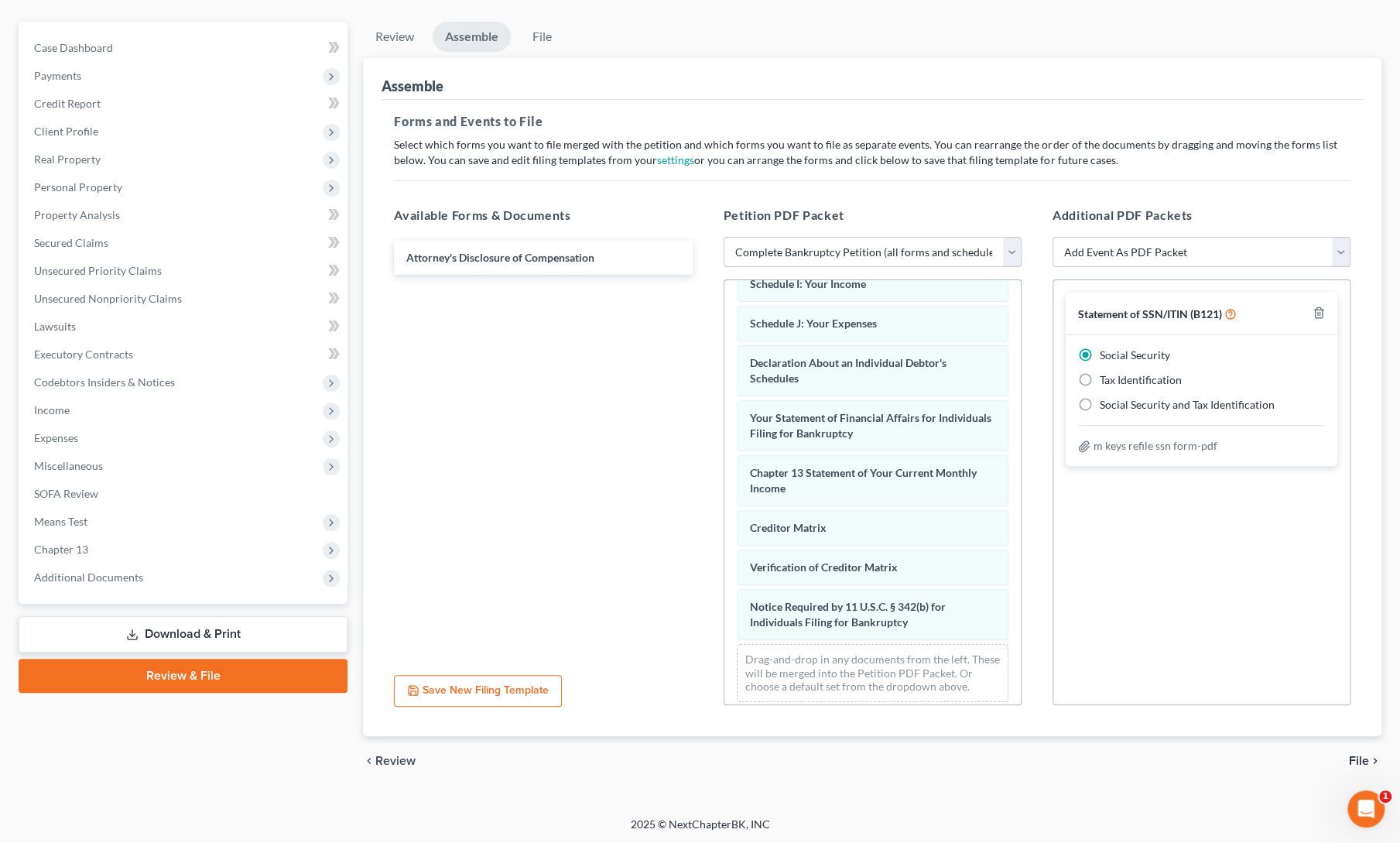
click at [1359, 756] on span "File" at bounding box center [1358, 760] width 20 height 12
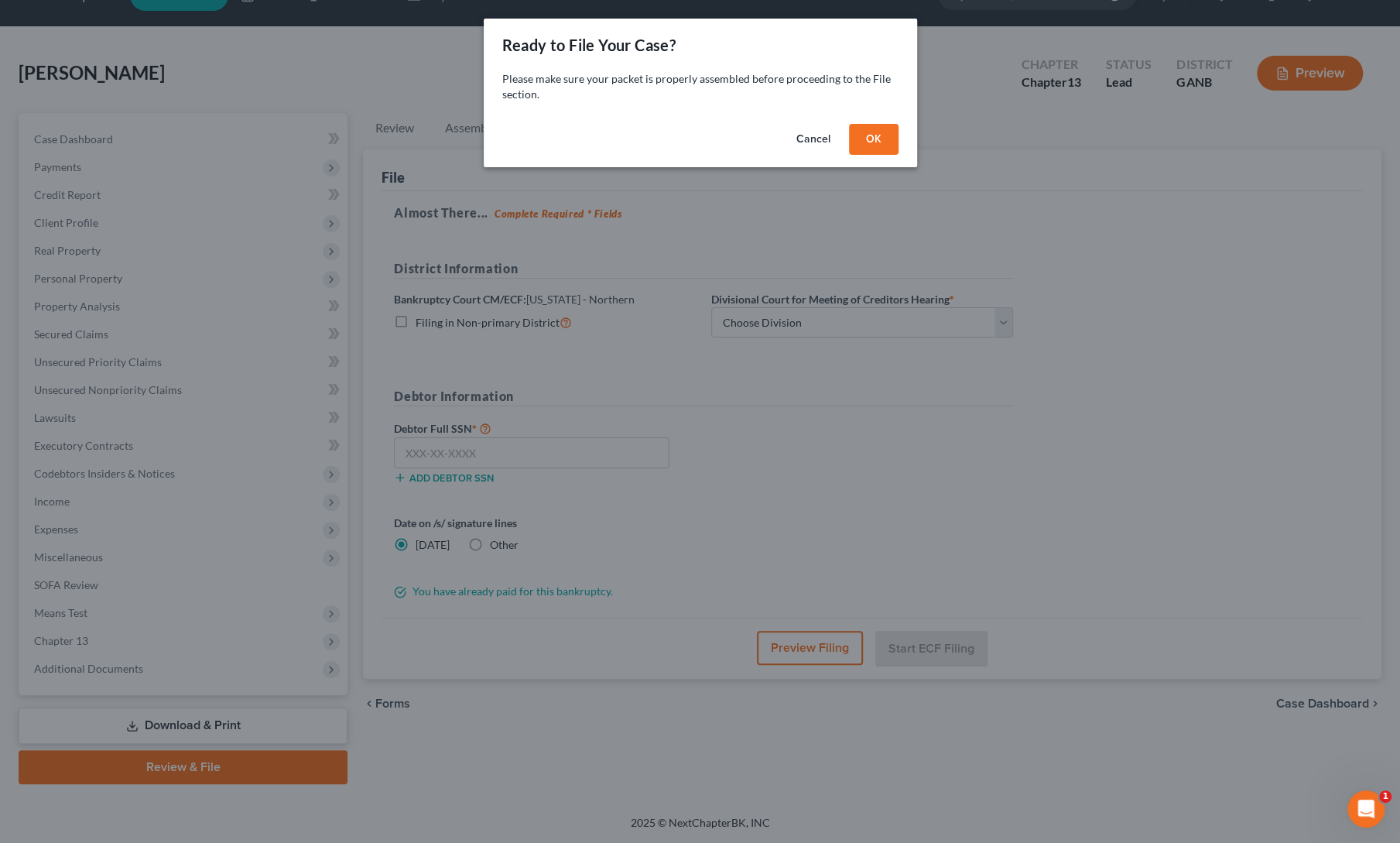
scroll to position [33, 0]
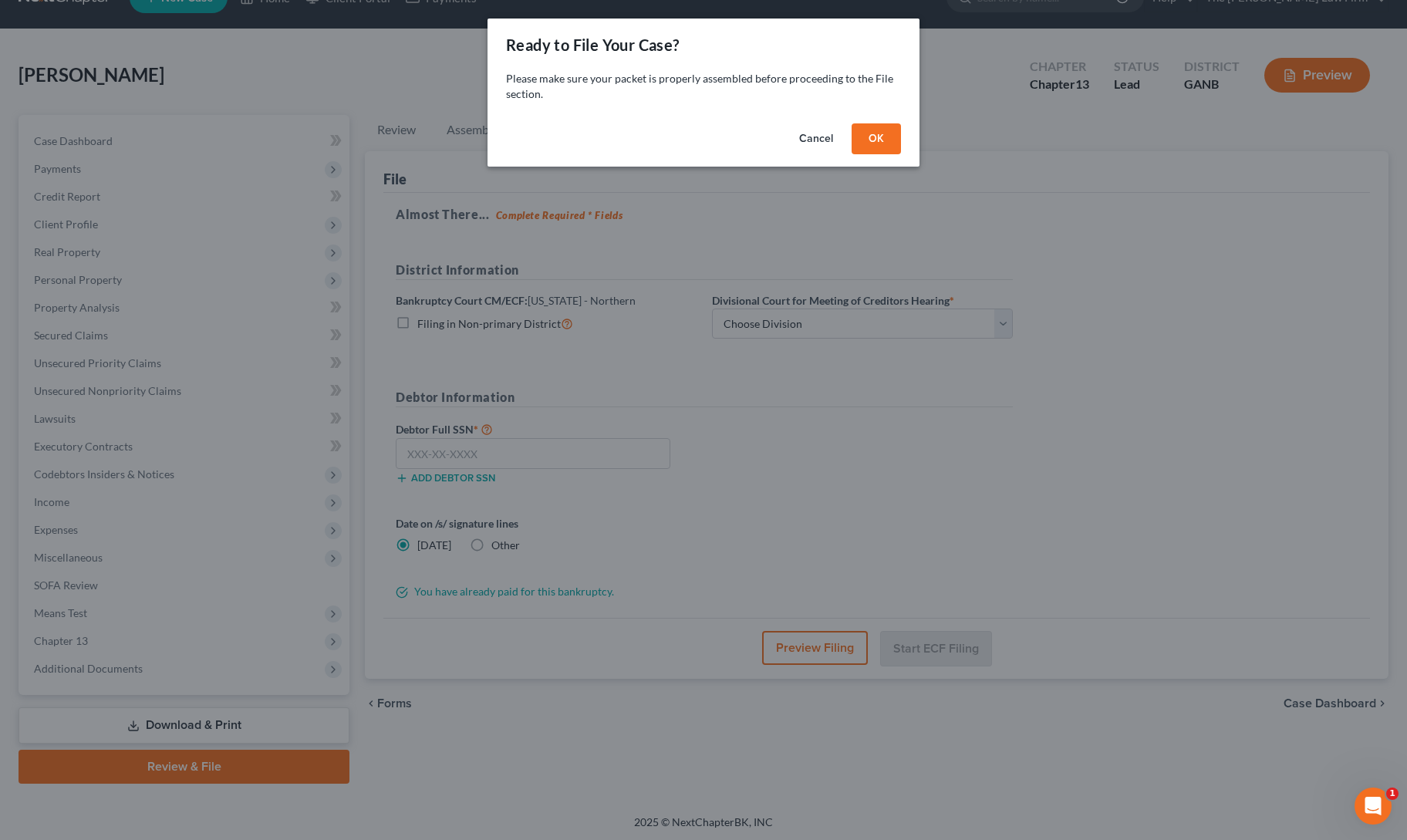
click at [870, 135] on button "OK" at bounding box center [876, 139] width 50 height 31
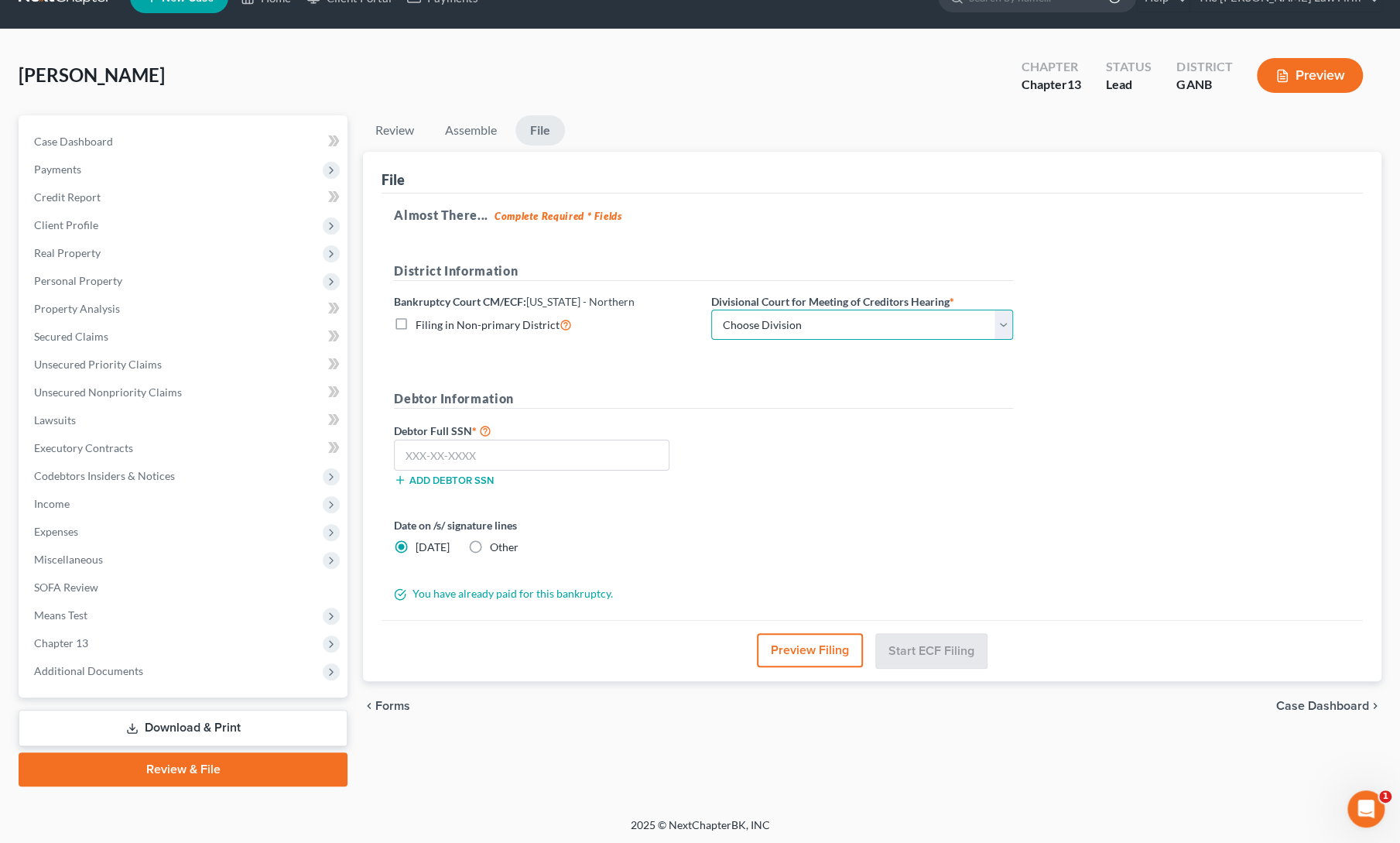
click at [811, 326] on select "Choose Division [GEOGRAPHIC_DATA] [GEOGRAPHIC_DATA] [GEOGRAPHIC_DATA] [GEOGRAPH…" at bounding box center [862, 325] width 302 height 31
select select "0"
click at [711, 310] on select "Choose Division [GEOGRAPHIC_DATA] [GEOGRAPHIC_DATA] [GEOGRAPHIC_DATA] [GEOGRAPH…" at bounding box center [862, 325] width 302 height 31
click at [485, 453] on input "text" at bounding box center [532, 454] width 276 height 31
paste input "238-19-7506"
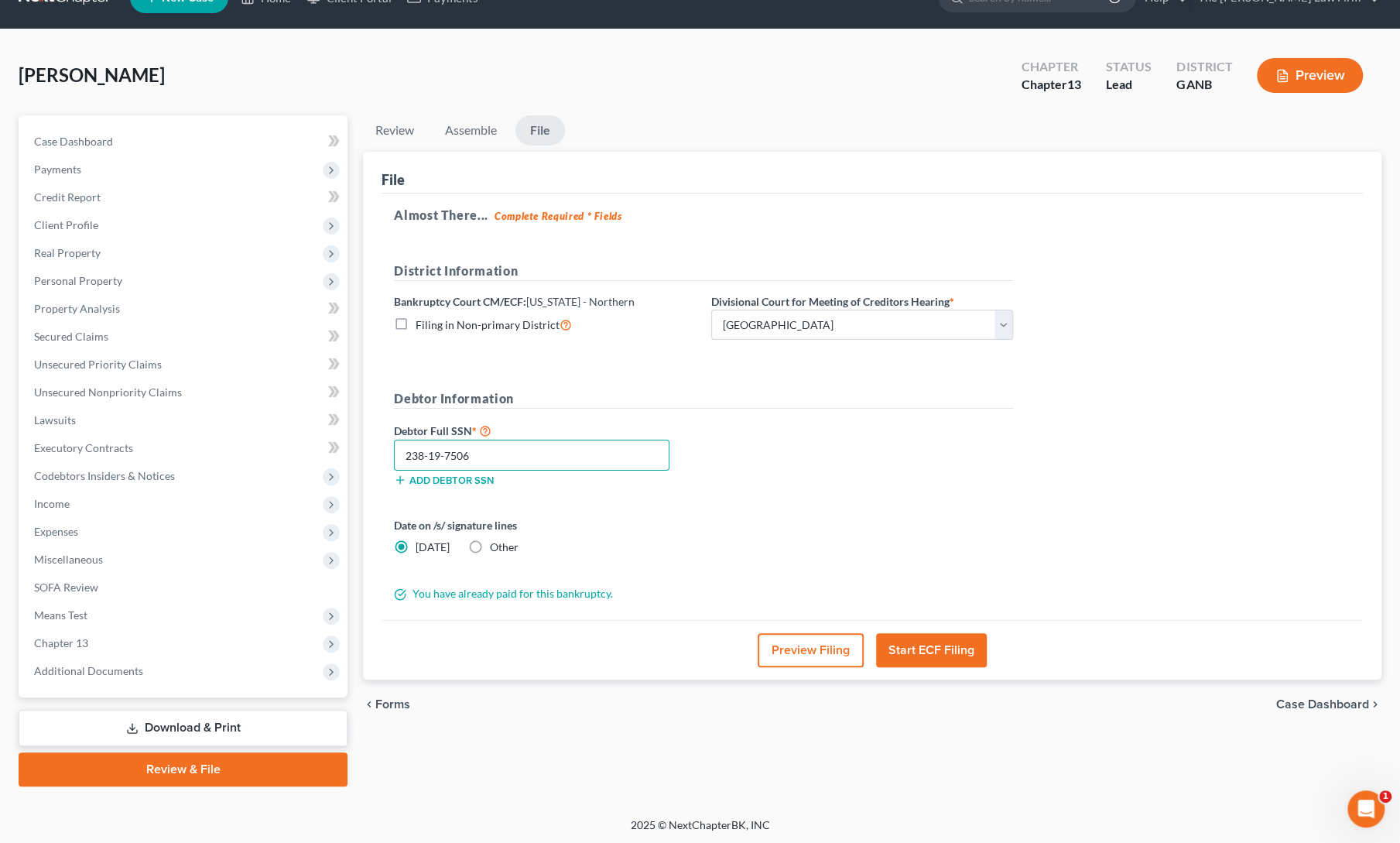
type input "238-19-7506"
click at [662, 537] on div "Date on /s/ signature lines [DATE] Other" at bounding box center [544, 535] width 317 height 38
click at [918, 659] on button "Start ECF Filing" at bounding box center [931, 650] width 111 height 34
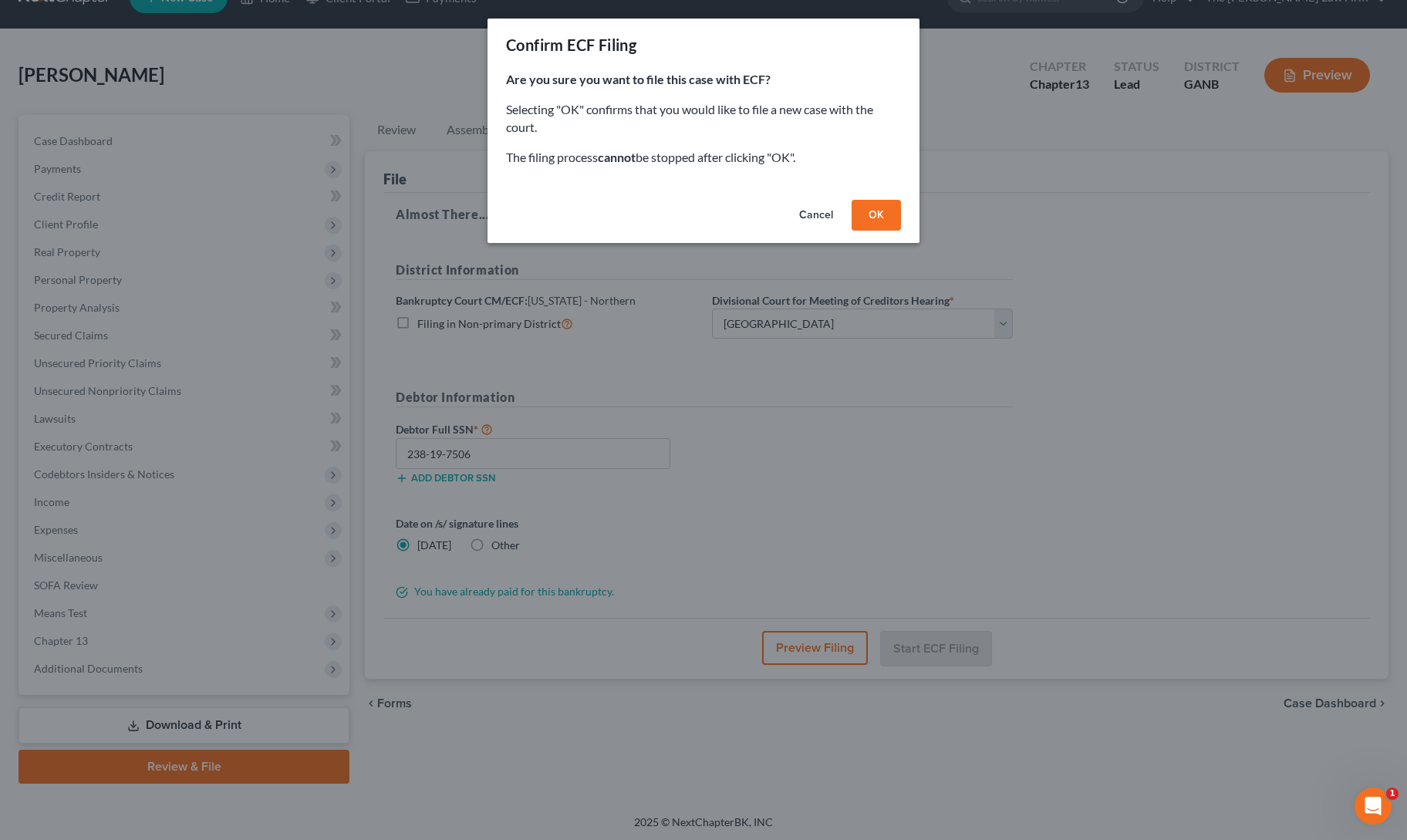
click at [870, 218] on button "OK" at bounding box center [876, 215] width 50 height 31
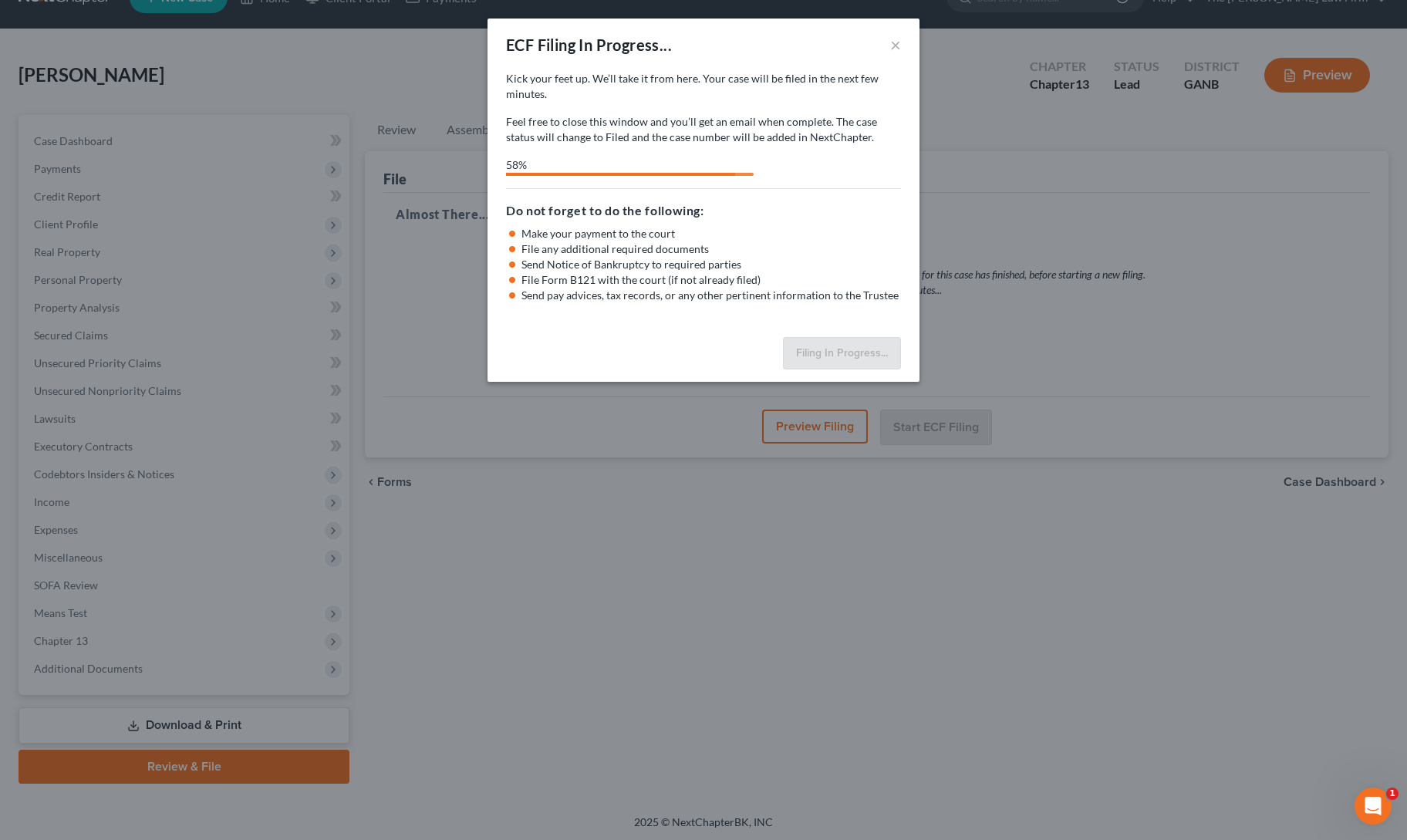
select select "0"
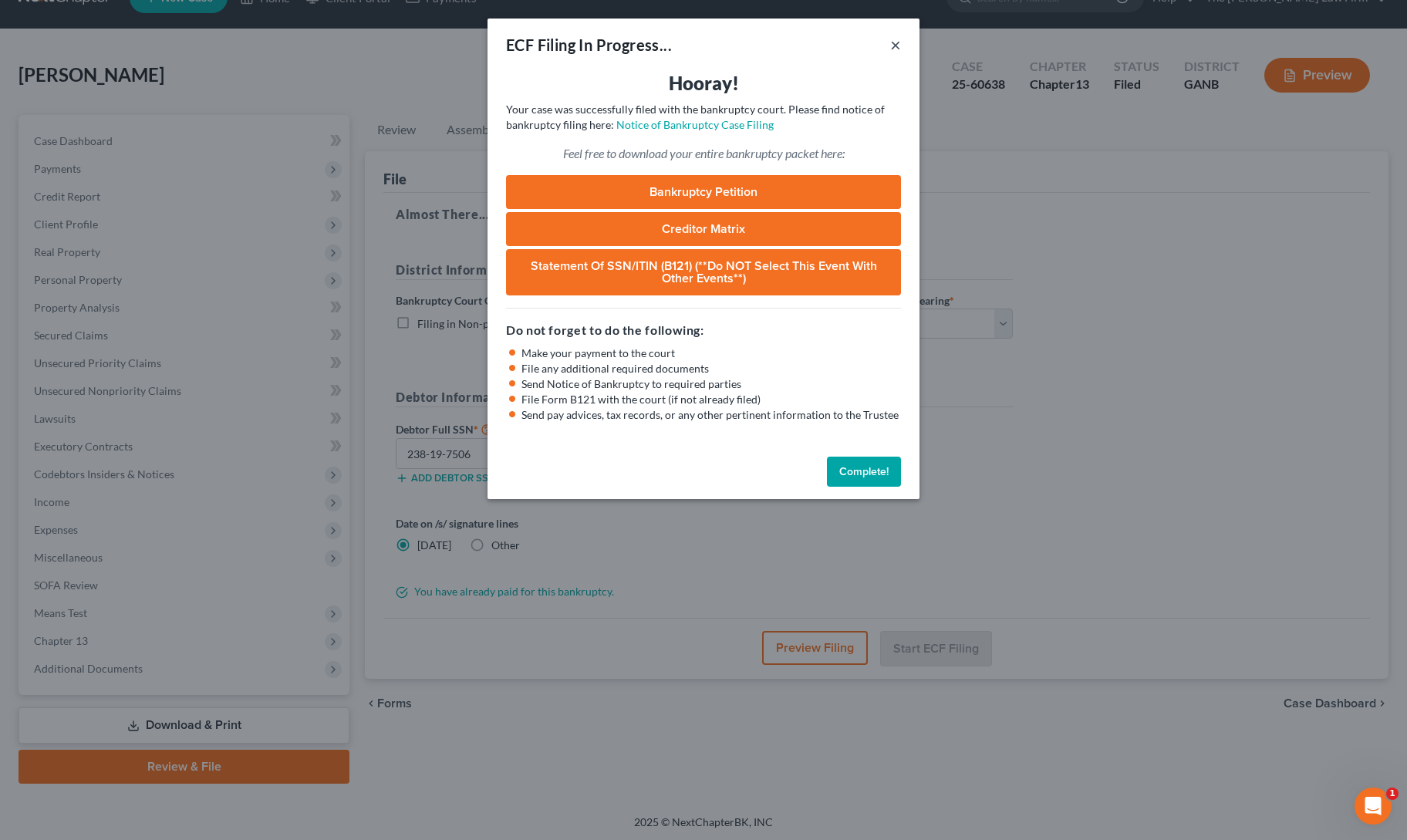
click at [895, 49] on button "×" at bounding box center [896, 45] width 11 height 19
